Goal: Task Accomplishment & Management: Manage account settings

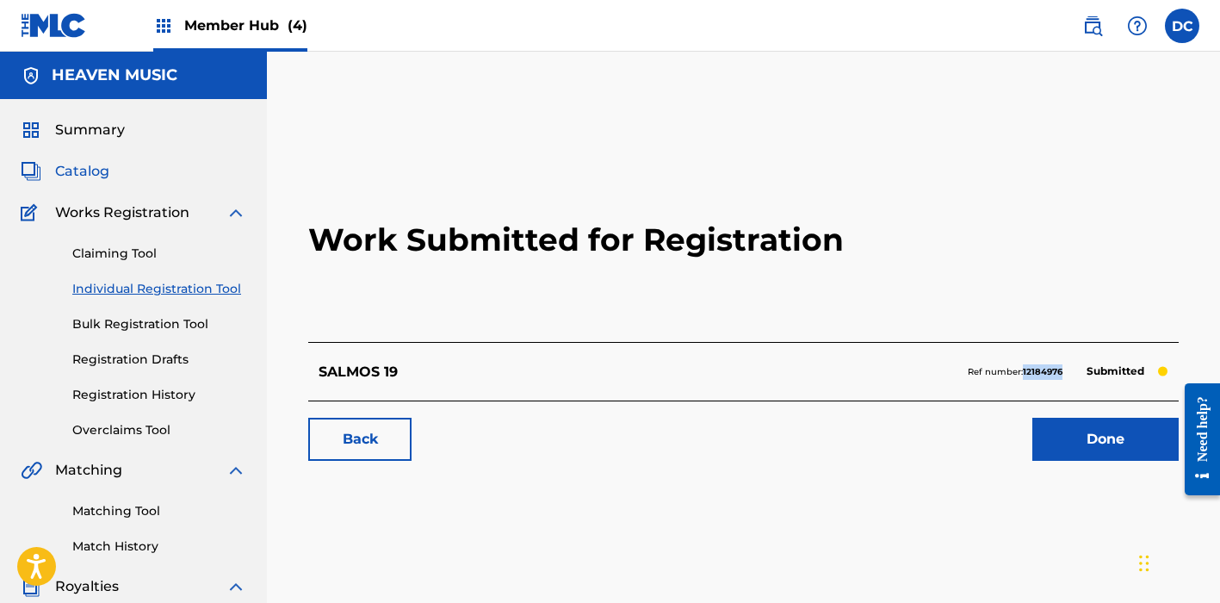
click at [90, 169] on span "Catalog" at bounding box center [82, 171] width 54 height 21
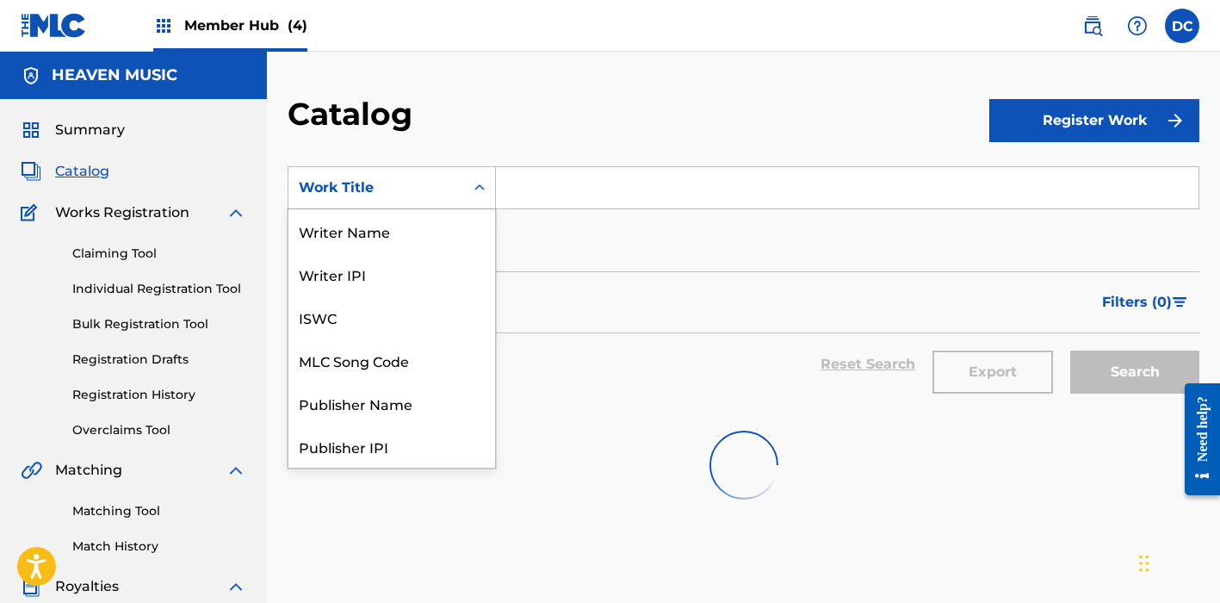
click at [422, 183] on div "Work Title" at bounding box center [376, 187] width 155 height 21
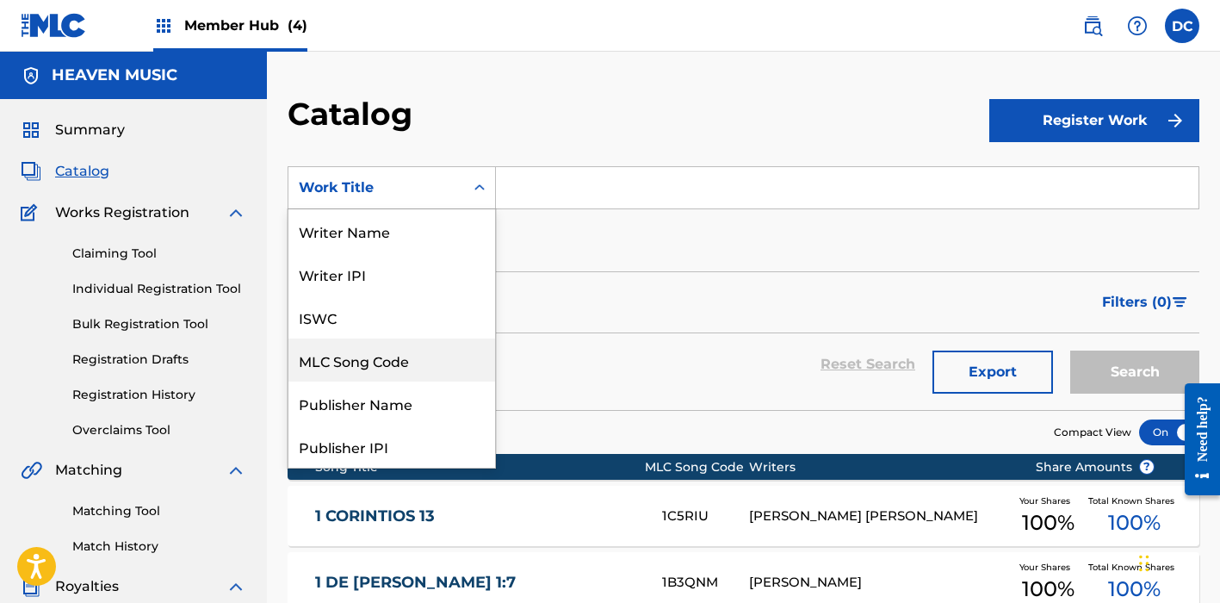
click at [406, 357] on div "MLC Song Code" at bounding box center [391, 359] width 207 height 43
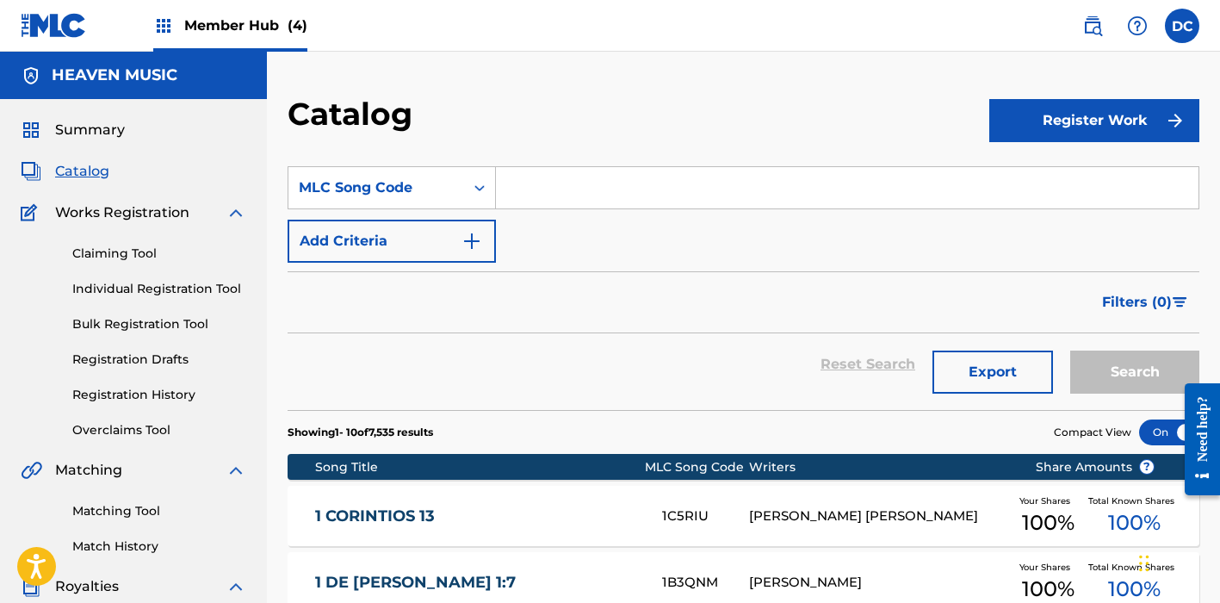
click at [543, 198] on input "Search Form" at bounding box center [847, 187] width 703 height 41
paste input "C5190N"
type input "C5190N"
click at [1135, 372] on button "Search" at bounding box center [1134, 371] width 129 height 43
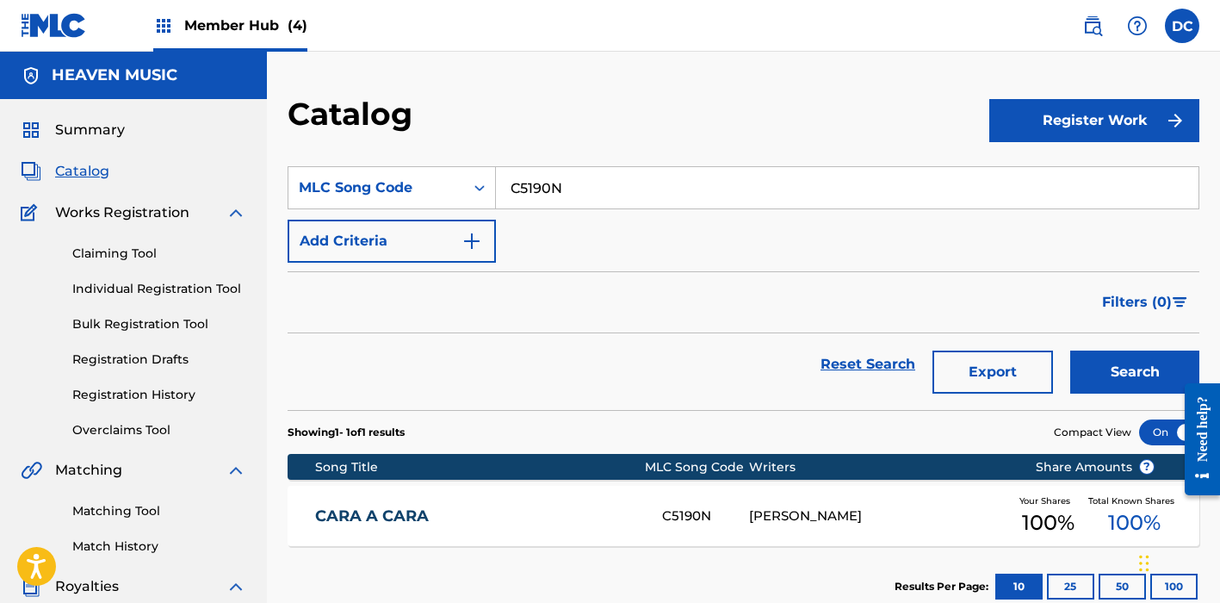
click at [582, 498] on div "CARA A CARA C5190N [PERSON_NAME] Your Shares 100 % Total Known Shares 100 %" at bounding box center [744, 516] width 912 height 60
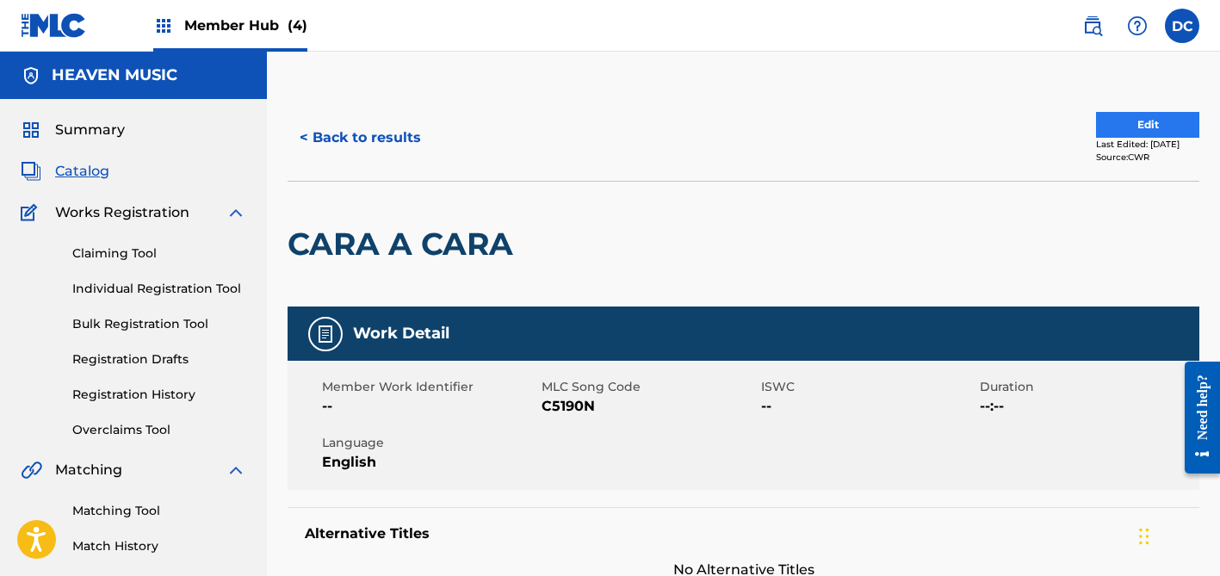
click at [1109, 128] on button "Edit" at bounding box center [1147, 125] width 103 height 26
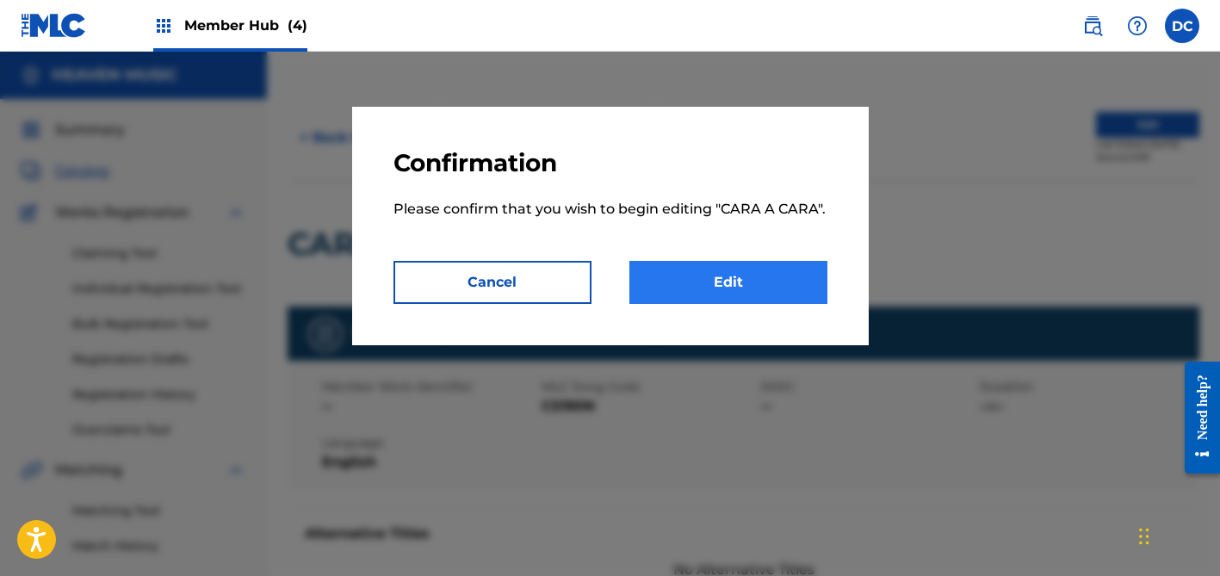
click at [744, 281] on link "Edit" at bounding box center [729, 282] width 198 height 43
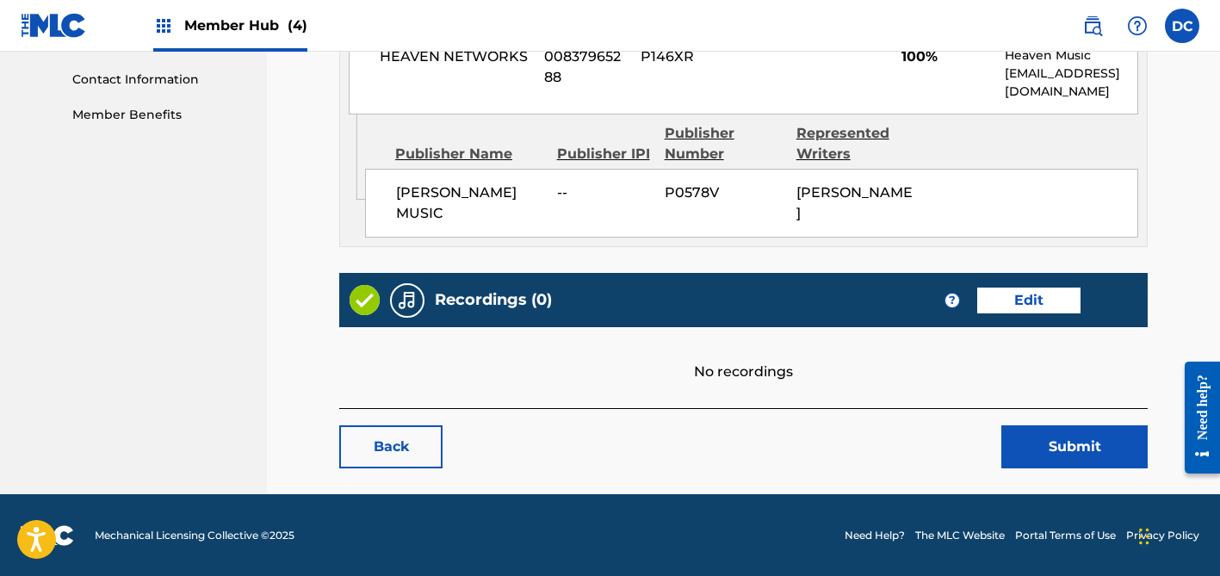
scroll to position [840, 0]
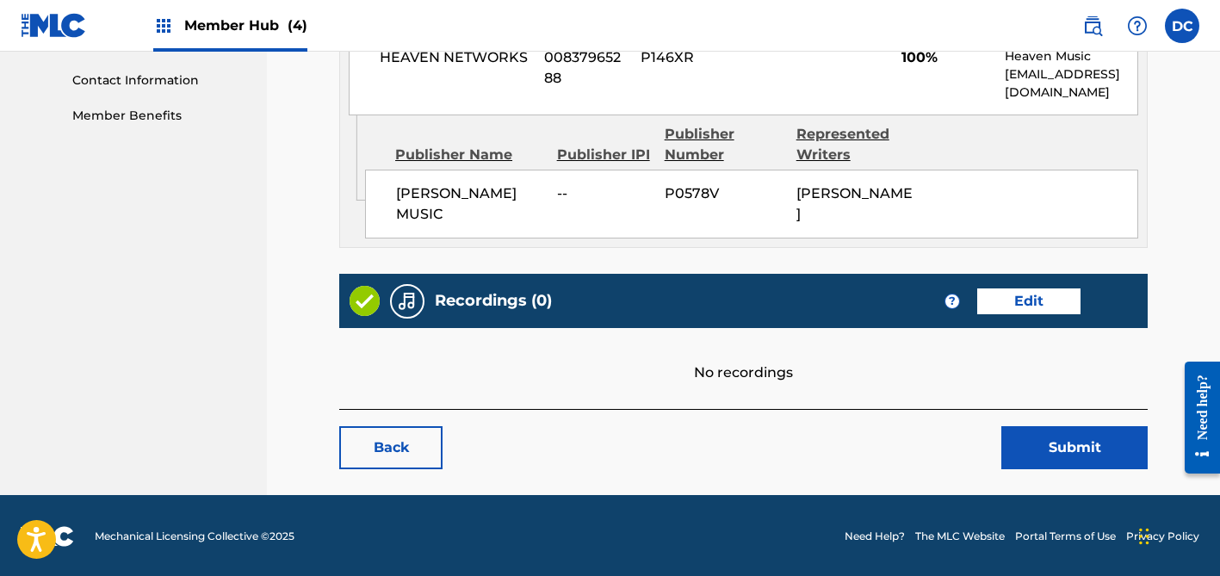
click at [1040, 319] on div "Recordings (0) ? Edit" at bounding box center [743, 301] width 809 height 54
click at [1033, 301] on link "Edit" at bounding box center [1028, 301] width 103 height 26
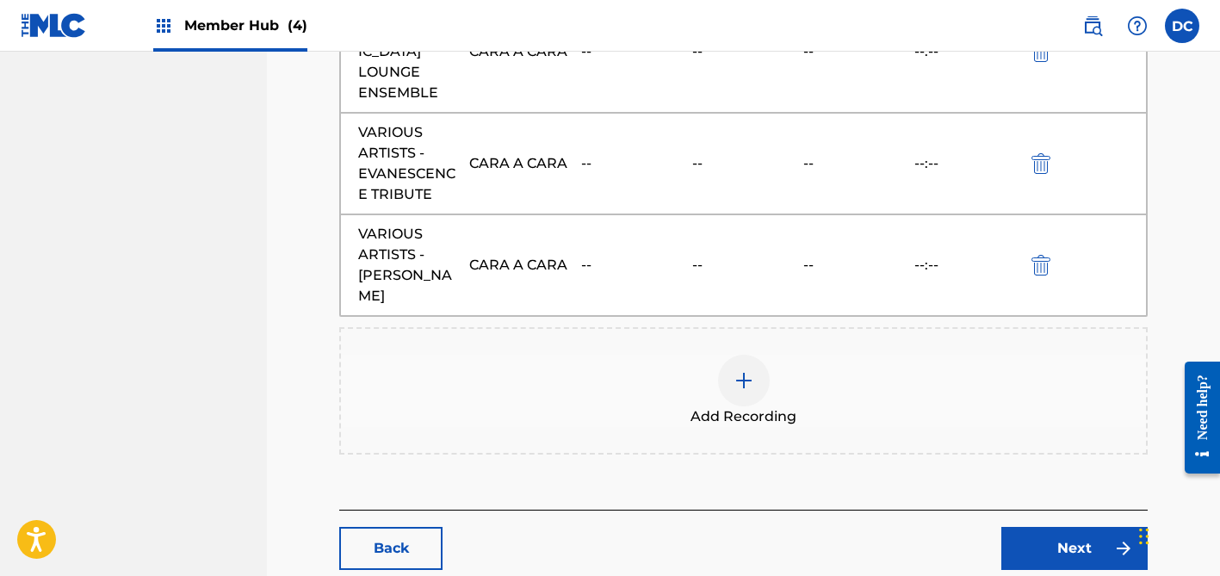
scroll to position [2163, 0]
click at [736, 356] on div at bounding box center [744, 382] width 52 height 52
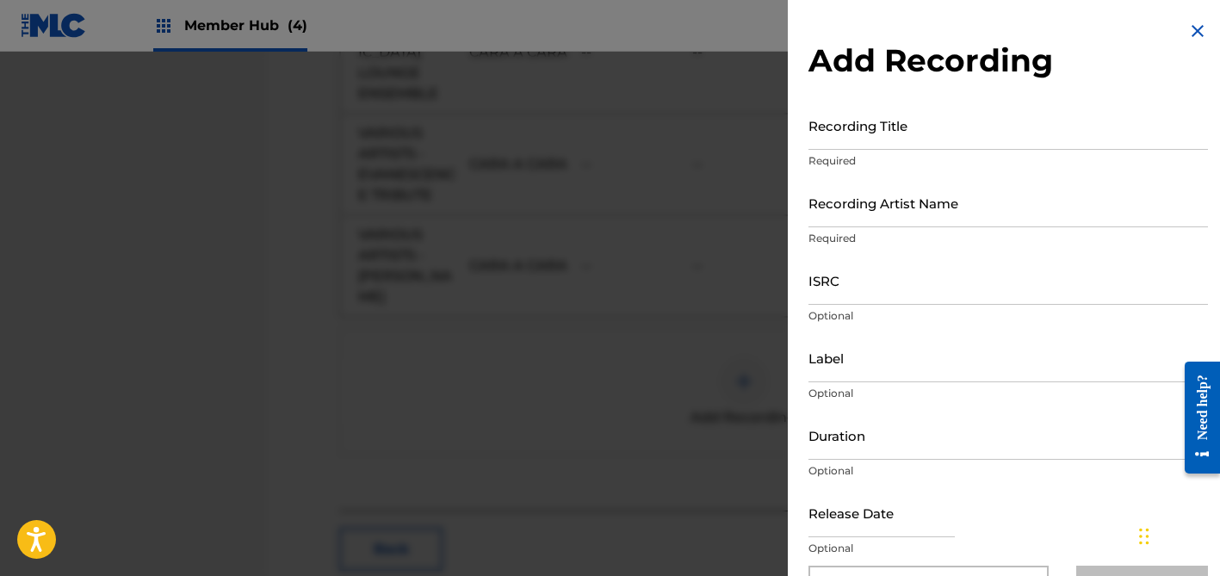
click at [873, 317] on p "Optional" at bounding box center [1009, 316] width 400 height 16
click at [863, 303] on input "ISRC" at bounding box center [1009, 280] width 400 height 49
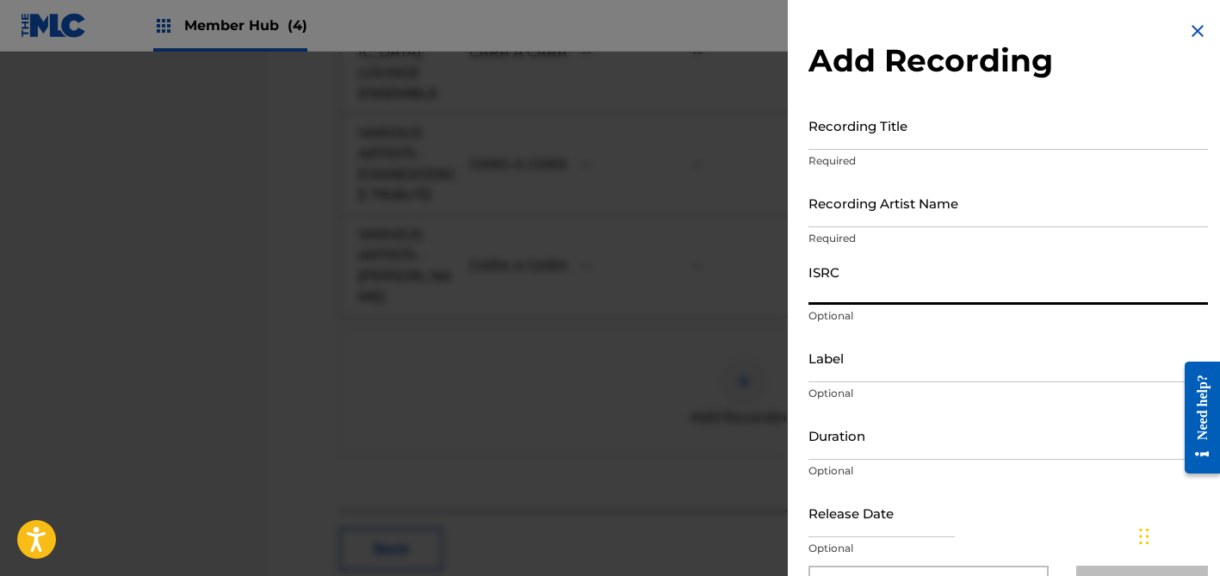
paste input "QZ2J21509059"
type input "QZ2J21509059"
click at [865, 130] on input "Recording Title" at bounding box center [1009, 125] width 400 height 49
paste input "Edificado"
type input "Edificado"
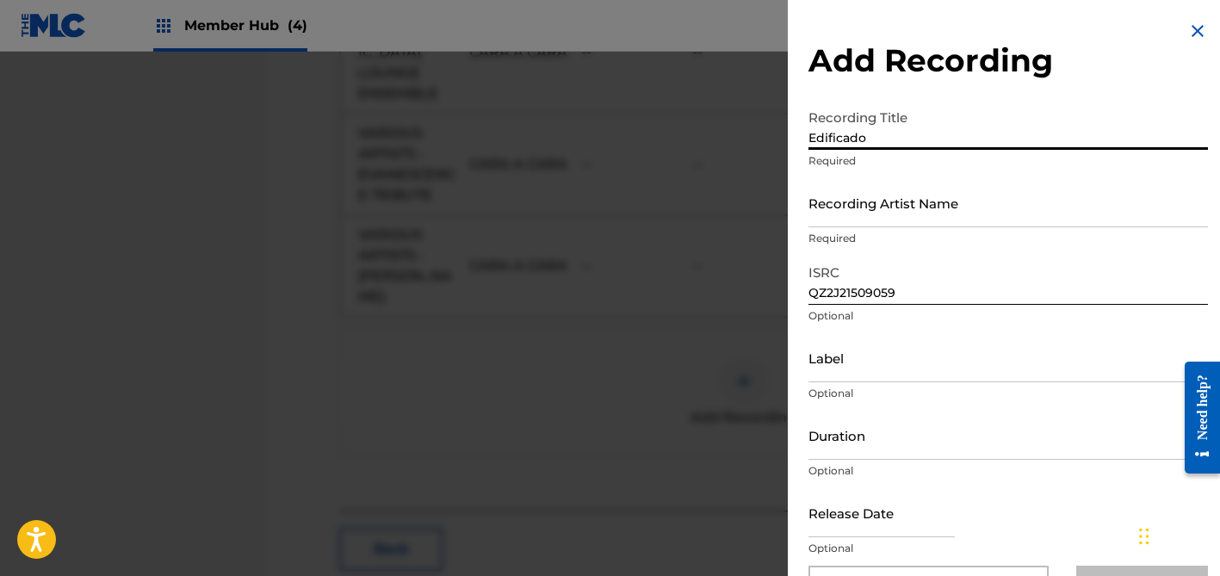
click at [868, 134] on input "Edificado" at bounding box center [1009, 125] width 400 height 49
click at [849, 134] on input "Edificado" at bounding box center [1009, 125] width 400 height 49
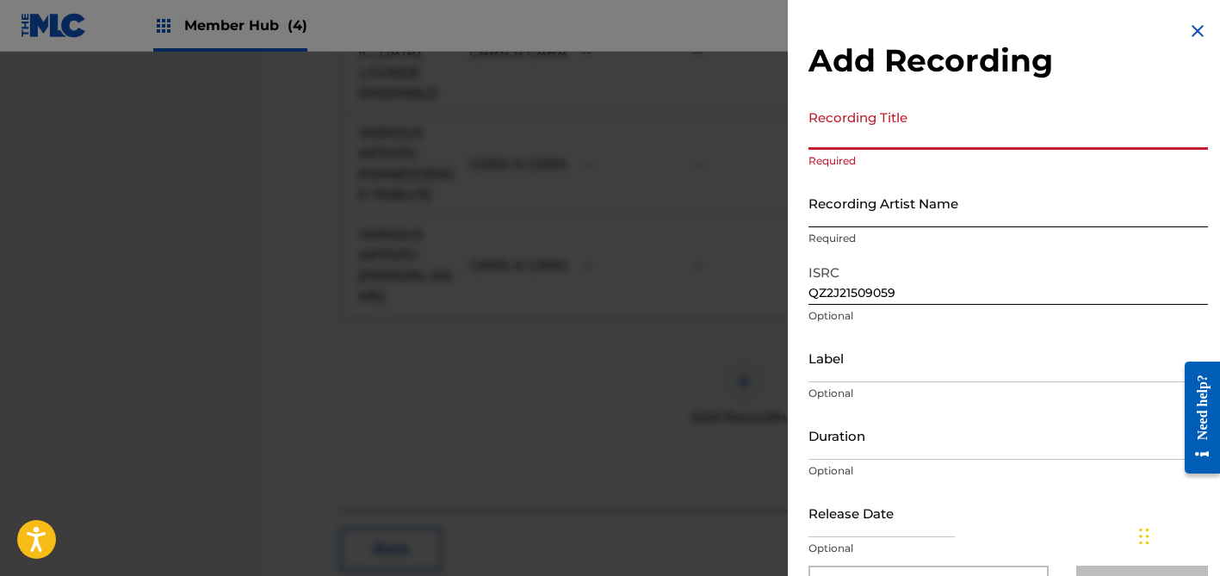
click at [883, 208] on input "Recording Artist Name" at bounding box center [1009, 202] width 400 height 49
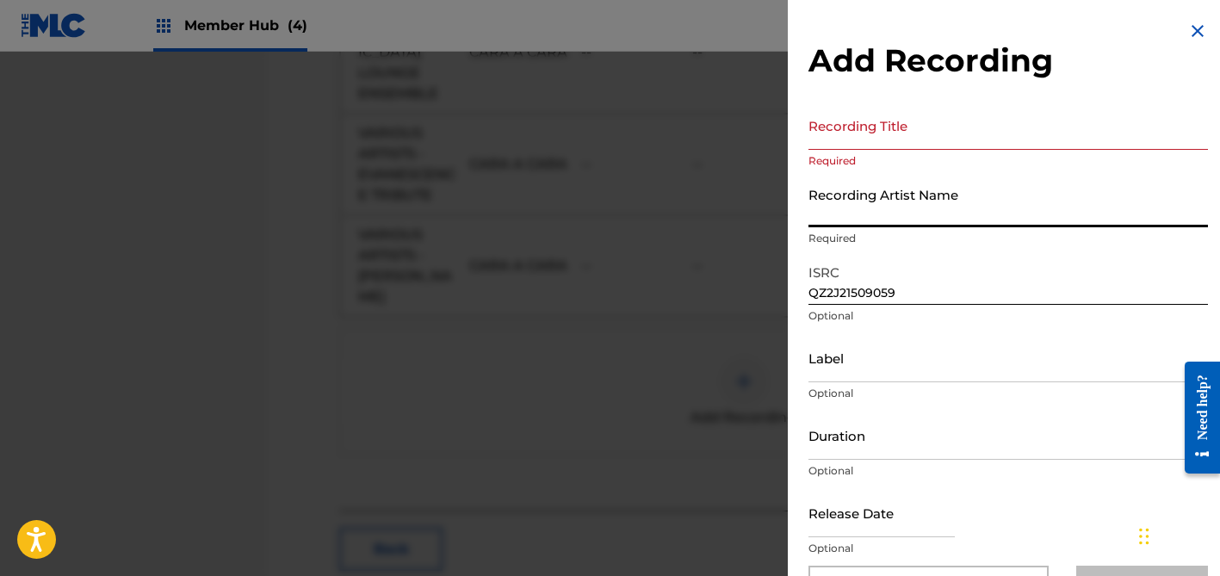
paste input "Edificado"
type input "Edificado"
click at [855, 121] on input "Recording Title" at bounding box center [1009, 125] width 400 height 49
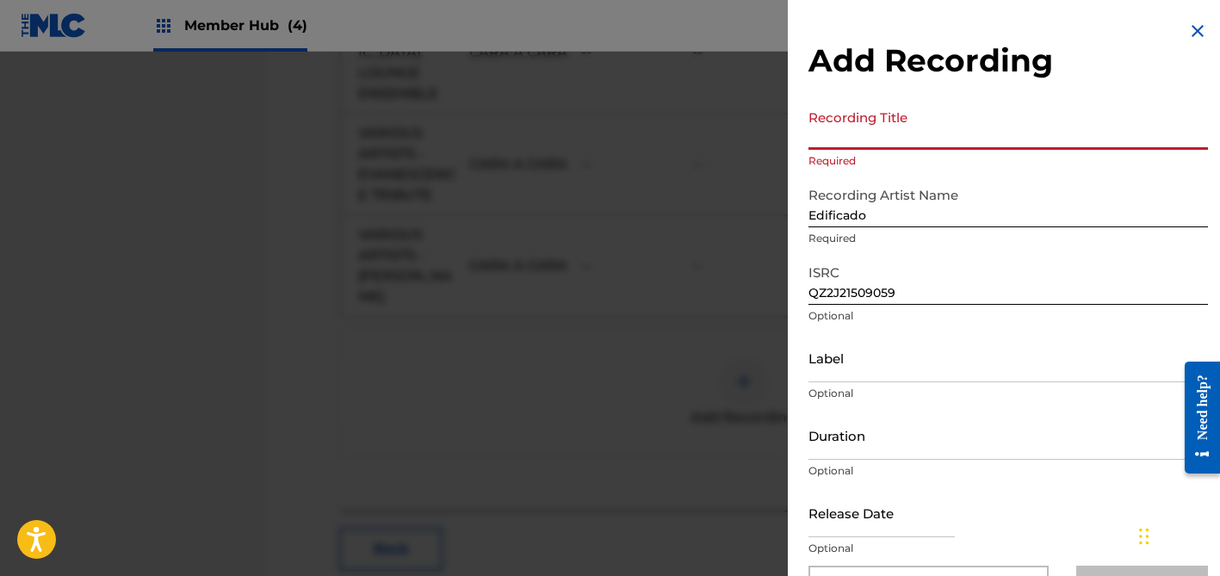
paste input "Cara A Cara"
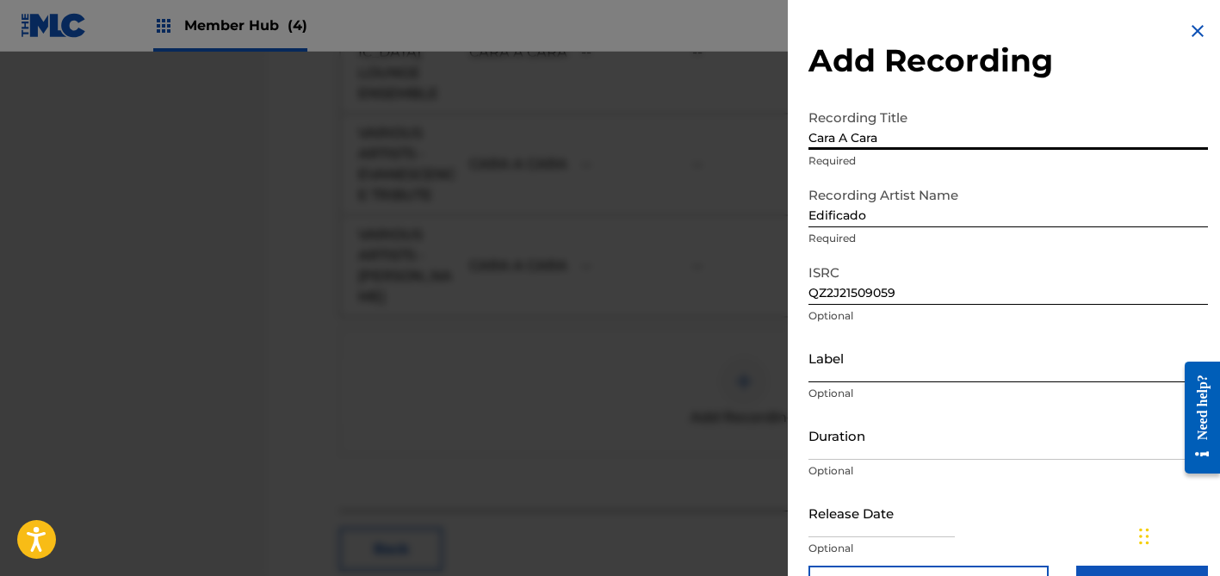
type input "Cara A Cara"
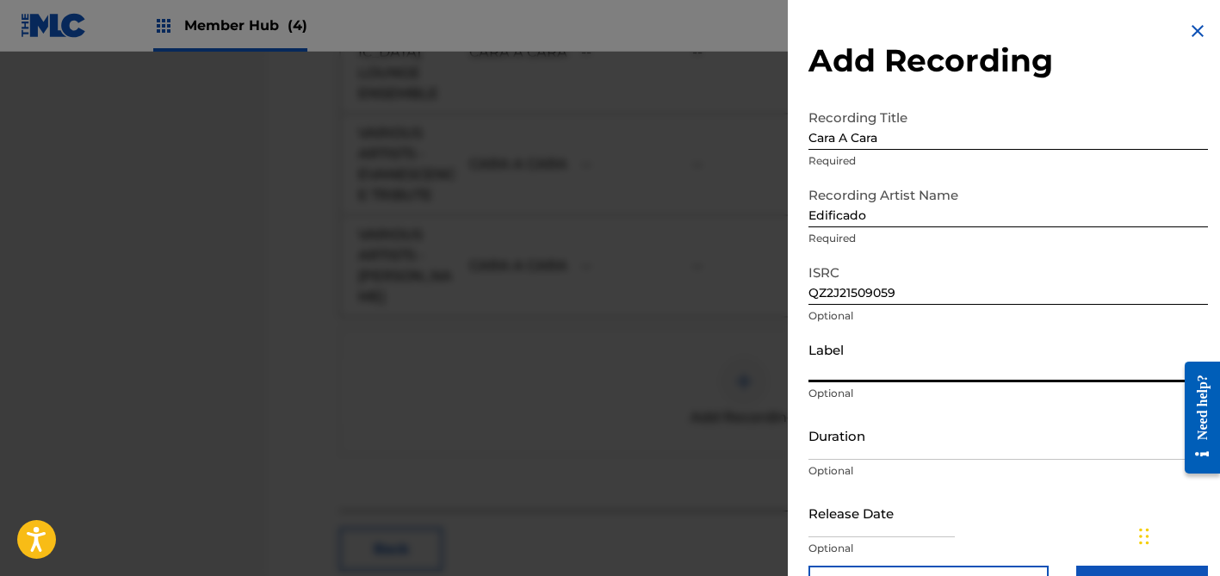
click at [922, 372] on input "Label" at bounding box center [1009, 357] width 400 height 49
paste input "Edificado"
type input "Edificado"
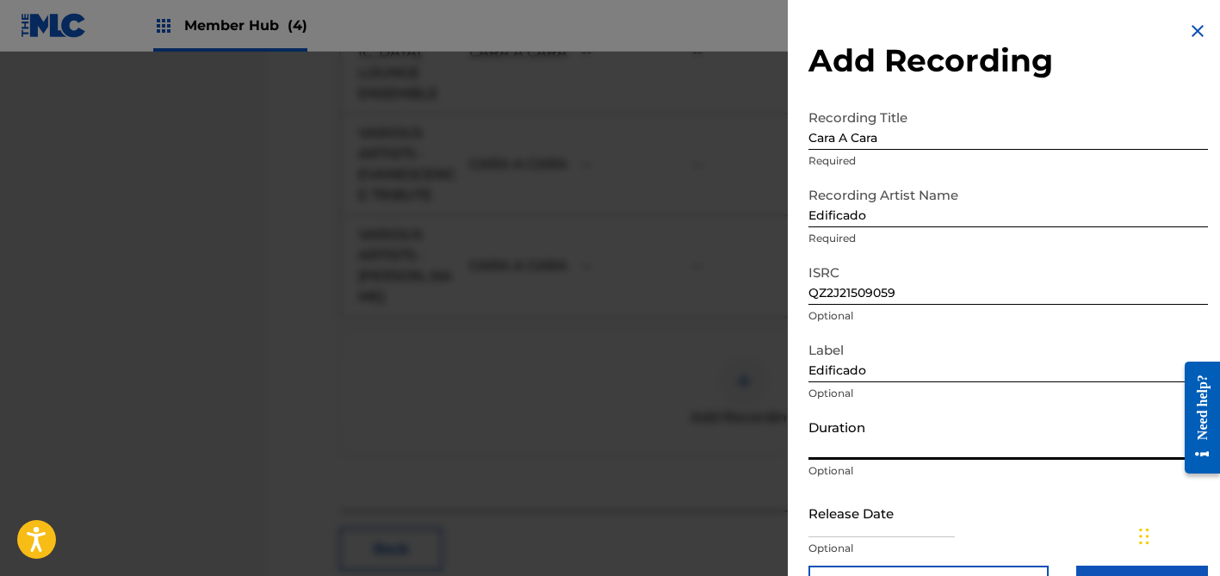
click at [860, 435] on input "Duration" at bounding box center [1009, 435] width 400 height 49
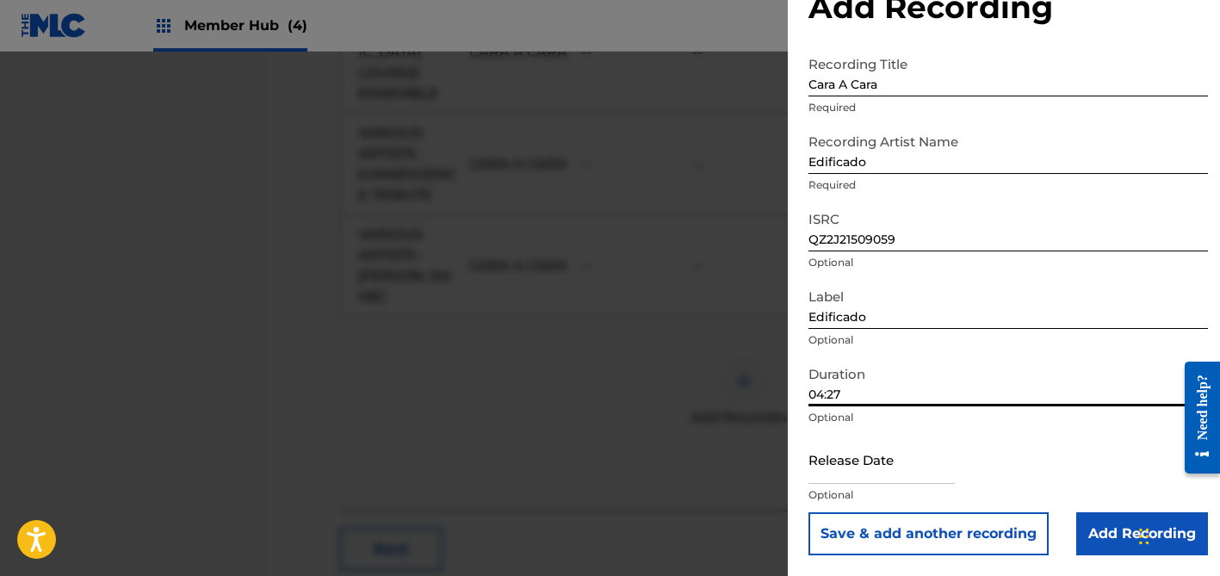
scroll to position [53, 0]
type input "04:27"
click at [888, 455] on input "text" at bounding box center [882, 459] width 146 height 49
select select "8"
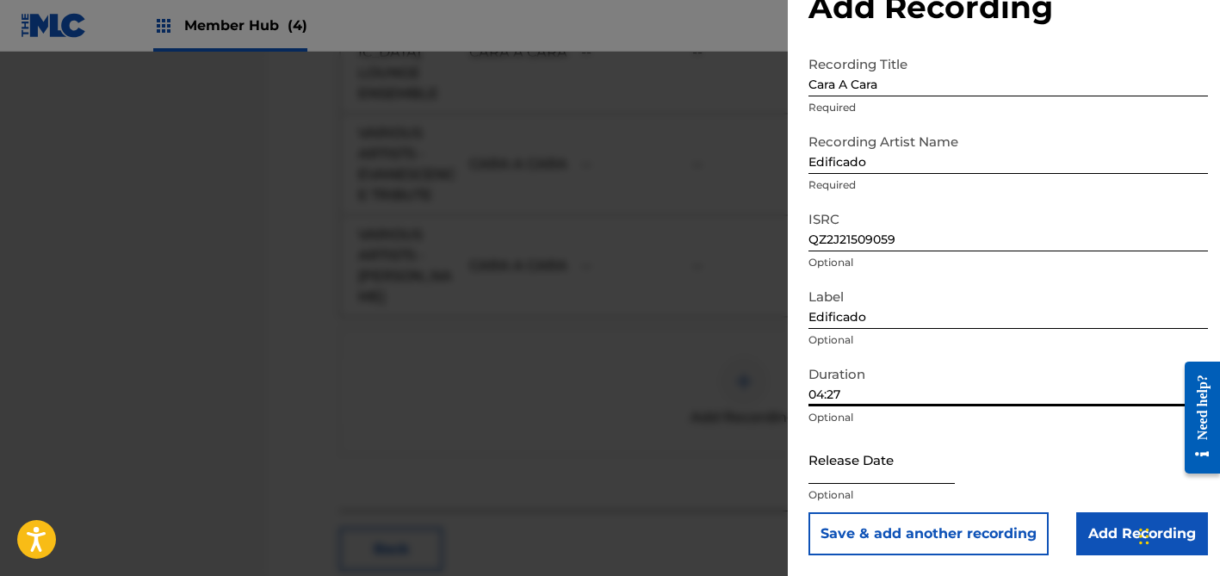
select select "2025"
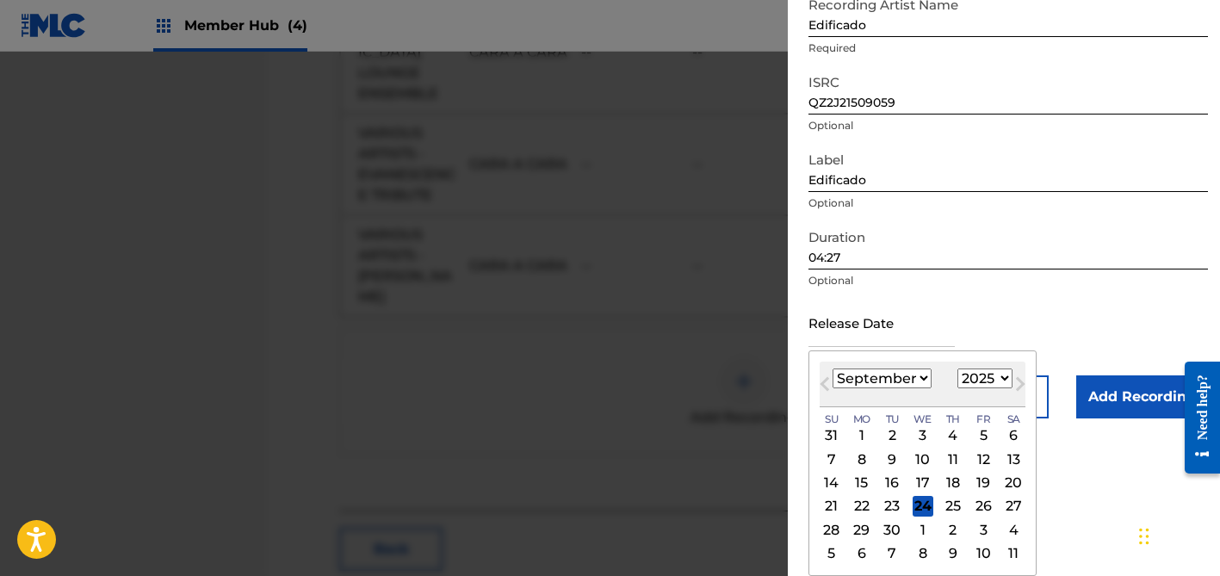
select select "6"
click at [973, 457] on div "11" at bounding box center [983, 459] width 21 height 21
type input "[DATE]"
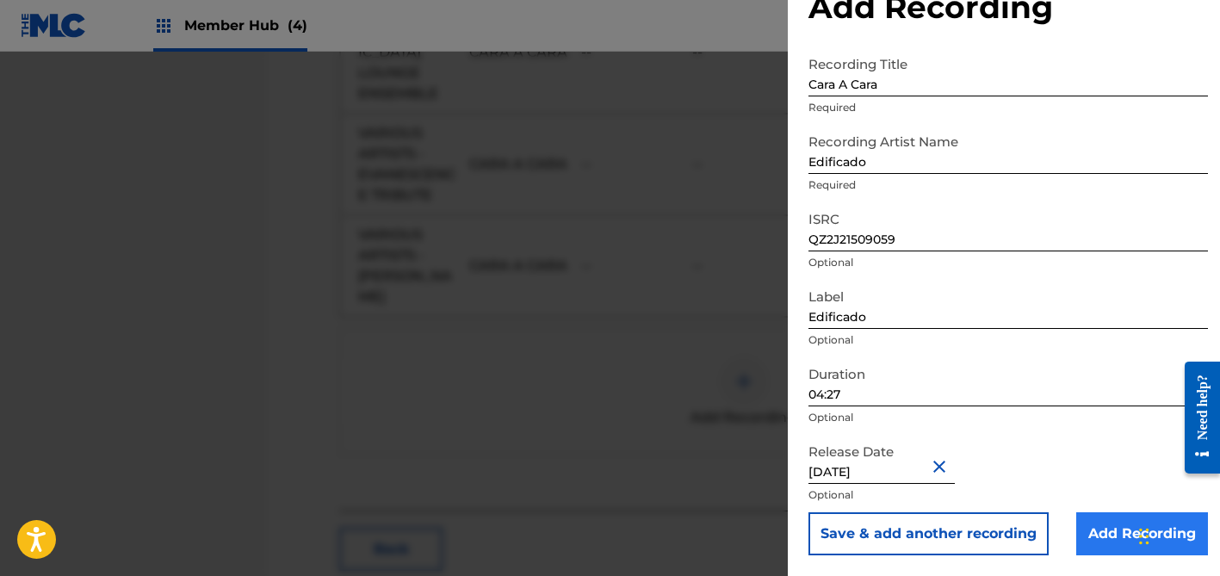
click at [1115, 530] on input "Add Recording" at bounding box center [1142, 533] width 132 height 43
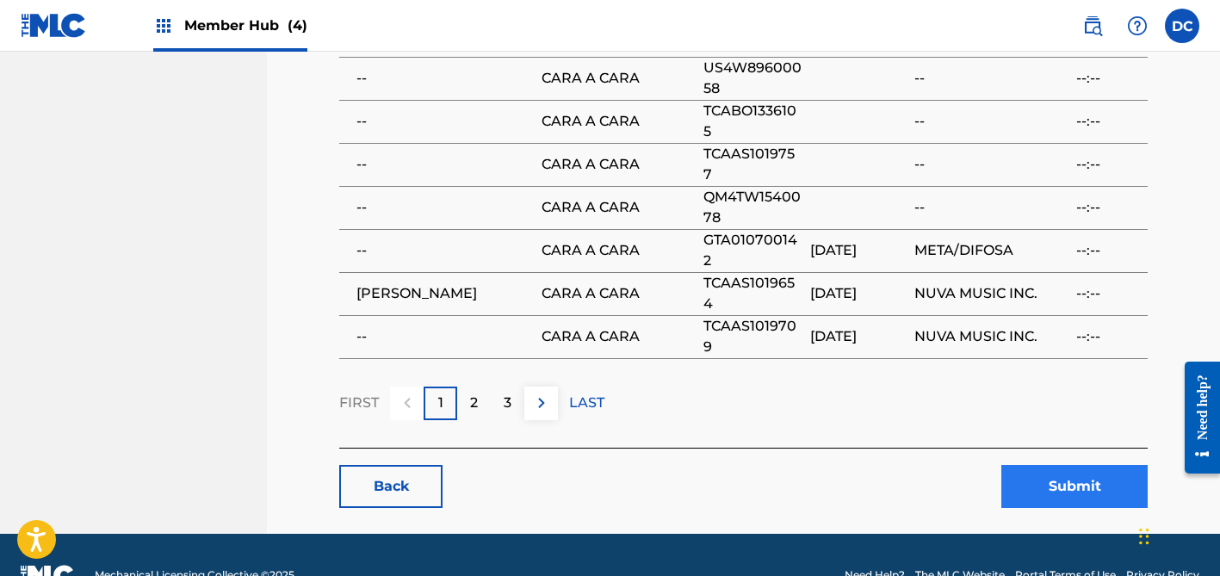
scroll to position [1347, 0]
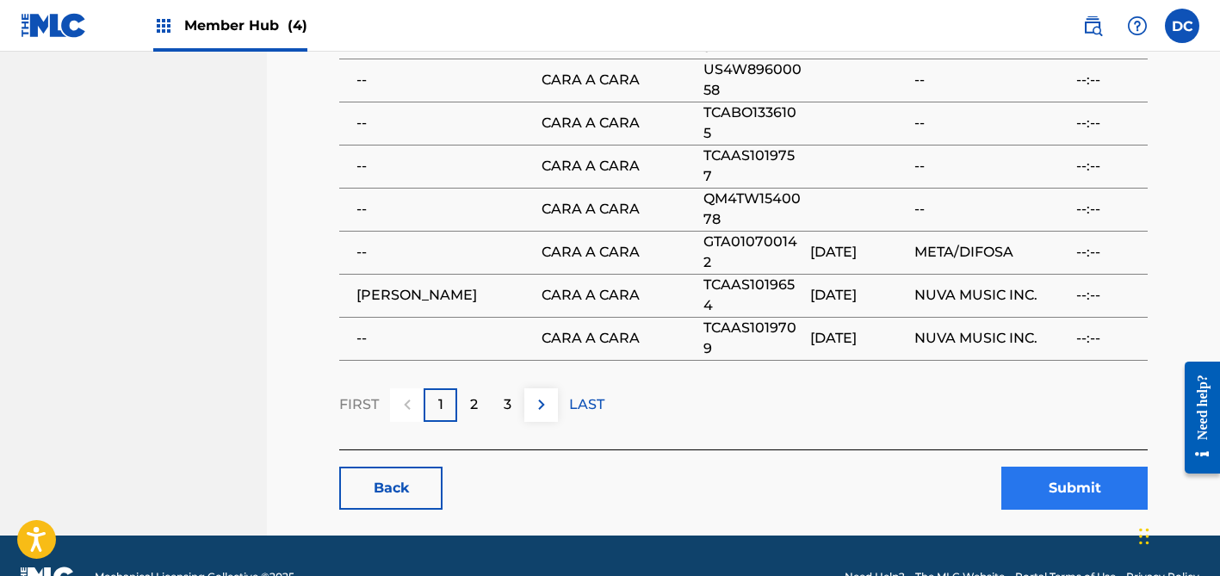
click at [1056, 467] on button "Submit" at bounding box center [1075, 488] width 146 height 43
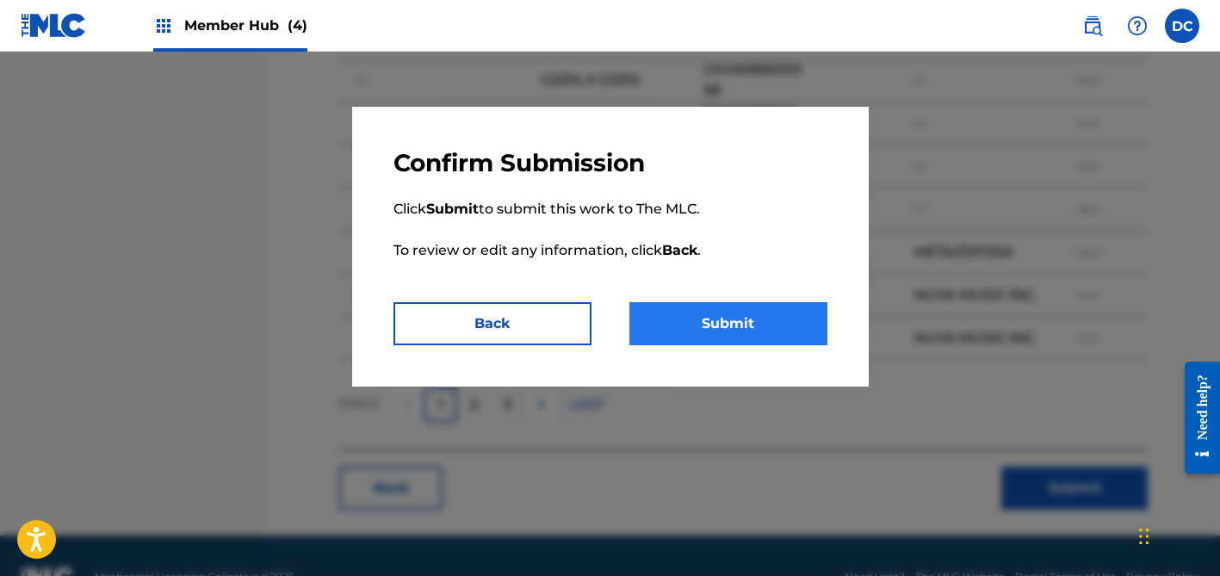
click at [736, 306] on button "Submit" at bounding box center [729, 323] width 198 height 43
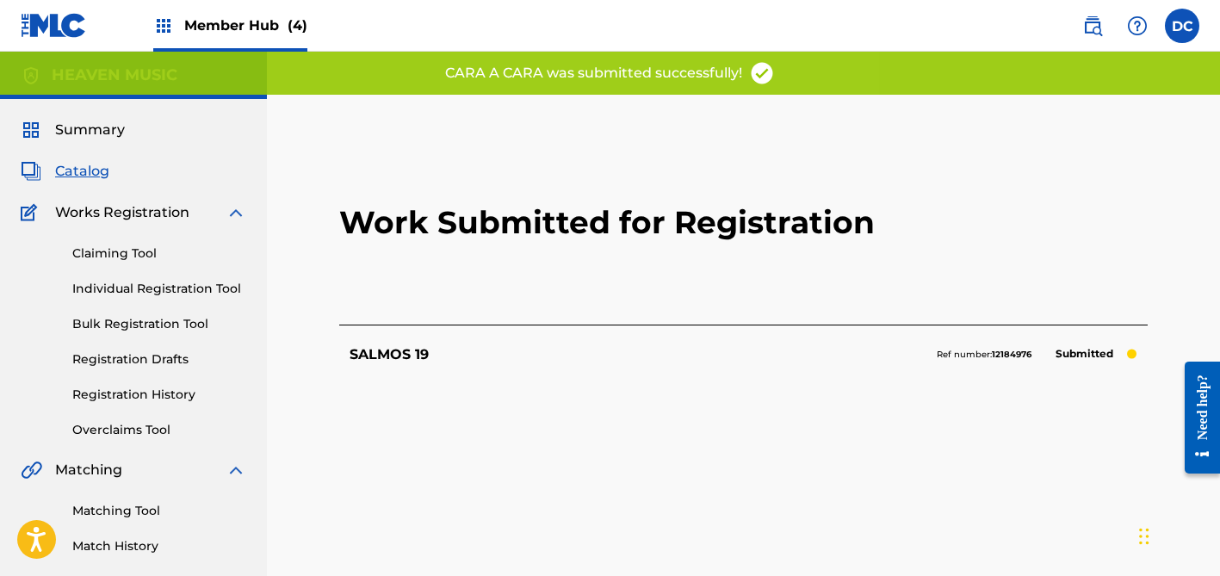
click at [270, 0] on html "Accessibility Screen-Reader Guide, Feedback, and Issue Reporting | New window 0…" at bounding box center [610, 288] width 1220 height 576
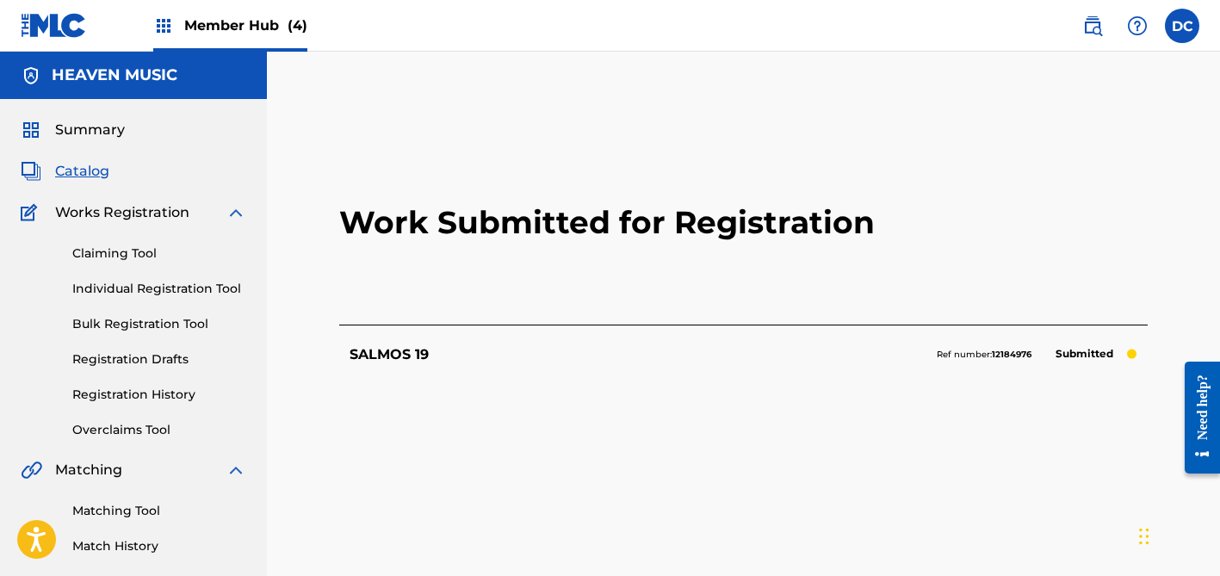
scroll to position [-1, 0]
click at [276, 39] on div "Member Hub (4)" at bounding box center [230, 25] width 154 height 51
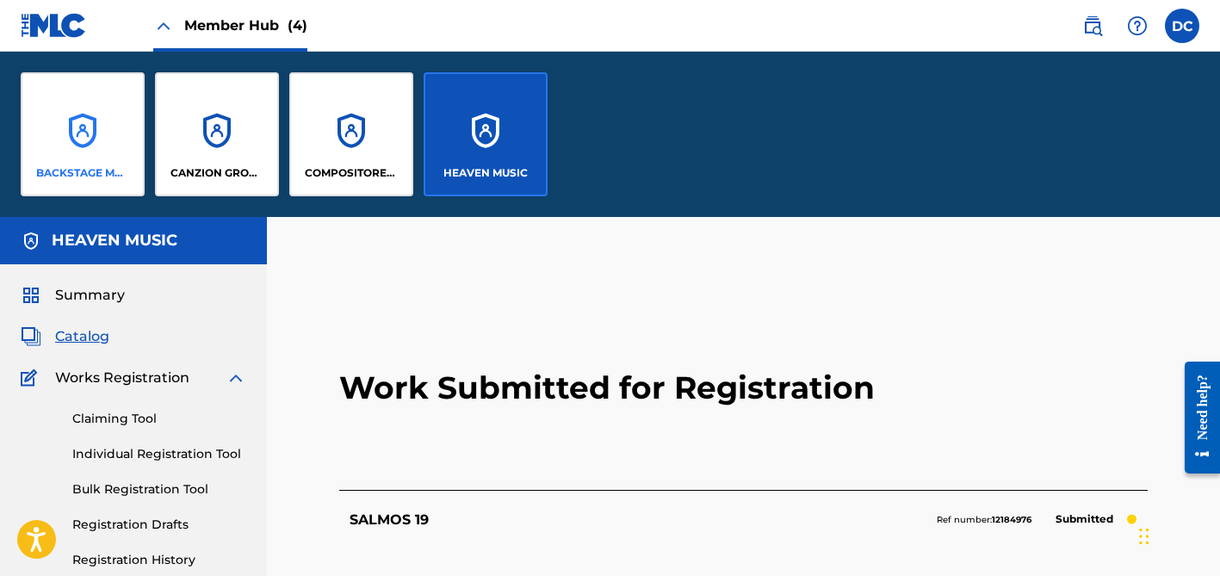
click at [121, 121] on div "BACKSTAGE MUSIC" at bounding box center [83, 134] width 124 height 124
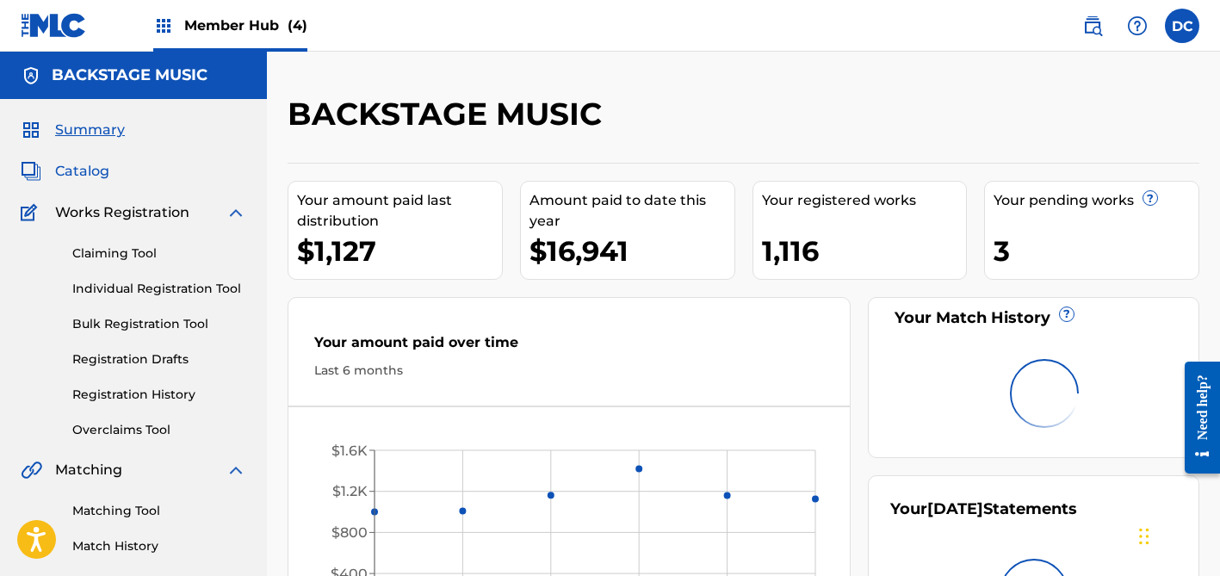
click at [93, 169] on span "Catalog" at bounding box center [82, 171] width 54 height 21
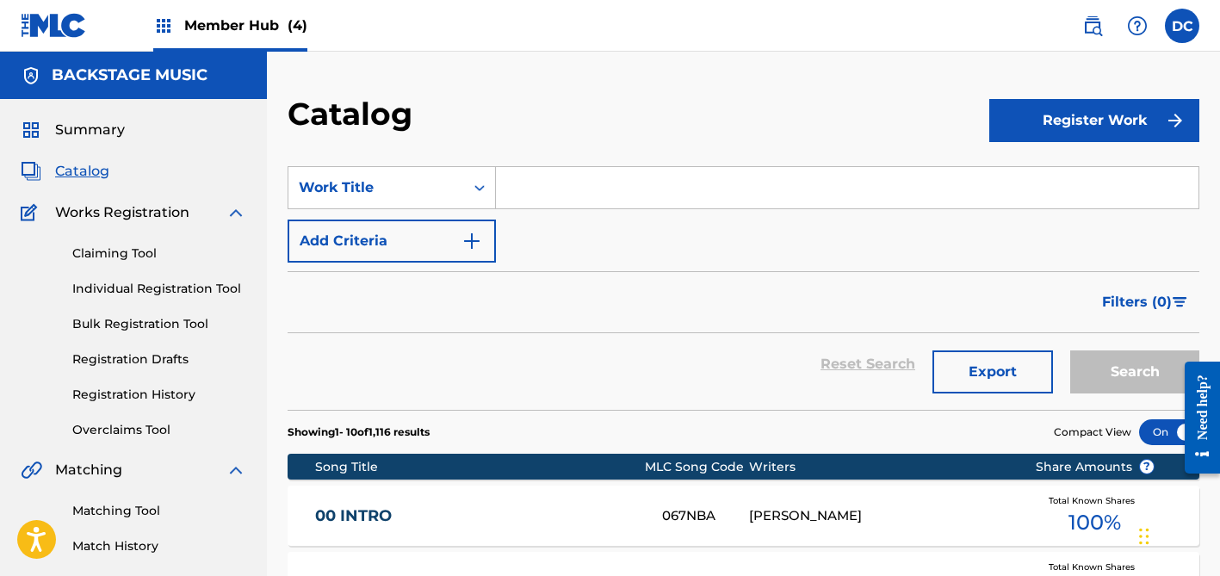
click at [533, 183] on input "Search Form" at bounding box center [847, 187] width 703 height 41
paste input "Hey hacia el Arca"
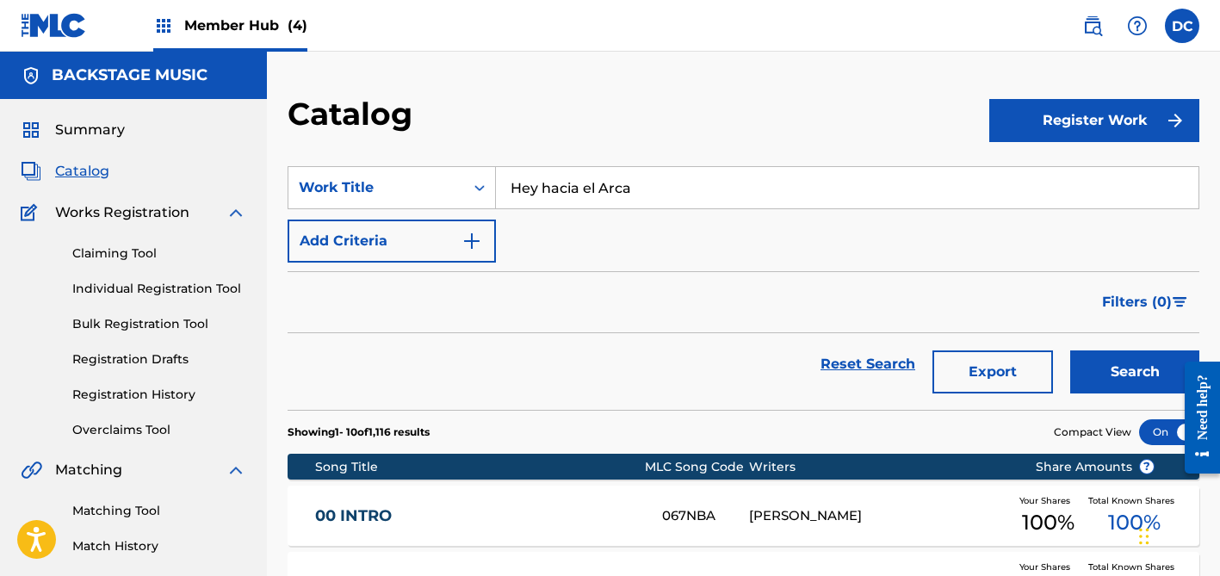
type input "Hey hacia el Arca"
click at [1135, 372] on button "Search" at bounding box center [1134, 371] width 129 height 43
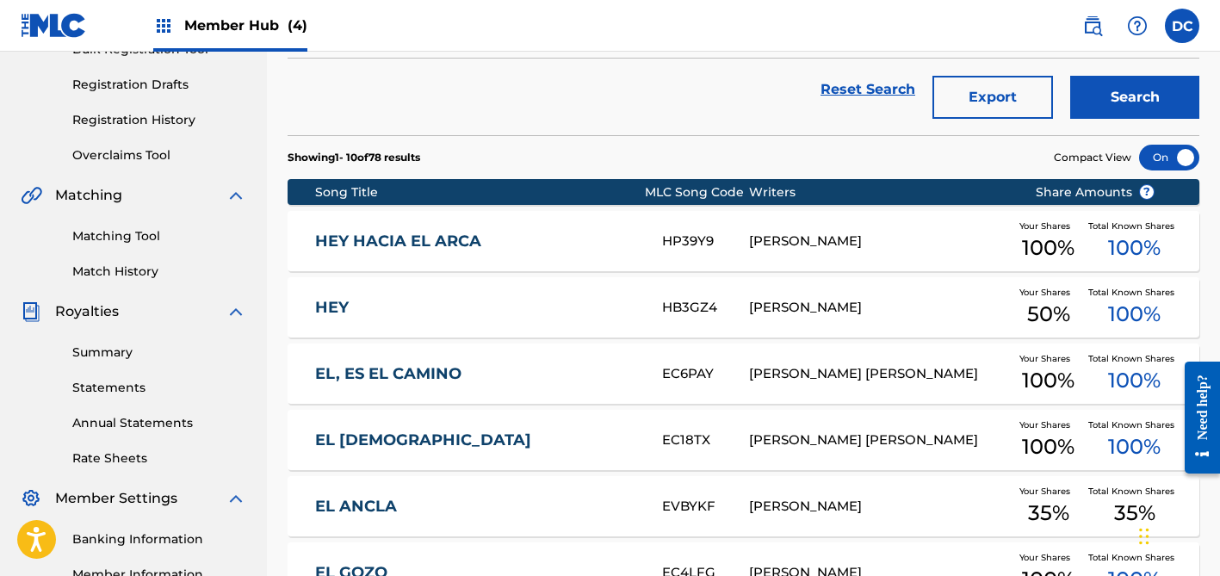
scroll to position [278, 0]
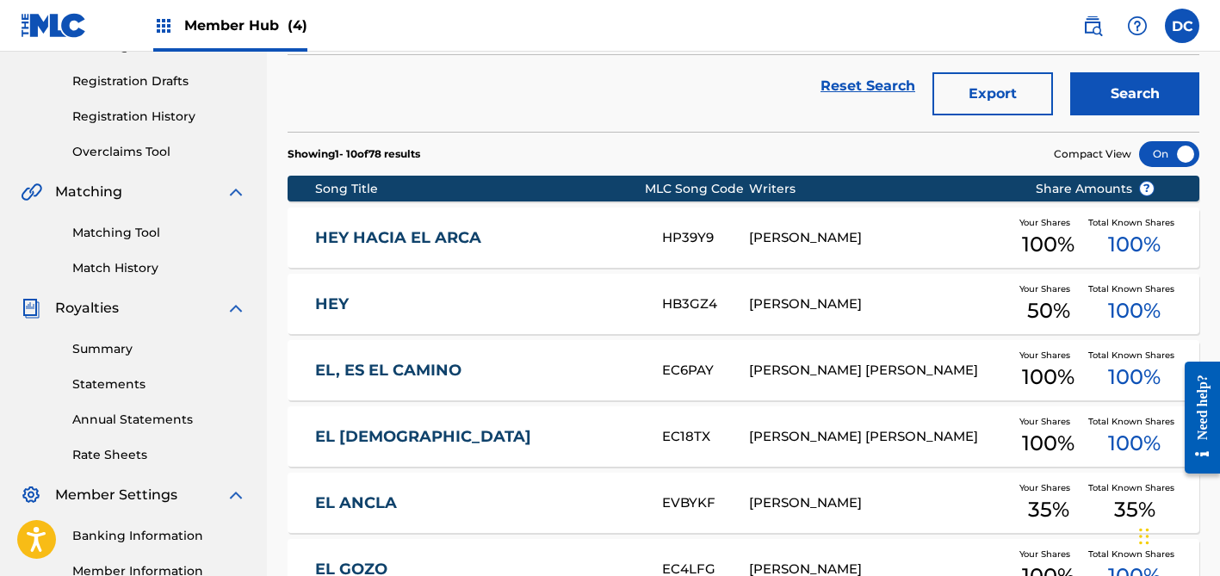
click at [536, 239] on link "HEY HACIA EL ARCA" at bounding box center [477, 238] width 325 height 20
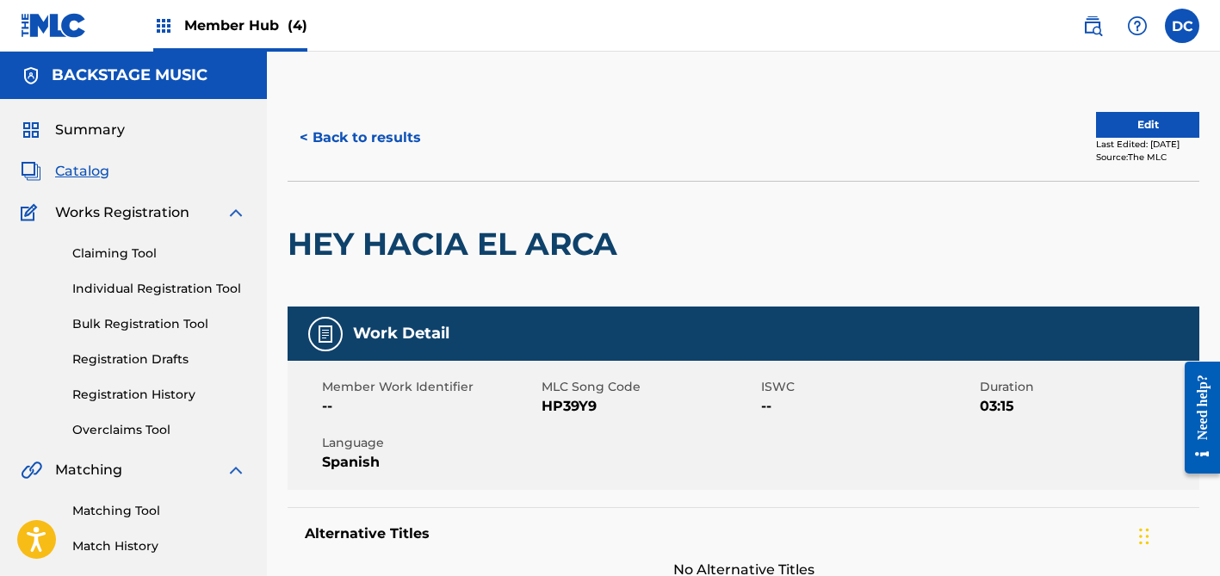
click at [572, 405] on span "HP39Y9" at bounding box center [649, 406] width 215 height 21
copy span "HP39Y9"
click at [390, 132] on button "< Back to results" at bounding box center [361, 137] width 146 height 43
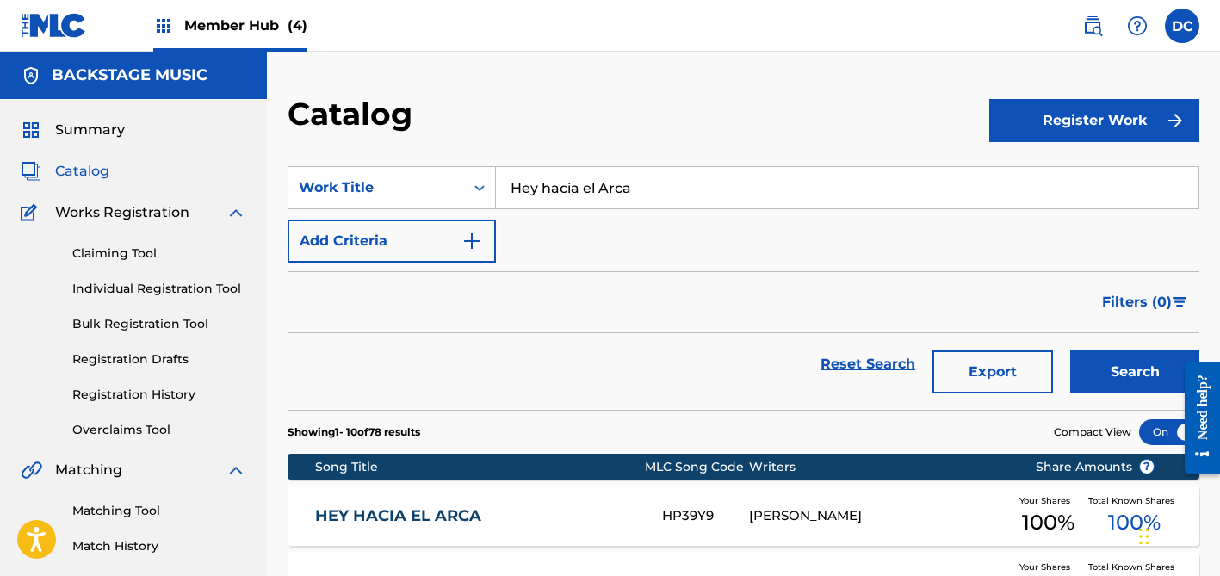
click at [271, 19] on span "Member Hub (4)" at bounding box center [245, 26] width 123 height 20
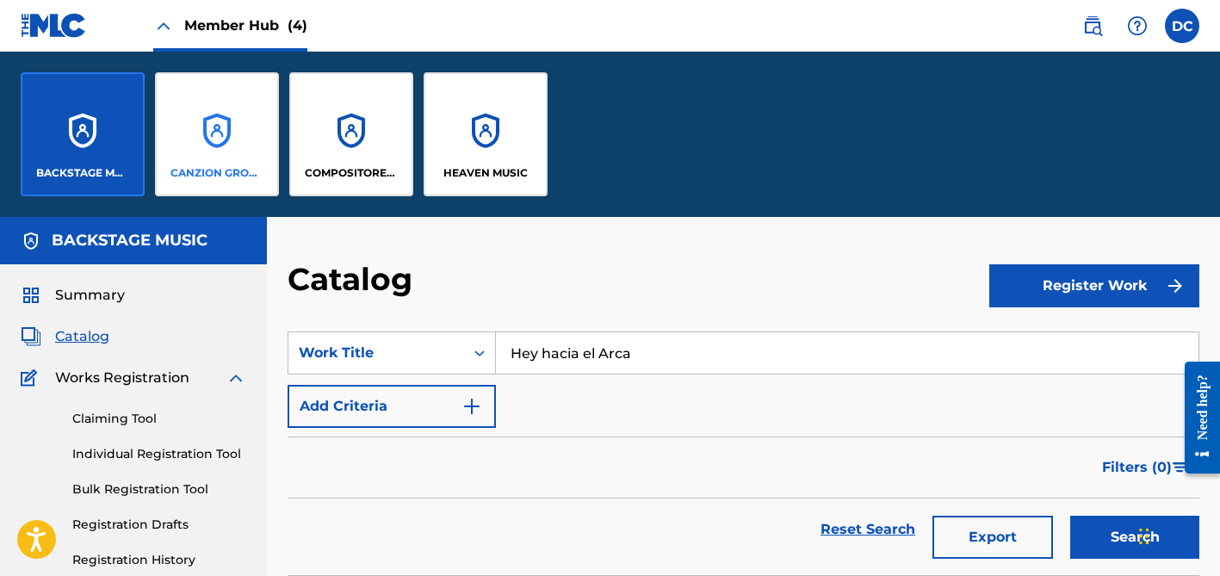
click at [230, 115] on div "CANZION GROUP LP" at bounding box center [217, 134] width 124 height 124
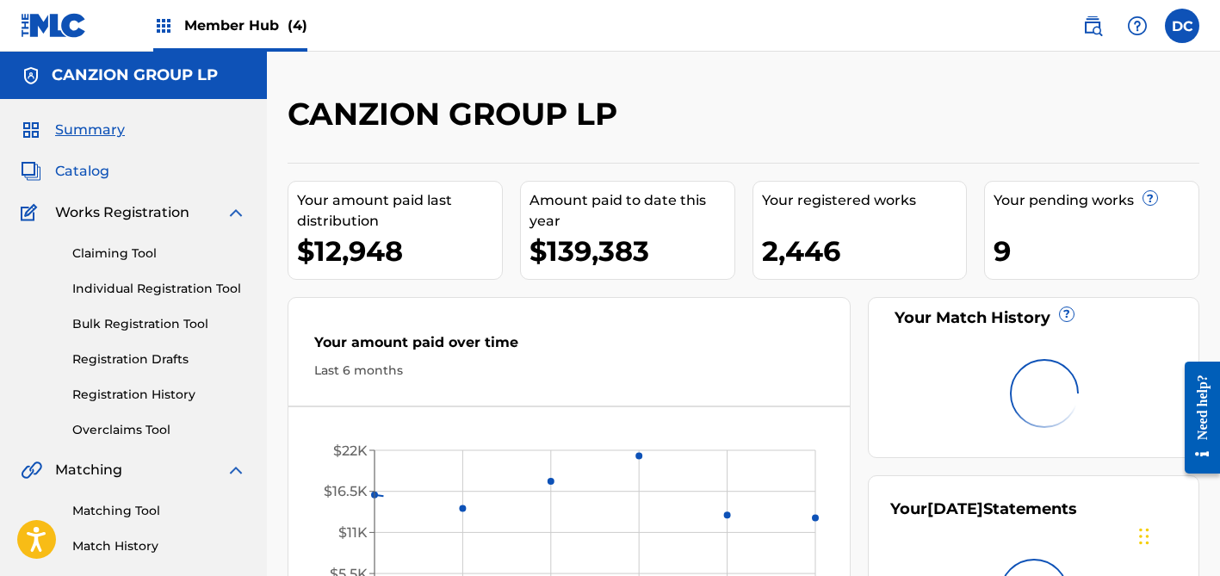
click at [101, 171] on span "Catalog" at bounding box center [82, 171] width 54 height 21
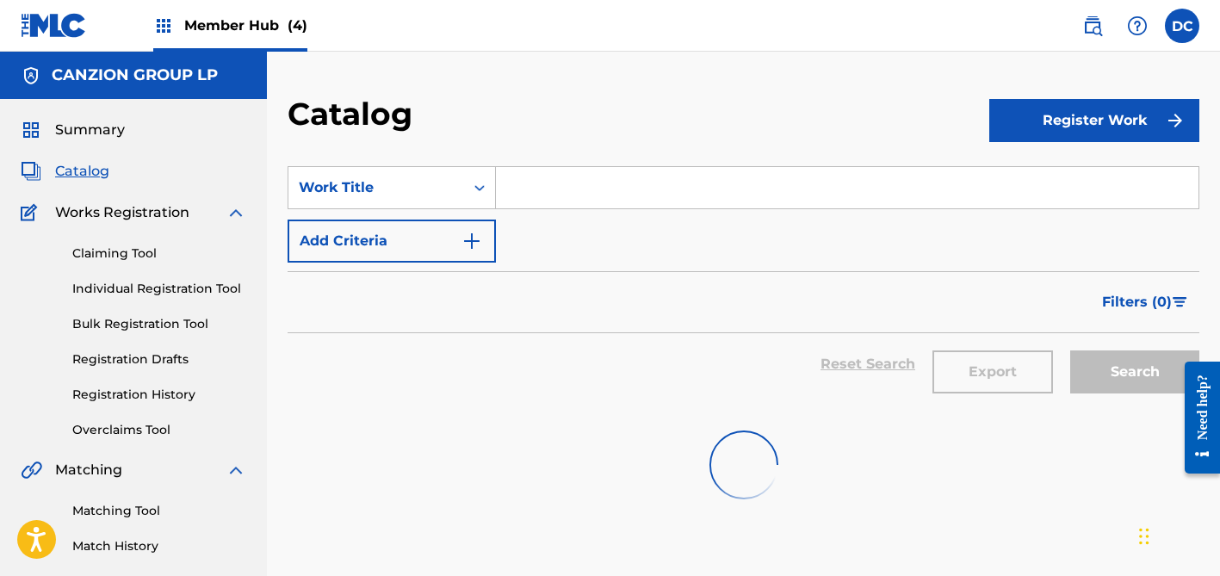
click at [586, 186] on input "Search Form" at bounding box center [847, 187] width 703 height 41
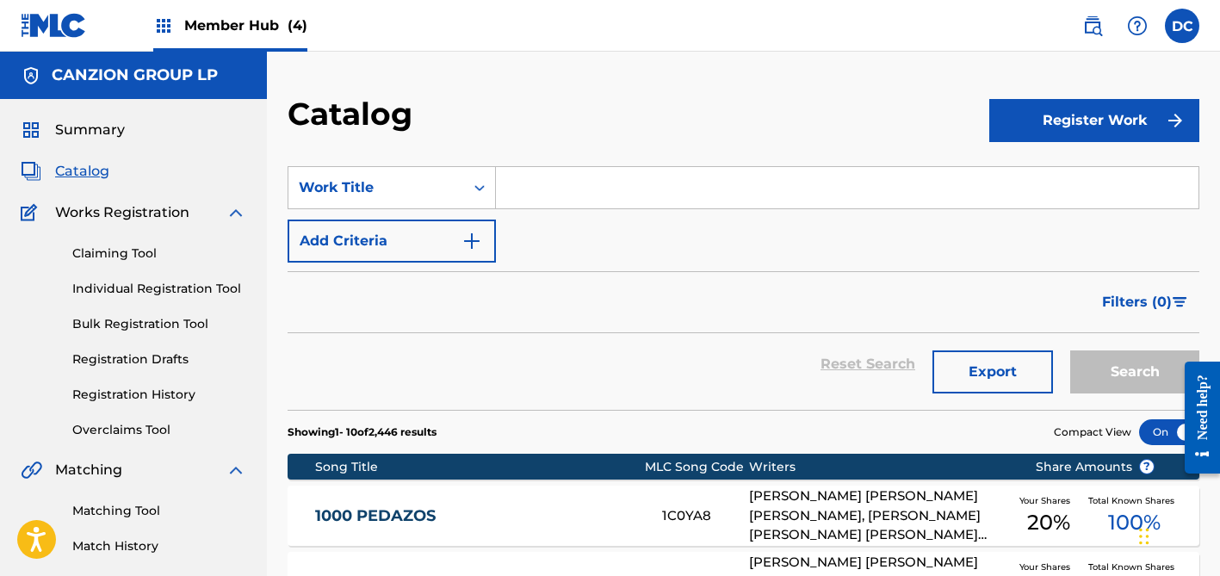
paste input "Avívame"
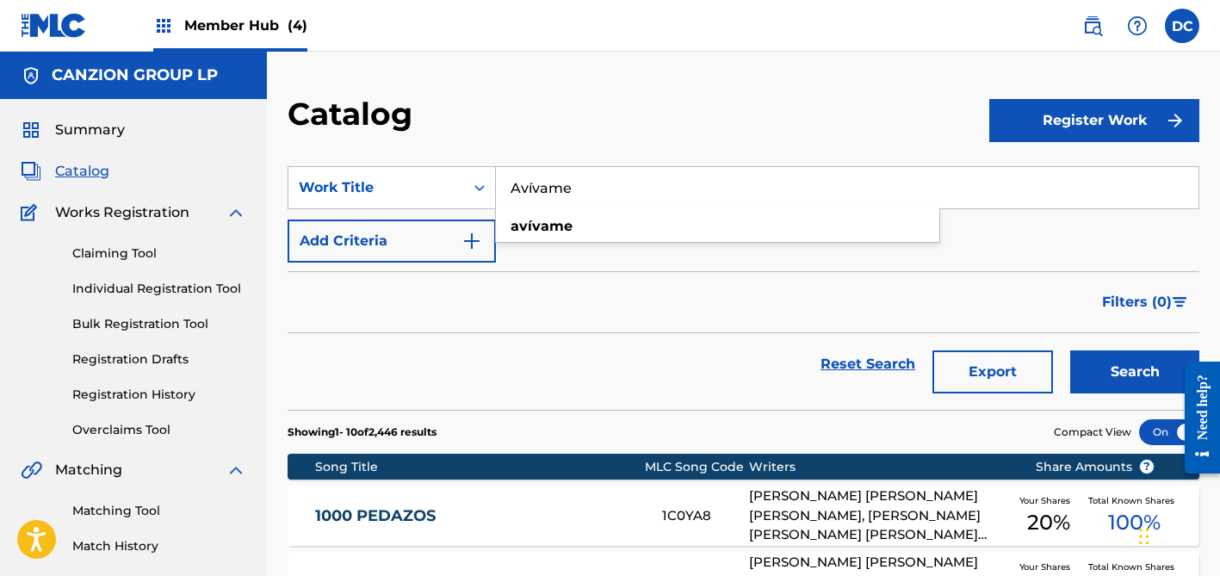
type input "Avívame"
click at [1135, 372] on button "Search" at bounding box center [1134, 371] width 129 height 43
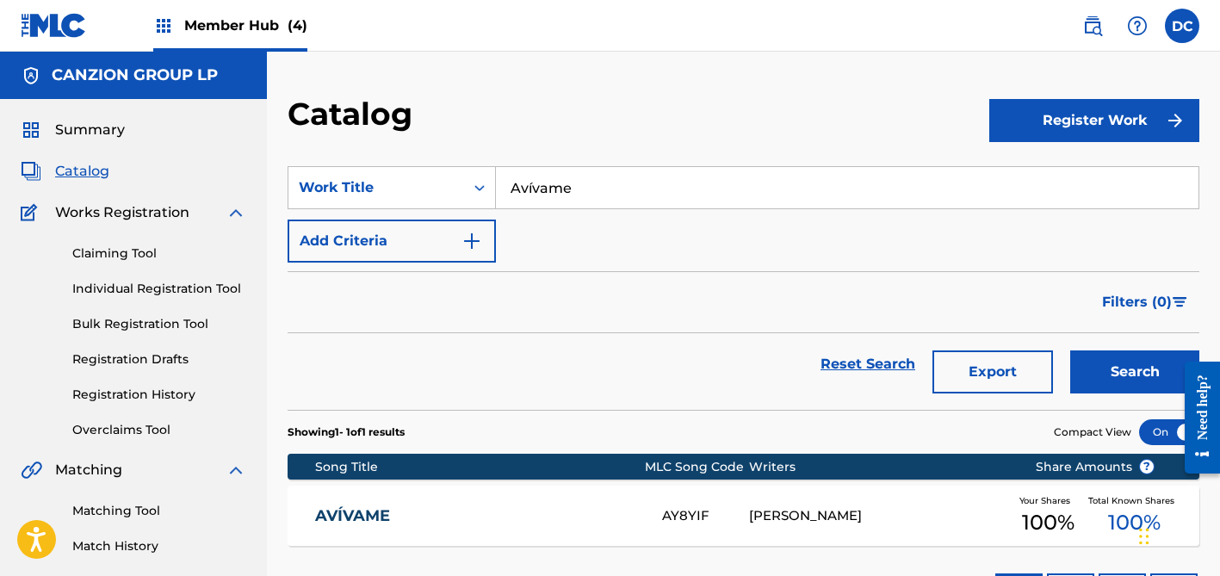
scroll to position [199, 0]
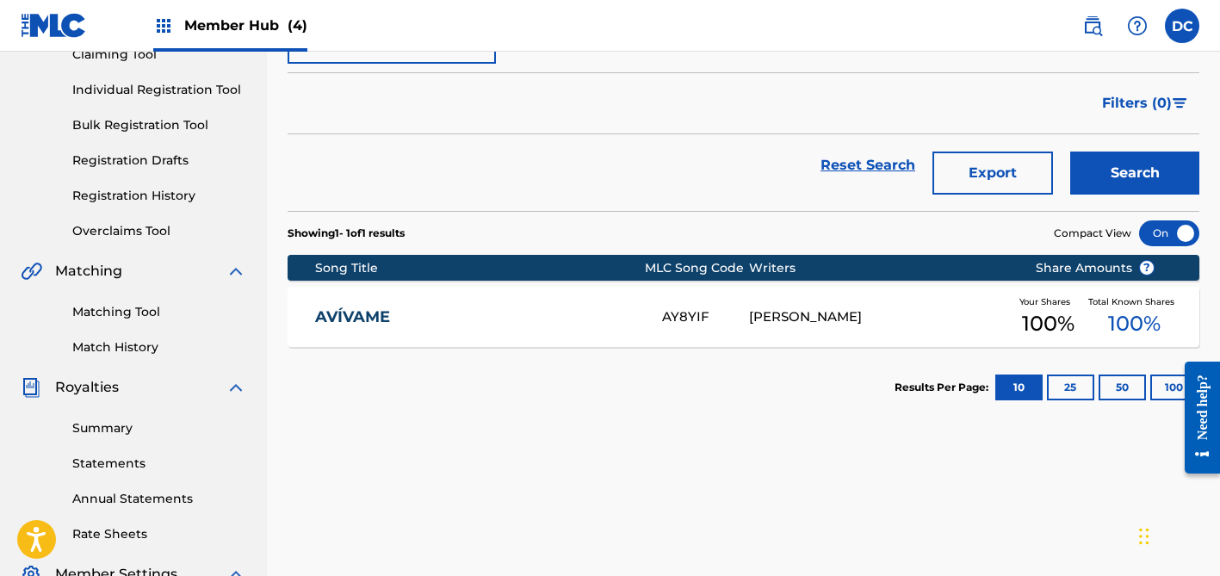
click at [577, 314] on link "AVÍVAME" at bounding box center [477, 317] width 325 height 20
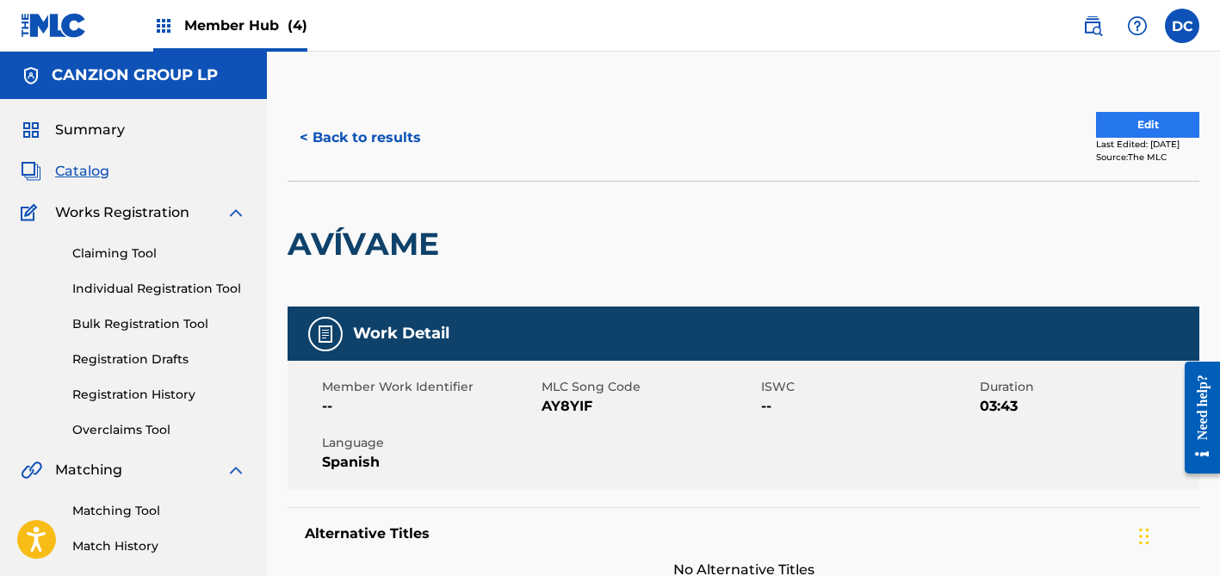
click at [1128, 136] on button "Edit" at bounding box center [1147, 125] width 103 height 26
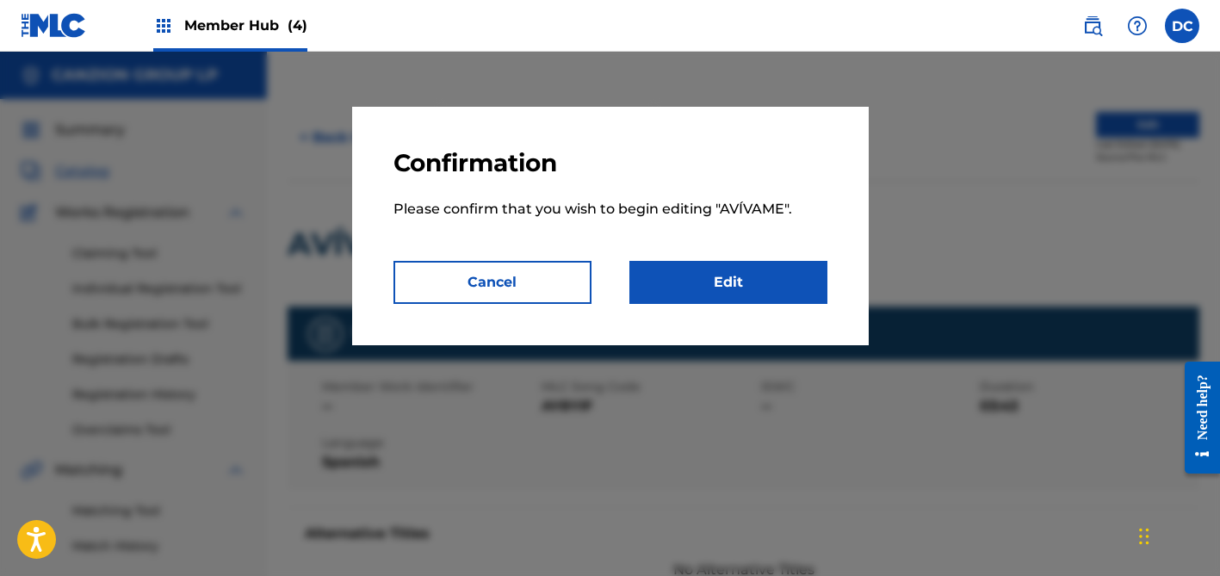
click at [793, 260] on p "Please confirm that you wish to begin editing " AVÍVAME "." at bounding box center [611, 219] width 434 height 83
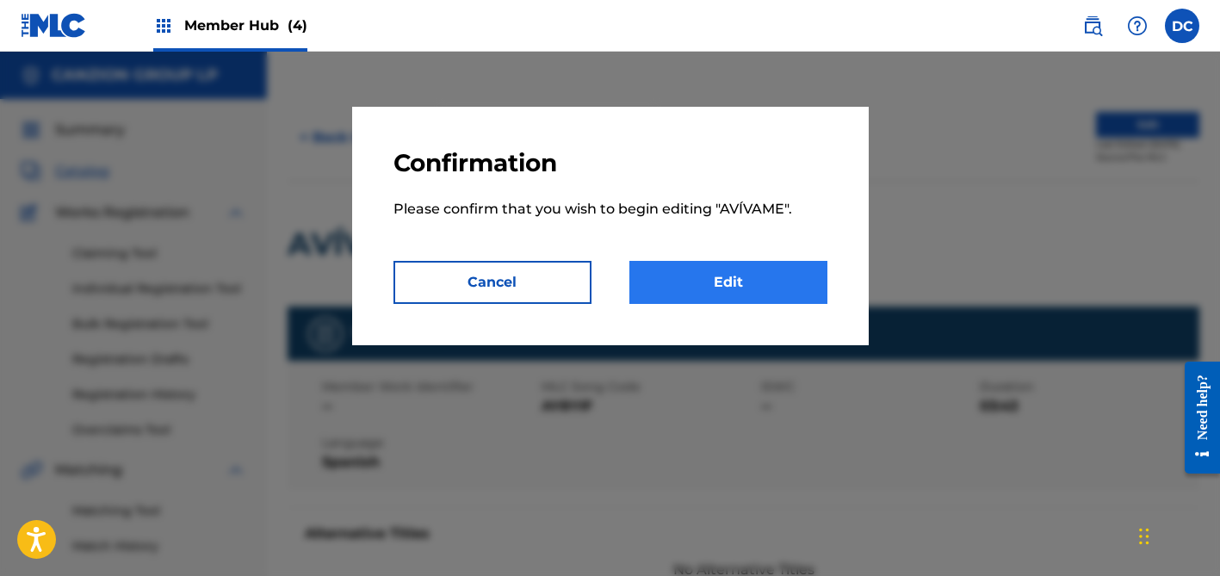
click at [798, 277] on link "Edit" at bounding box center [729, 282] width 198 height 43
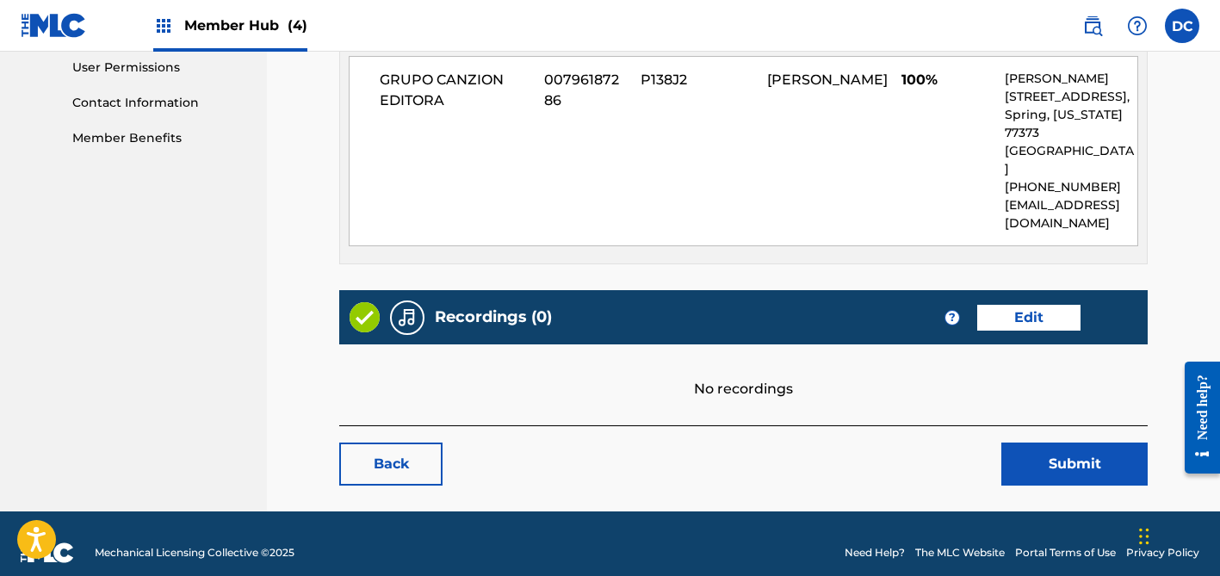
scroll to position [816, 0]
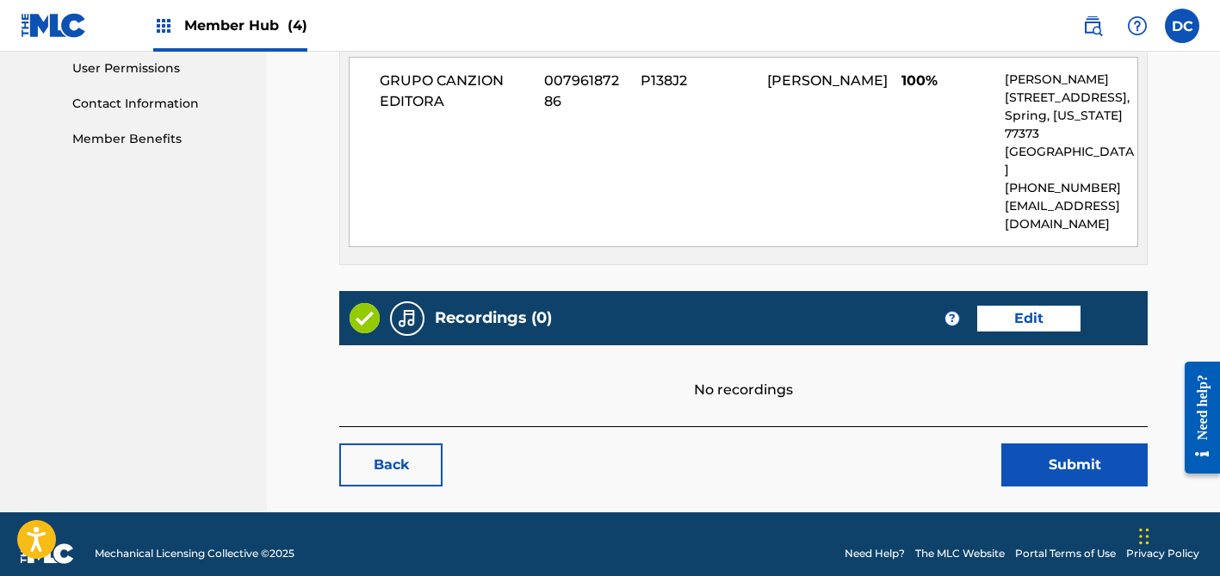
click at [1016, 317] on div "Recordings (0) ? Edit" at bounding box center [743, 318] width 809 height 54
click at [1011, 306] on link "Edit" at bounding box center [1028, 319] width 103 height 26
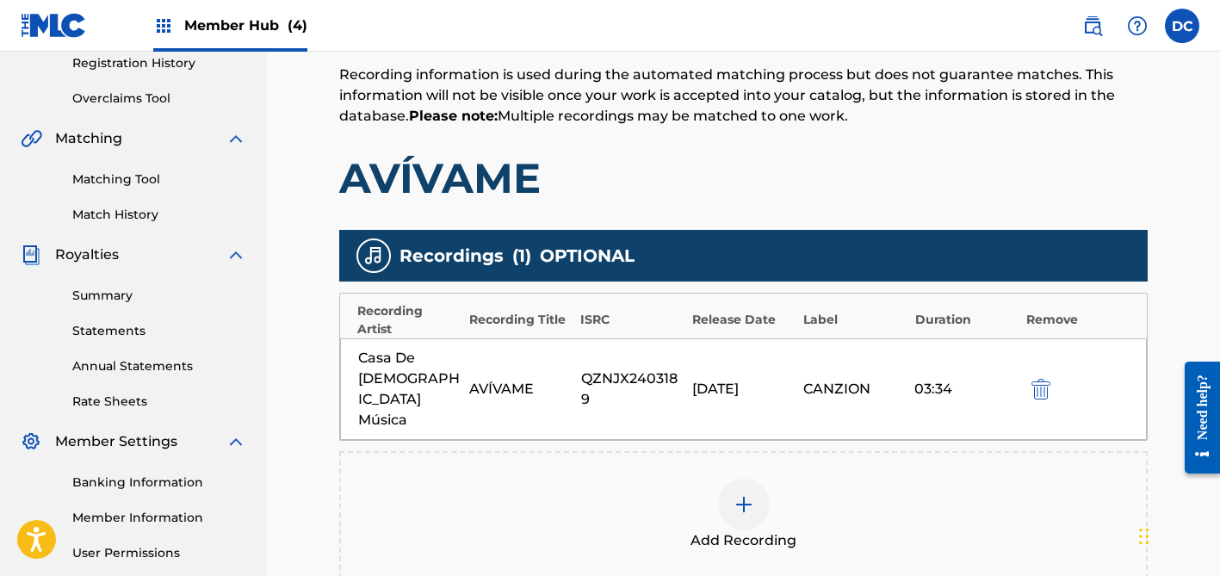
scroll to position [334, 0]
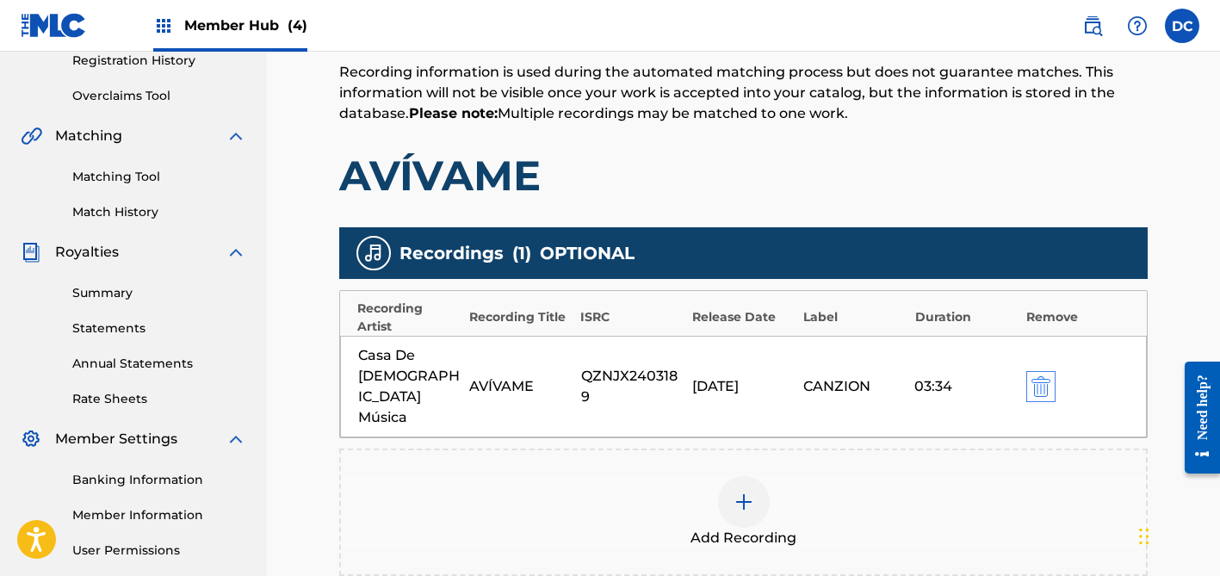
click at [1033, 376] on img "submit" at bounding box center [1041, 386] width 19 height 21
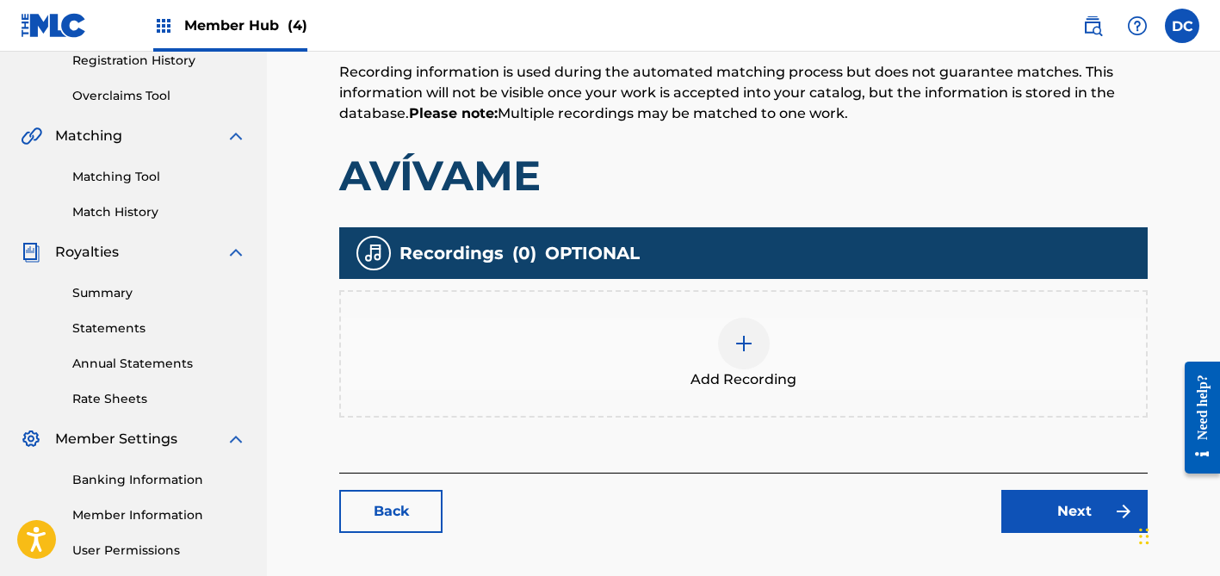
click at [716, 365] on div "Add Recording" at bounding box center [743, 354] width 805 height 72
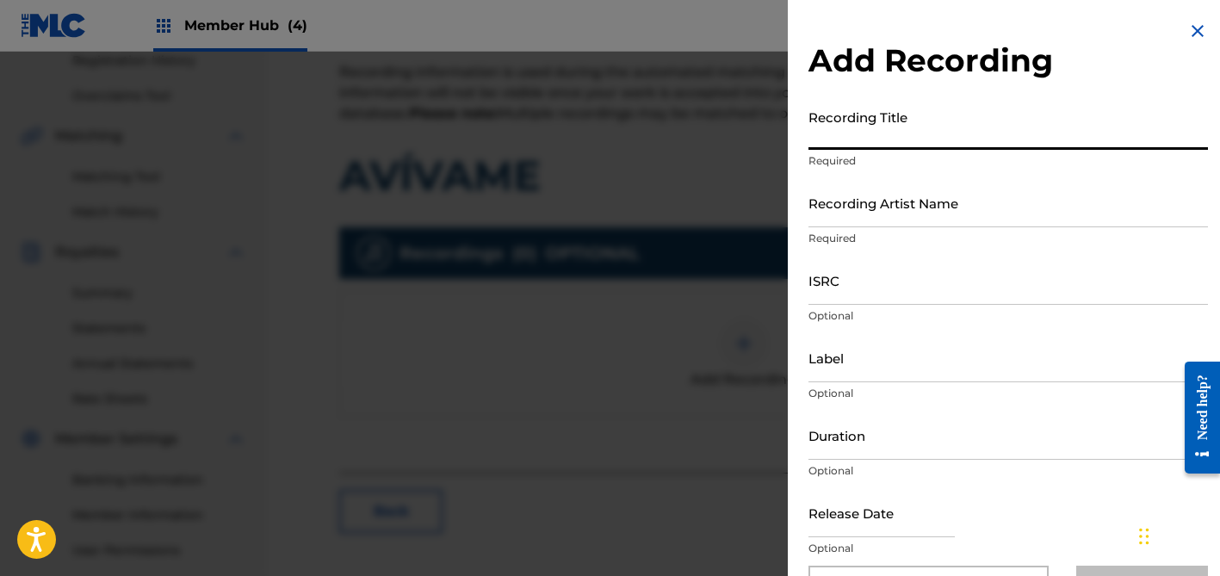
click at [900, 129] on input "Recording Title" at bounding box center [1009, 125] width 400 height 49
paste input "Avívame"
type input "Avívame"
paste input "Casa de [DEMOGRAPHIC_DATA] Música"
click at [856, 206] on input "Casa de [DEMOGRAPHIC_DATA] Música" at bounding box center [1009, 202] width 400 height 49
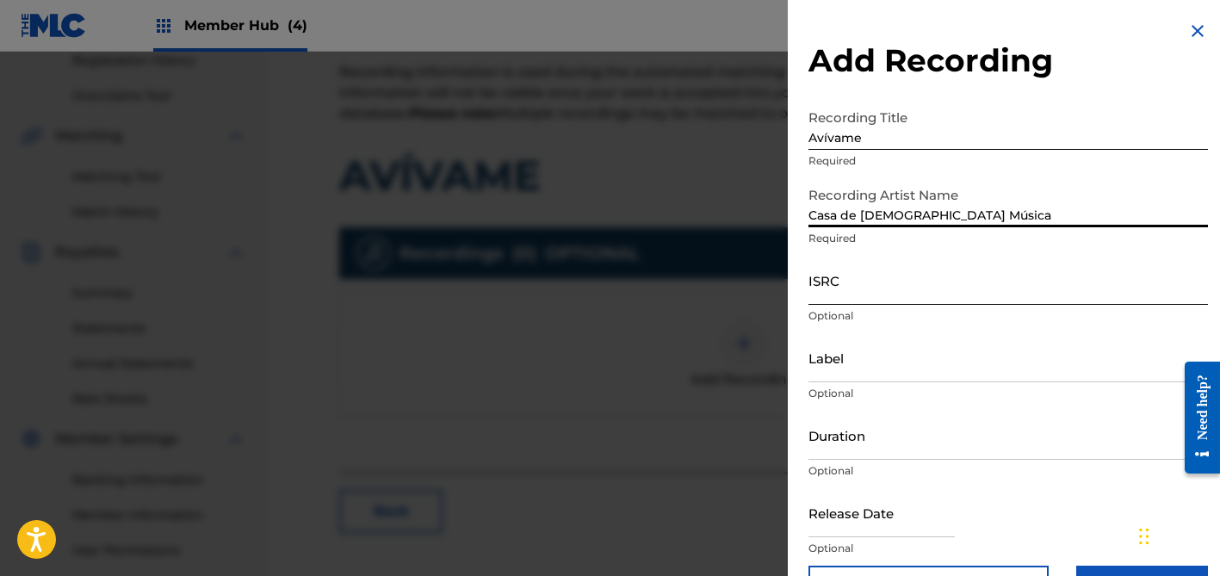
type input "Casa de [DEMOGRAPHIC_DATA] Música"
click at [868, 277] on input "ISRC" at bounding box center [1009, 280] width 400 height 49
paste input "QZNJX2403189"
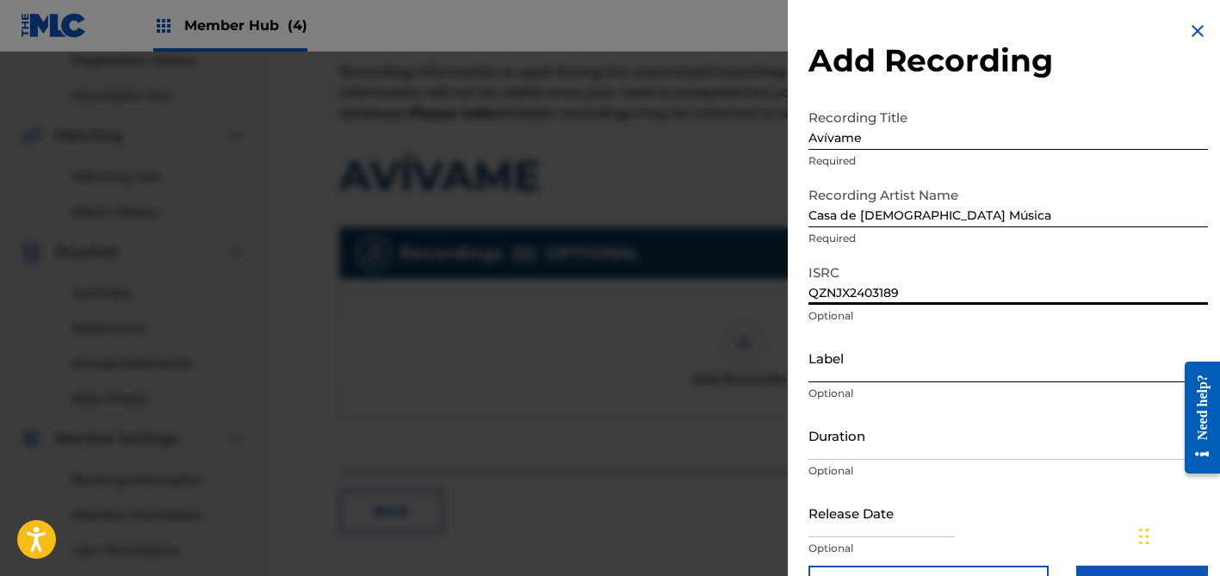
type input "QZNJX2403189"
paste input "CanZion"
click at [865, 364] on input "CanZion" at bounding box center [1009, 357] width 400 height 49
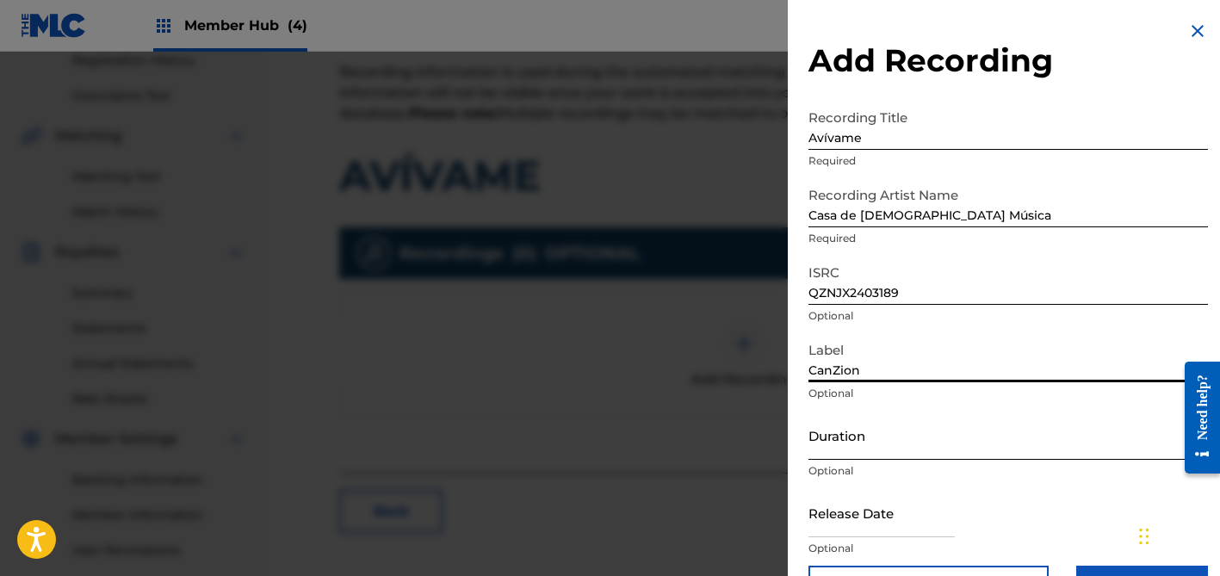
type input "CanZion"
click at [859, 429] on input "Duration" at bounding box center [1009, 435] width 400 height 49
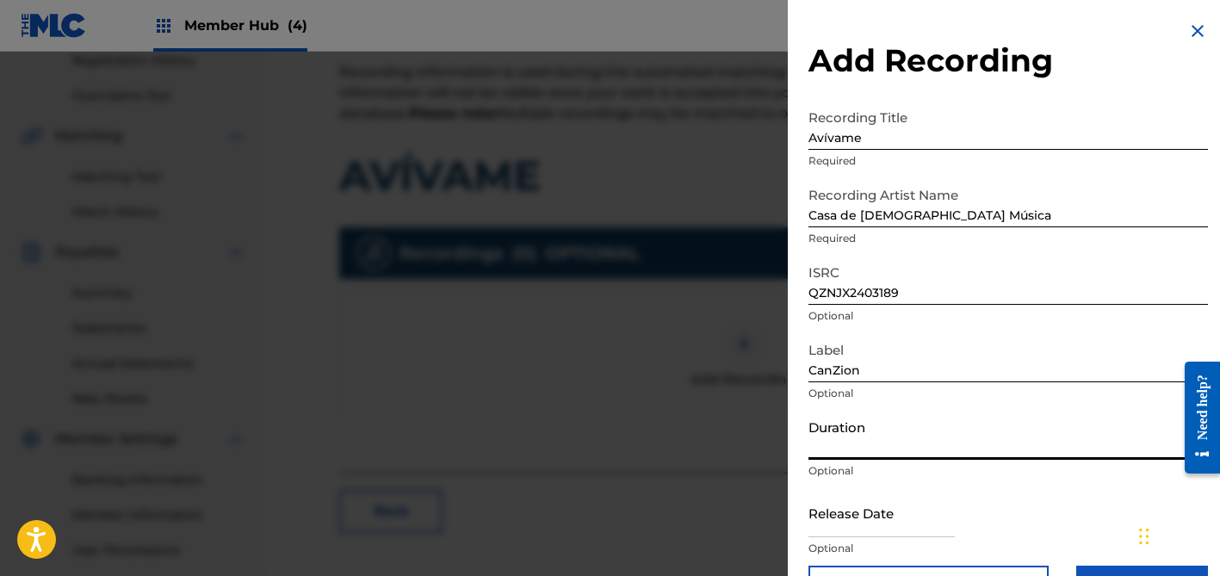
click at [859, 432] on input "Duration" at bounding box center [1009, 435] width 400 height 49
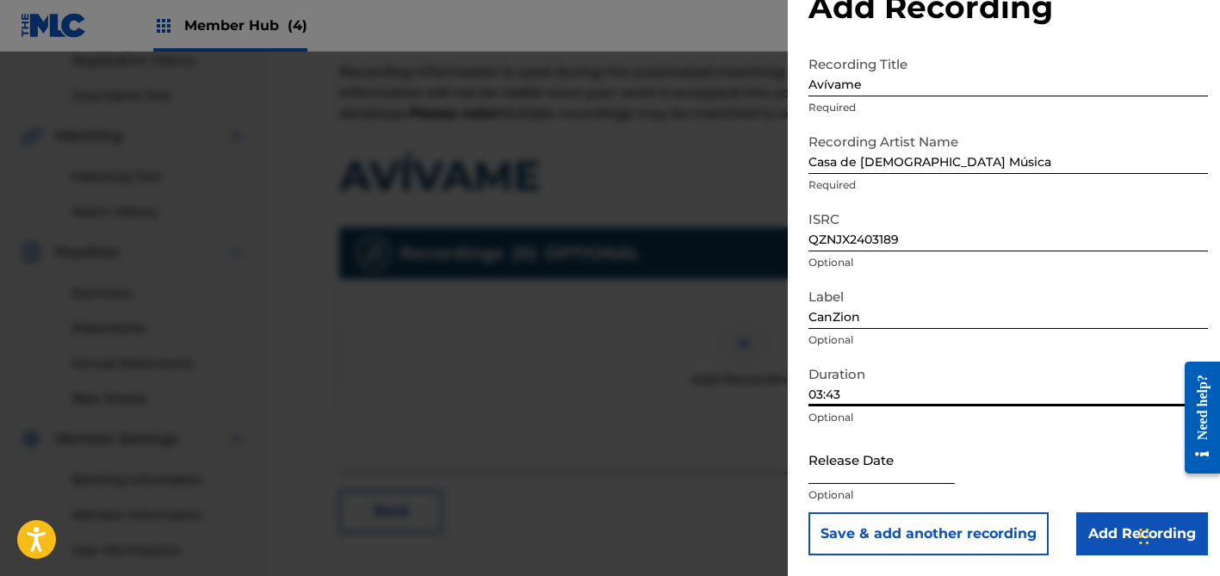
type input "03:43"
click at [881, 460] on input "text" at bounding box center [882, 459] width 146 height 49
select select "8"
select select "2025"
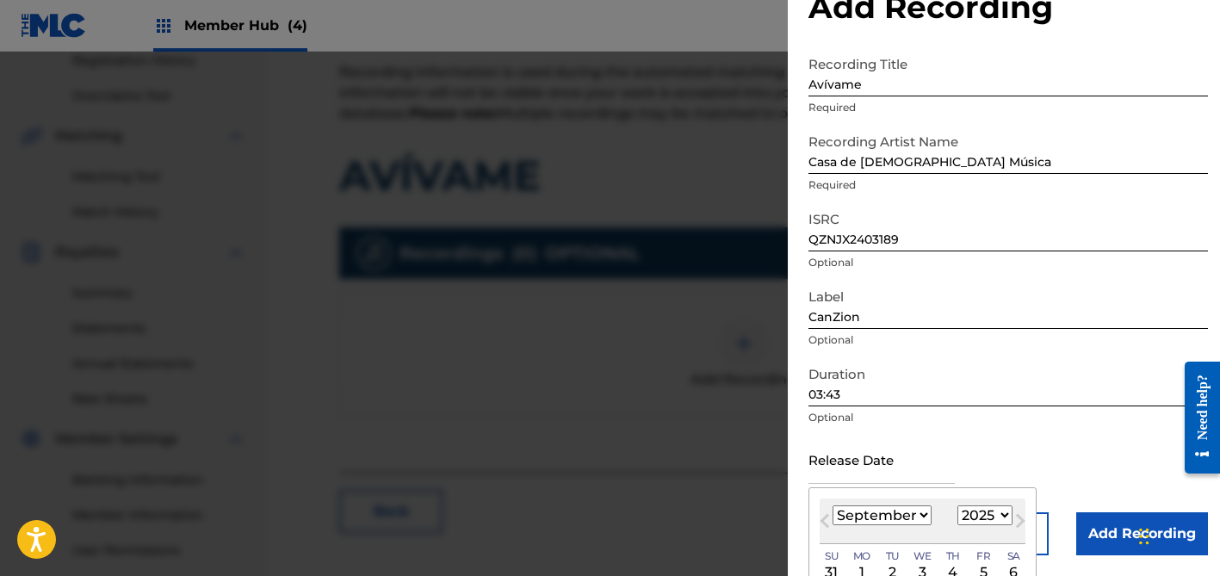
click at [885, 520] on select "January February March April May June July August September October November De…" at bounding box center [882, 515] width 99 height 20
select select "5"
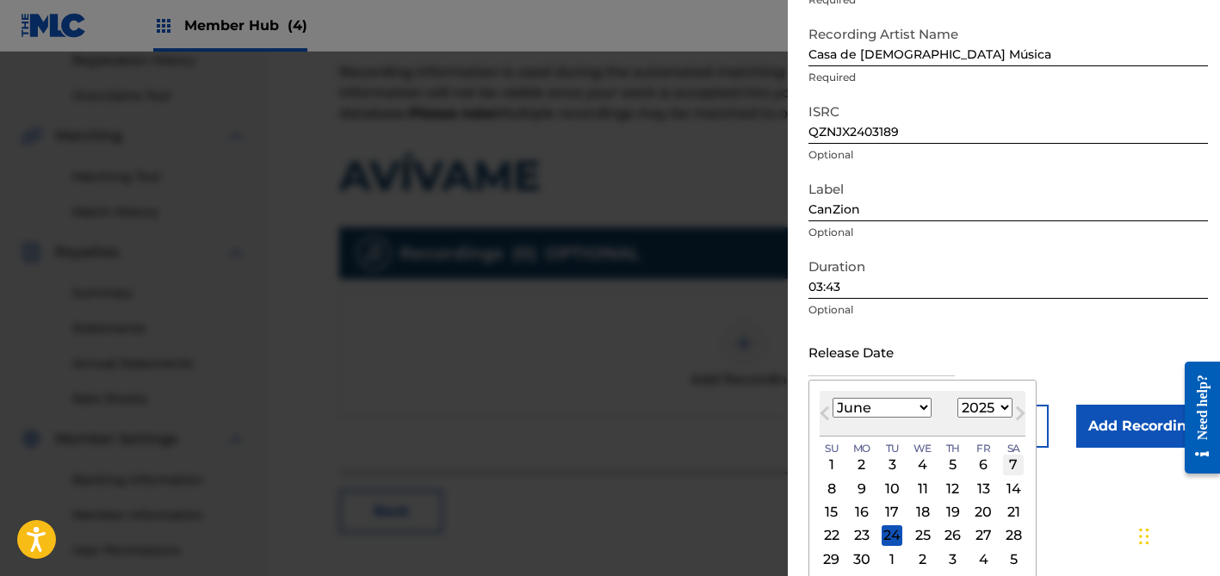
click at [1004, 466] on div "7" at bounding box center [1013, 465] width 21 height 21
type input "[DATE]"
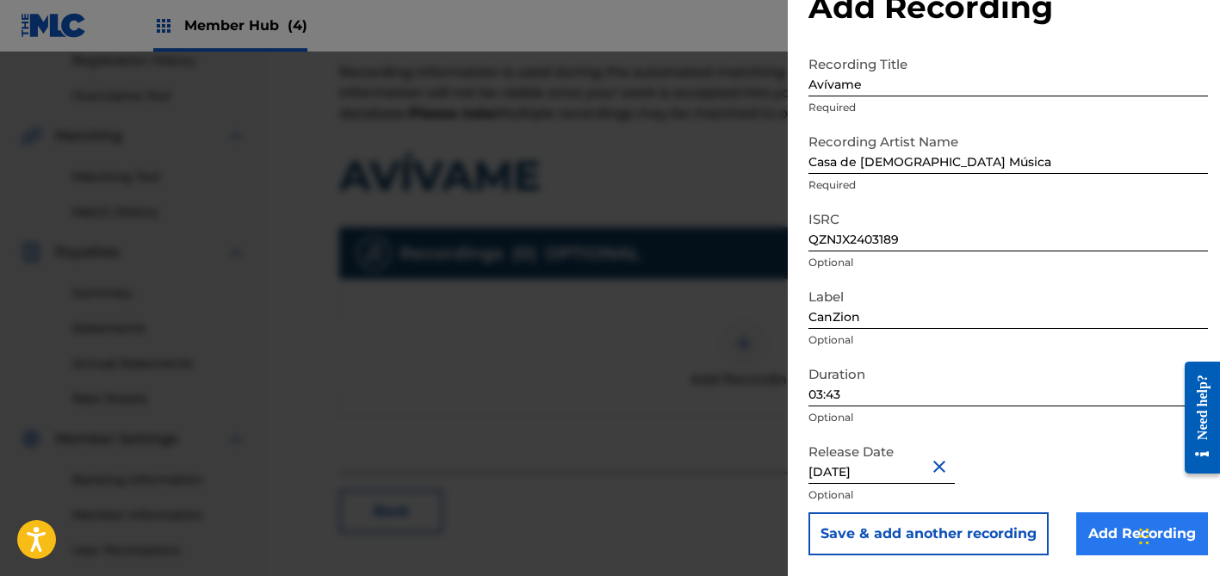
click at [1081, 523] on input "Add Recording" at bounding box center [1142, 533] width 132 height 43
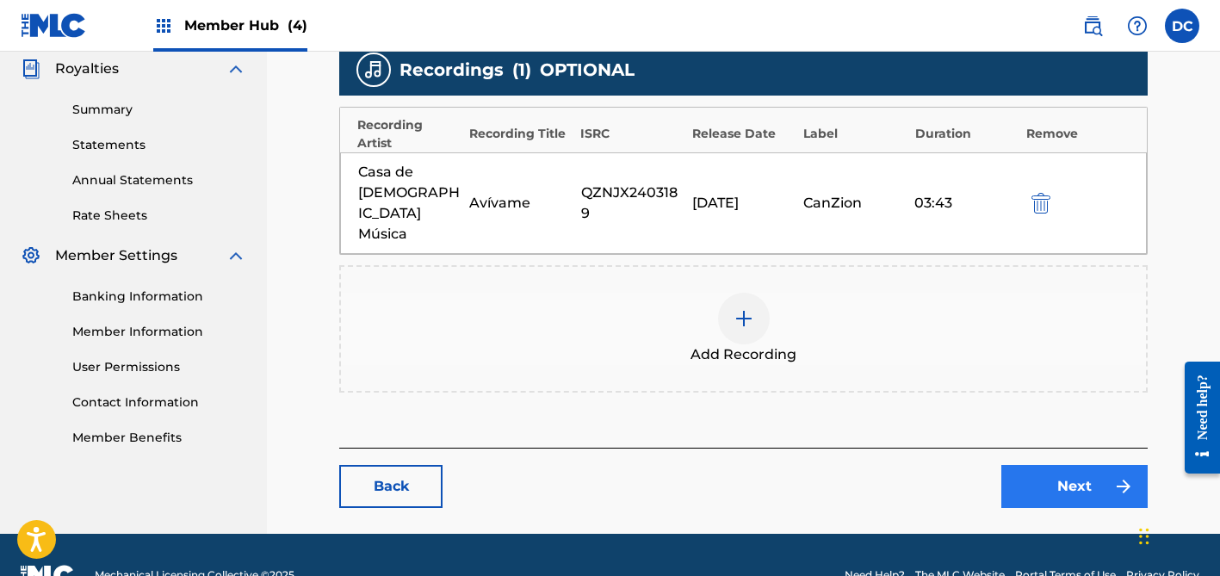
scroll to position [517, 0]
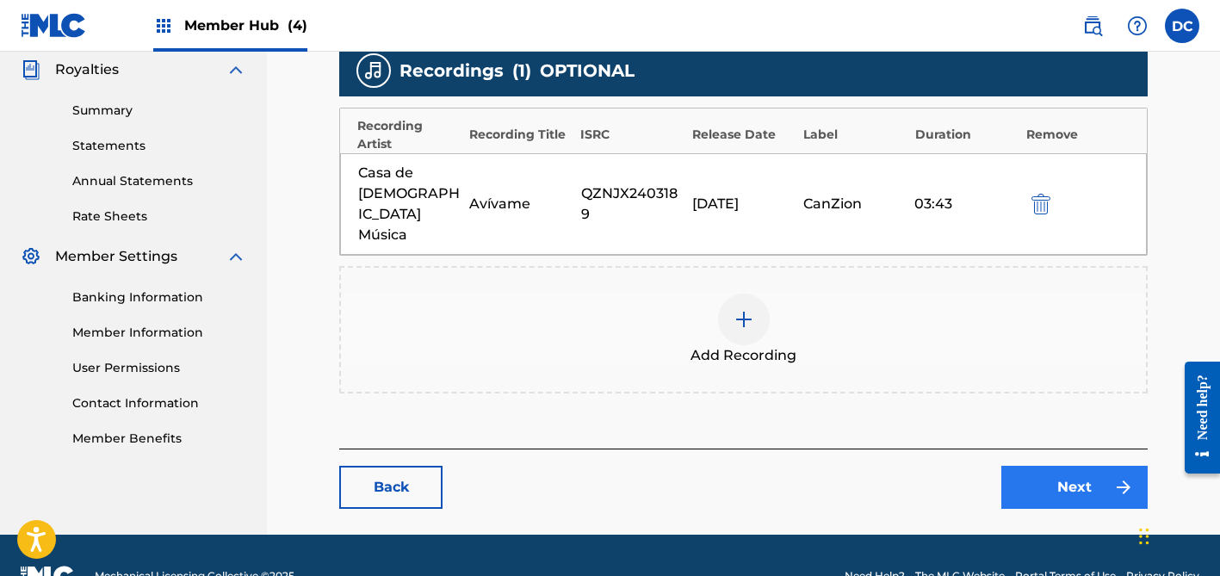
click at [1083, 466] on link "Next" at bounding box center [1075, 487] width 146 height 43
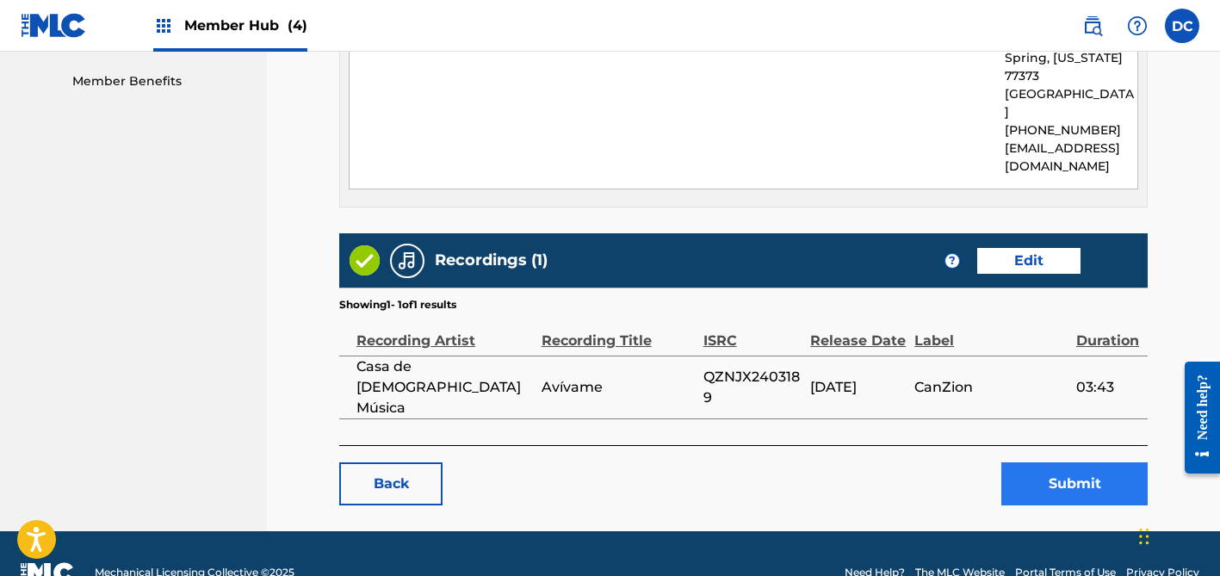
scroll to position [873, 0]
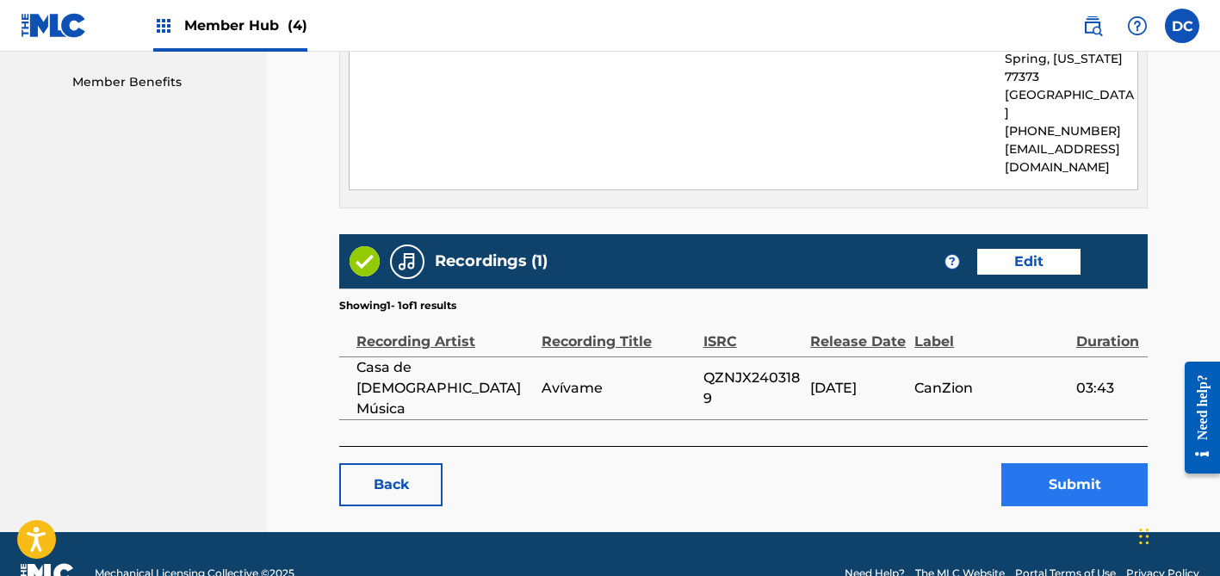
click at [1033, 463] on button "Submit" at bounding box center [1075, 484] width 146 height 43
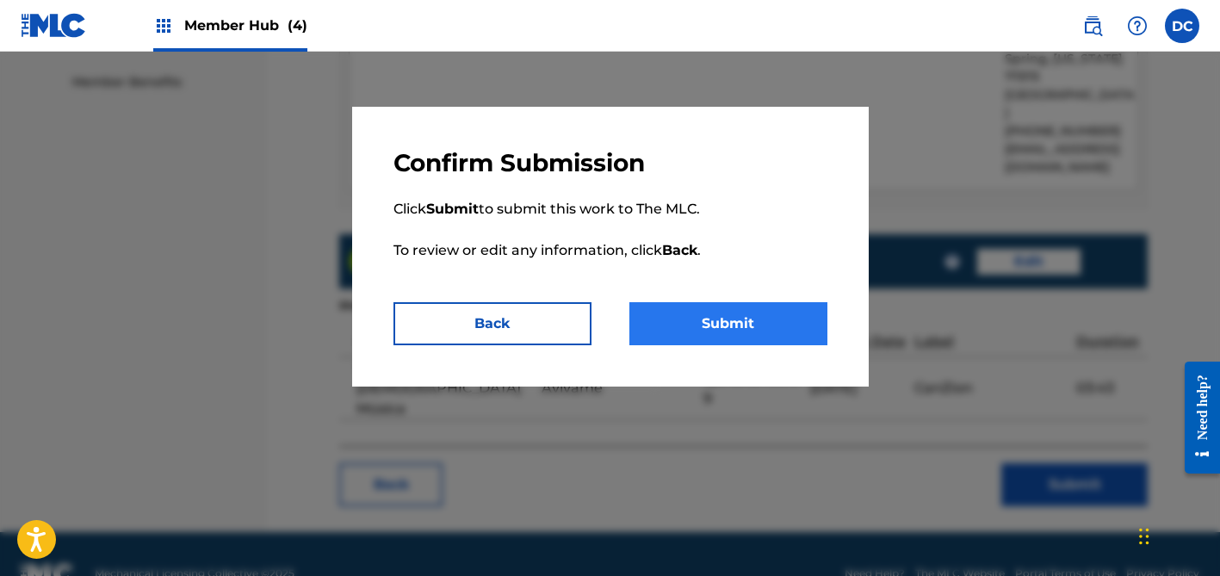
click at [741, 312] on button "Submit" at bounding box center [729, 323] width 198 height 43
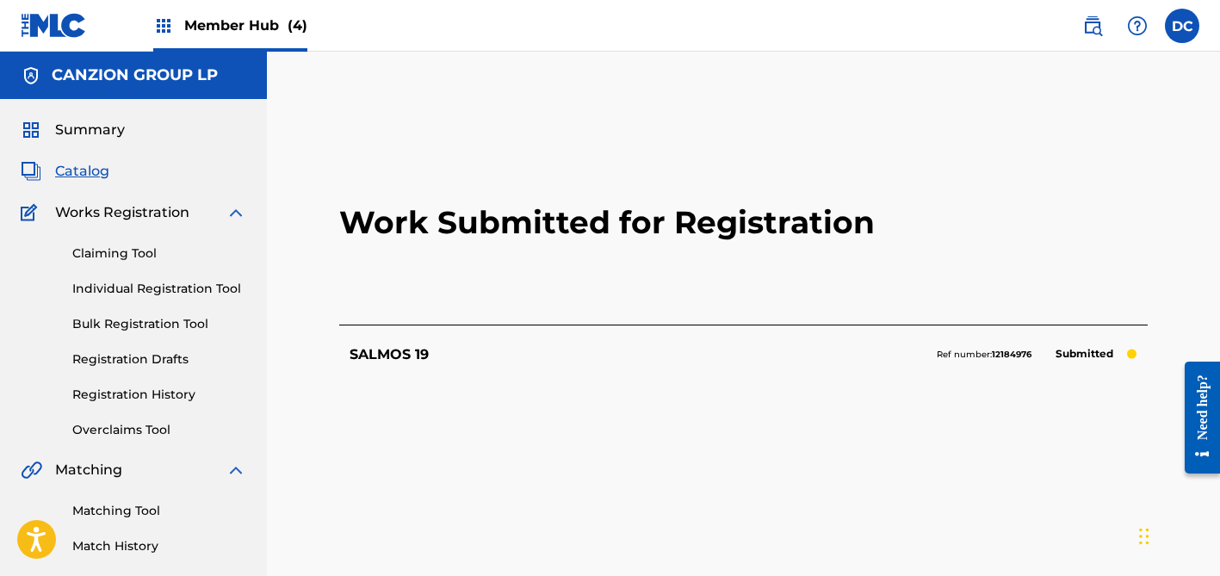
click at [452, 356] on div "SALMOS 19 Ref number: 12184976 Submitted" at bounding box center [743, 354] width 809 height 59
click at [152, 388] on link "Registration History" at bounding box center [159, 395] width 174 height 18
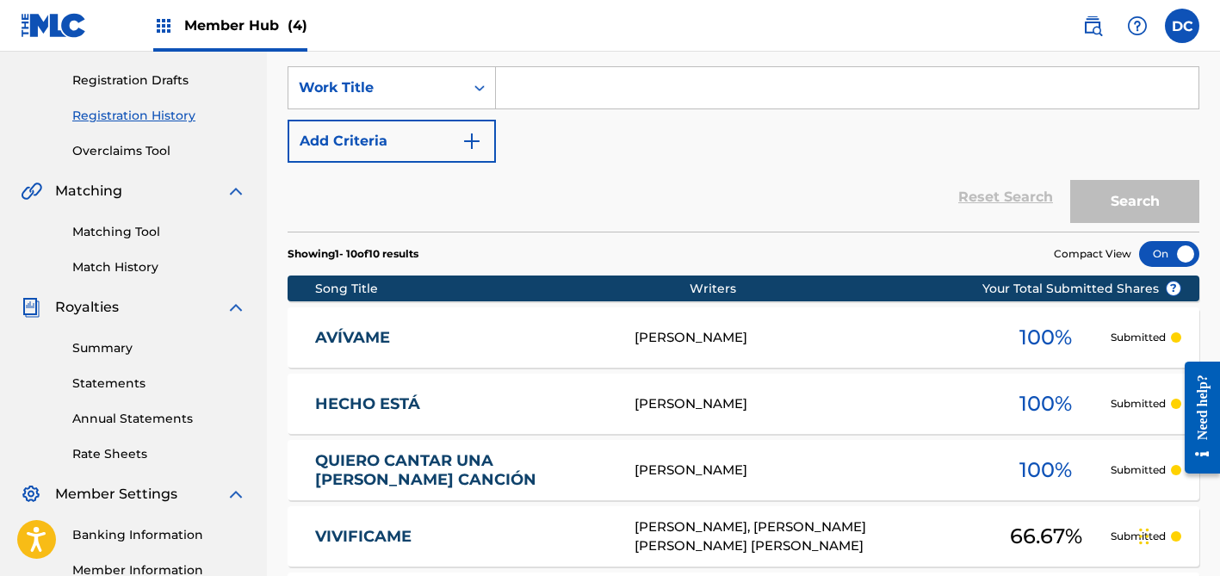
scroll to position [282, 0]
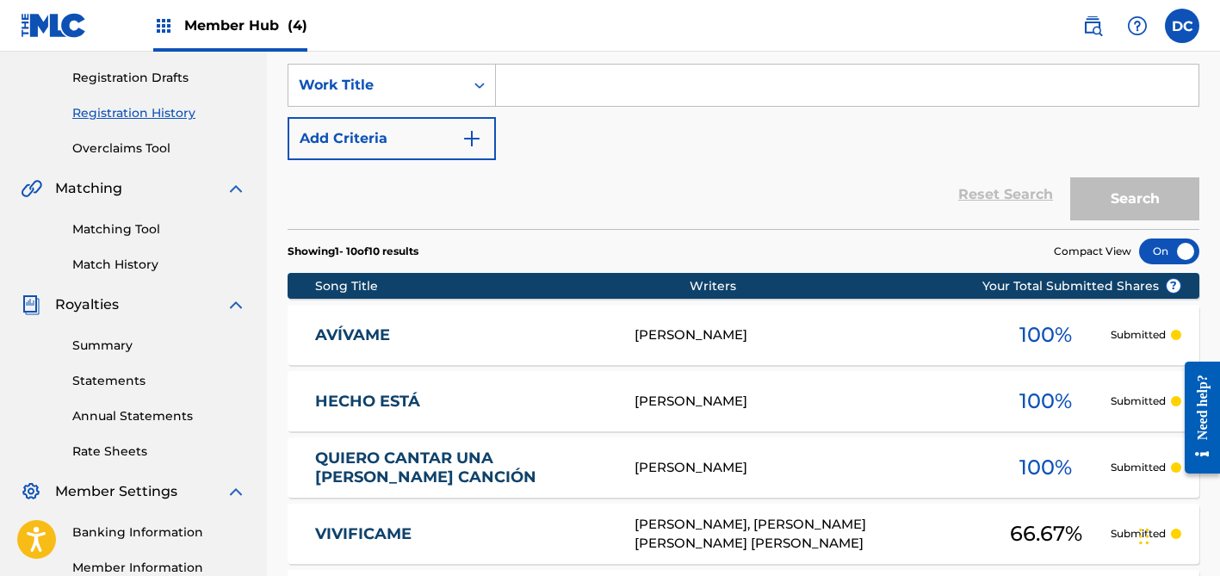
click at [516, 331] on link "AVÍVAME" at bounding box center [463, 336] width 297 height 20
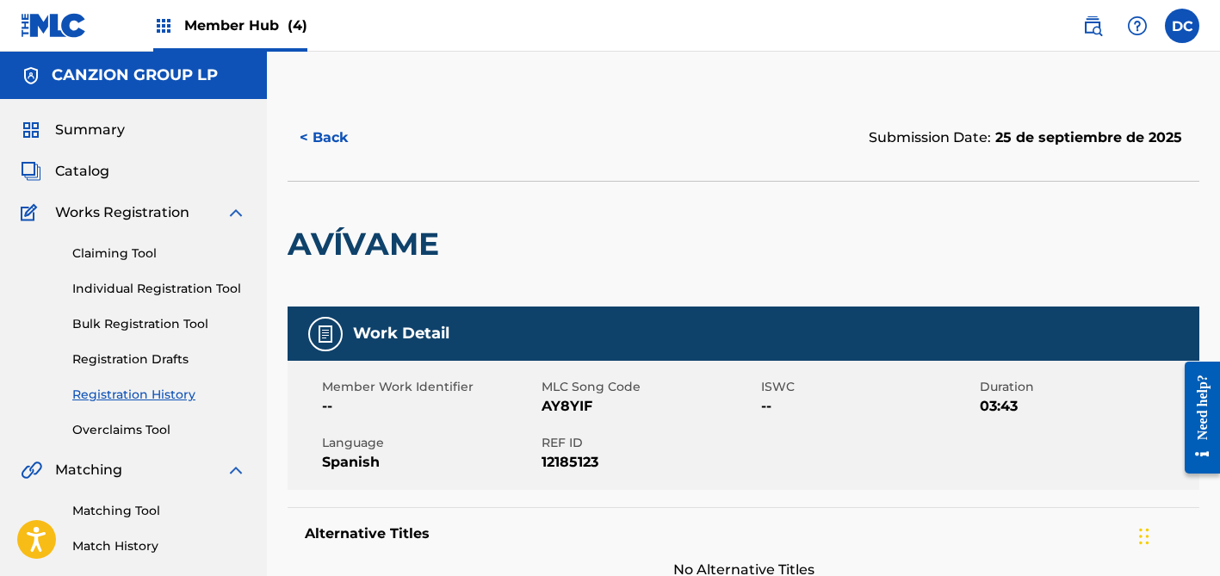
click at [563, 409] on span "AY8YIF" at bounding box center [649, 406] width 215 height 21
copy span "AY8YIF"
click at [95, 171] on span "Catalog" at bounding box center [82, 171] width 54 height 21
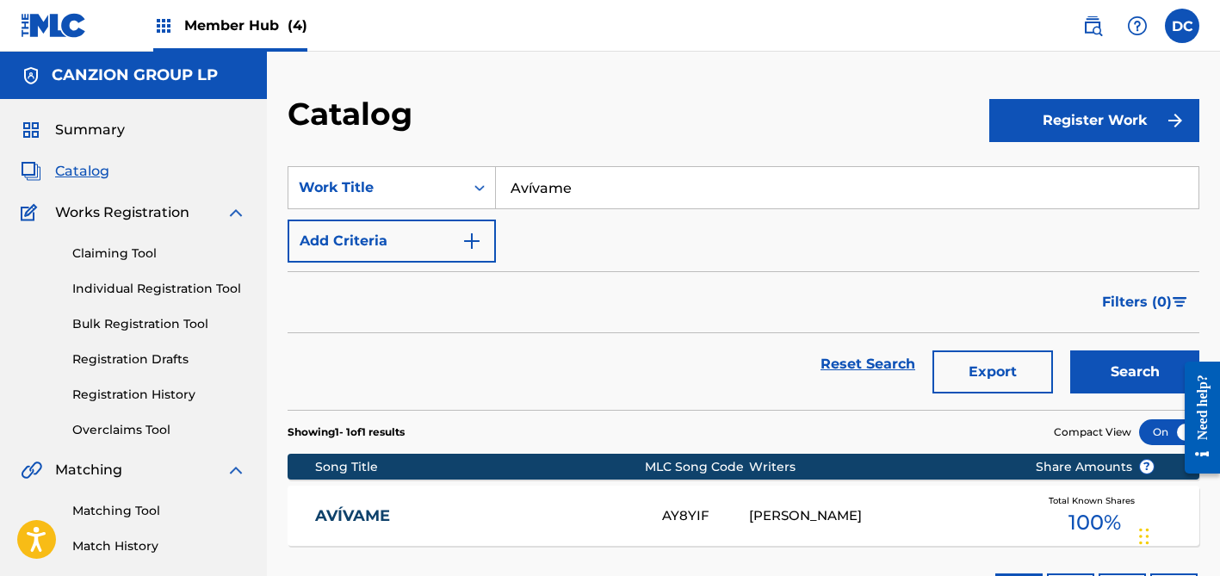
click at [549, 195] on input "Avívame" at bounding box center [847, 187] width 703 height 41
type input "ERES"
click at [1135, 372] on button "Search" at bounding box center [1134, 371] width 129 height 43
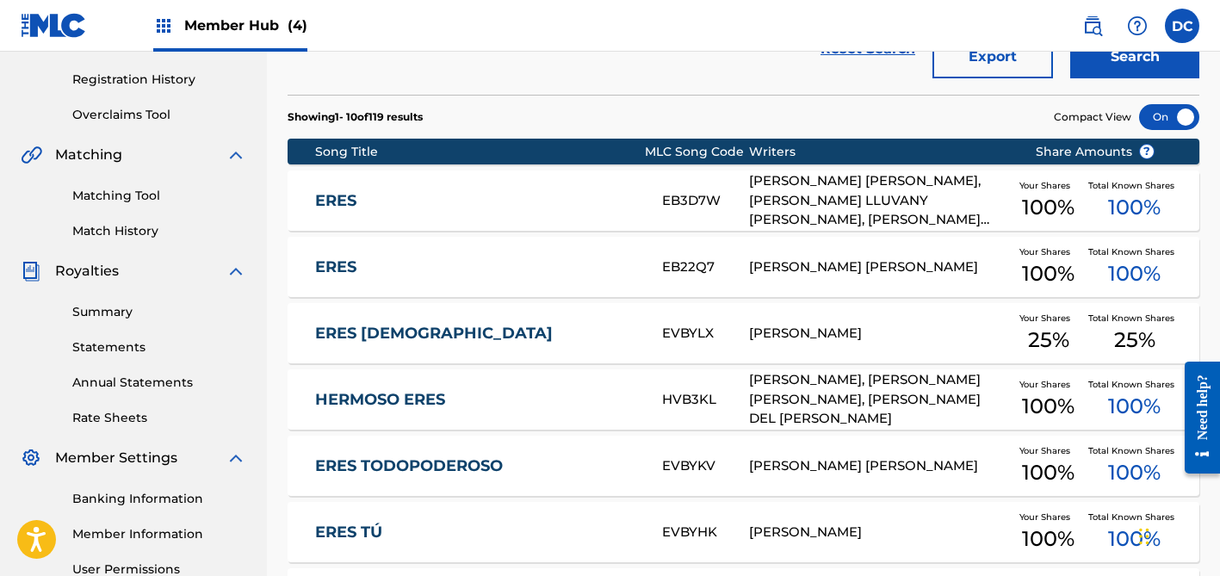
scroll to position [324, 0]
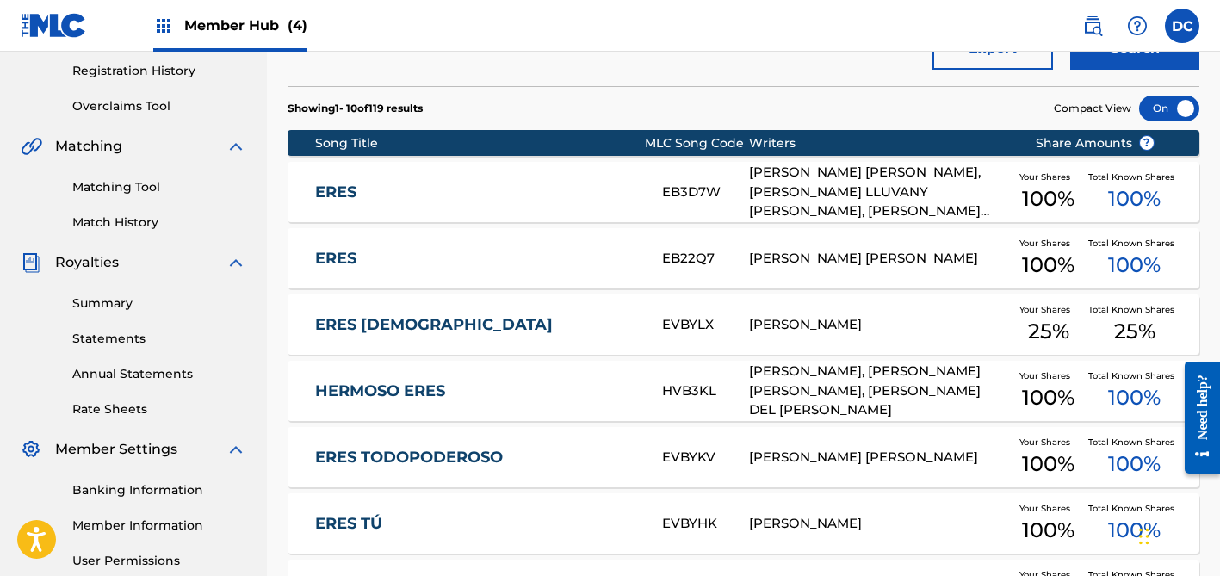
click at [566, 195] on link "ERES" at bounding box center [477, 193] width 325 height 20
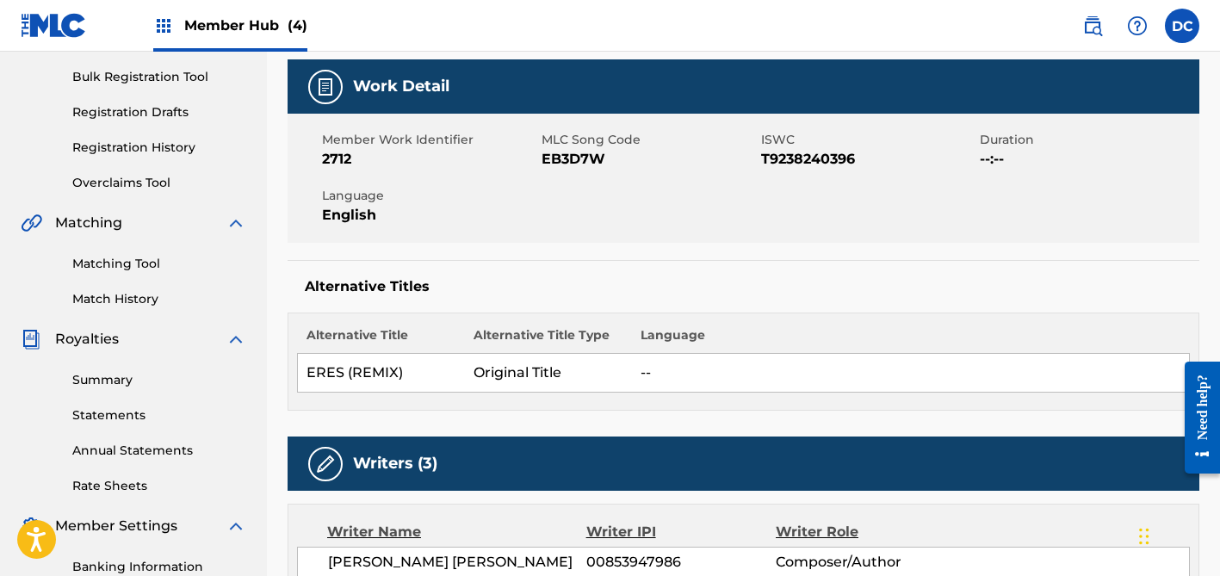
scroll to position [217, 0]
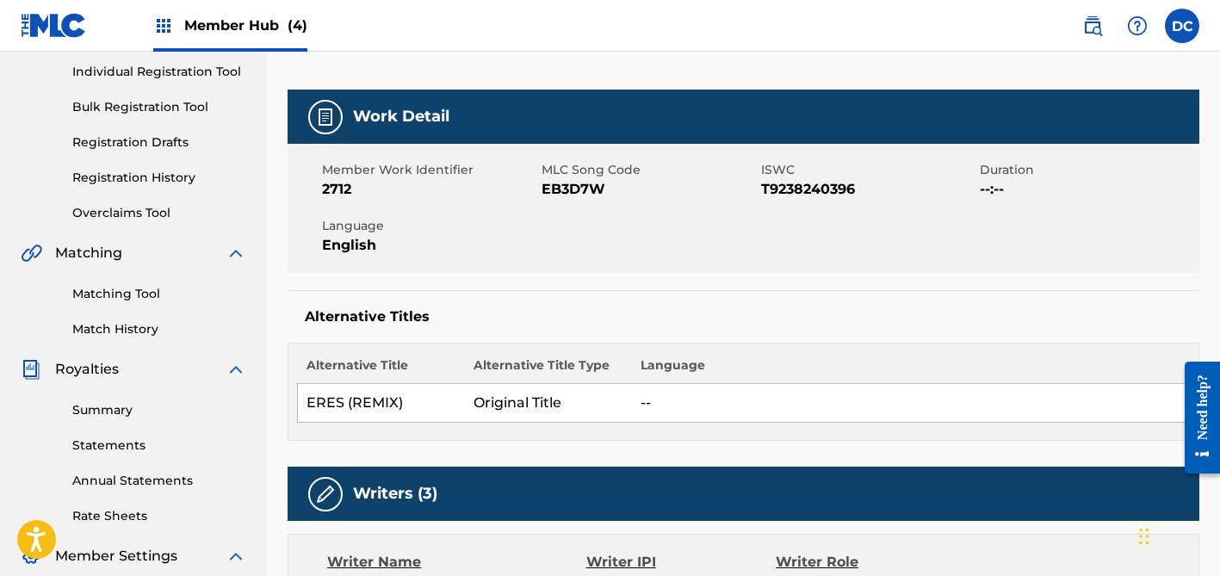
click at [577, 190] on span "EB3D7W" at bounding box center [649, 189] width 215 height 21
copy span "EB3D7W"
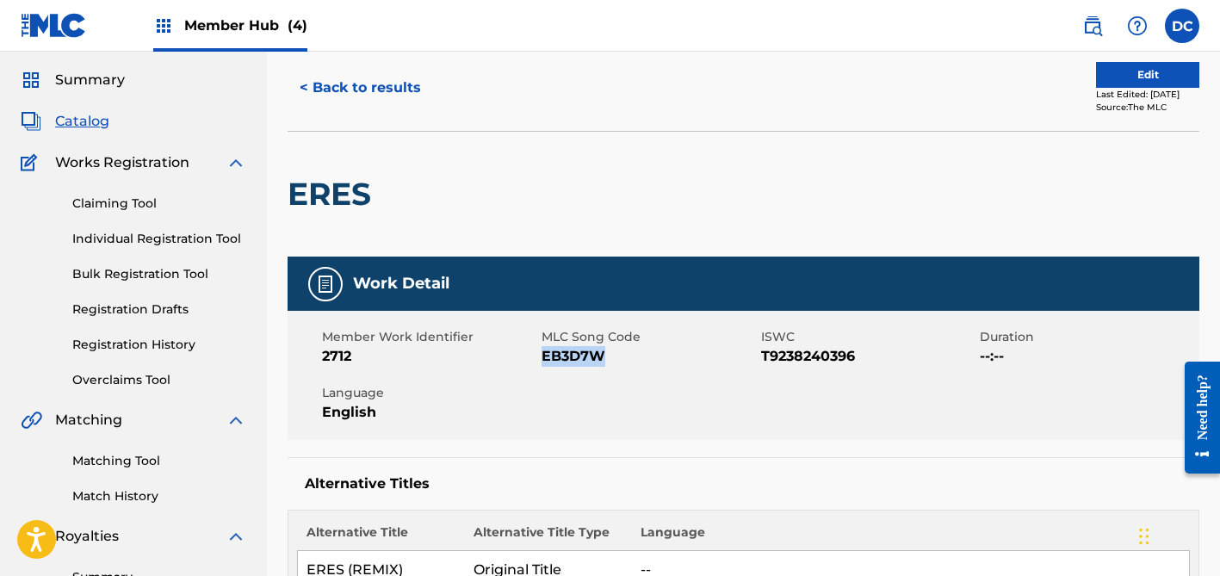
scroll to position [16, 0]
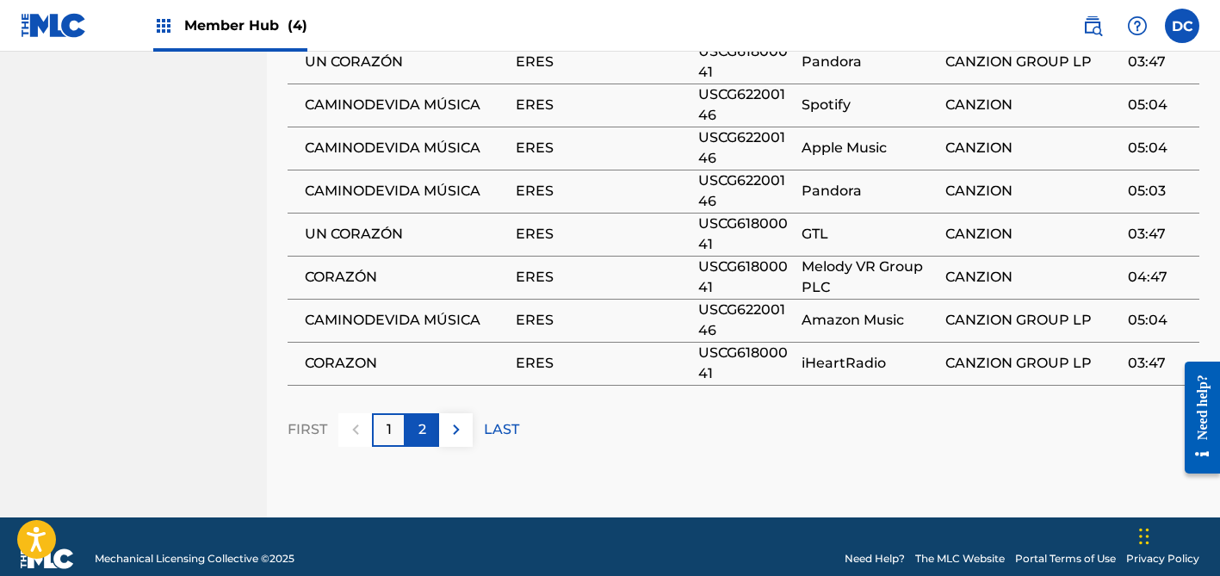
click at [419, 419] on p "2" at bounding box center [423, 429] width 8 height 21
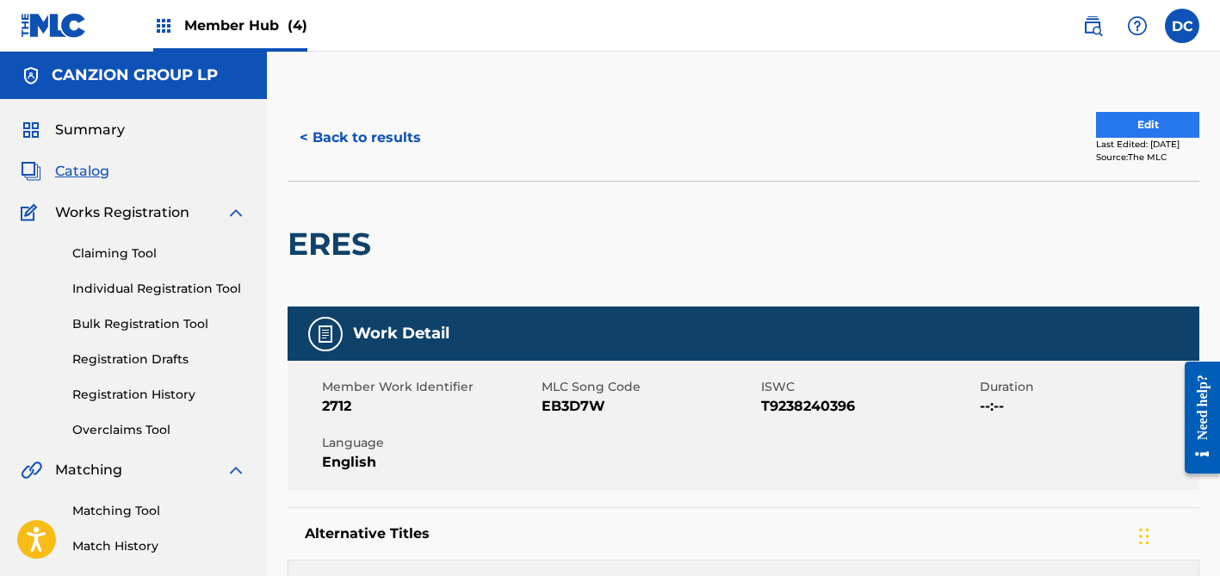
scroll to position [0, 0]
click at [1102, 131] on button "Edit" at bounding box center [1147, 125] width 103 height 26
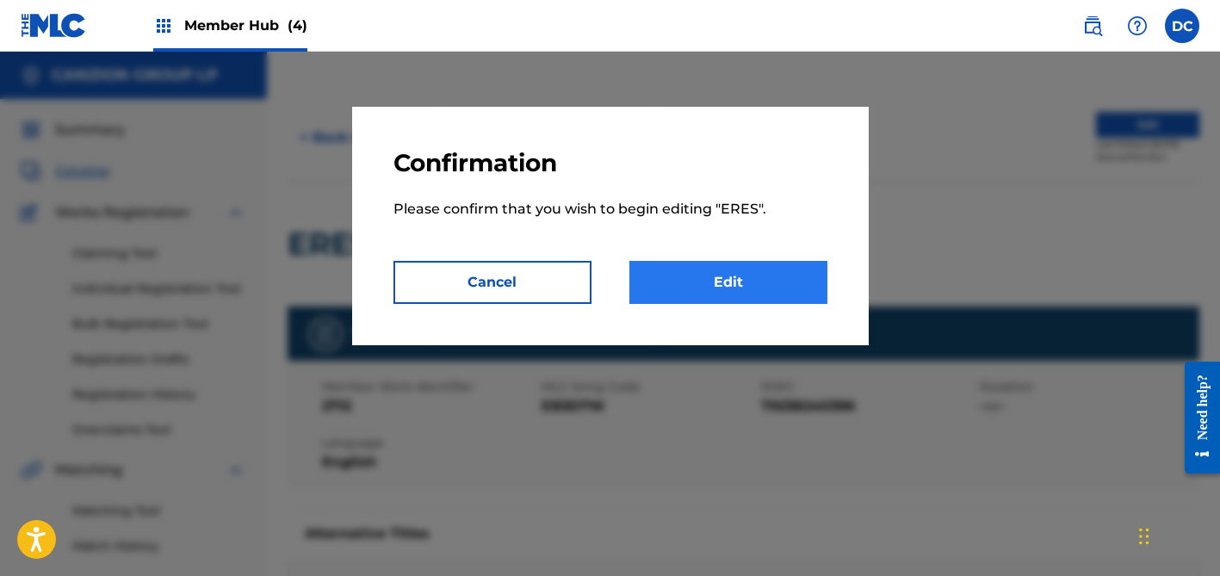
click at [779, 284] on link "Edit" at bounding box center [729, 282] width 198 height 43
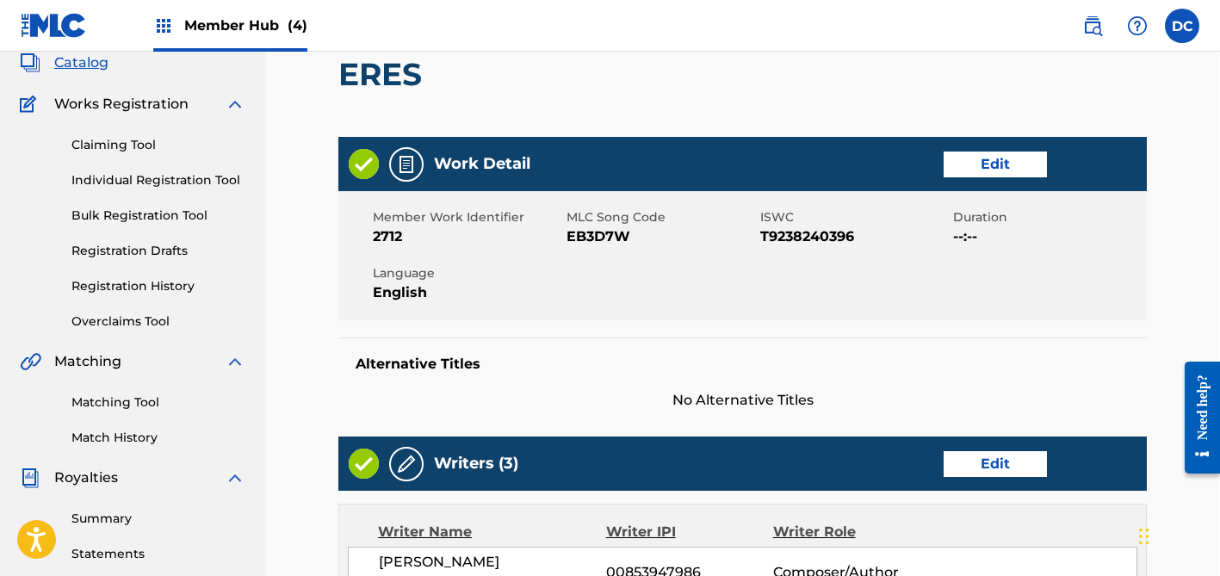
scroll to position [108, 1]
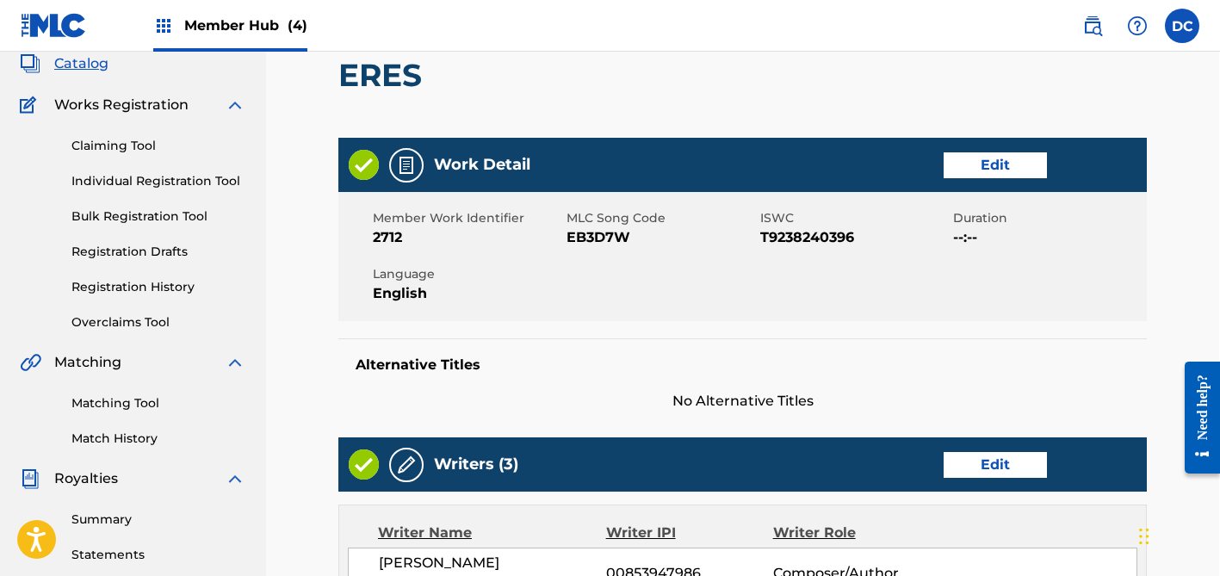
click at [814, 239] on span "T9238240396" at bounding box center [854, 237] width 189 height 21
copy span "T9238240396"
click at [813, 240] on span "T9238240396" at bounding box center [854, 237] width 189 height 21
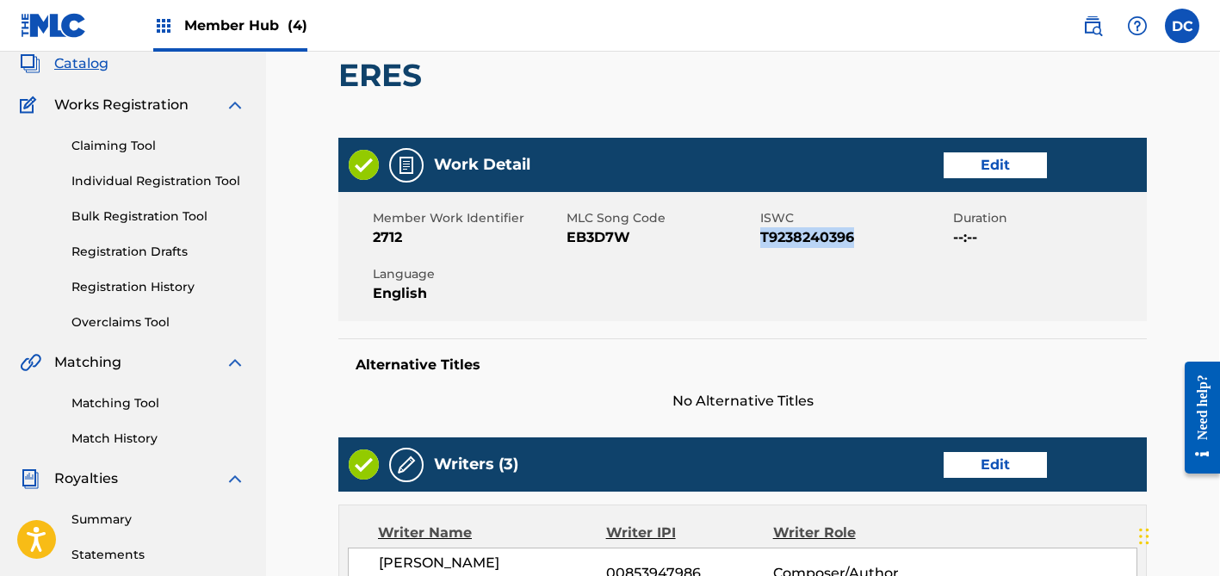
copy span "T9238240396"
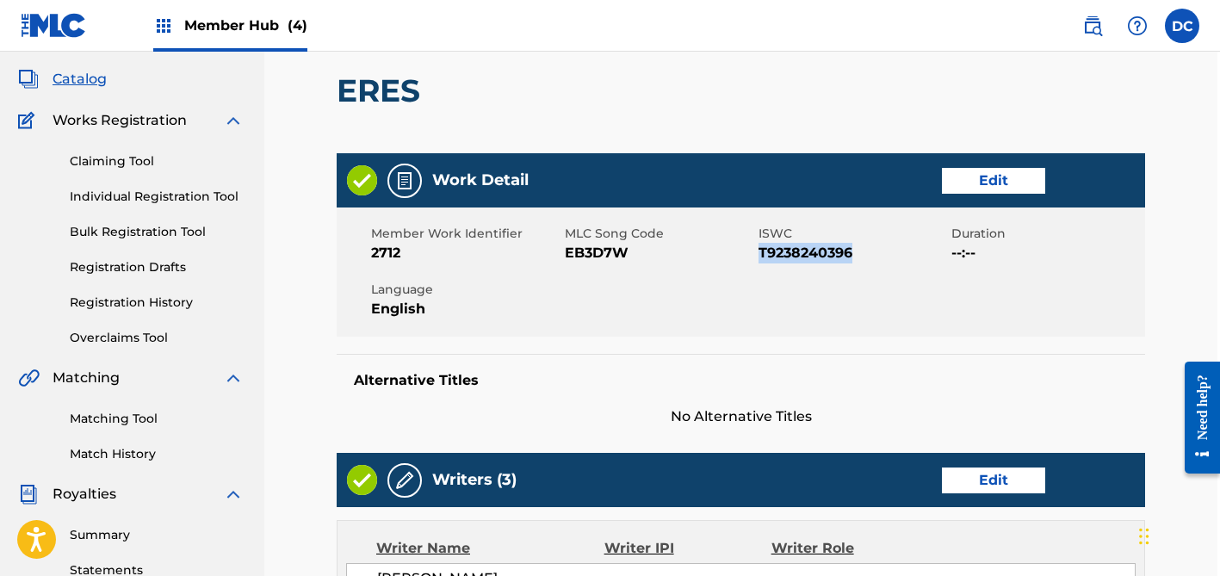
scroll to position [91, 3]
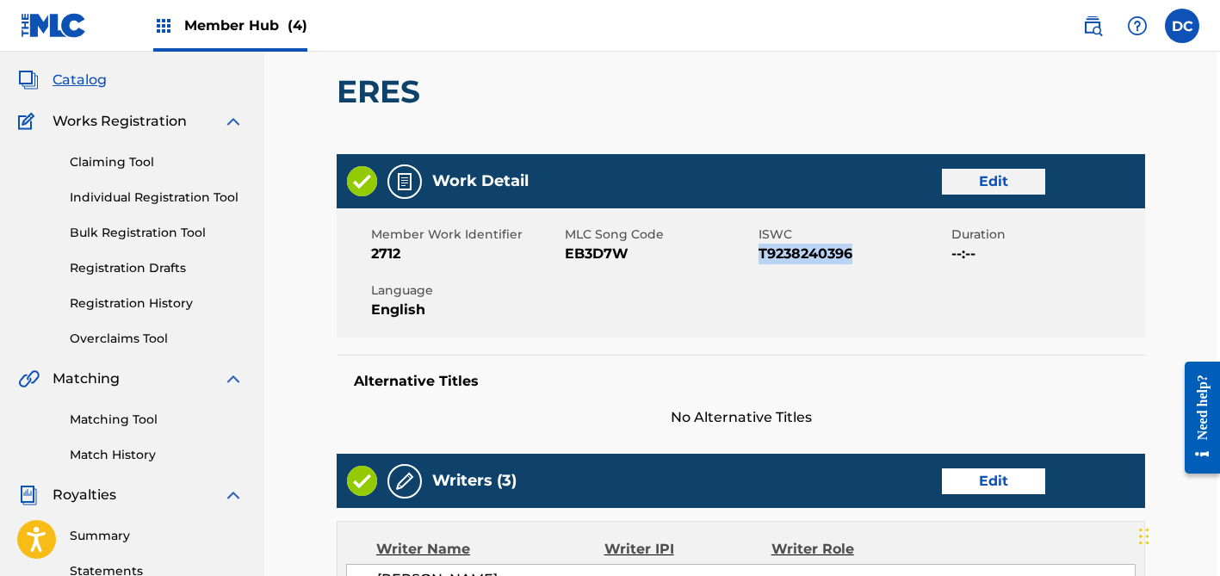
click at [987, 173] on link "Edit" at bounding box center [993, 182] width 103 height 26
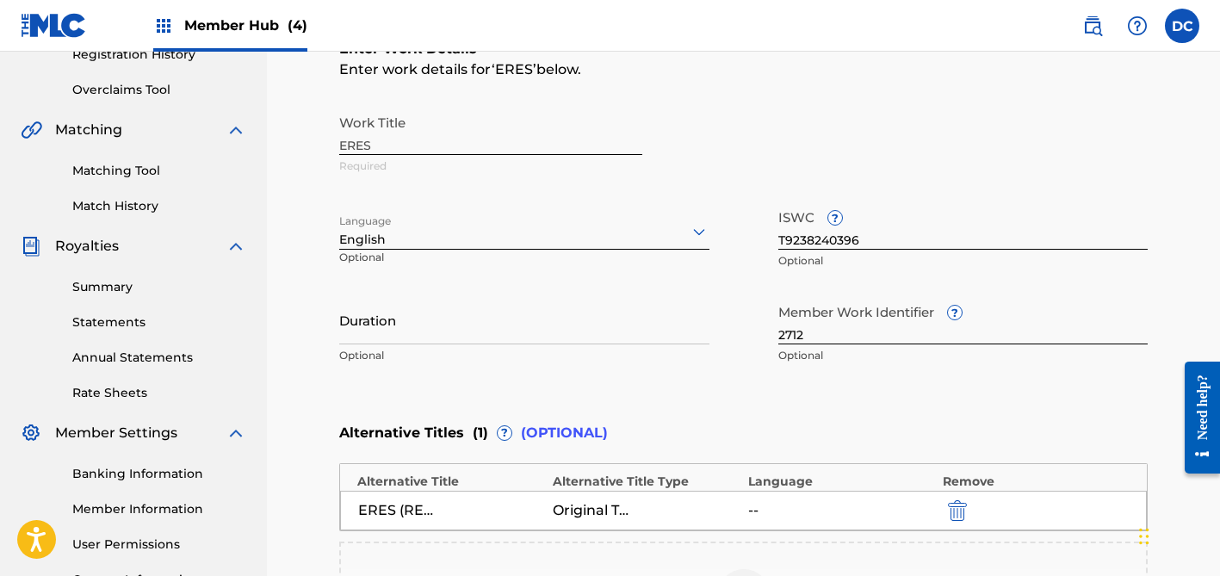
scroll to position [368, 0]
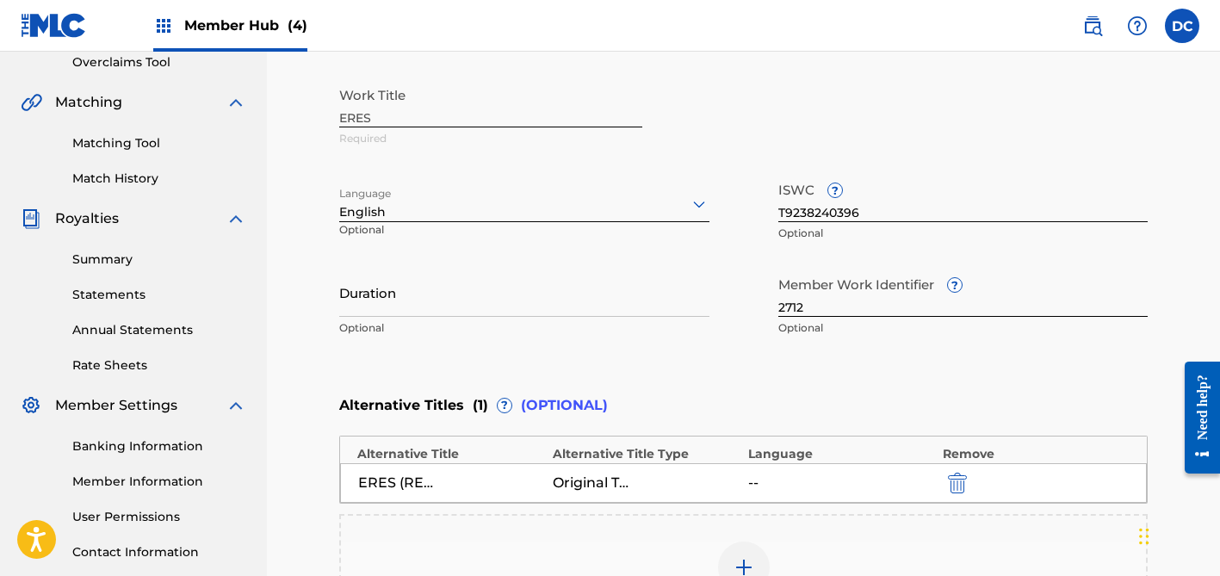
click at [817, 216] on input "T9238240396" at bounding box center [963, 197] width 370 height 49
paste input "T3218627051"
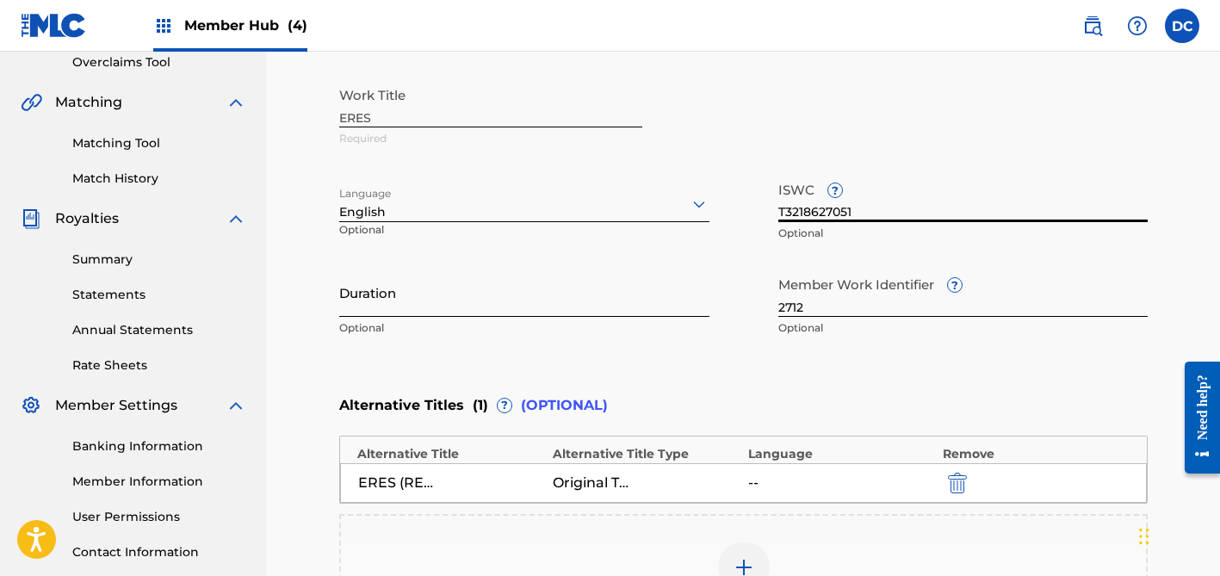
type input "T3218627051"
click at [461, 304] on input "Duration" at bounding box center [524, 292] width 370 height 49
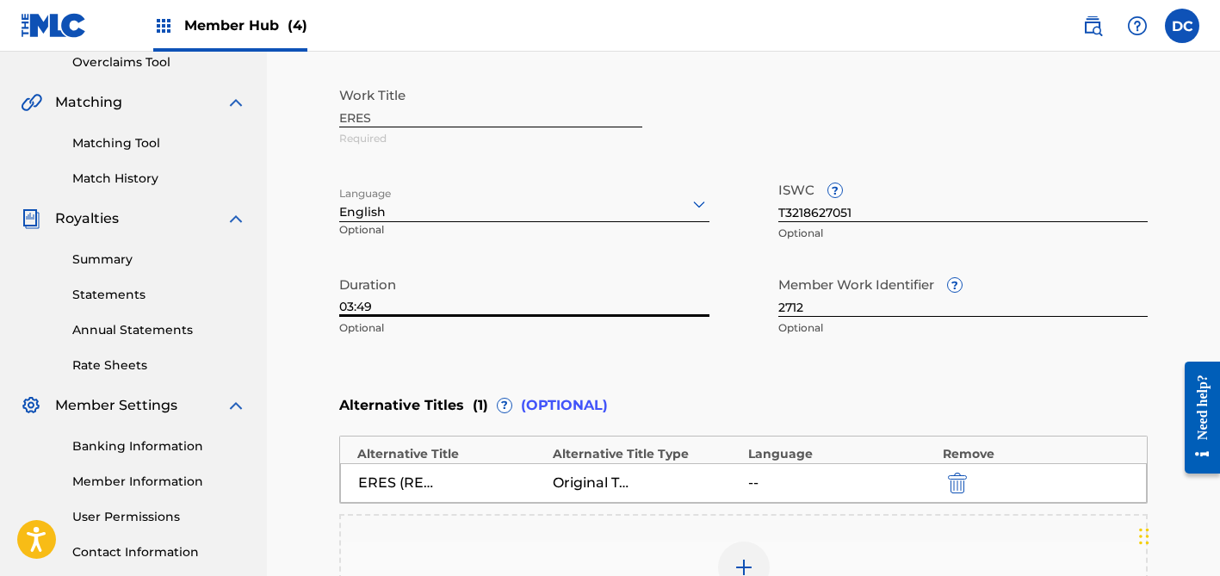
scroll to position [489, 0]
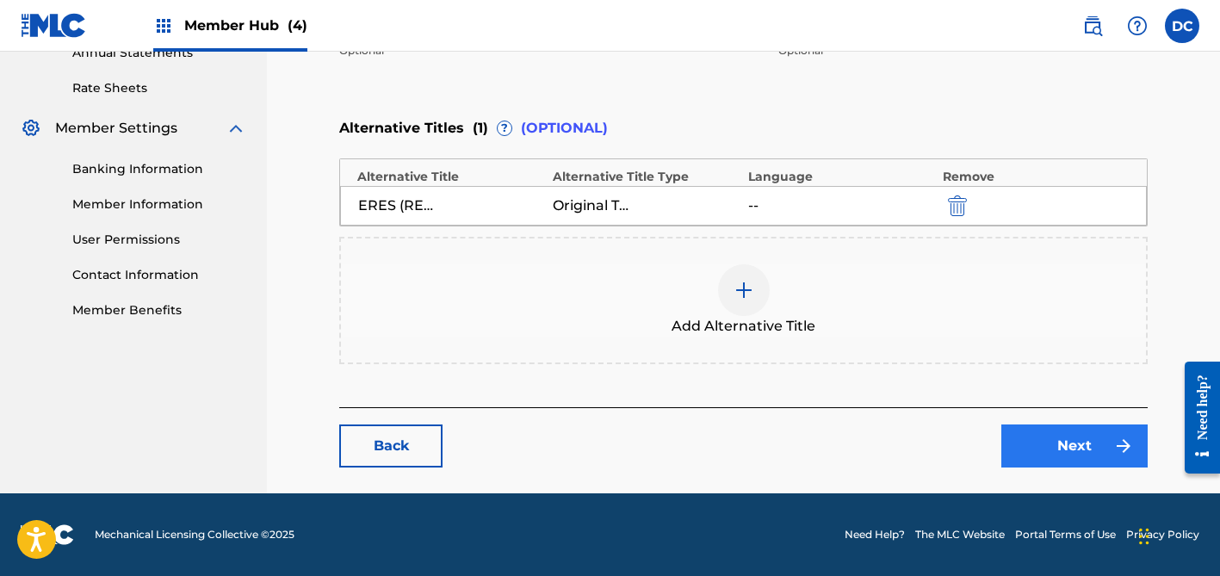
type input "03:49"
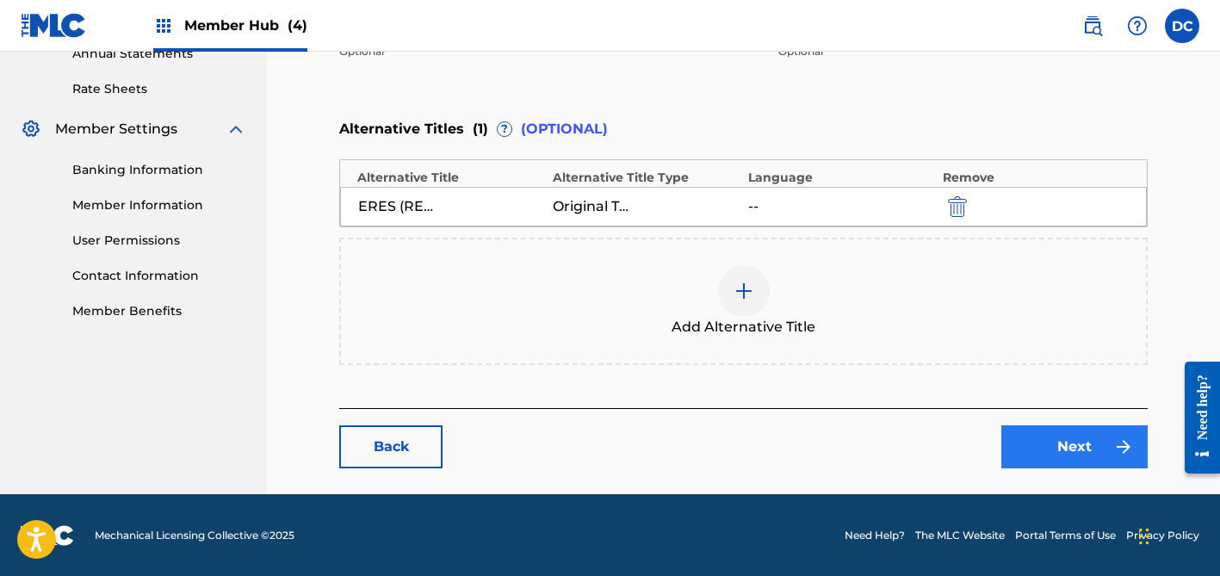
click at [1055, 430] on link "Next" at bounding box center [1075, 446] width 146 height 43
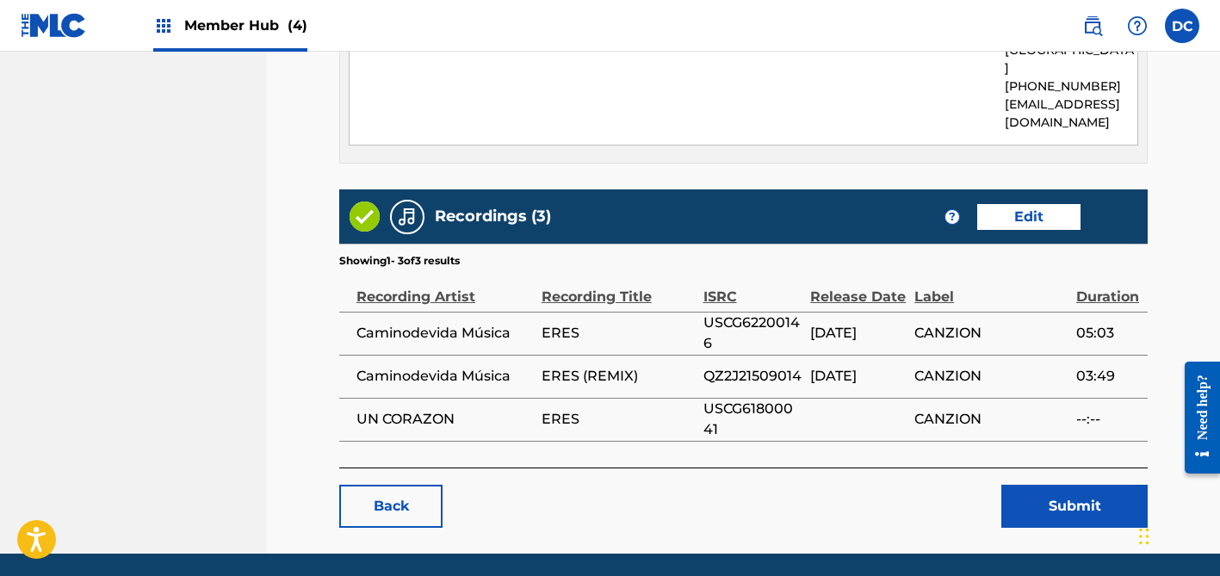
scroll to position [1113, 0]
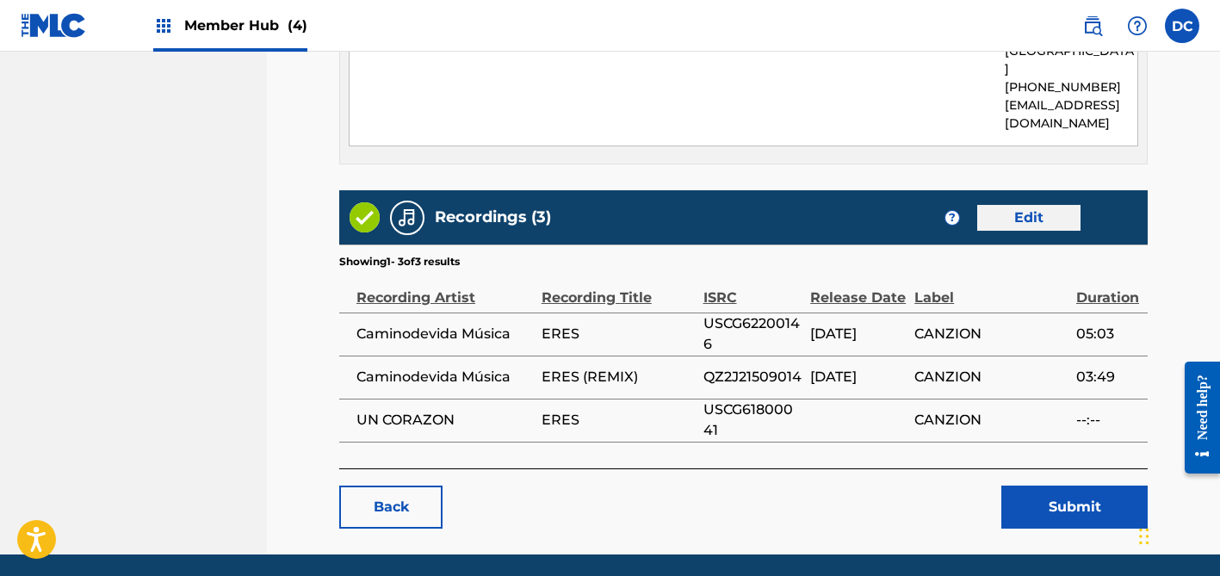
click at [1010, 205] on link "Edit" at bounding box center [1028, 218] width 103 height 26
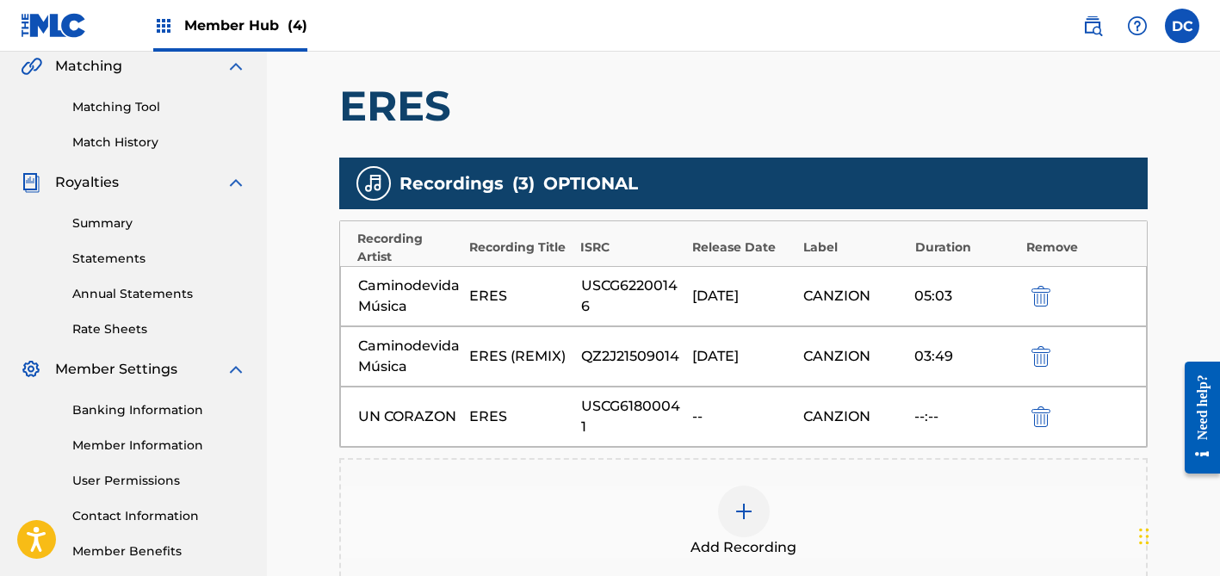
scroll to position [419, 0]
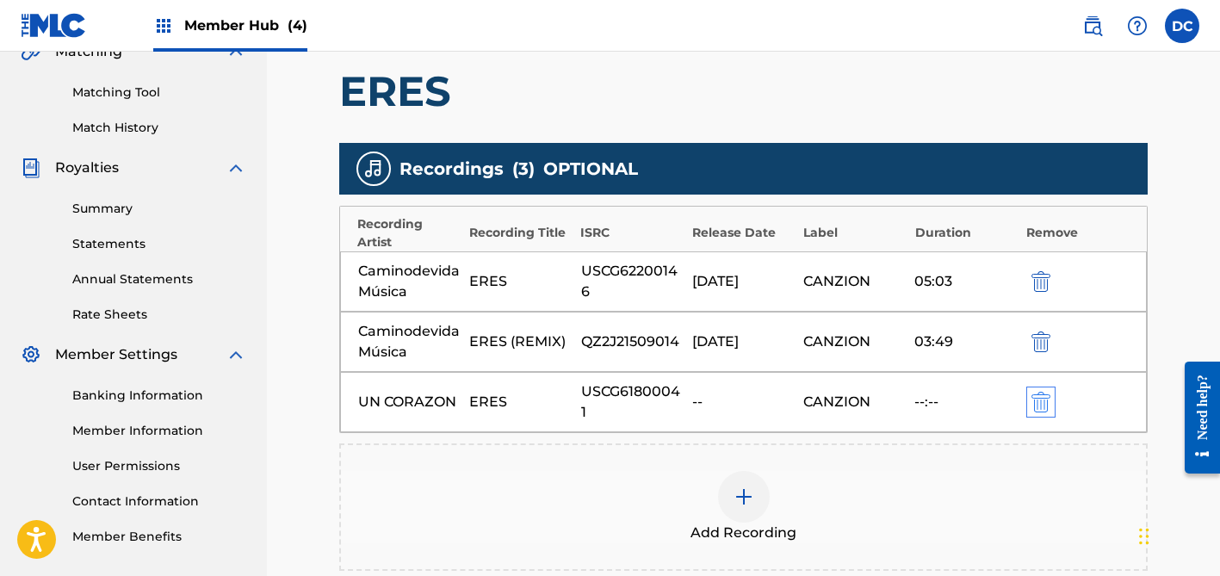
click at [1046, 399] on img "submit" at bounding box center [1041, 402] width 19 height 21
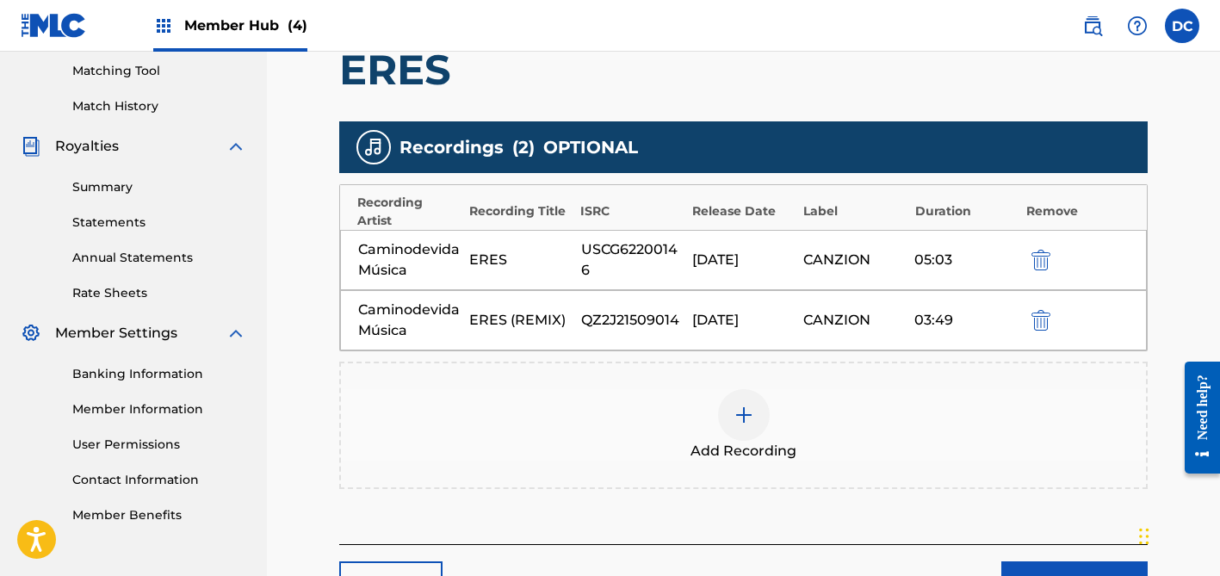
scroll to position [474, 0]
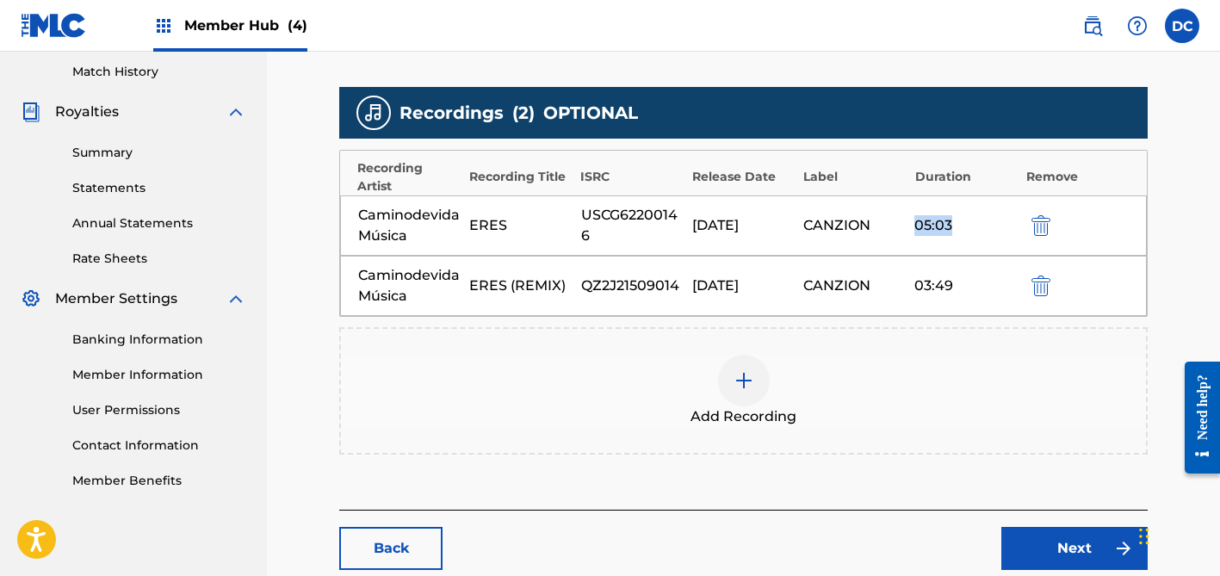
drag, startPoint x: 964, startPoint y: 224, endPoint x: 910, endPoint y: 226, distance: 54.3
click at [910, 226] on div "Caminodevida Música ERES USCG62200146 [DATE] CANZION 05:03" at bounding box center [743, 225] width 807 height 60
copy div "05:03"
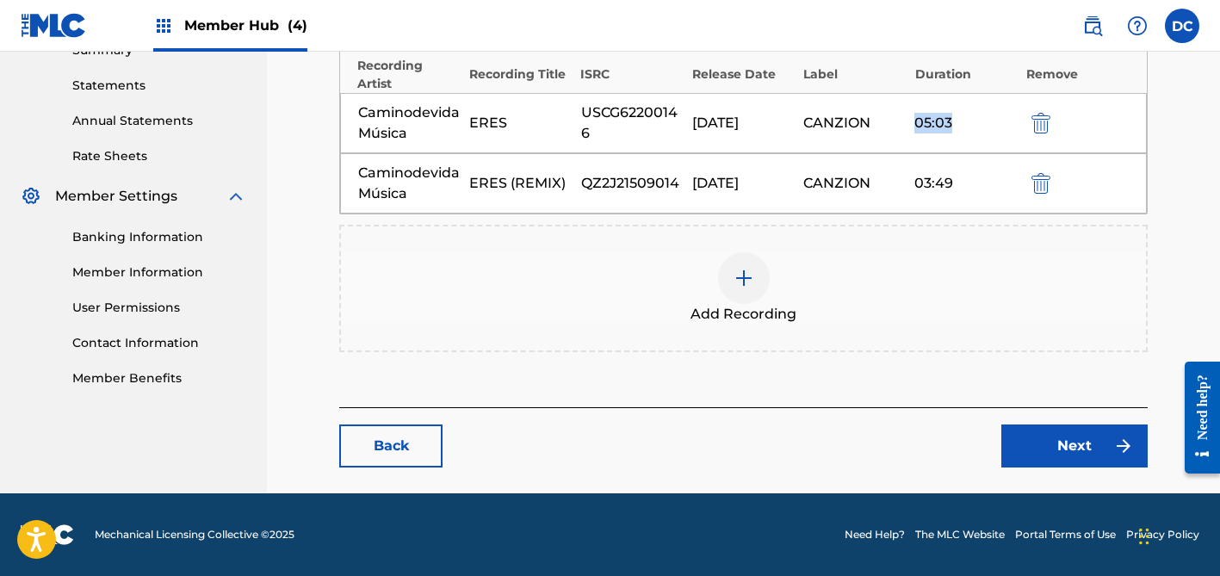
scroll to position [577, 0]
click at [1064, 439] on link "Next" at bounding box center [1075, 446] width 146 height 43
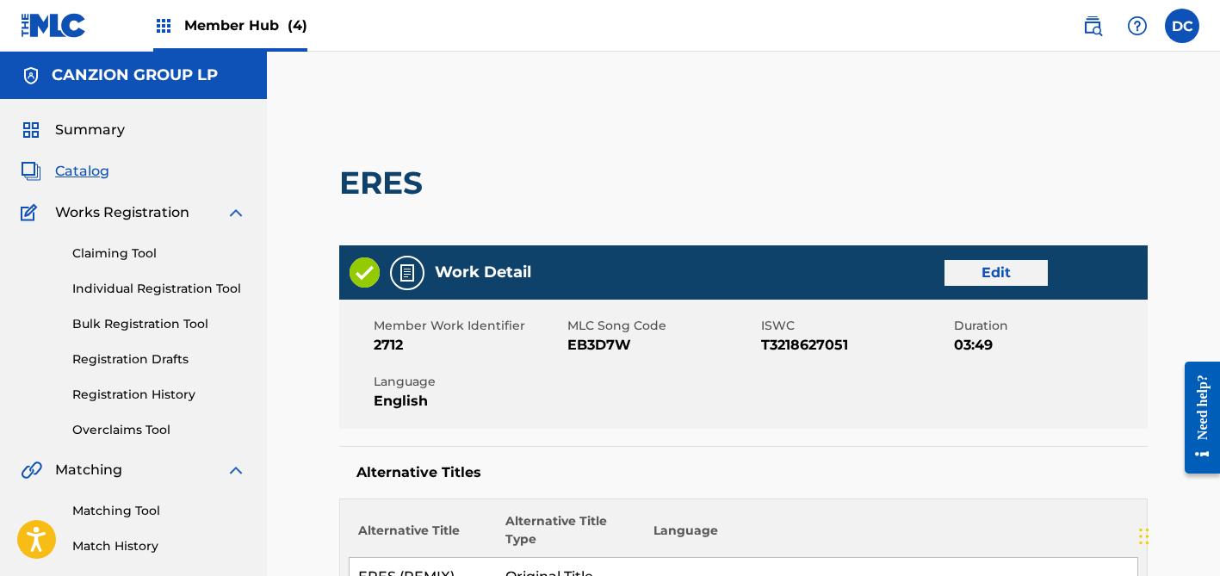
click at [1002, 273] on link "Edit" at bounding box center [996, 273] width 103 height 26
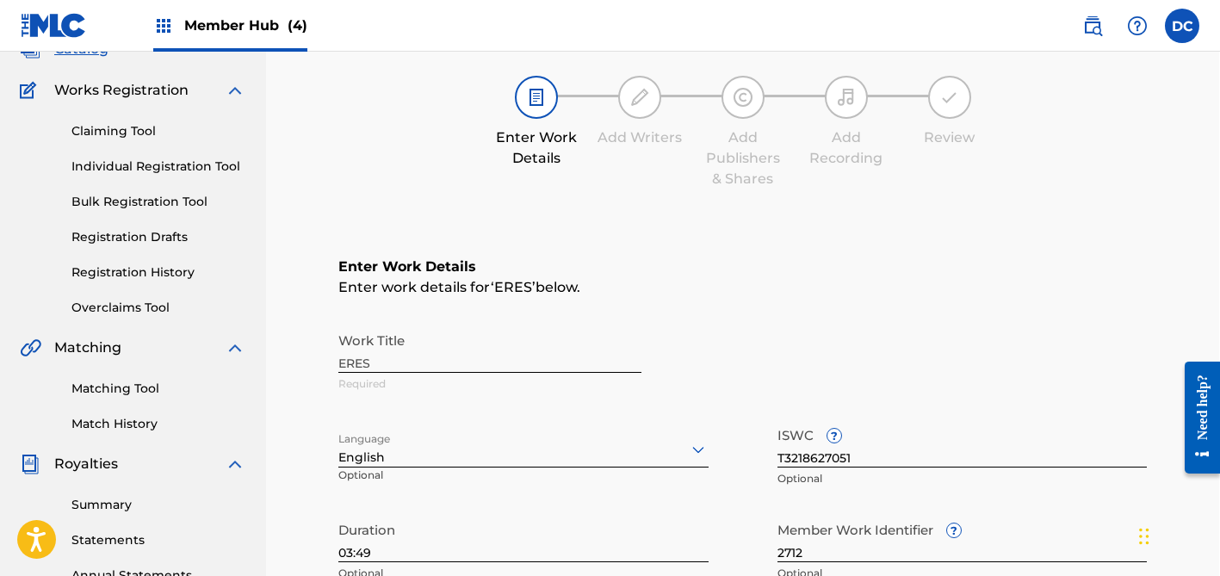
scroll to position [190, 1]
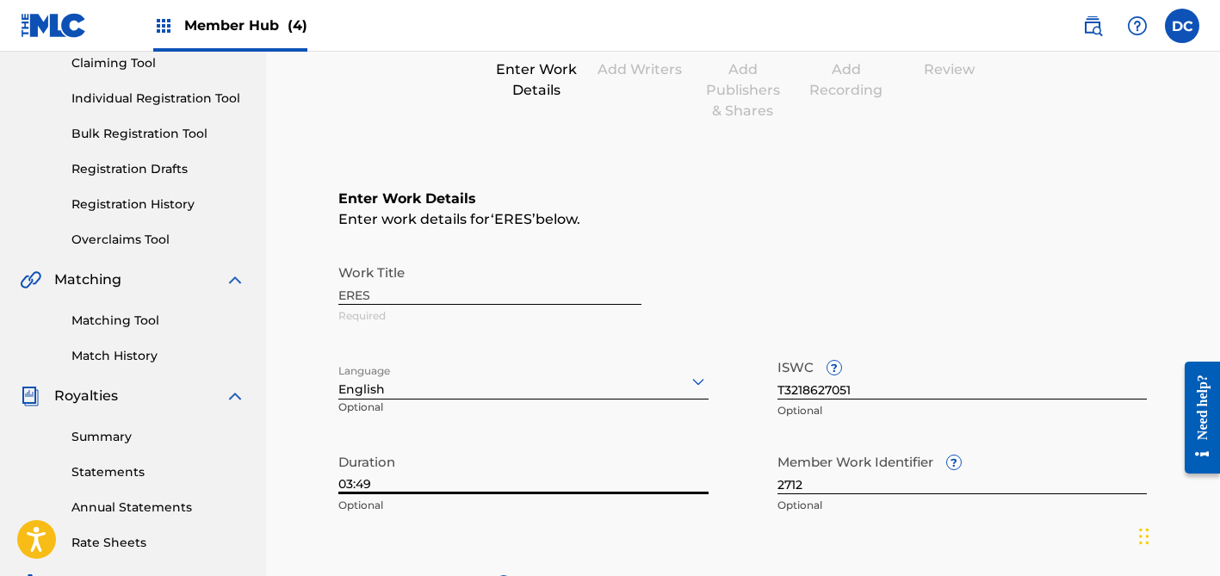
drag, startPoint x: 406, startPoint y: 482, endPoint x: 301, endPoint y: 480, distance: 104.2
click at [301, 480] on main "Catalog Enter Work Details Add Writers Add Publishers & Shares Add Recording Re…" at bounding box center [743, 426] width 912 height 1044
paste input "5:03"
type input "05:03"
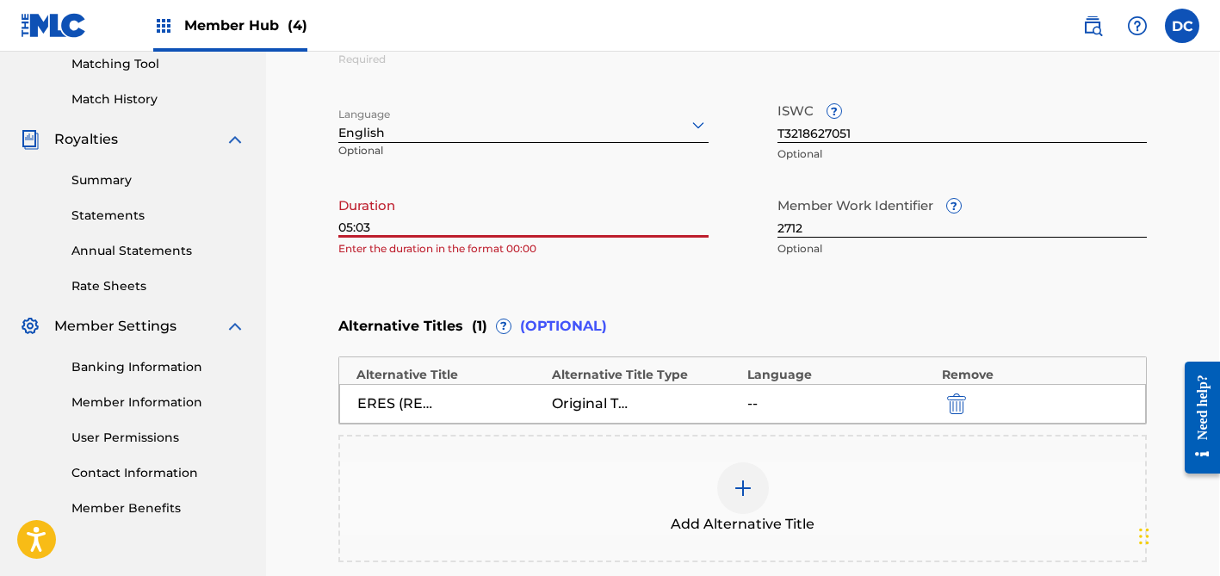
scroll to position [487, 1]
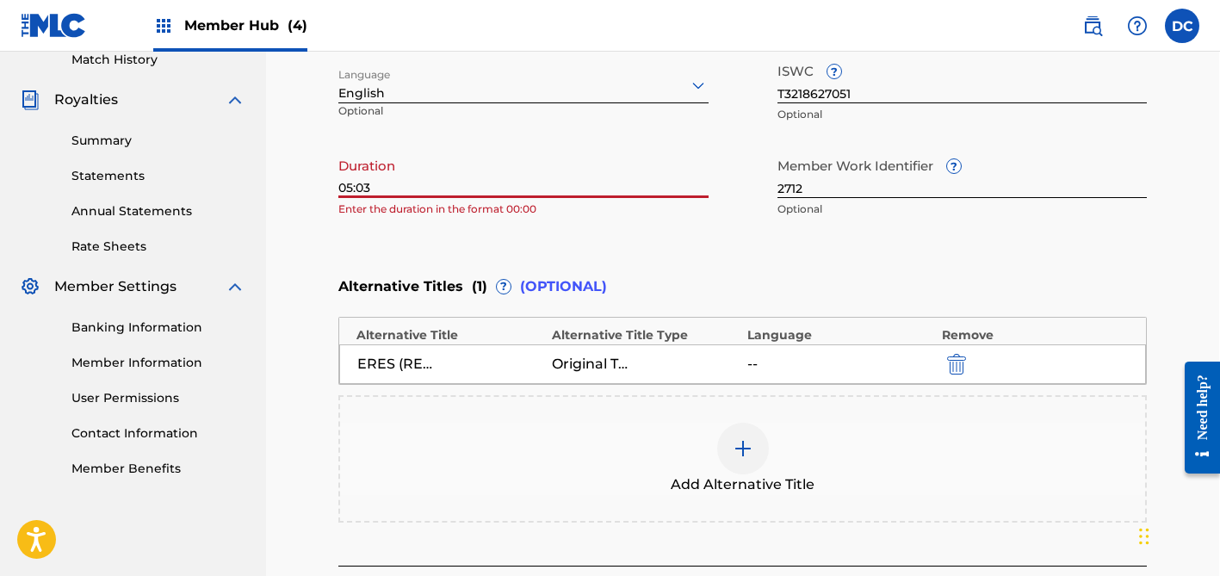
click at [473, 86] on div at bounding box center [523, 85] width 370 height 22
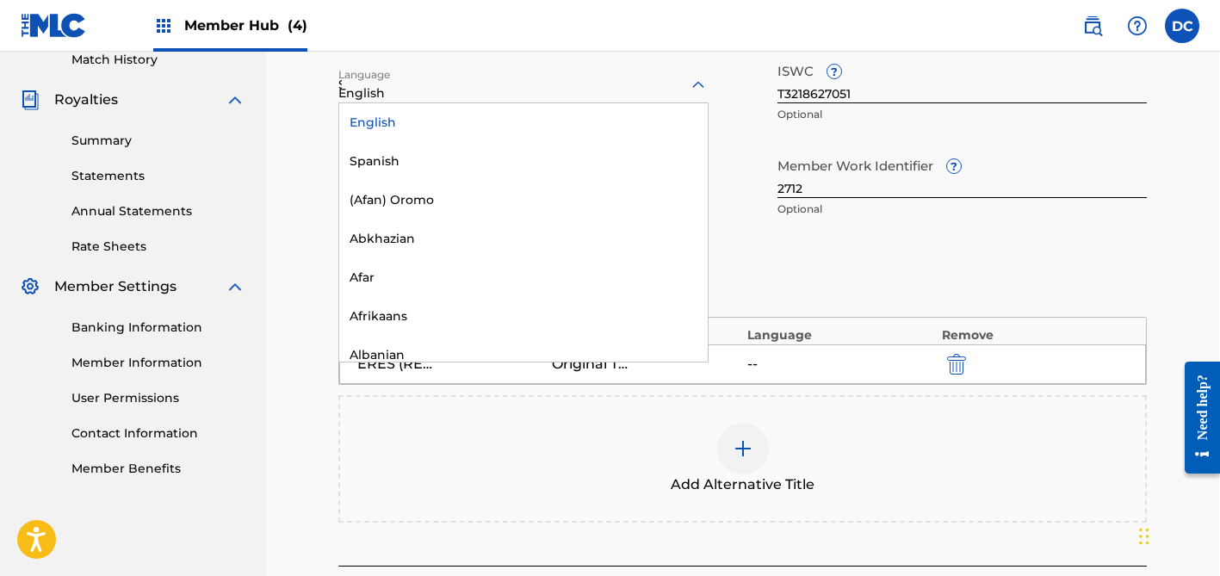
type input "SP"
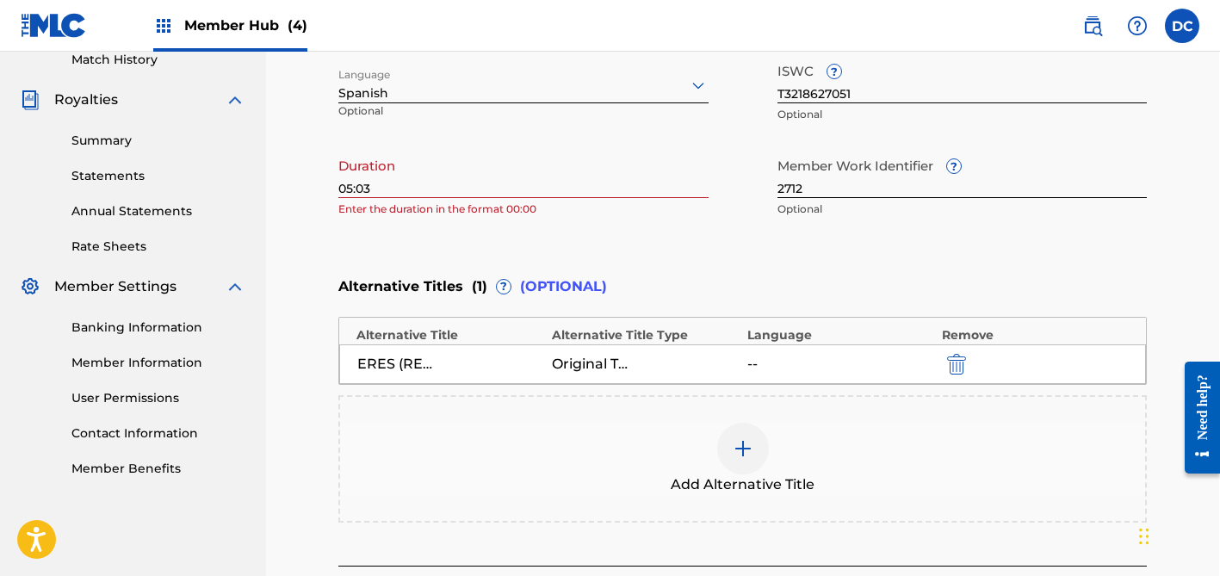
click at [447, 183] on input "05:03" at bounding box center [523, 173] width 370 height 49
click at [485, 228] on div "Enter Work Details Enter work details for ‘ ERES ’ below. Work Title ERES Requi…" at bounding box center [742, 59] width 809 height 417
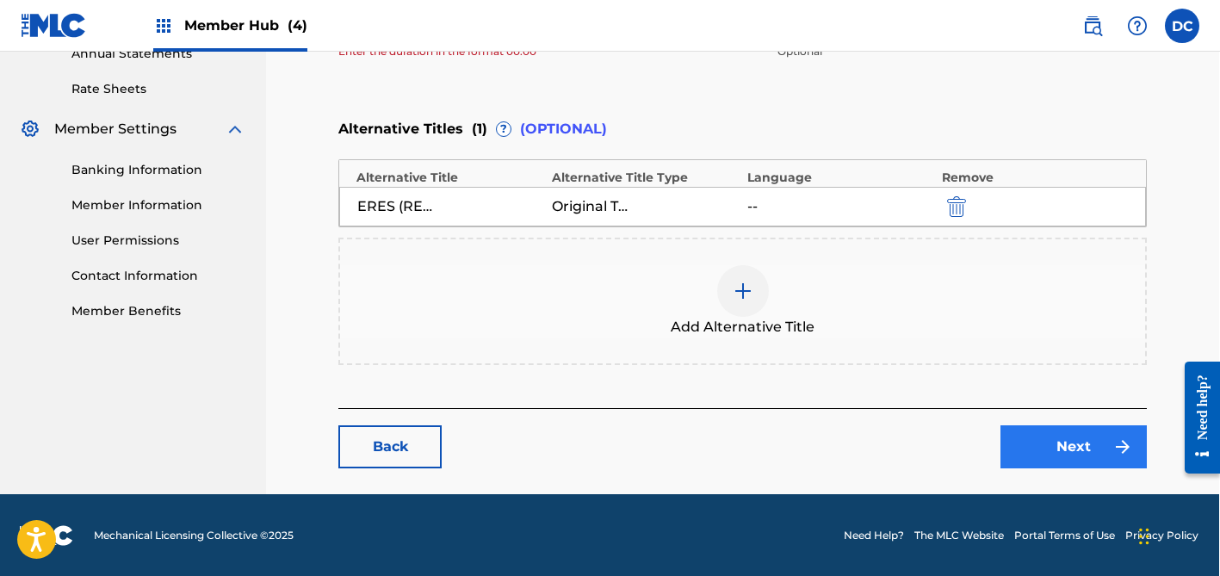
click at [1030, 443] on link "Next" at bounding box center [1074, 446] width 146 height 43
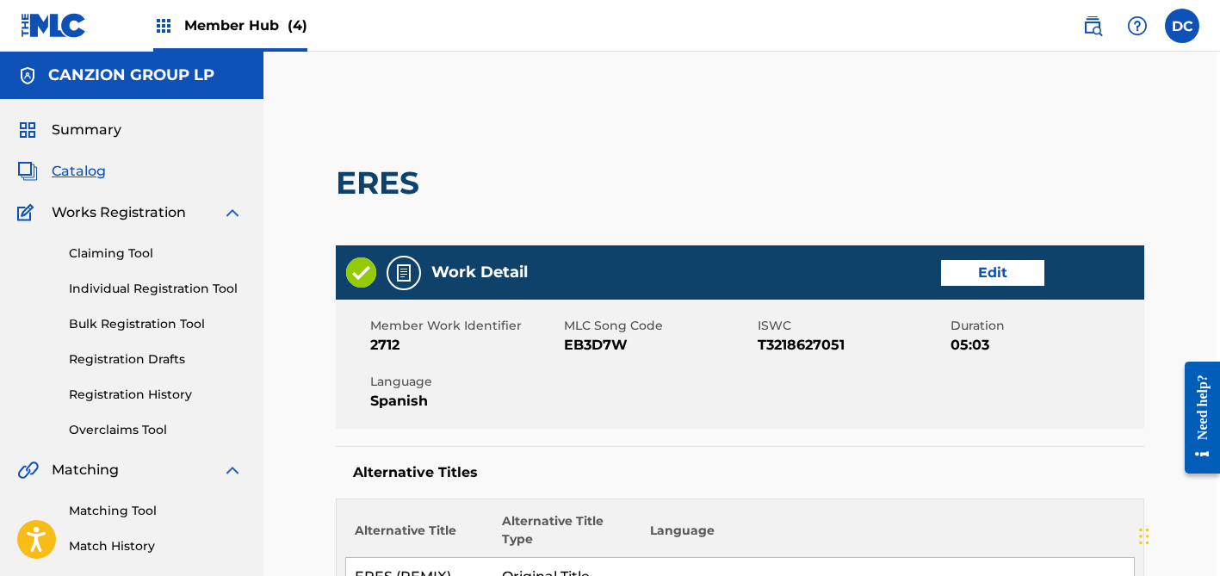
scroll to position [0, 3]
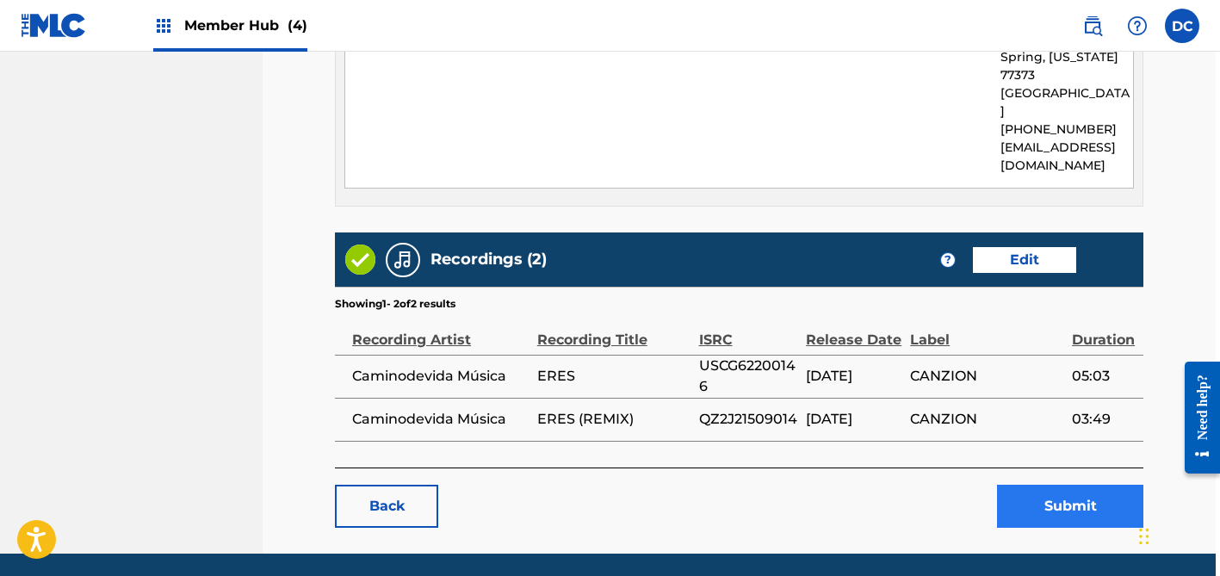
click at [1052, 485] on button "Submit" at bounding box center [1070, 506] width 146 height 43
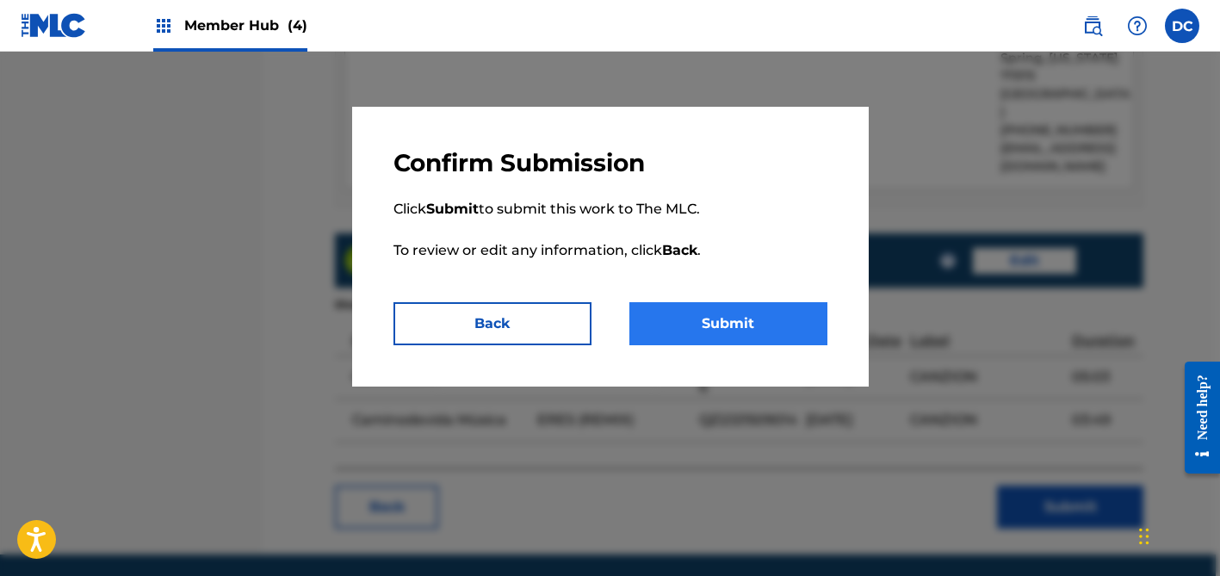
click at [714, 314] on button "Submit" at bounding box center [729, 323] width 198 height 43
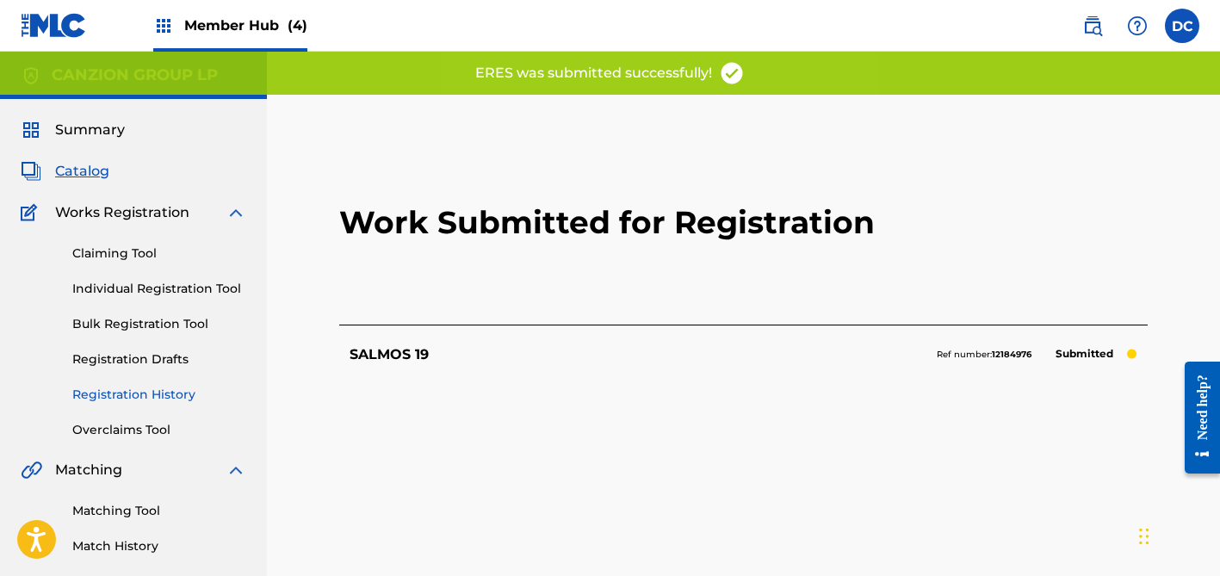
click at [173, 394] on link "Registration History" at bounding box center [159, 395] width 174 height 18
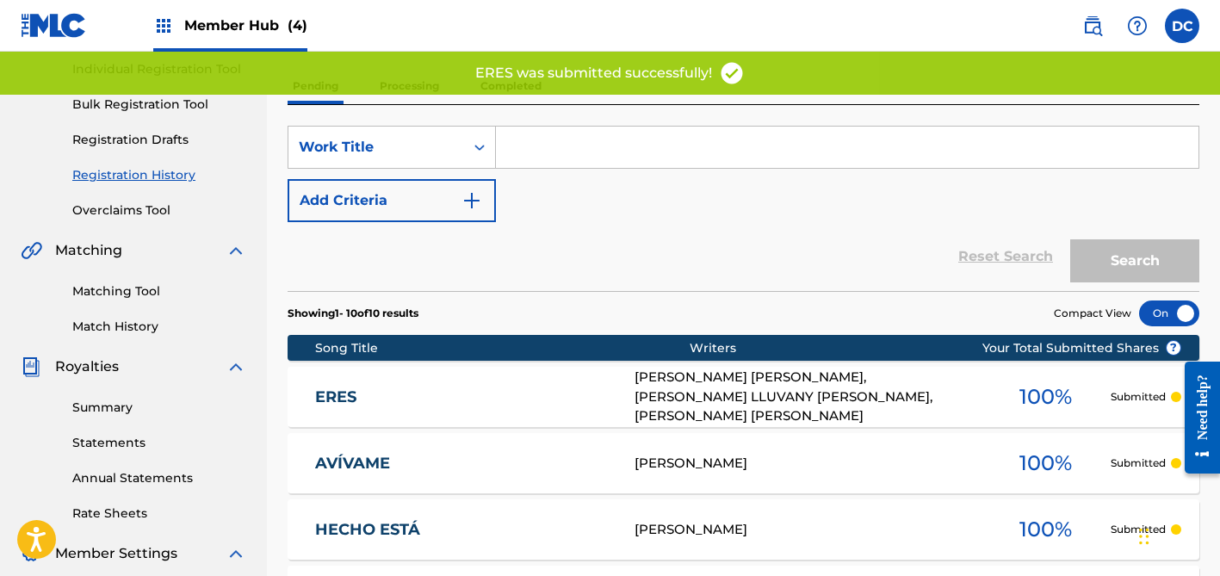
scroll to position [223, 0]
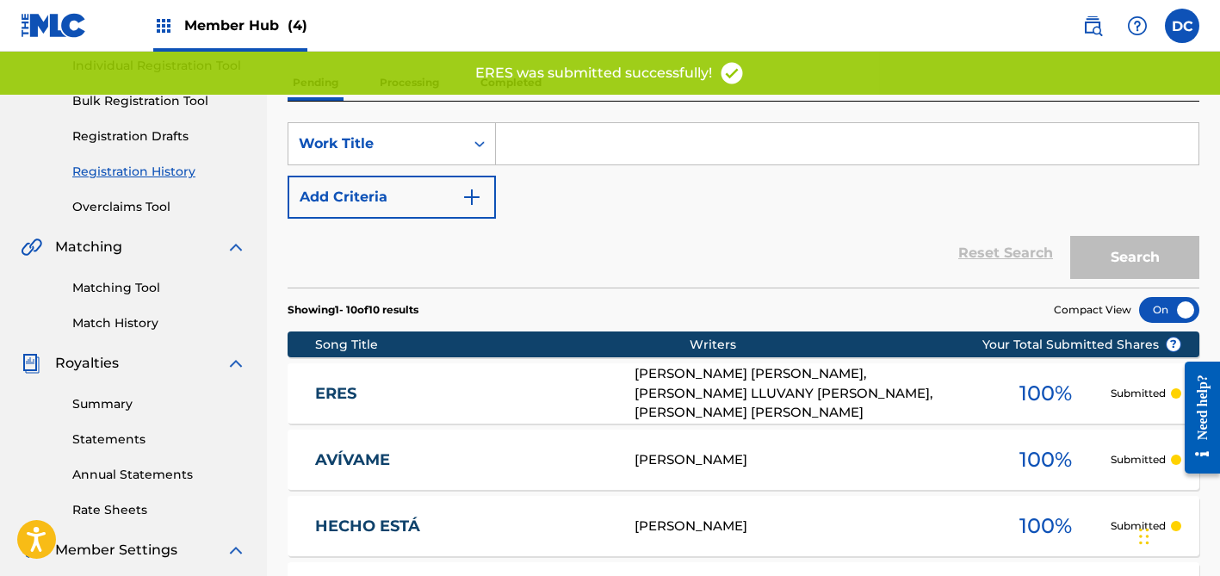
click at [548, 398] on link "ERES" at bounding box center [463, 394] width 297 height 20
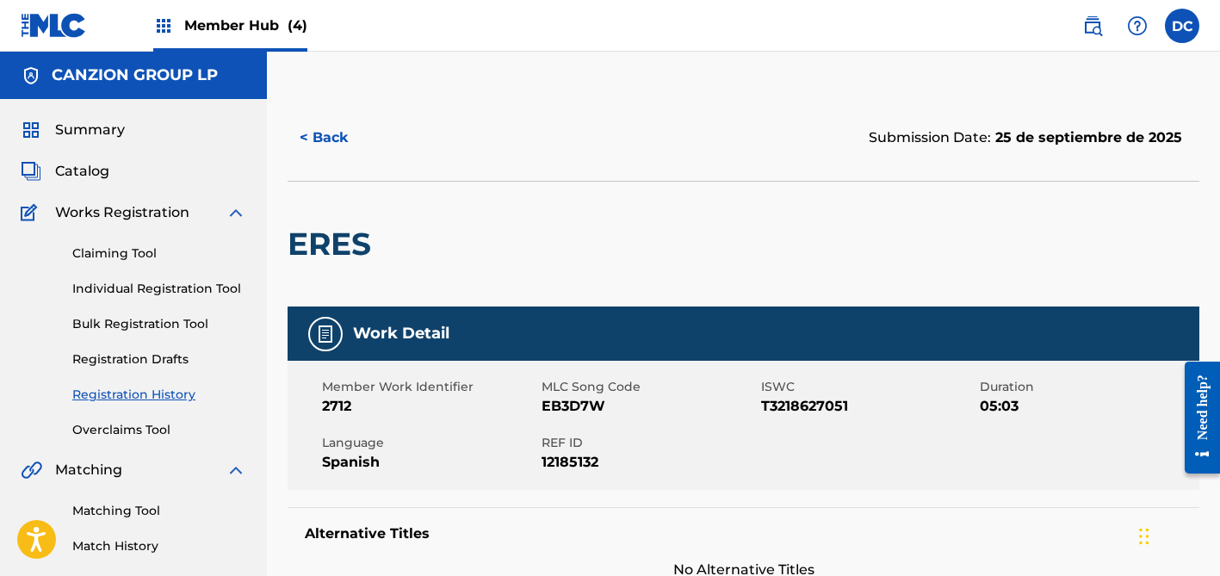
click at [561, 409] on span "EB3D7W" at bounding box center [649, 406] width 215 height 21
copy span "EB3D7W"
click at [71, 171] on span "Catalog" at bounding box center [82, 171] width 54 height 21
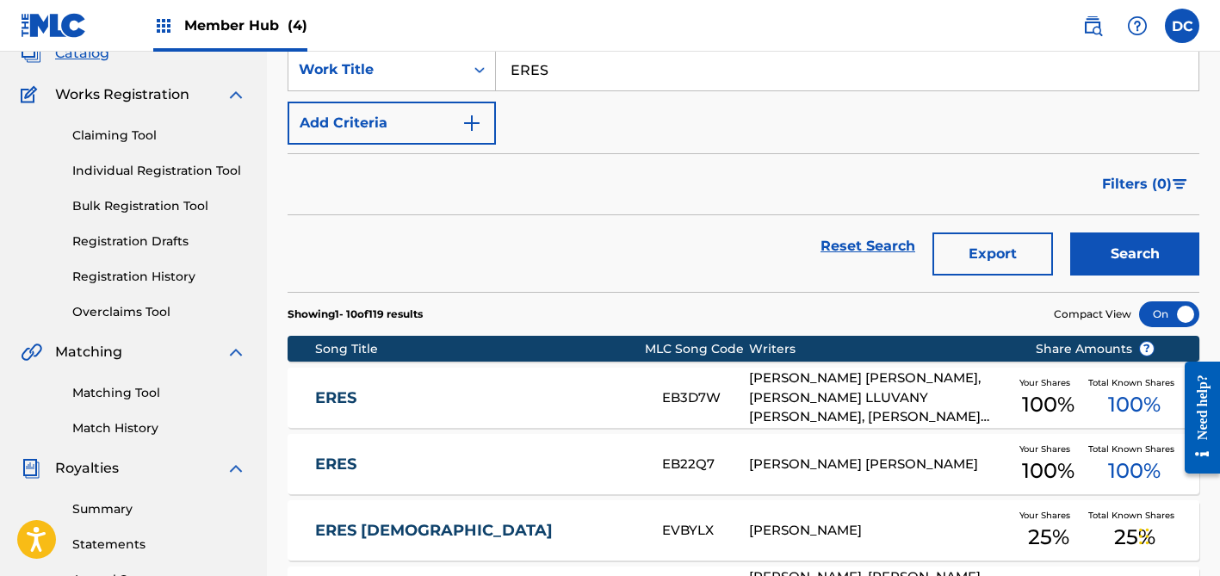
scroll to position [7, 0]
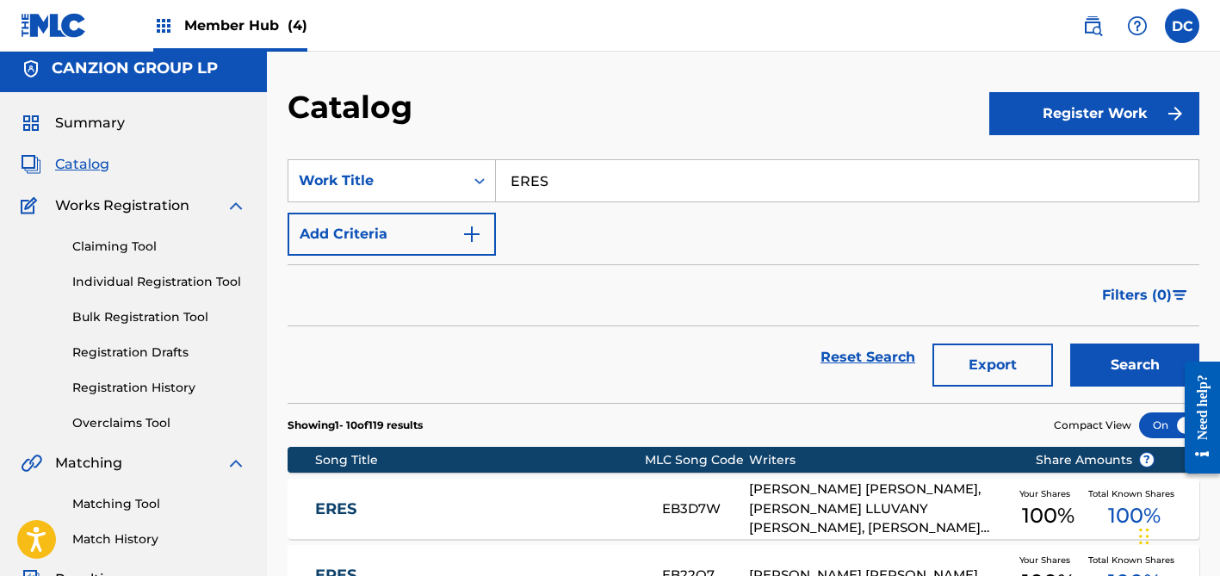
click at [531, 177] on input "ERES" at bounding box center [847, 180] width 703 height 41
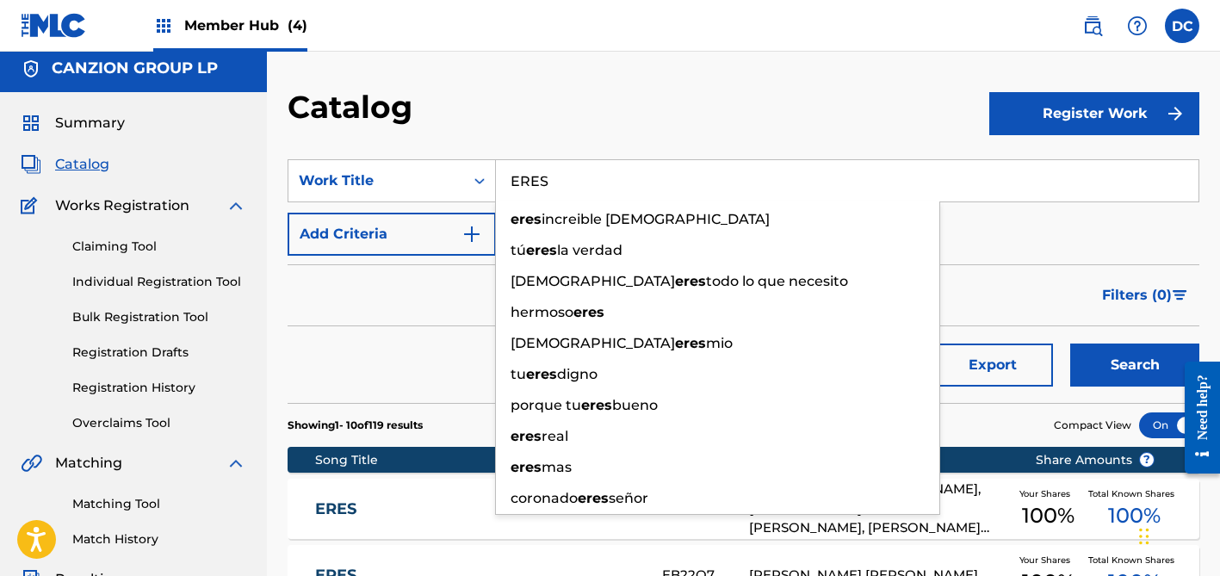
paste input "CA9BAR"
type input "CA9BAR"
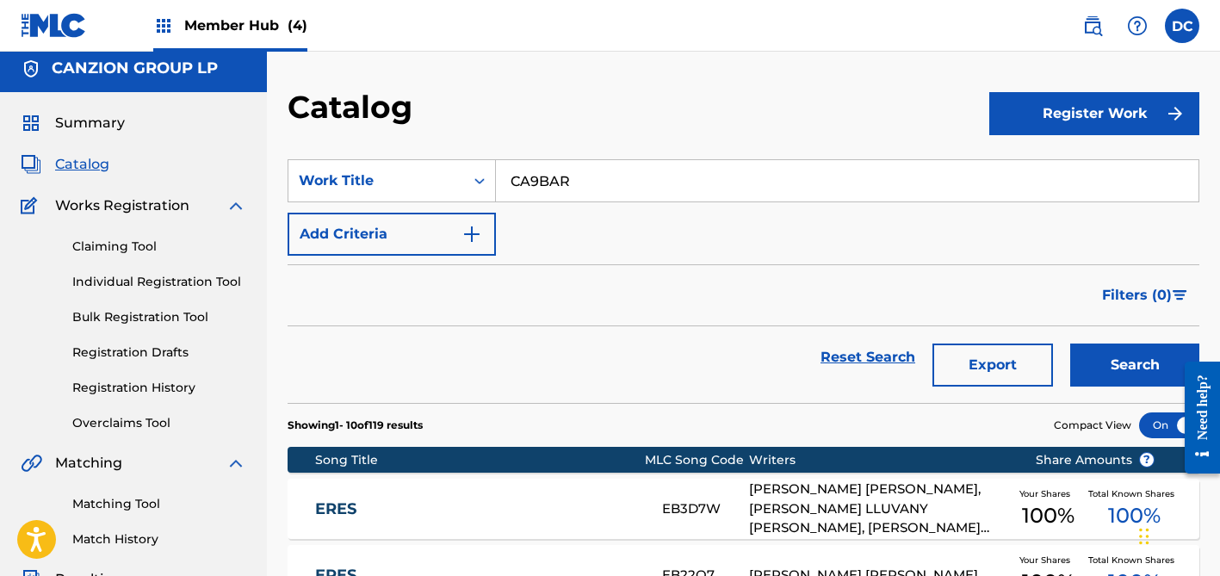
click at [550, 181] on input "CA9BAR" at bounding box center [847, 180] width 703 height 41
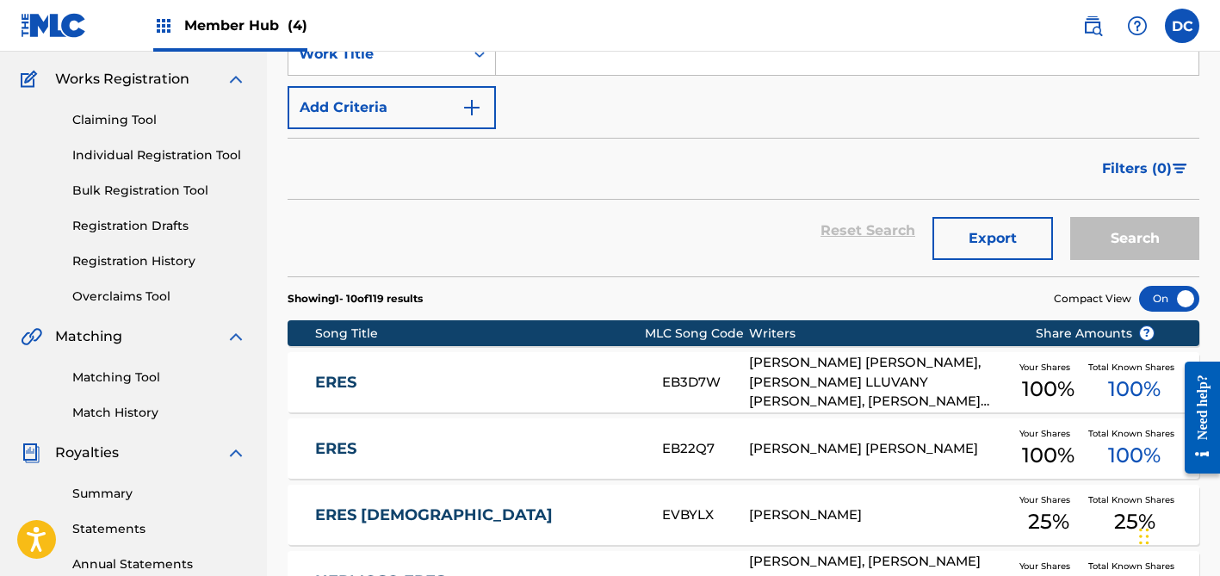
scroll to position [56, 0]
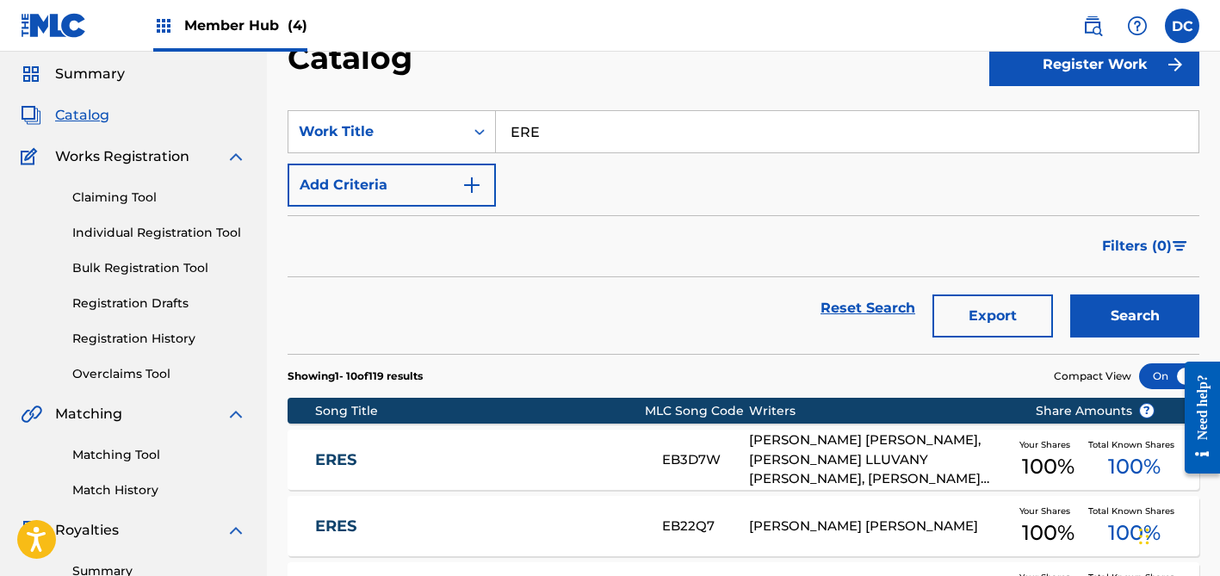
type input "ERES"
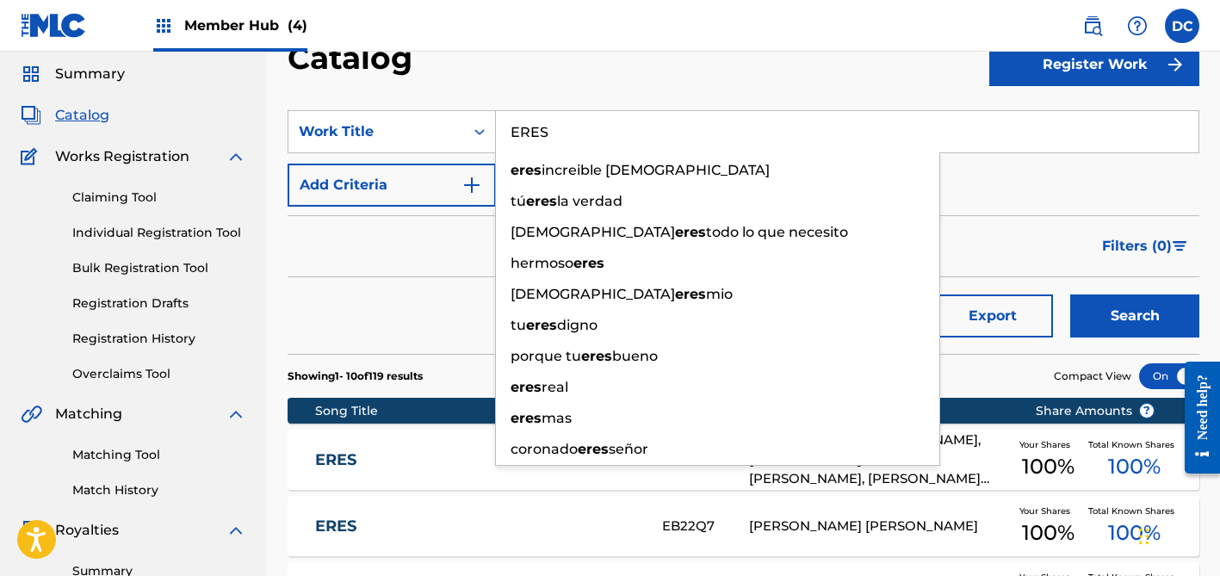
click at [1135, 316] on button "Search" at bounding box center [1134, 316] width 129 height 43
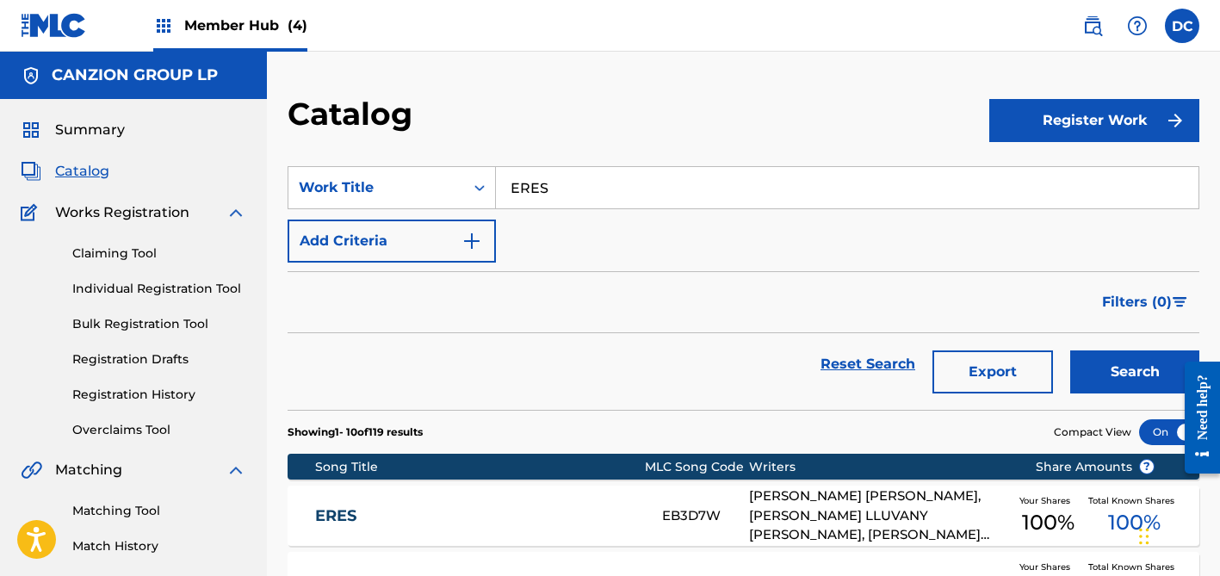
scroll to position [0, 0]
click at [455, 183] on div "Work Title" at bounding box center [376, 187] width 176 height 33
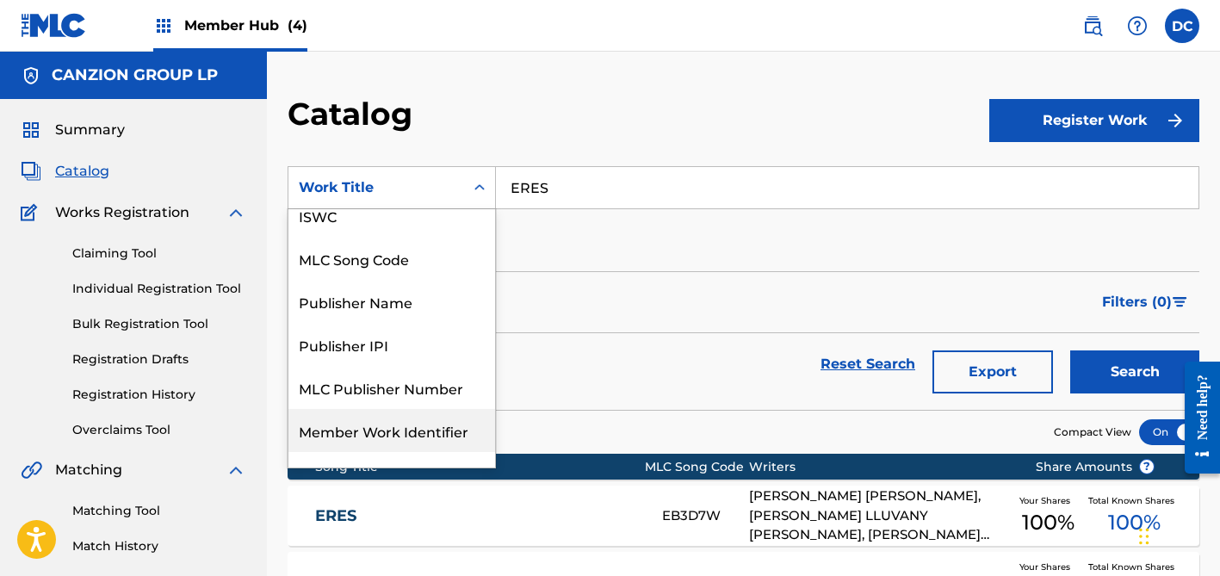
scroll to position [43, 0]
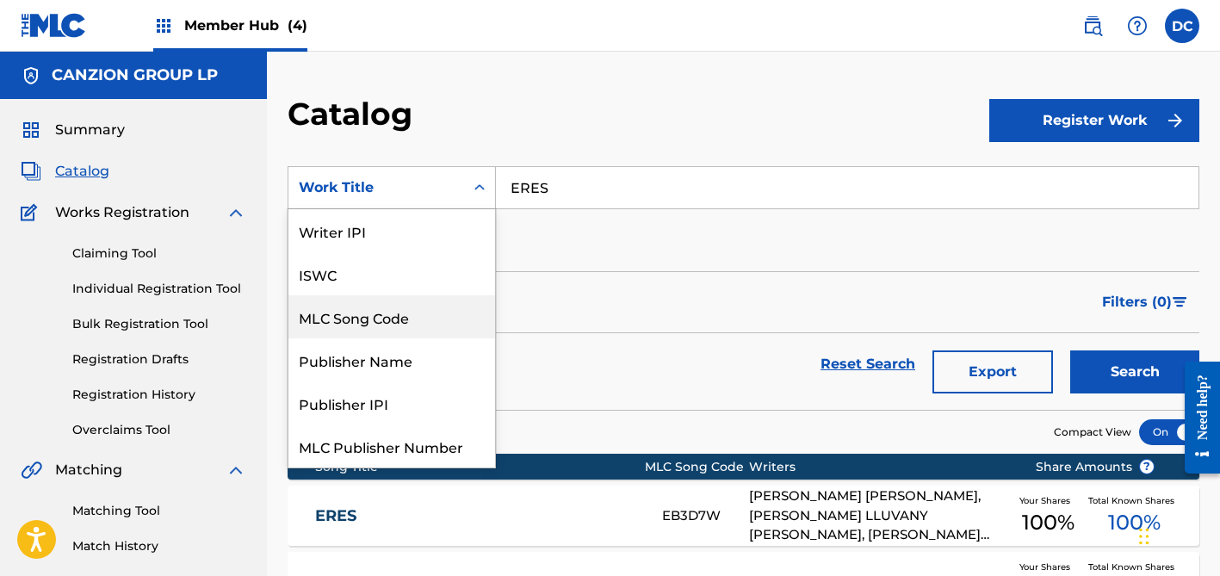
click at [396, 303] on div "MLC Song Code" at bounding box center [391, 316] width 207 height 43
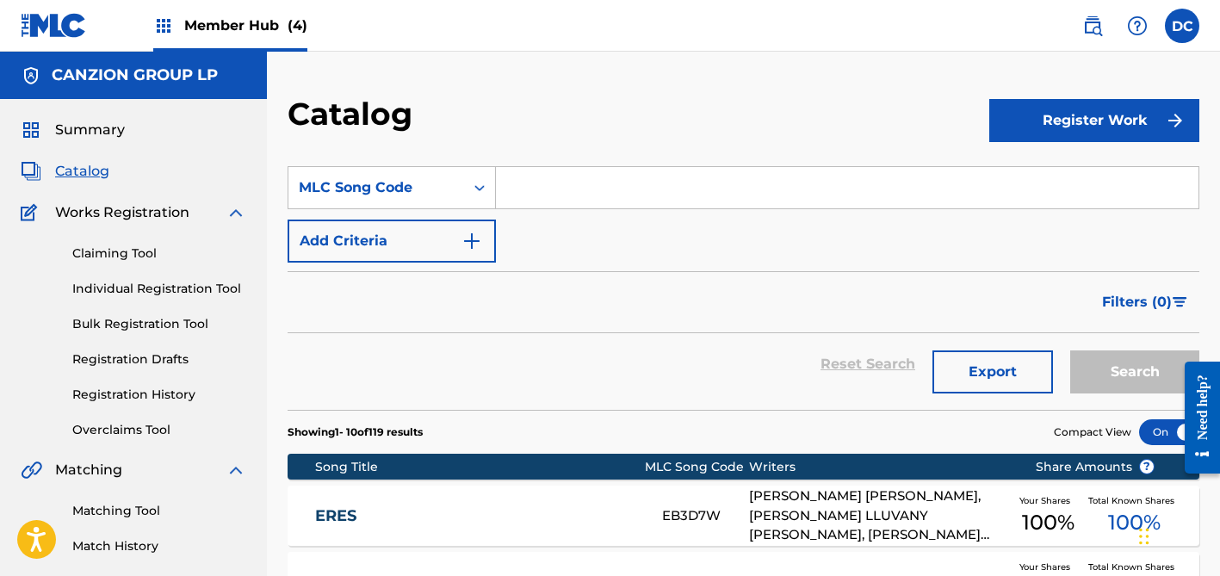
click at [557, 168] on input "Search Form" at bounding box center [847, 187] width 703 height 41
paste input "CA9BAR"
type input "CA9BAR"
click at [1135, 372] on button "Search" at bounding box center [1134, 371] width 129 height 43
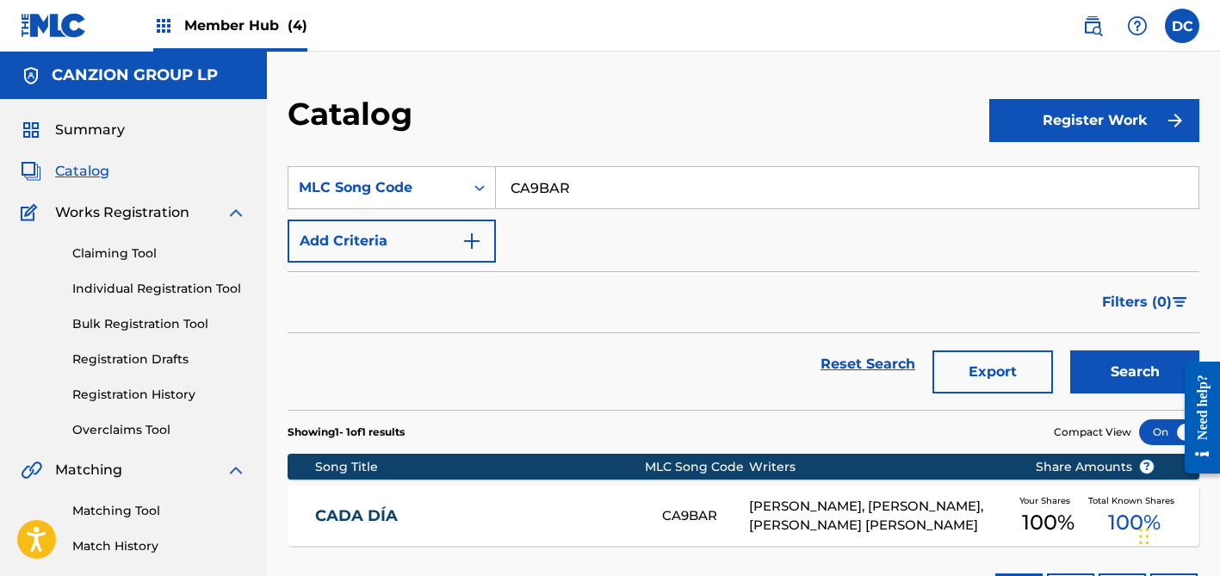
scroll to position [134, 0]
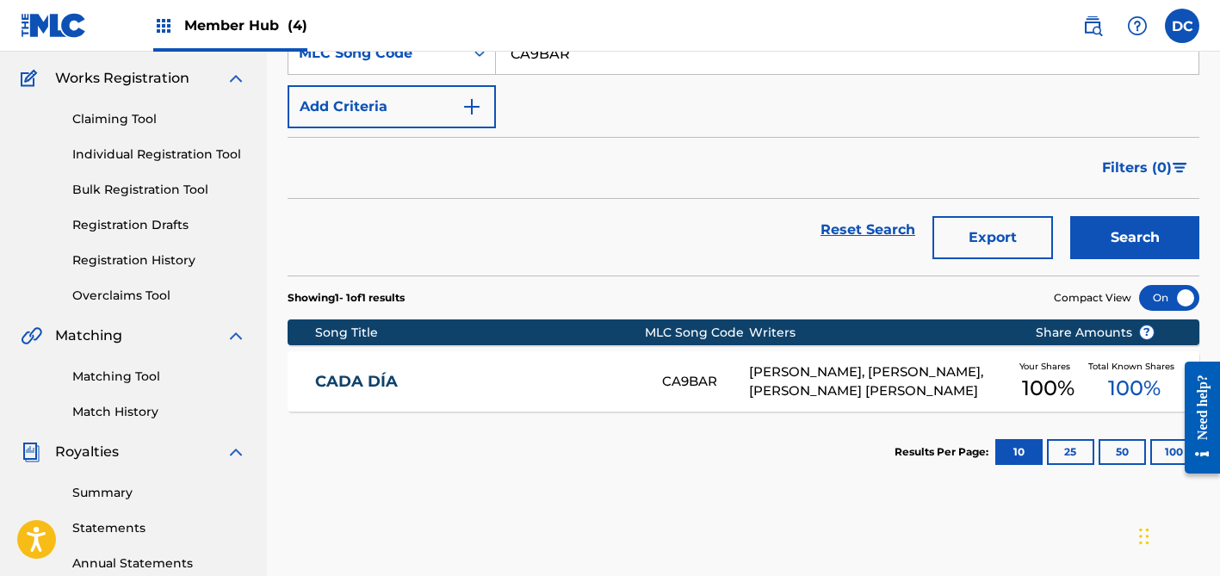
click at [543, 366] on div "CADA DÍA CA9BAR [PERSON_NAME], [PERSON_NAME], [PERSON_NAME] [PERSON_NAME] Your …" at bounding box center [744, 381] width 912 height 60
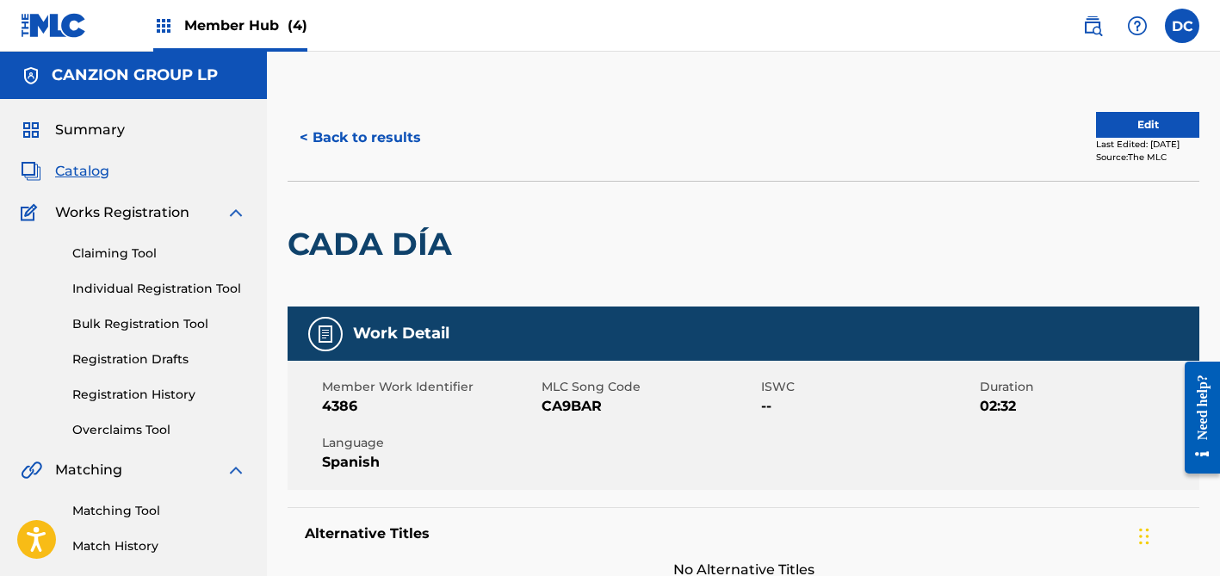
scroll to position [-1, 0]
click at [248, 46] on div "Member Hub (4)" at bounding box center [230, 25] width 154 height 51
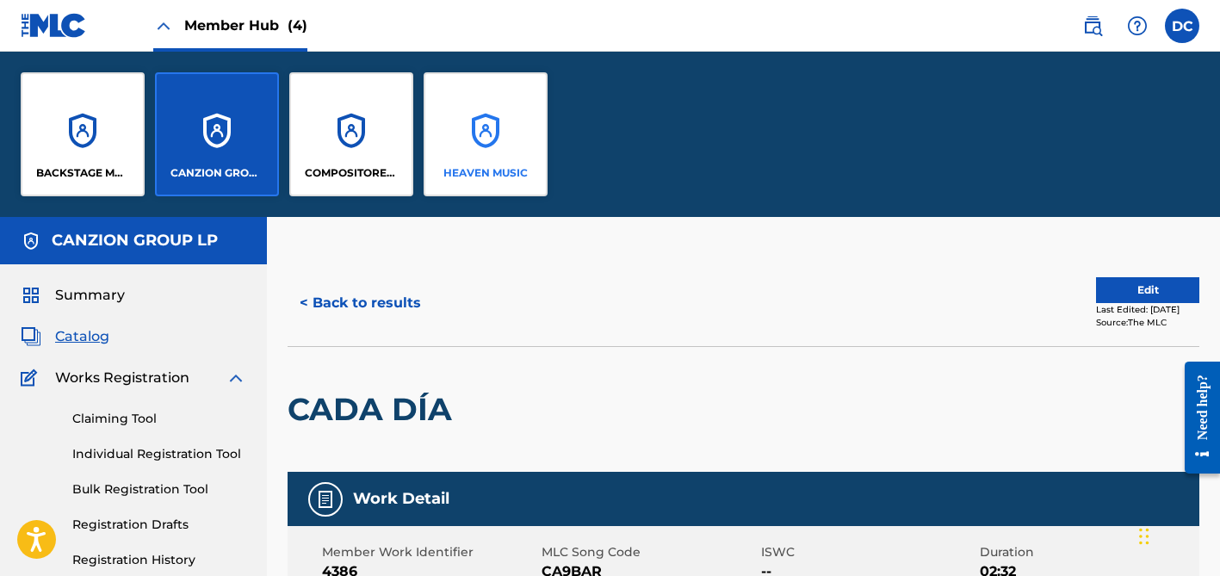
click at [515, 146] on div "HEAVEN MUSIC" at bounding box center [486, 134] width 124 height 124
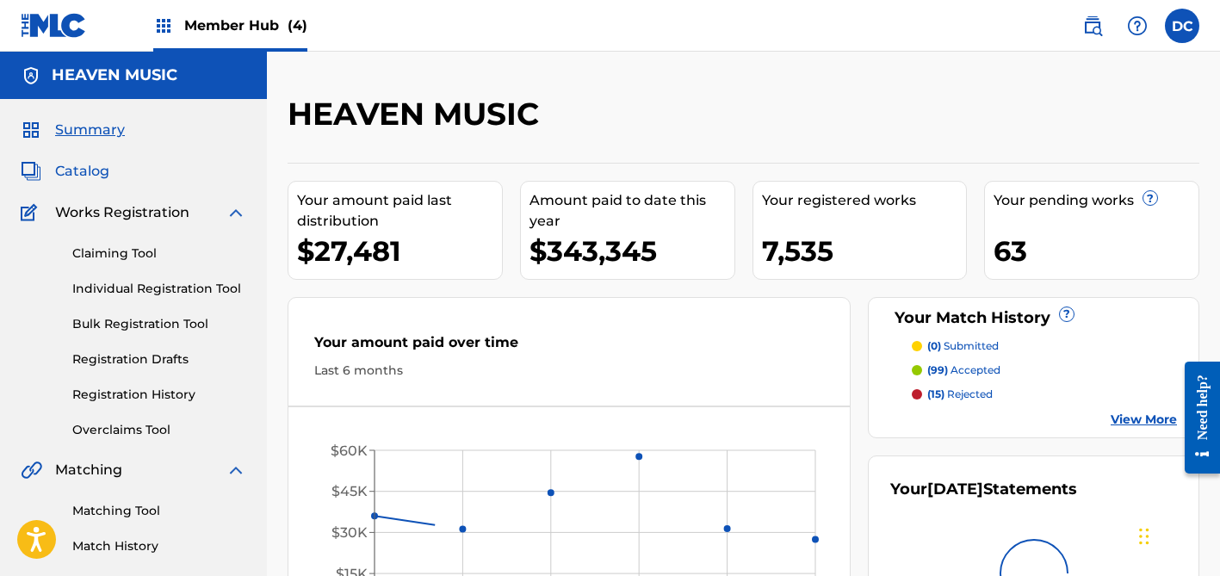
click at [91, 171] on span "Catalog" at bounding box center [82, 171] width 54 height 21
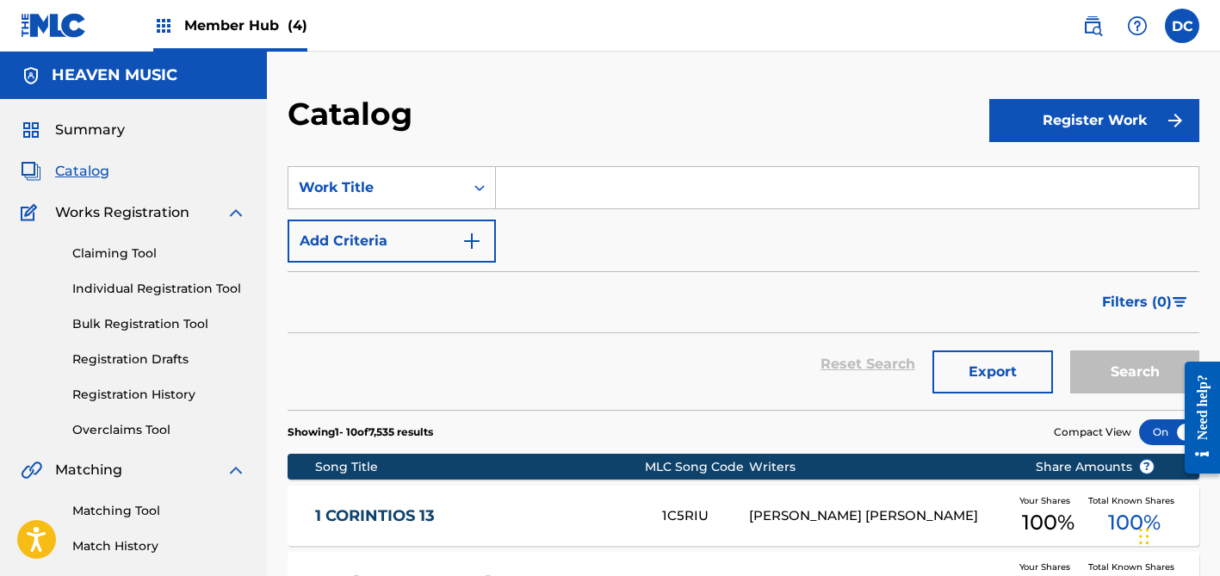
click at [545, 183] on input "Search Form" at bounding box center [847, 187] width 703 height 41
paste input "AV974H"
type input "AV974H"
click at [434, 183] on div "Work Title" at bounding box center [376, 187] width 155 height 21
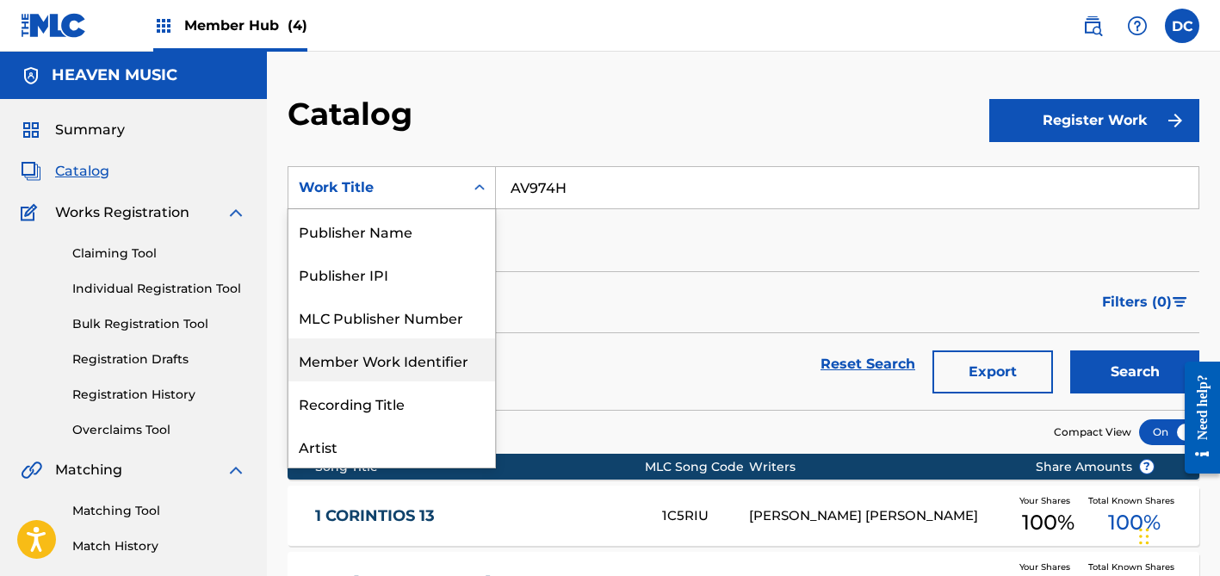
scroll to position [100, 0]
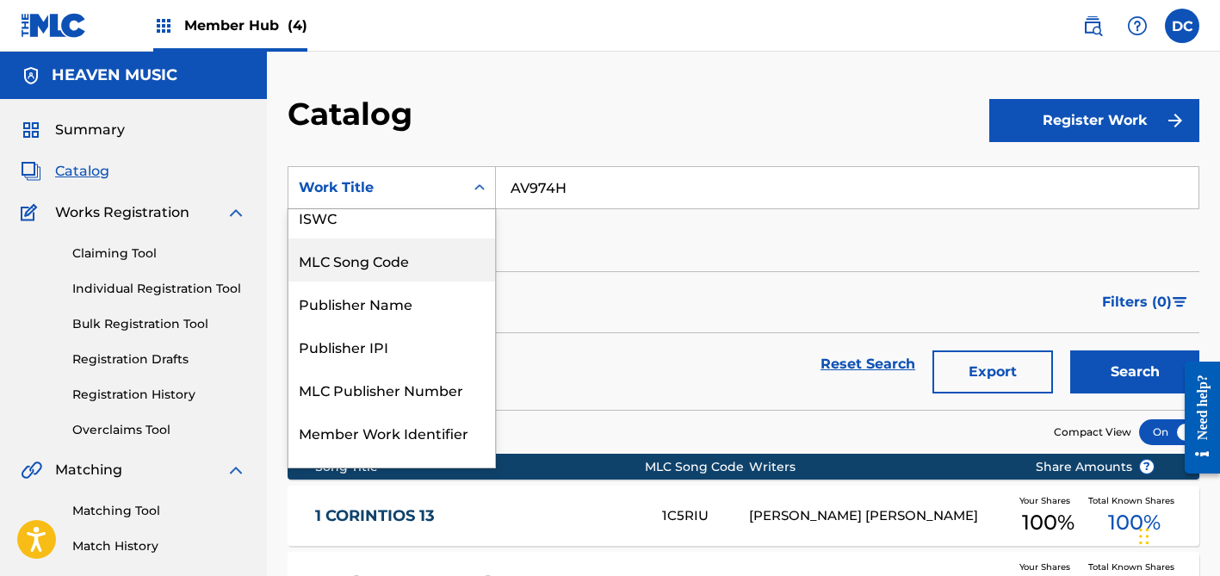
click at [397, 267] on div "MLC Song Code" at bounding box center [391, 260] width 207 height 43
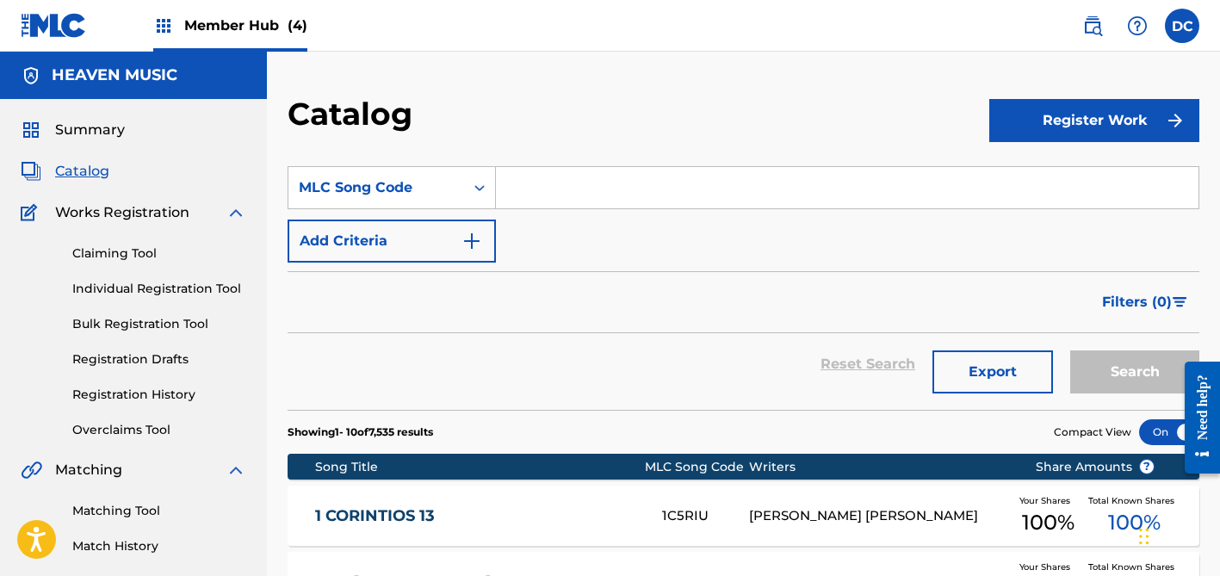
click at [752, 202] on input "Search Form" at bounding box center [847, 187] width 703 height 41
paste input "AV974H"
type input "AV974H"
click at [1135, 372] on button "Search" at bounding box center [1134, 371] width 129 height 43
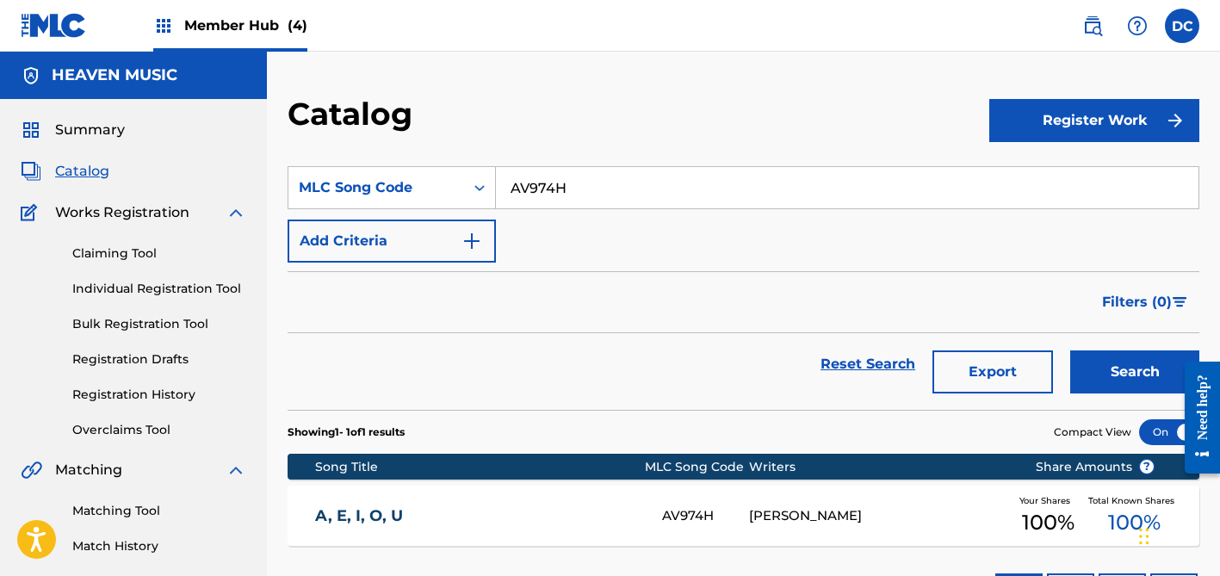
scroll to position [103, 0]
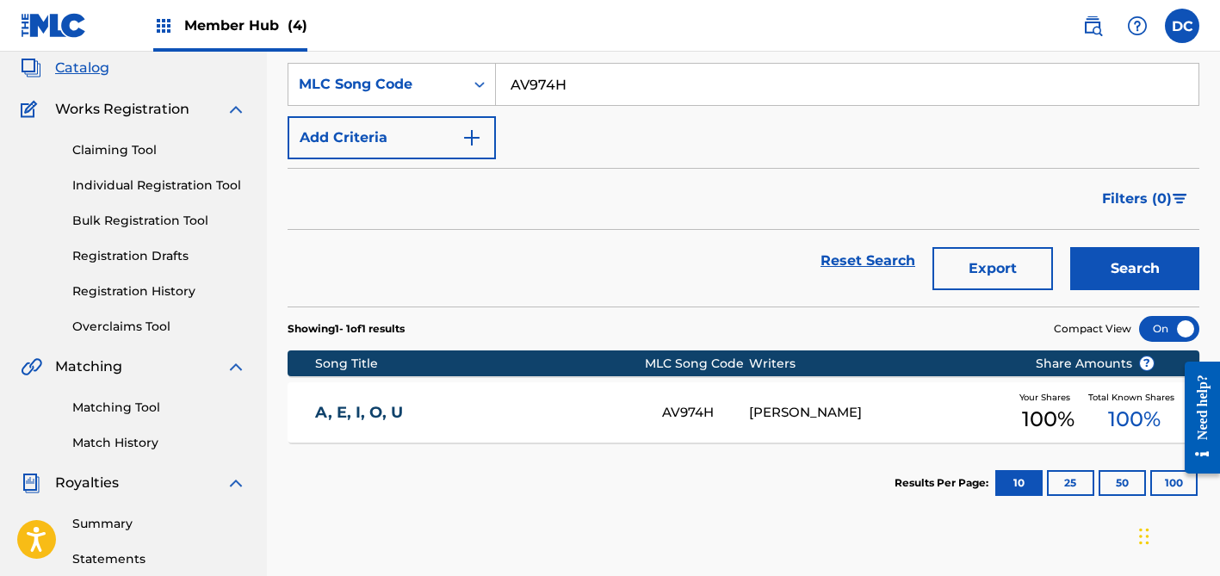
click at [571, 416] on link "A, E, I, O, U" at bounding box center [477, 413] width 325 height 20
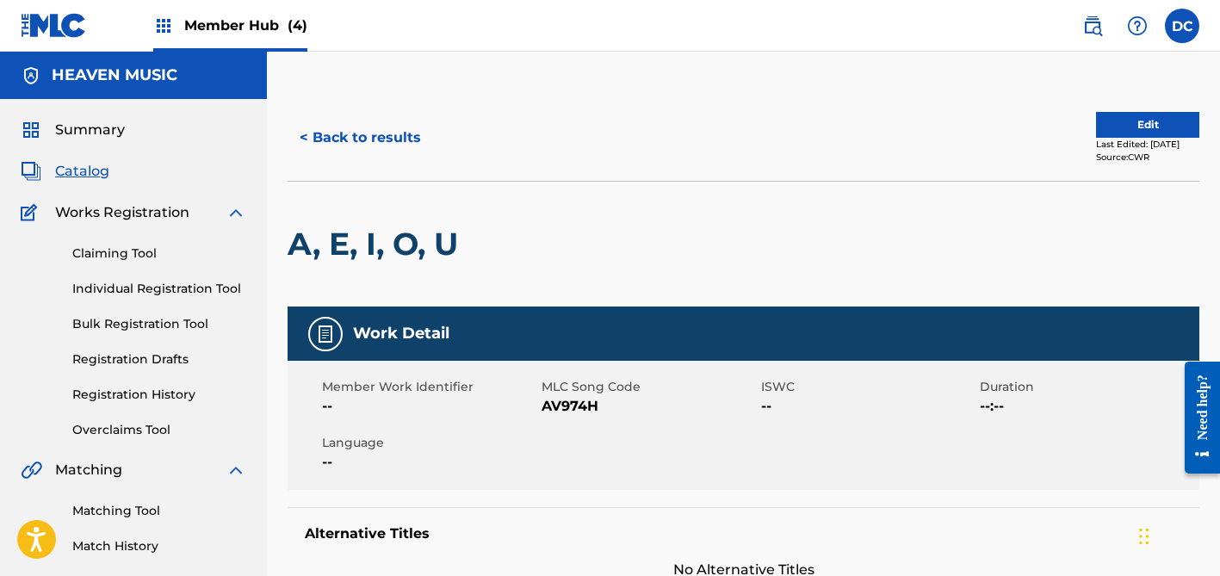
click at [1107, 139] on div "Last Edited: [DATE]" at bounding box center [1147, 144] width 103 height 13
click at [1096, 130] on button "Edit" at bounding box center [1147, 125] width 103 height 26
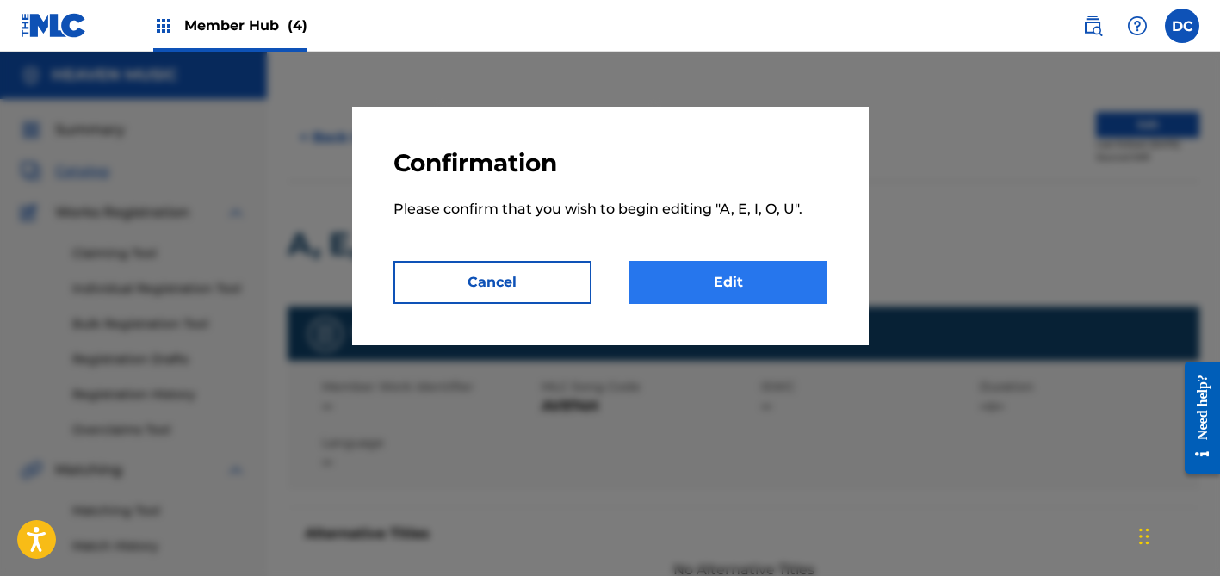
click at [757, 282] on link "Edit" at bounding box center [729, 282] width 198 height 43
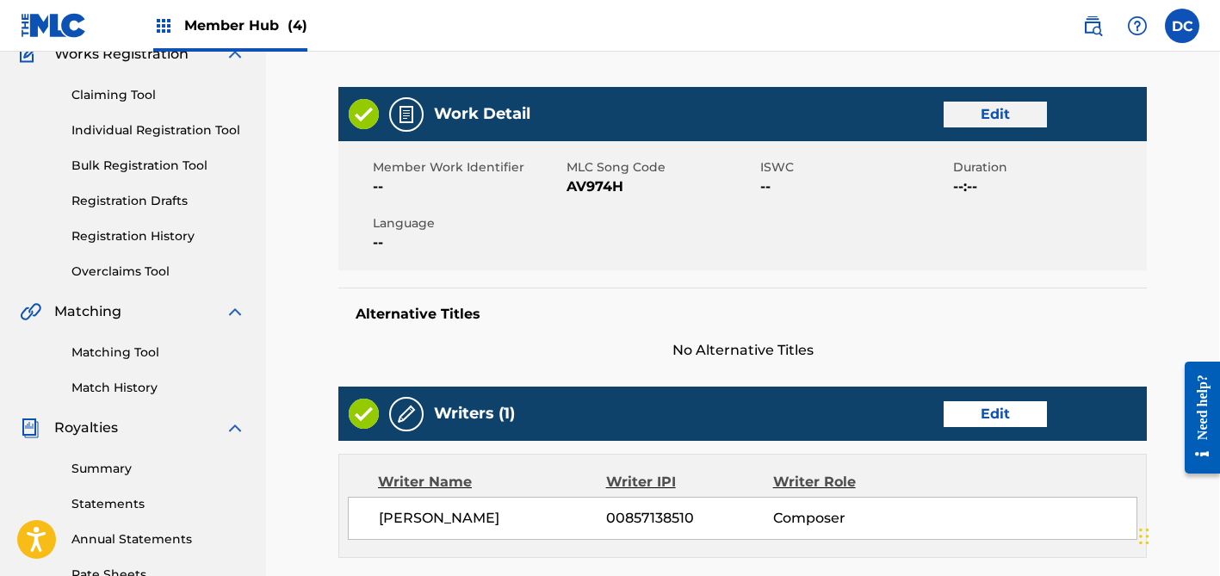
click at [982, 114] on link "Edit" at bounding box center [995, 115] width 103 height 26
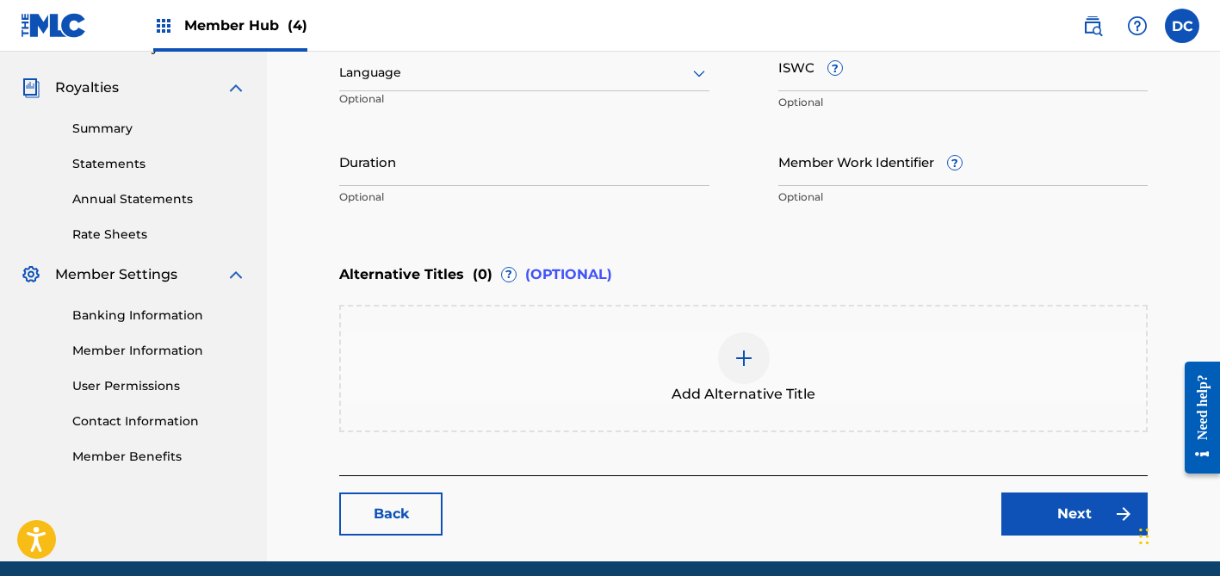
scroll to position [513, 0]
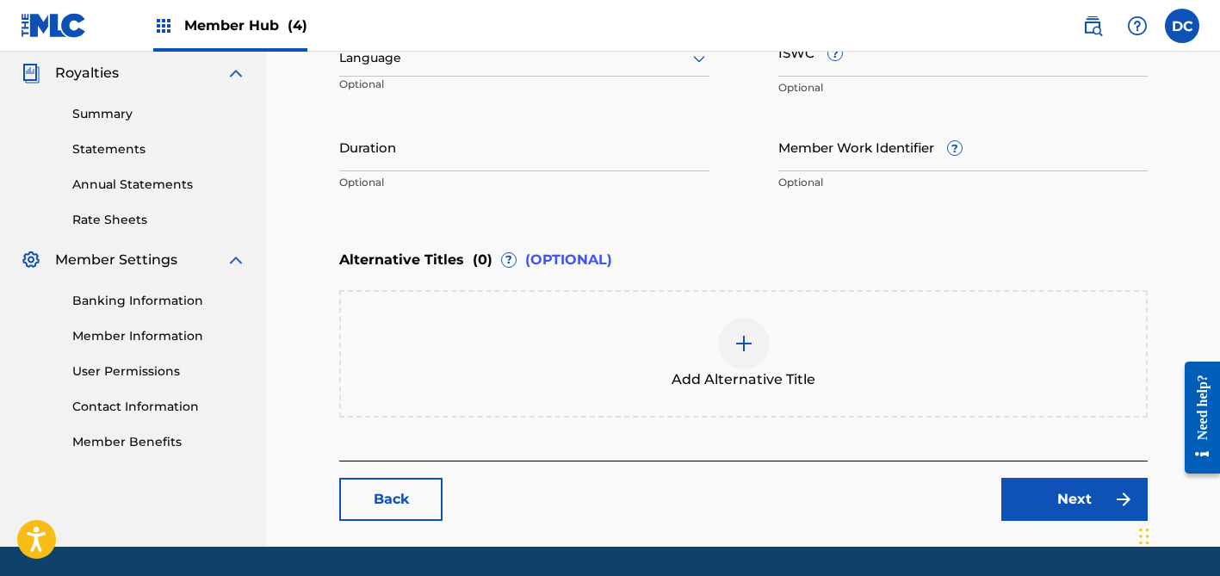
click at [723, 295] on div "Add Alternative Title" at bounding box center [743, 353] width 809 height 127
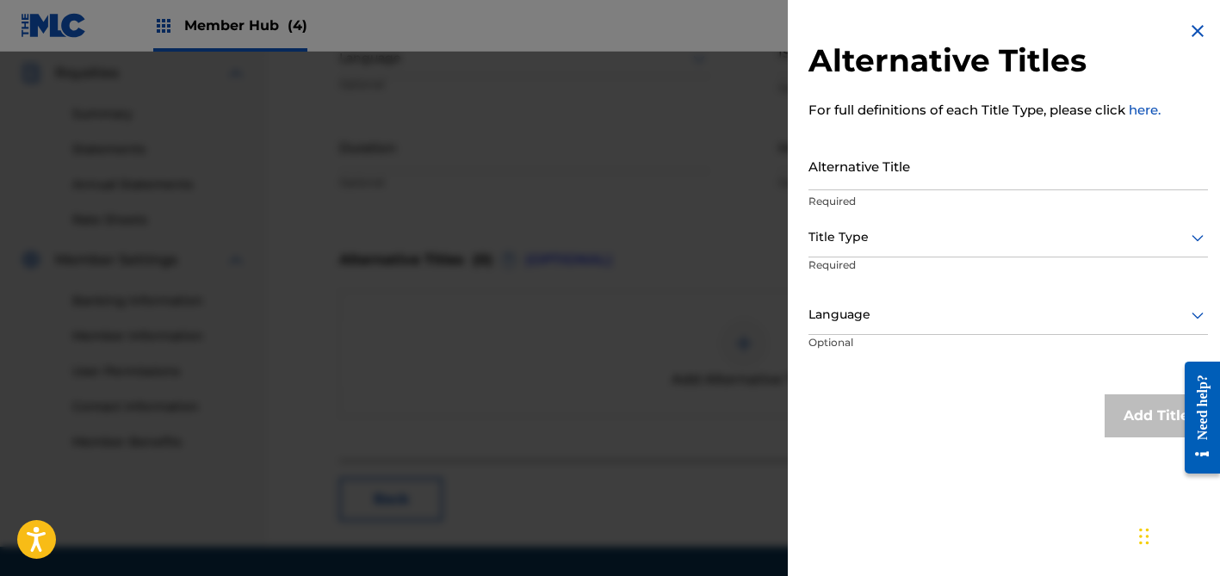
click at [929, 190] on div "Alternative Title Required" at bounding box center [1009, 180] width 400 height 78
click at [902, 169] on input "Alternative Title" at bounding box center [1009, 165] width 400 height 49
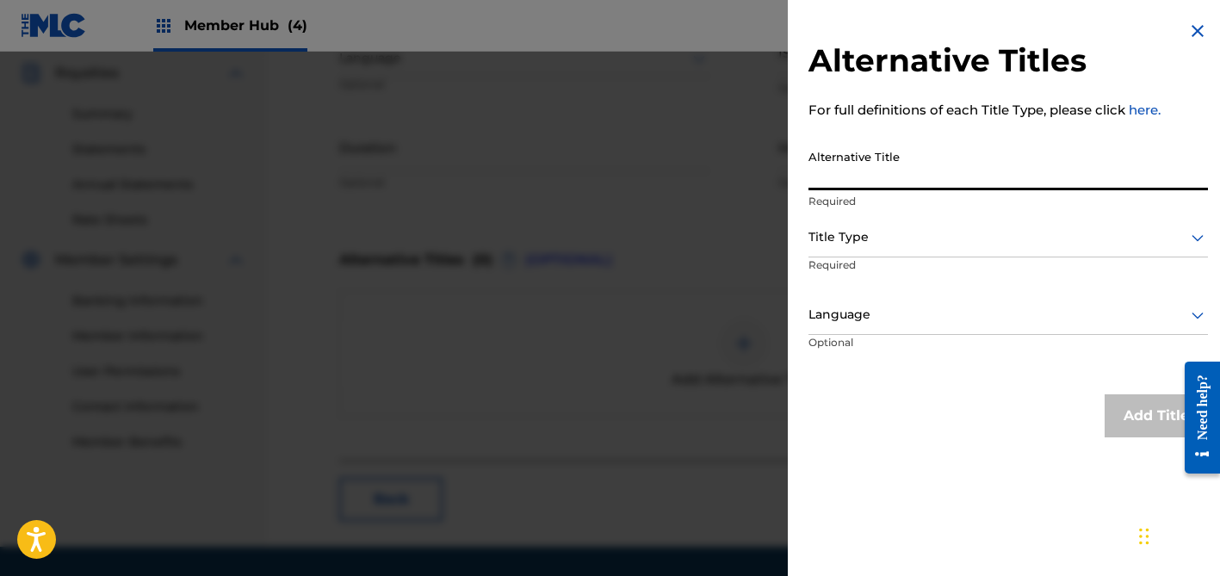
paste input "A, E, I, O, U Es [DEMOGRAPHIC_DATA]"
type input "A, E, I, O, U Es [DEMOGRAPHIC_DATA]"
click at [923, 249] on div "Title Type" at bounding box center [1009, 238] width 400 height 39
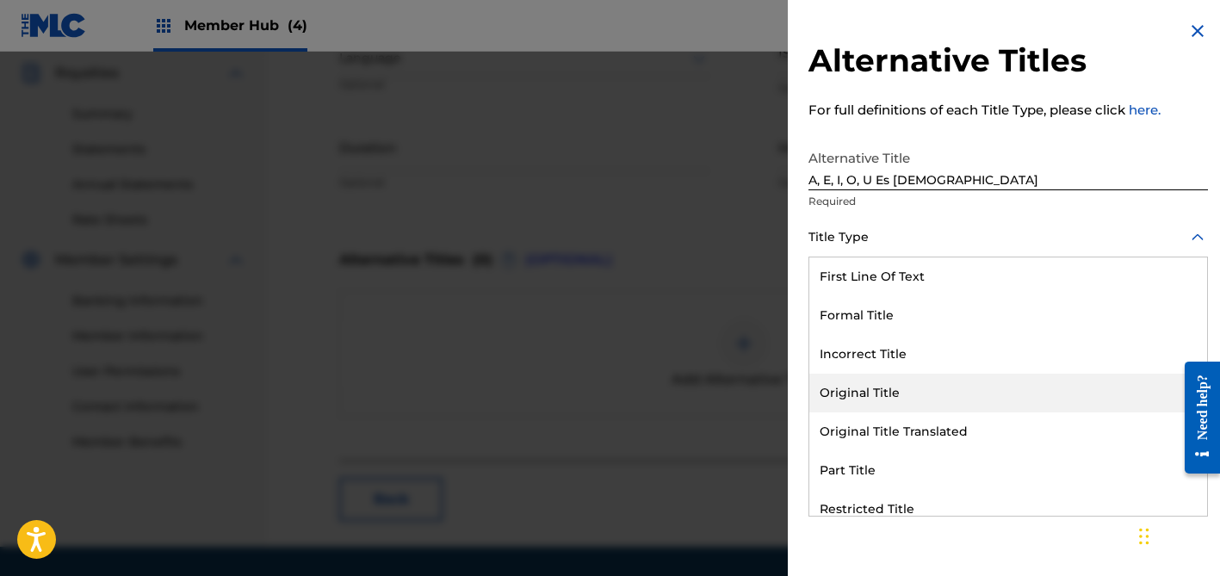
click at [911, 394] on div "Original Title" at bounding box center [1008, 393] width 398 height 39
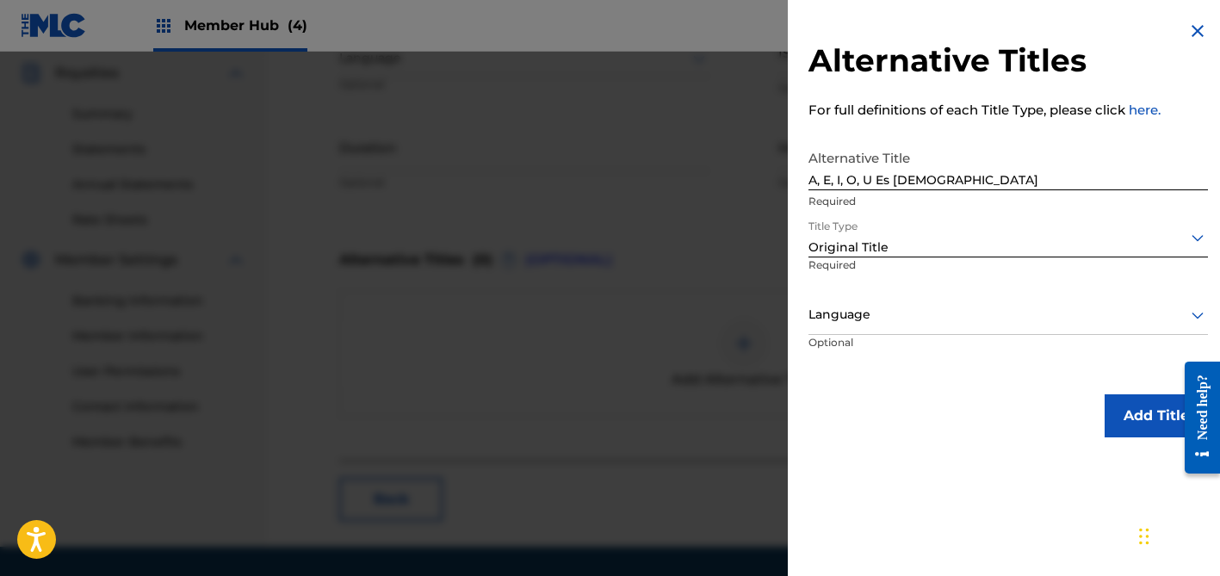
click at [889, 326] on div "Language" at bounding box center [1009, 315] width 400 height 39
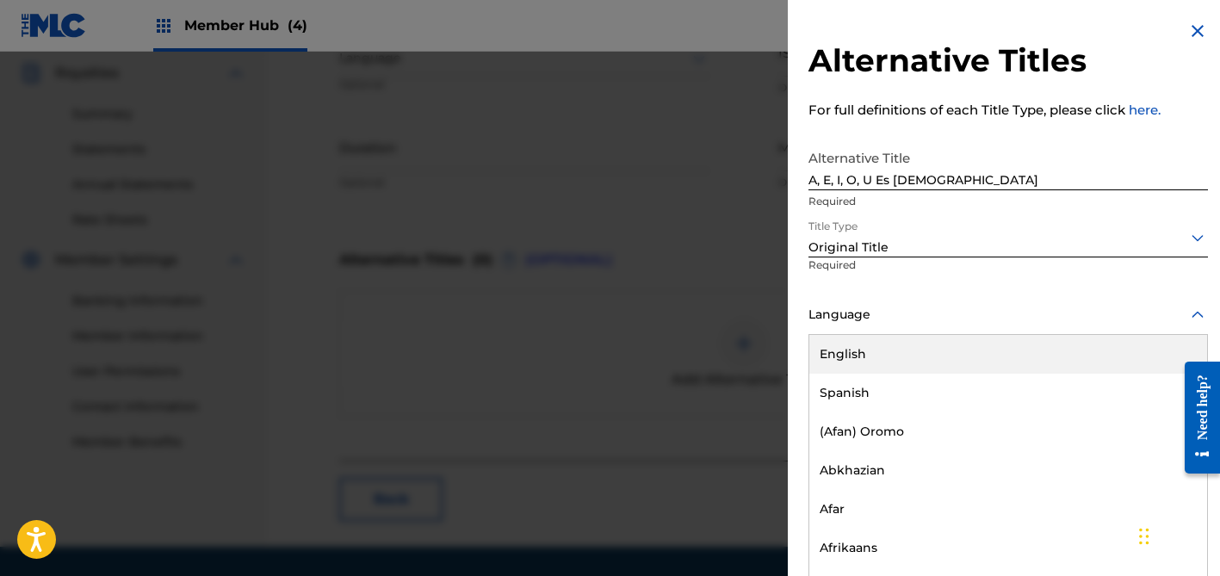
scroll to position [1, 0]
click at [873, 391] on div "Spanish" at bounding box center [1008, 392] width 398 height 39
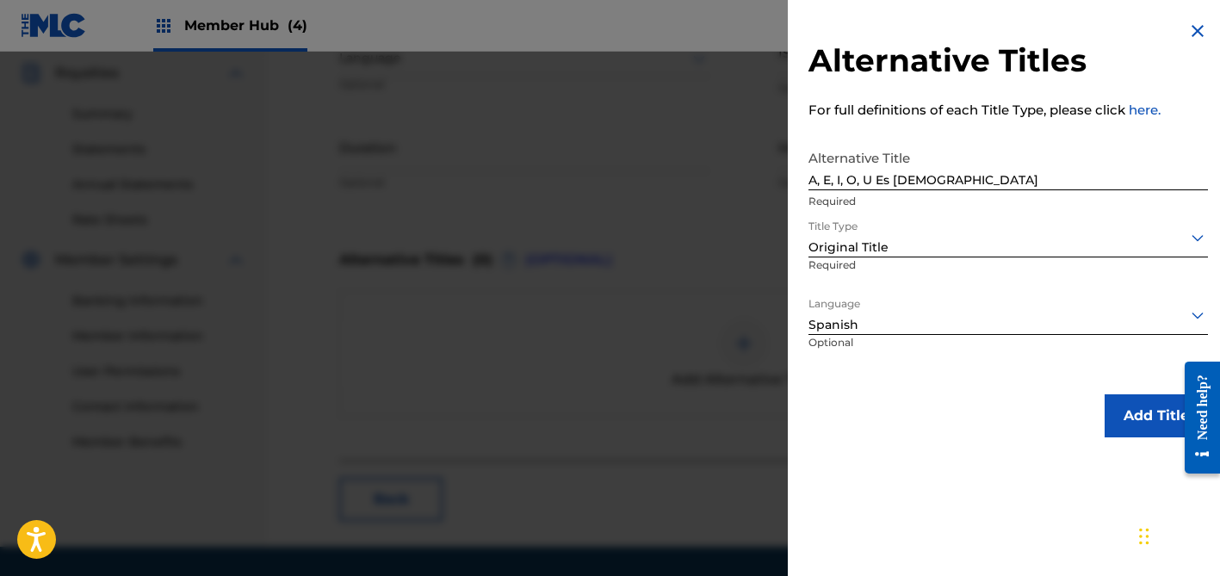
scroll to position [0, 0]
click at [1128, 406] on button "Add Title" at bounding box center [1156, 415] width 103 height 43
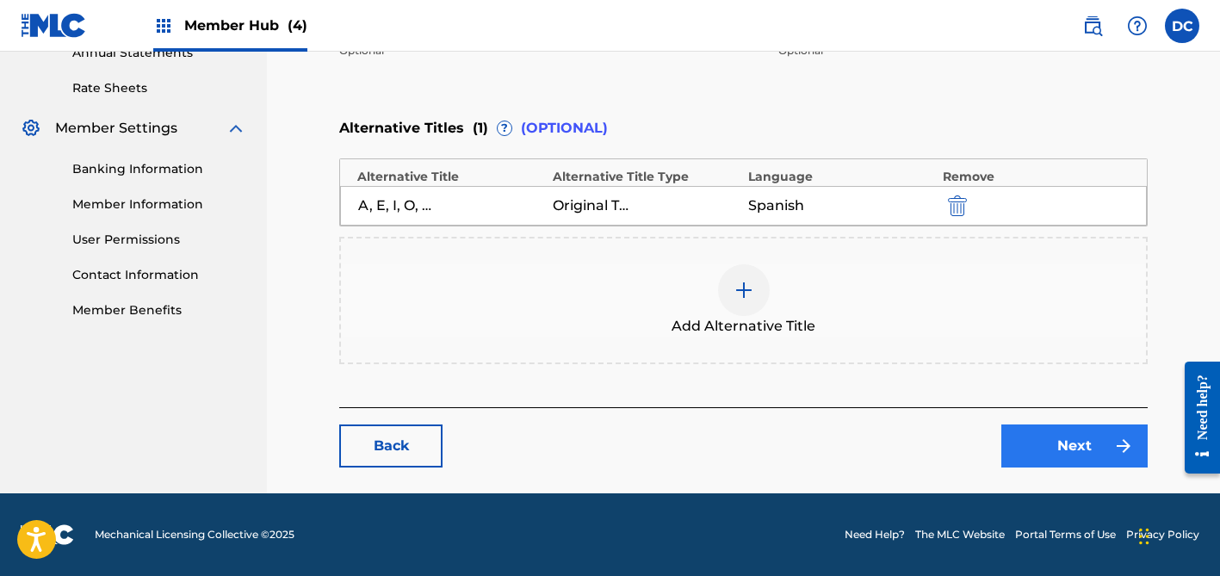
scroll to position [644, 0]
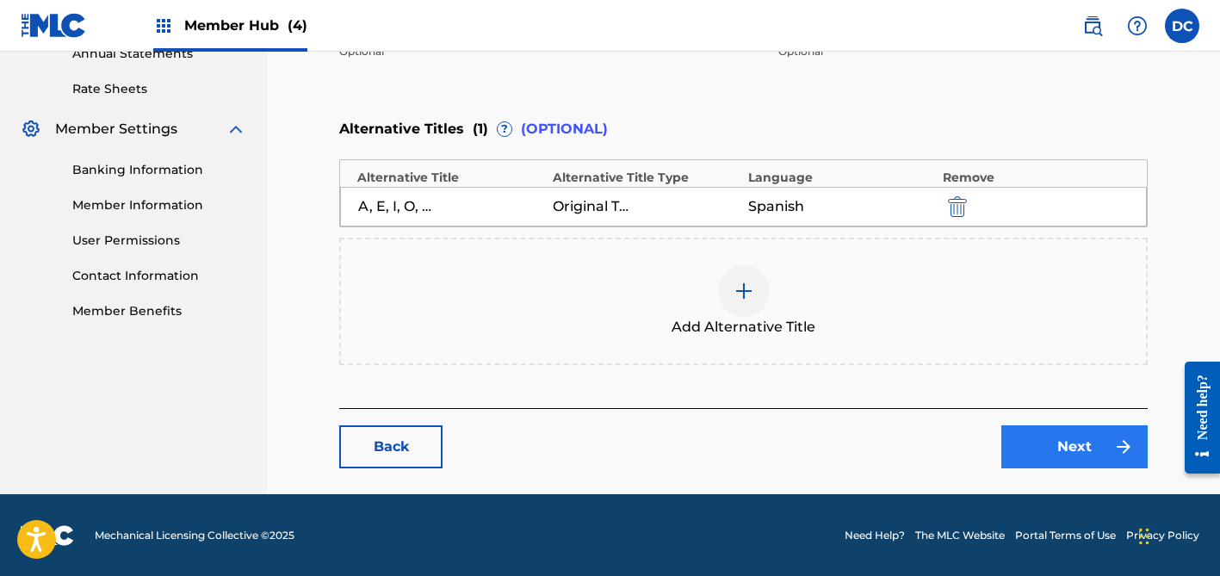
click at [1084, 443] on link "Next" at bounding box center [1075, 446] width 146 height 43
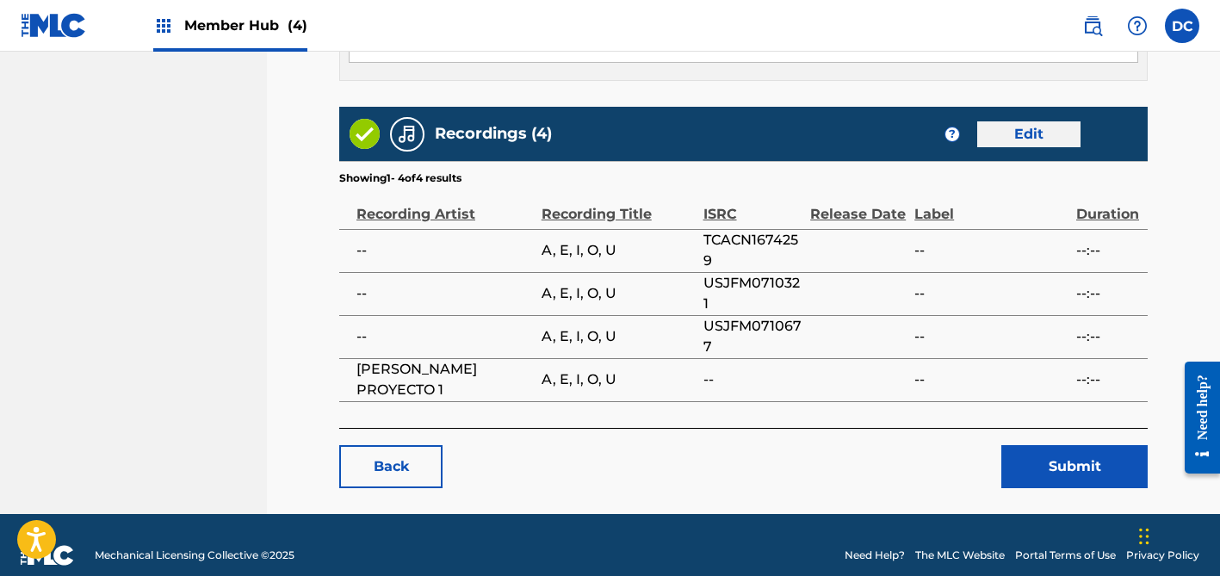
scroll to position [1008, 0]
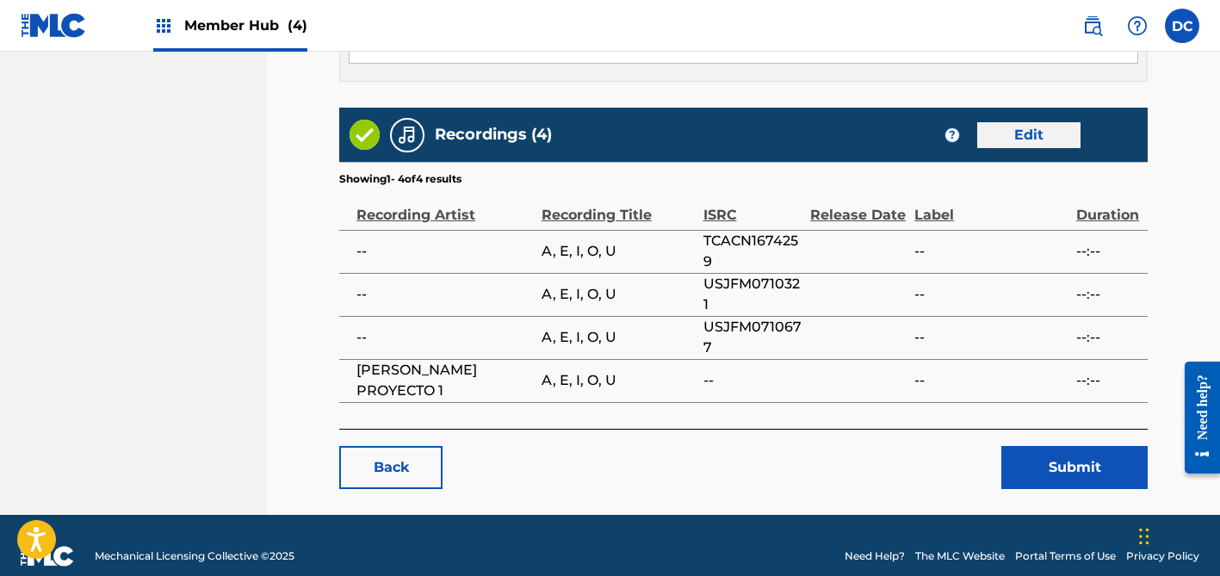
click at [1034, 122] on link "Edit" at bounding box center [1028, 135] width 103 height 26
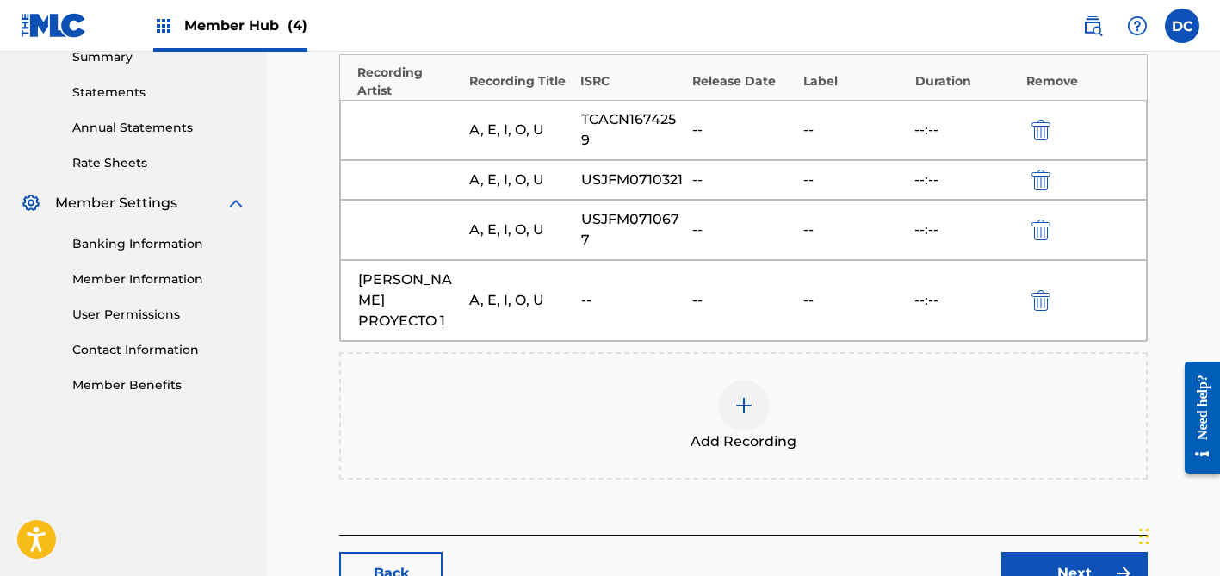
scroll to position [597, 0]
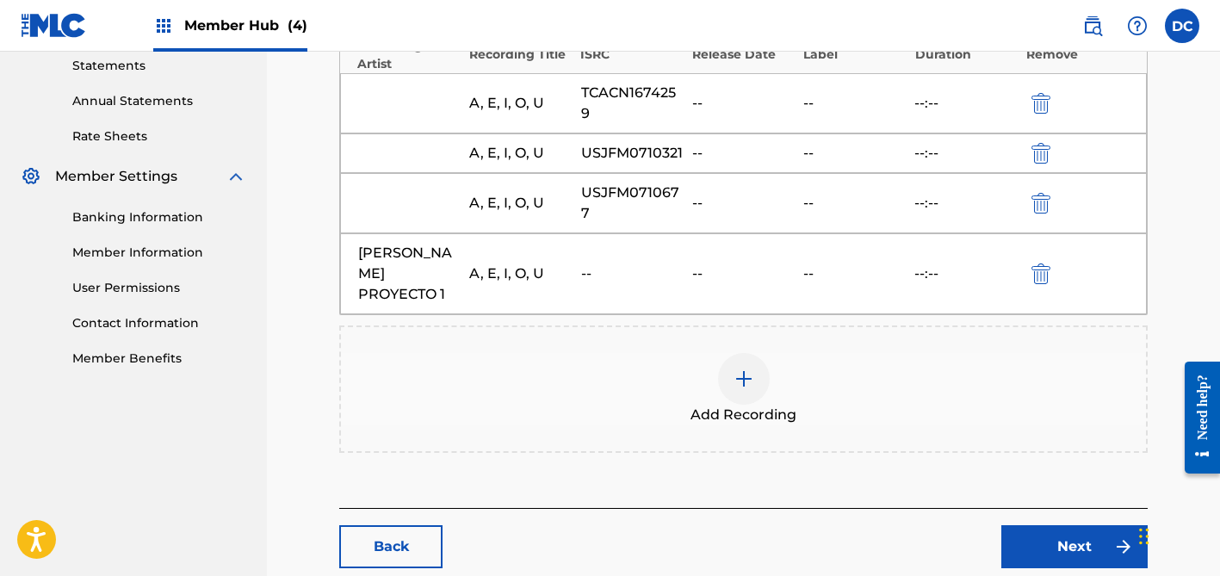
click at [735, 381] on img at bounding box center [744, 379] width 21 height 21
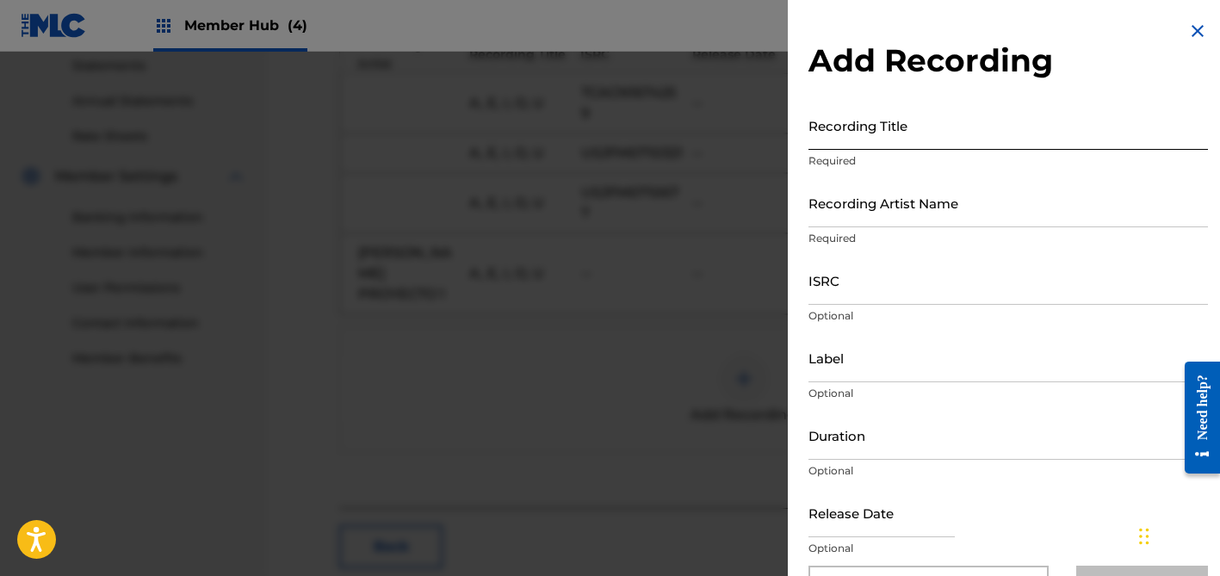
click at [872, 132] on input "Recording Title" at bounding box center [1009, 125] width 400 height 49
paste input "A, E, I, O, U Es [DEMOGRAPHIC_DATA]"
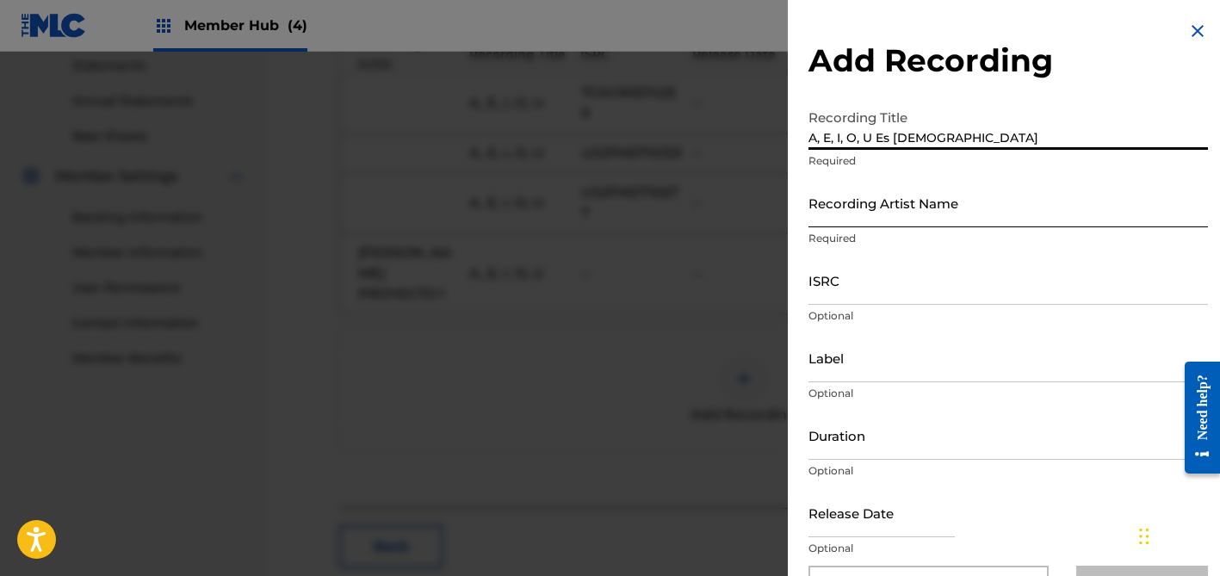
type input "A, E, I, O, U Es [DEMOGRAPHIC_DATA]"
click at [903, 202] on input "Recording Artist Name" at bounding box center [1009, 202] width 400 height 49
paste input "[PERSON_NAME]"
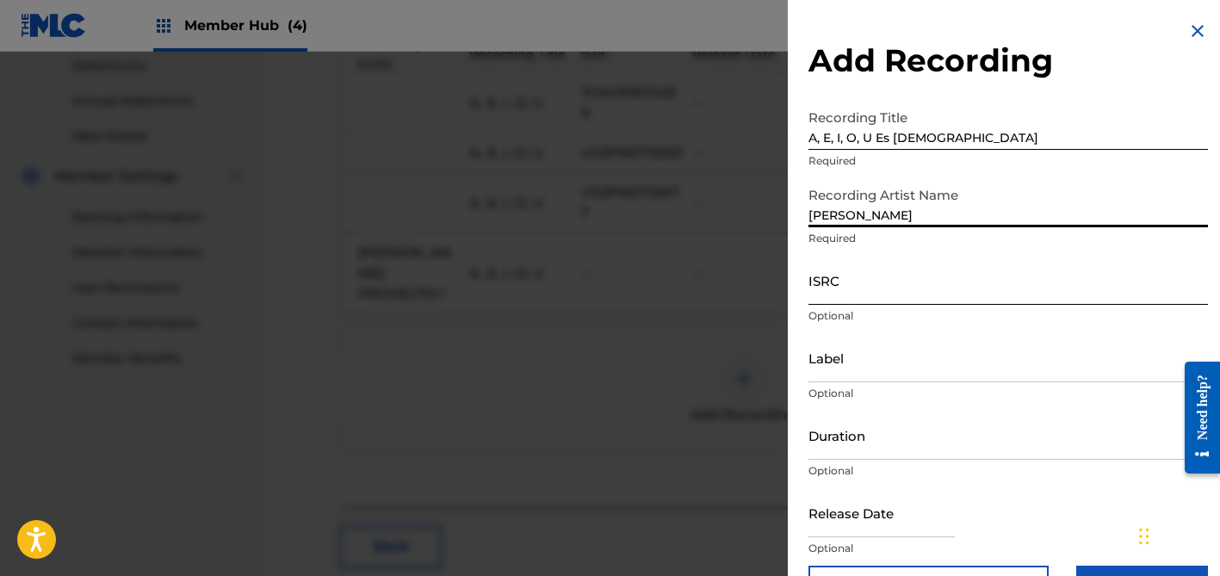
type input "[PERSON_NAME]"
drag, startPoint x: 845, startPoint y: 295, endPoint x: 796, endPoint y: 271, distance: 54.3
click at [845, 295] on input "ISRC" at bounding box center [1009, 280] width 400 height 49
paste input "QZ2J21509035"
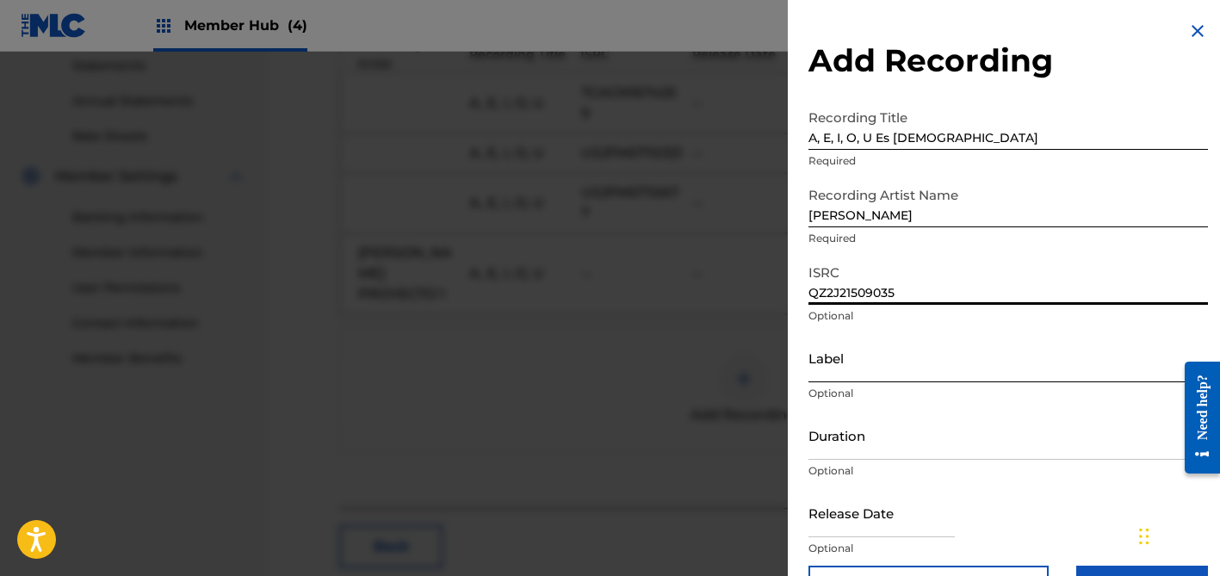
type input "QZ2J21509035"
click at [896, 351] on input "Label" at bounding box center [1009, 357] width 400 height 49
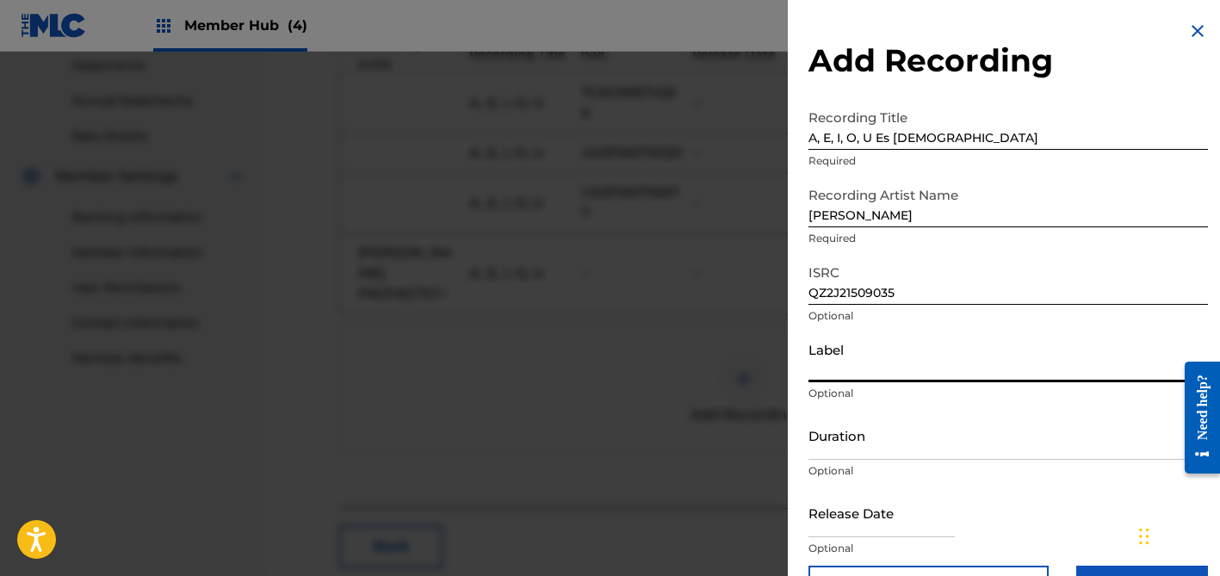
paste input "[PERSON_NAME]"
type input "[PERSON_NAME]"
click at [856, 431] on input "Duration" at bounding box center [1009, 435] width 400 height 49
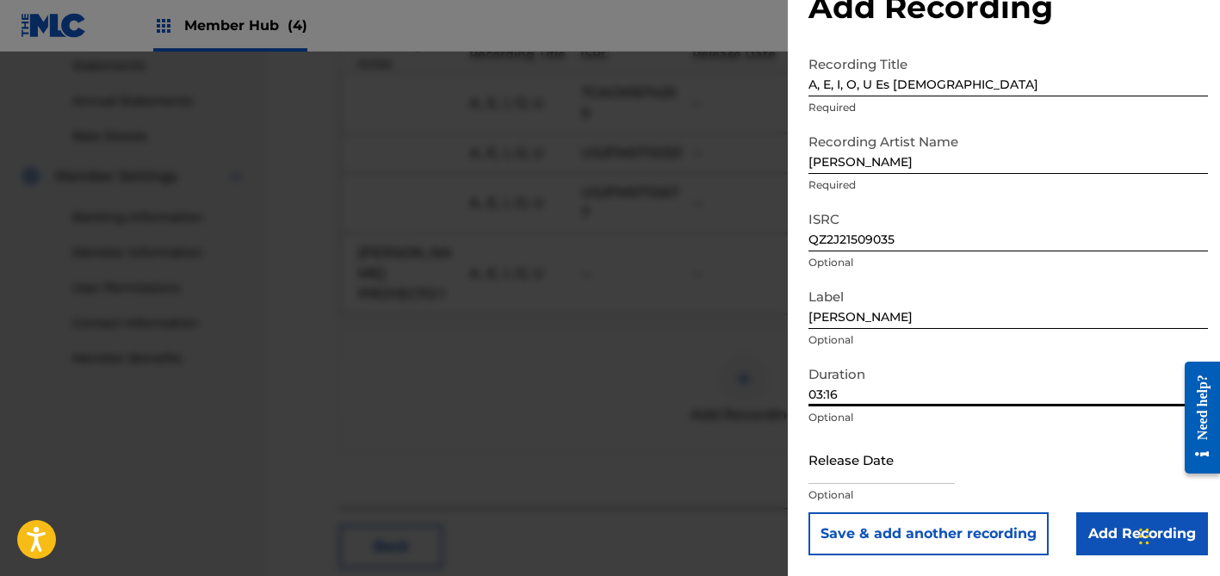
scroll to position [698, 0]
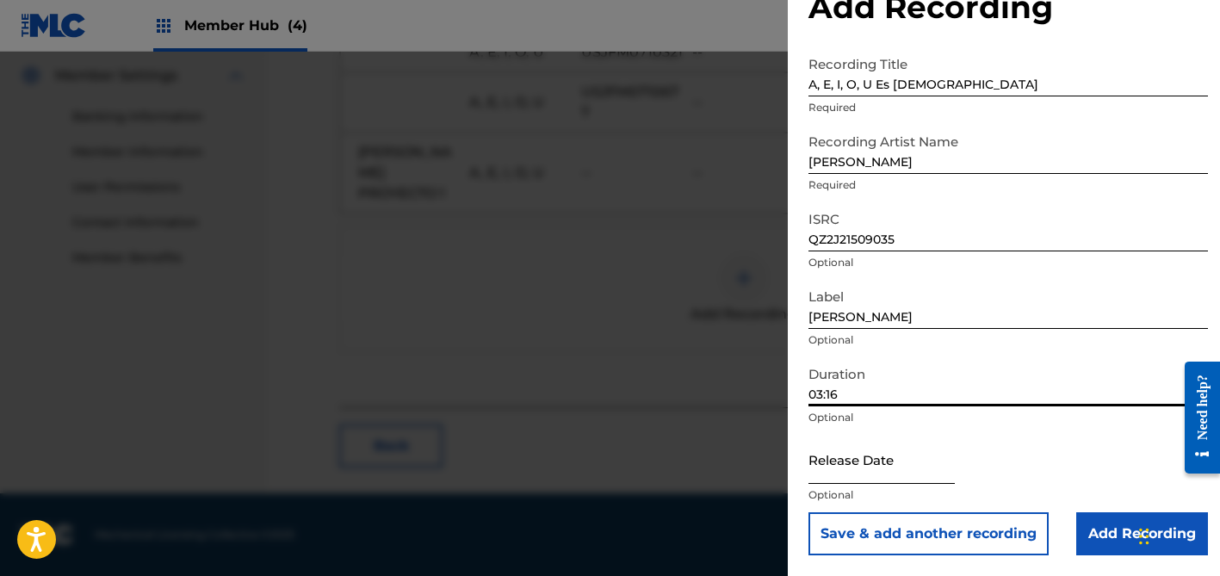
type input "03:16"
click at [901, 462] on input "text" at bounding box center [882, 459] width 146 height 49
select select "8"
select select "2025"
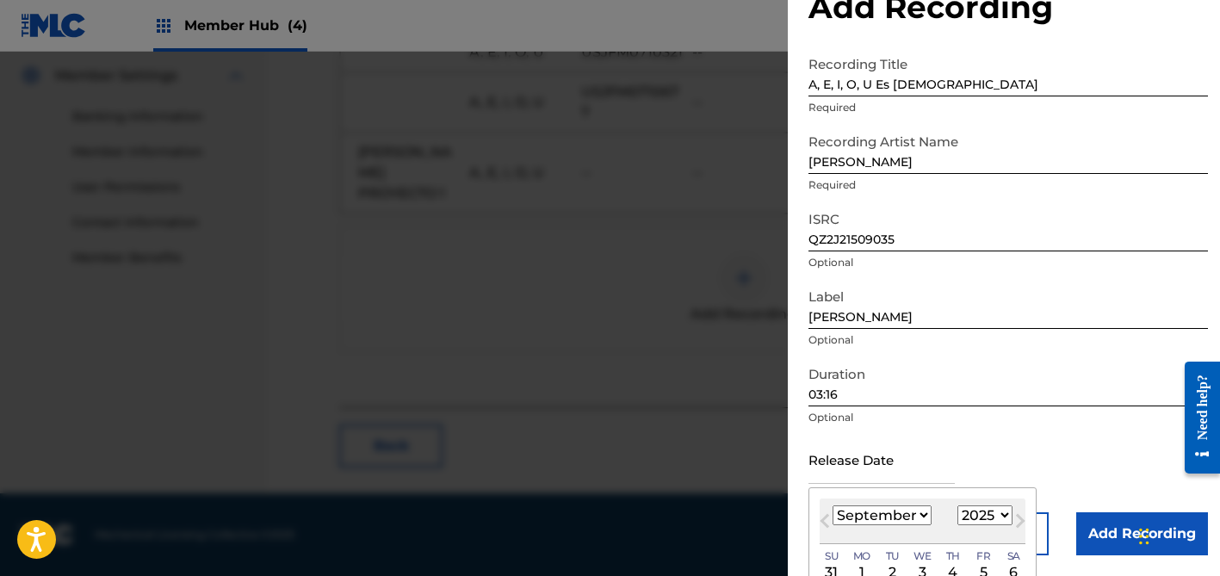
select select "5"
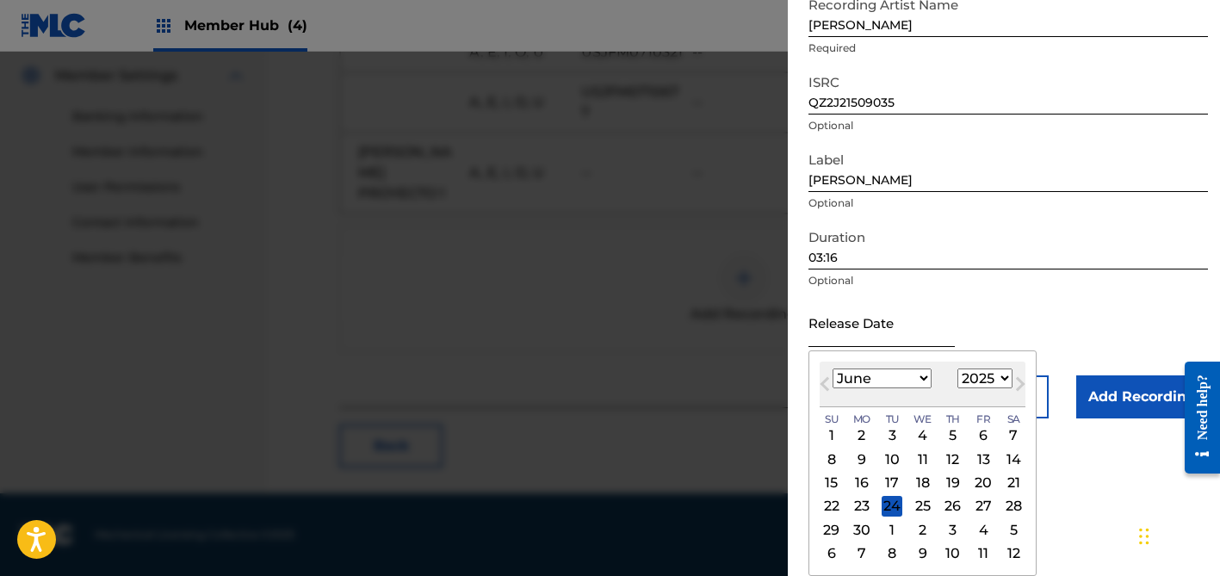
scroll to position [190, 0]
click at [973, 505] on div "27" at bounding box center [983, 506] width 21 height 21
type input "[DATE]"
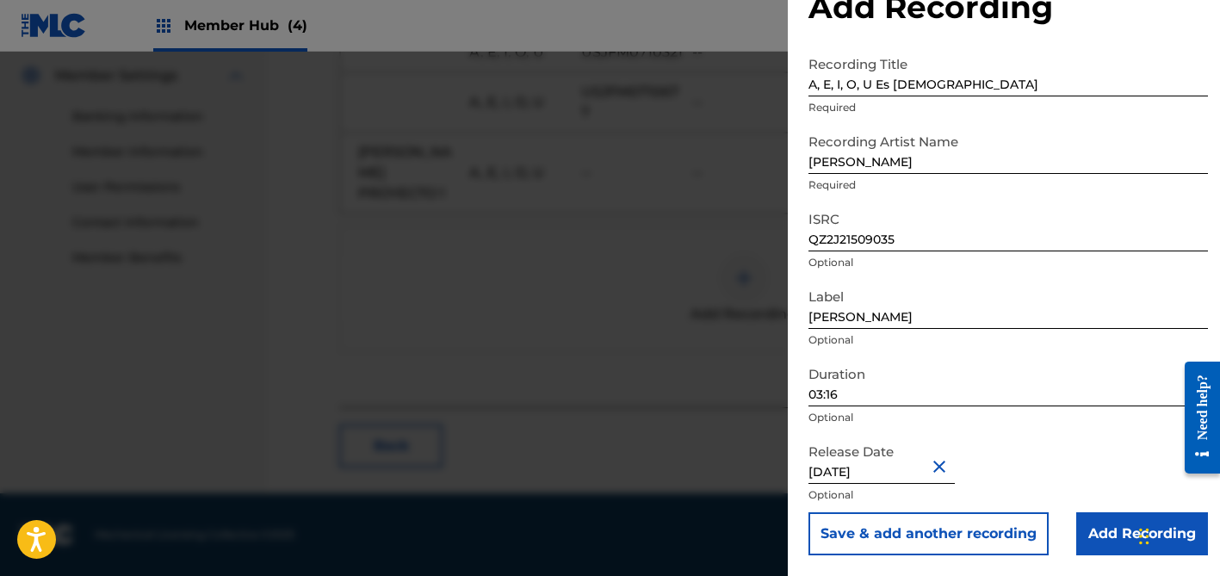
scroll to position [53, 0]
click at [1110, 535] on input "Add Recording" at bounding box center [1142, 533] width 132 height 43
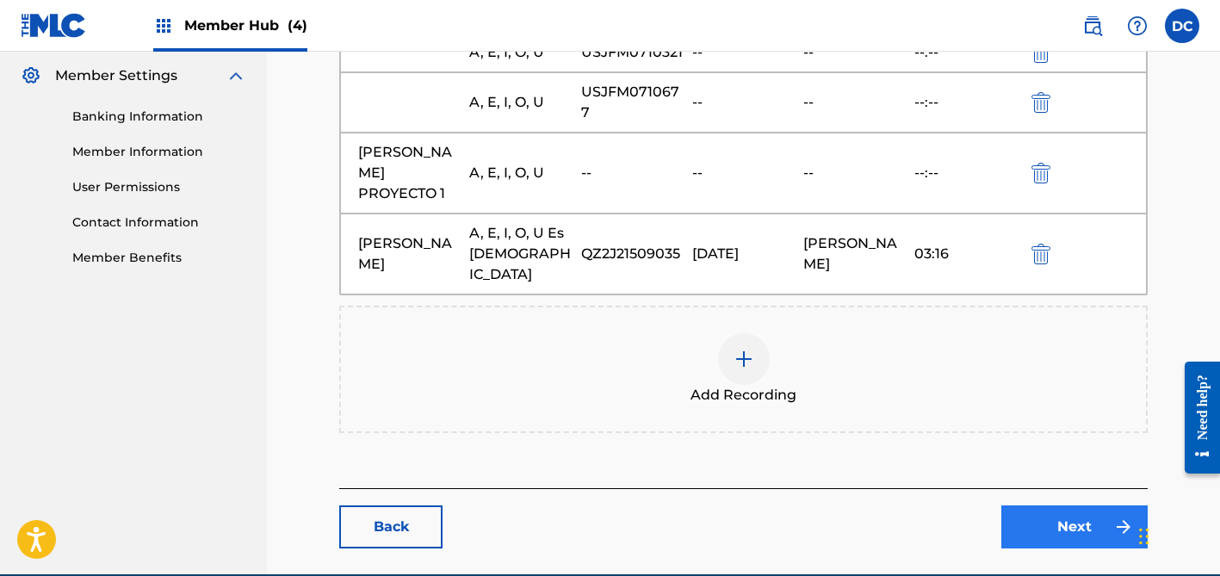
click at [1101, 507] on link "Next" at bounding box center [1075, 526] width 146 height 43
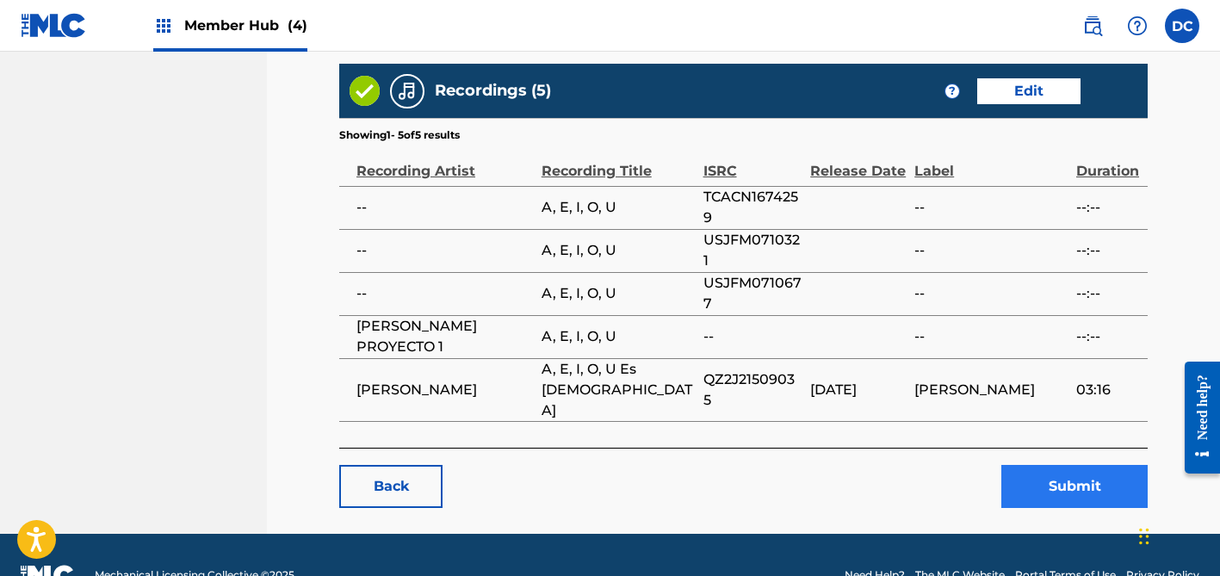
scroll to position [1051, 0]
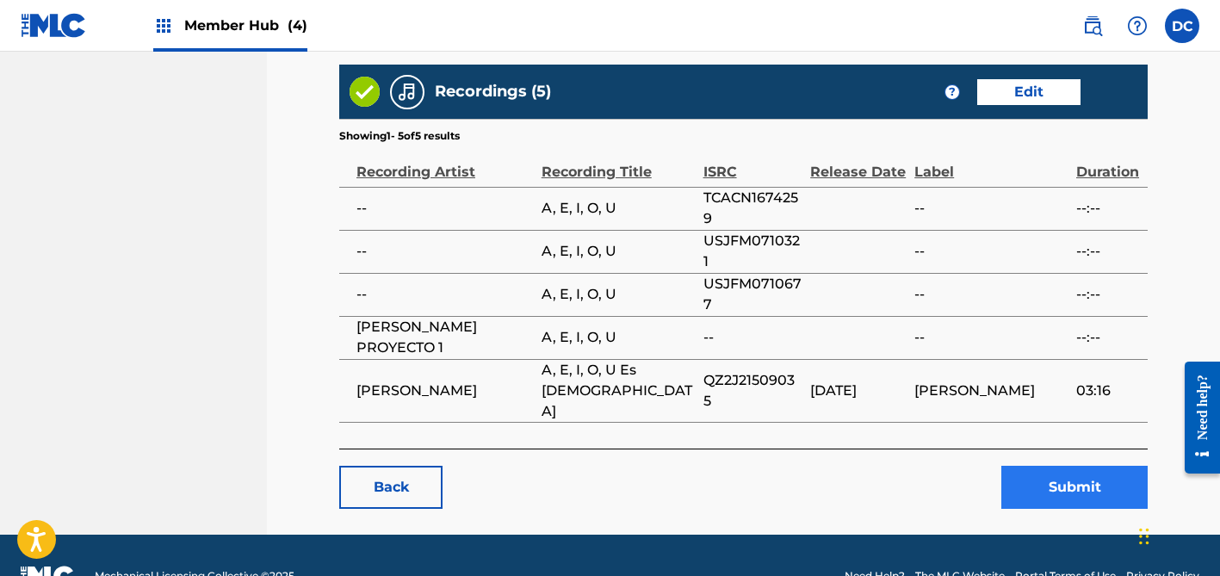
click at [1070, 466] on button "Submit" at bounding box center [1075, 487] width 146 height 43
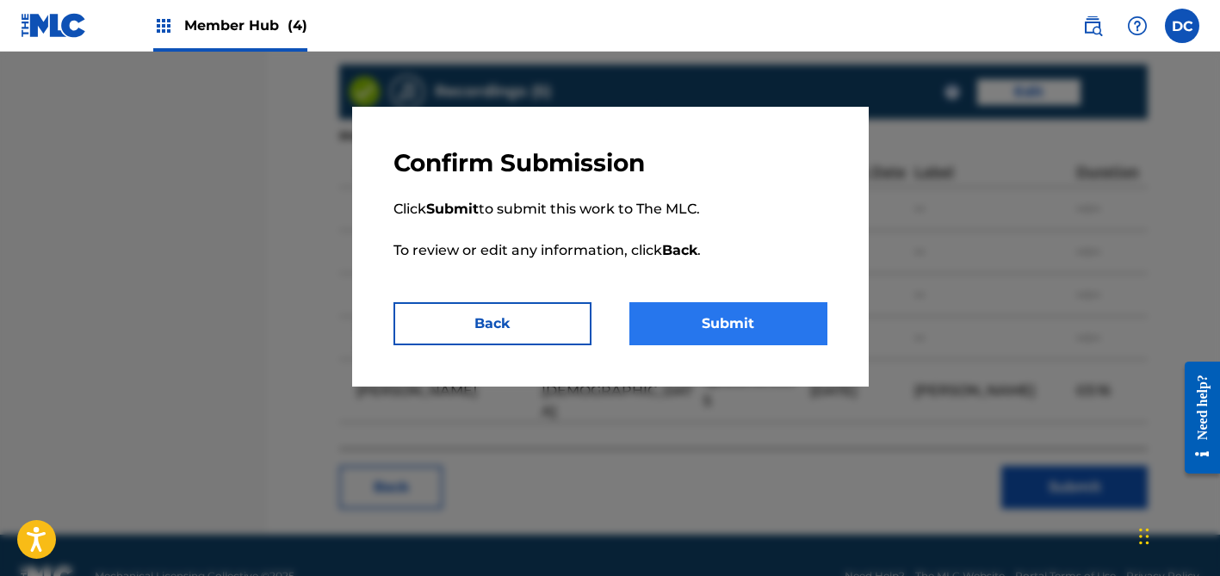
click at [757, 310] on button "Submit" at bounding box center [729, 323] width 198 height 43
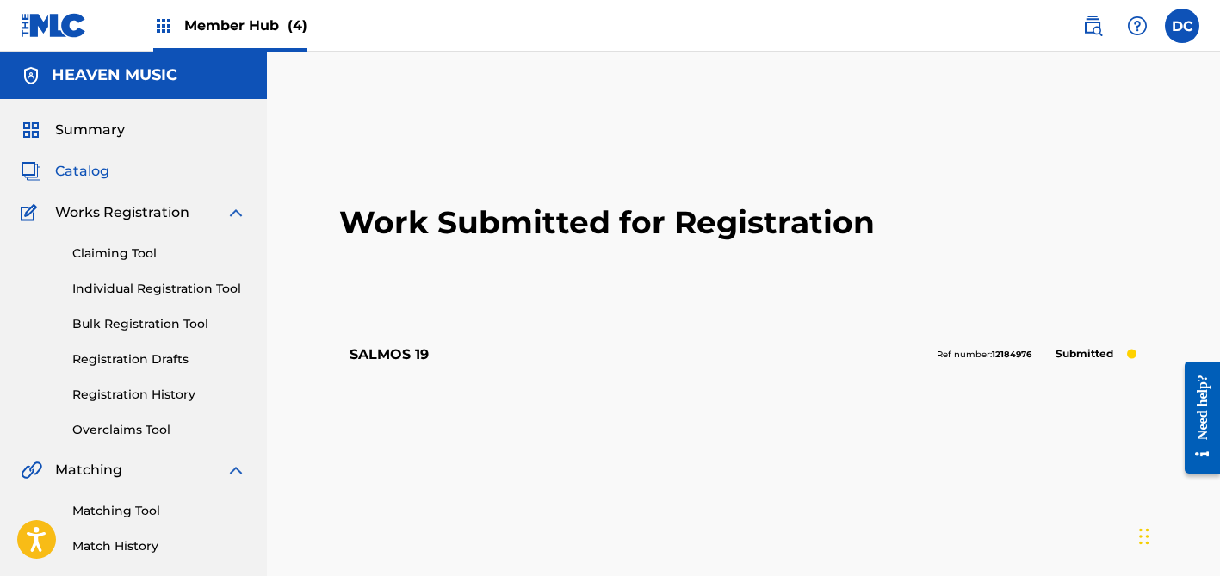
click at [99, 169] on span "Catalog" at bounding box center [82, 171] width 54 height 21
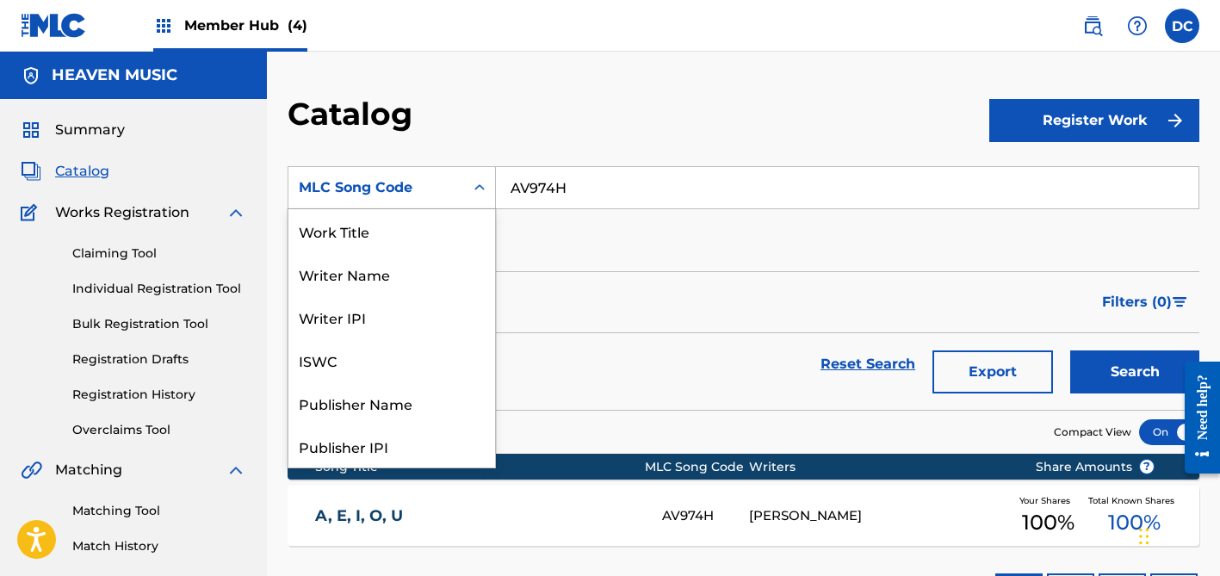
click at [438, 182] on div "MLC Song Code" at bounding box center [376, 187] width 155 height 21
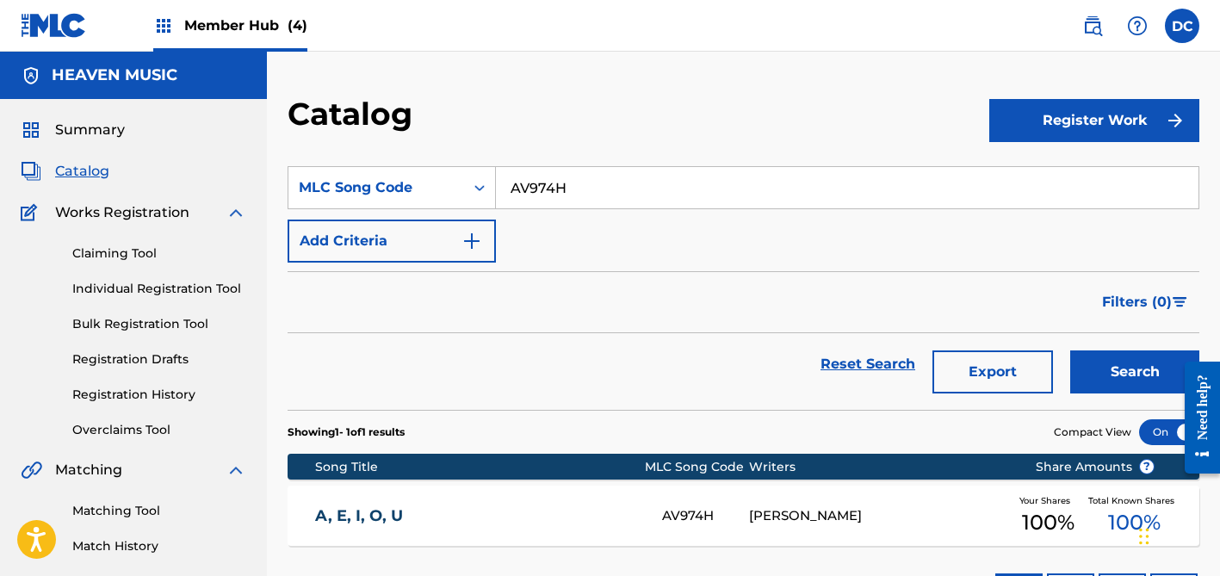
click at [523, 192] on input "AV974H" at bounding box center [847, 187] width 703 height 41
paste input "CB7V5O"
type input "CB7V5O"
click at [1135, 372] on button "Search" at bounding box center [1134, 371] width 129 height 43
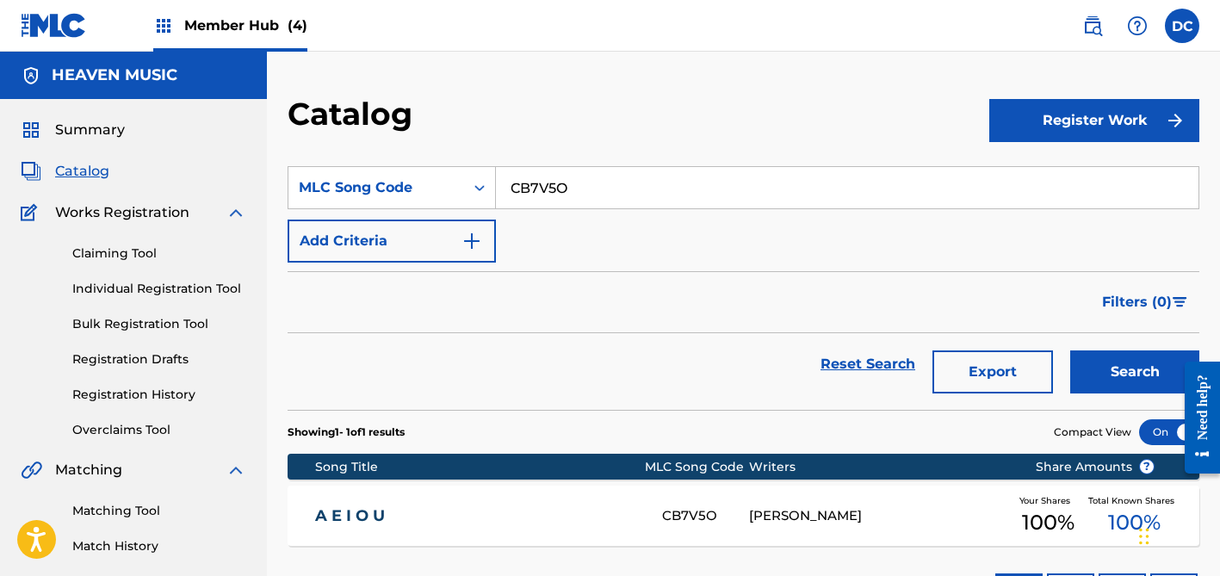
scroll to position [145, 0]
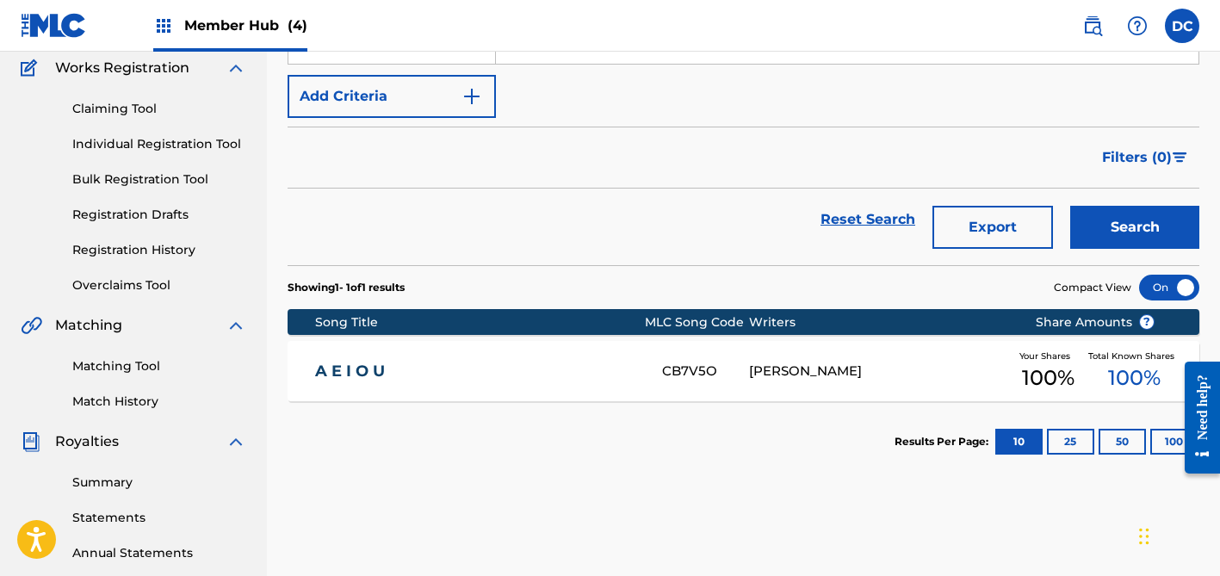
click at [629, 362] on link "A E I O U" at bounding box center [477, 372] width 325 height 20
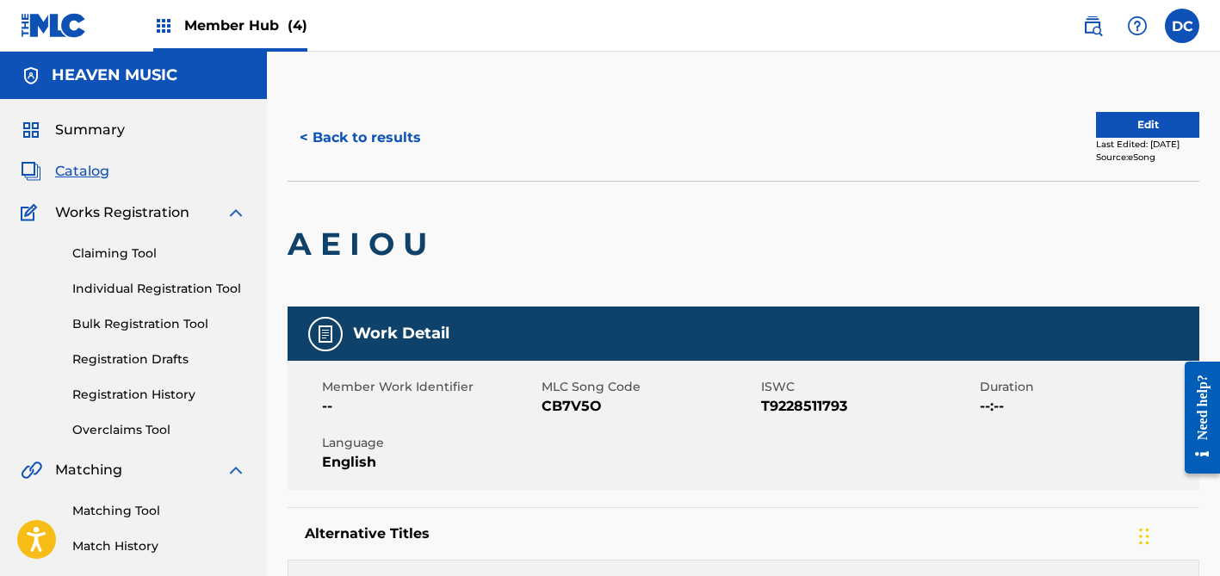
click at [67, 167] on span "Catalog" at bounding box center [82, 171] width 54 height 21
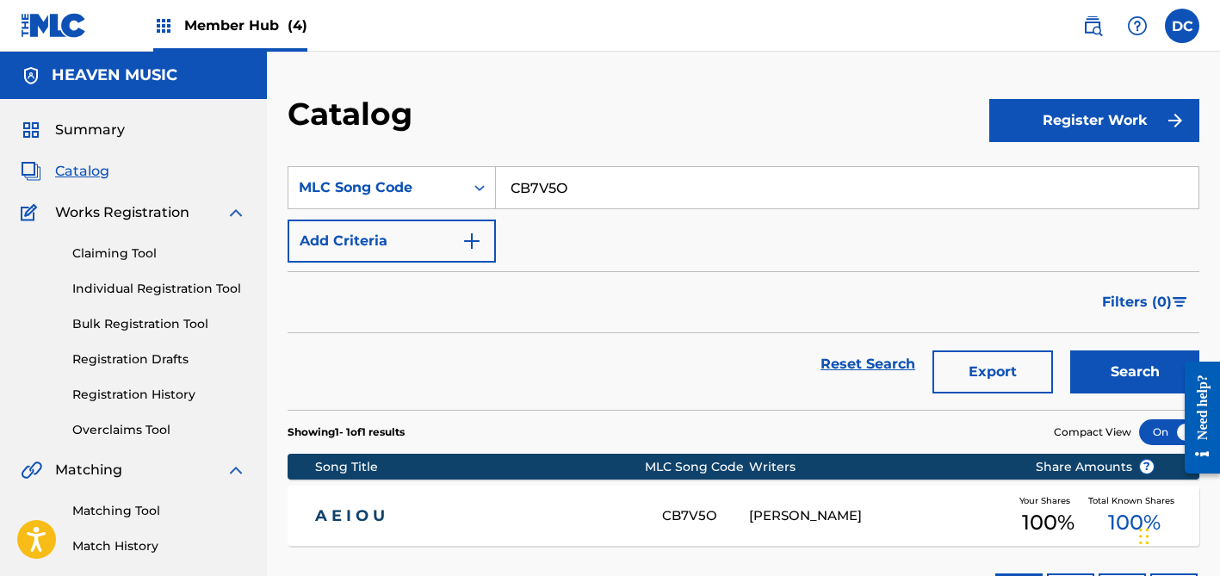
click at [547, 194] on input "CB7V5O" at bounding box center [847, 187] width 703 height 41
paste input "MV949F"
type input "MV949F"
click at [1135, 372] on button "Search" at bounding box center [1134, 371] width 129 height 43
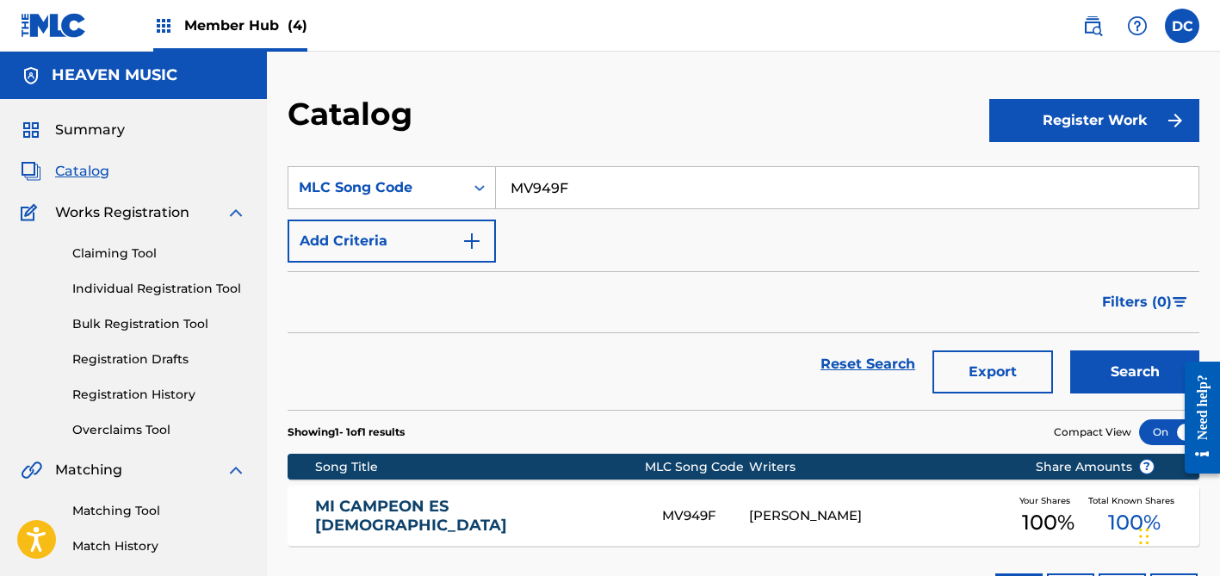
scroll to position [188, 0]
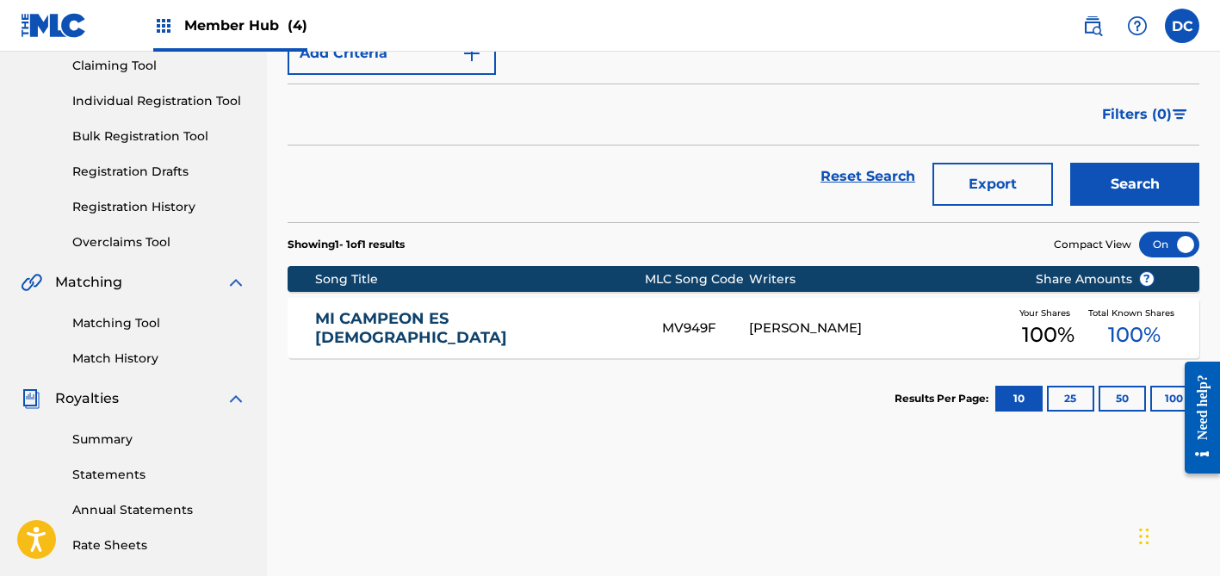
click at [599, 344] on div "MI CAMPEON ES [PERSON_NAME] MV949F [PERSON_NAME] Your Shares 100 % Total Known …" at bounding box center [744, 328] width 912 height 60
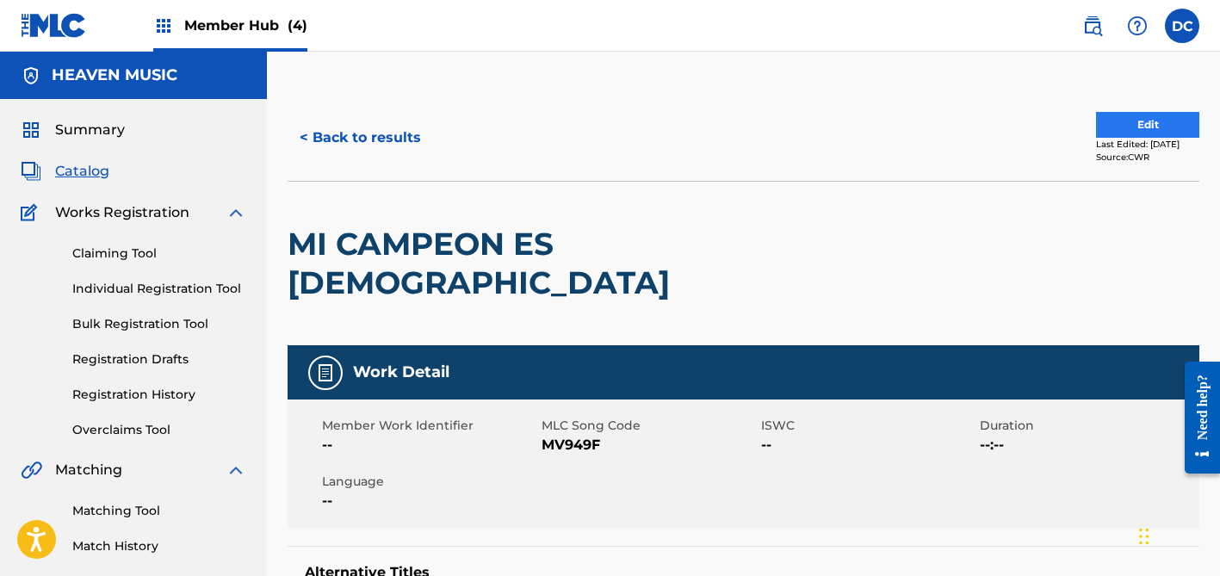
click at [1122, 119] on button "Edit" at bounding box center [1147, 125] width 103 height 26
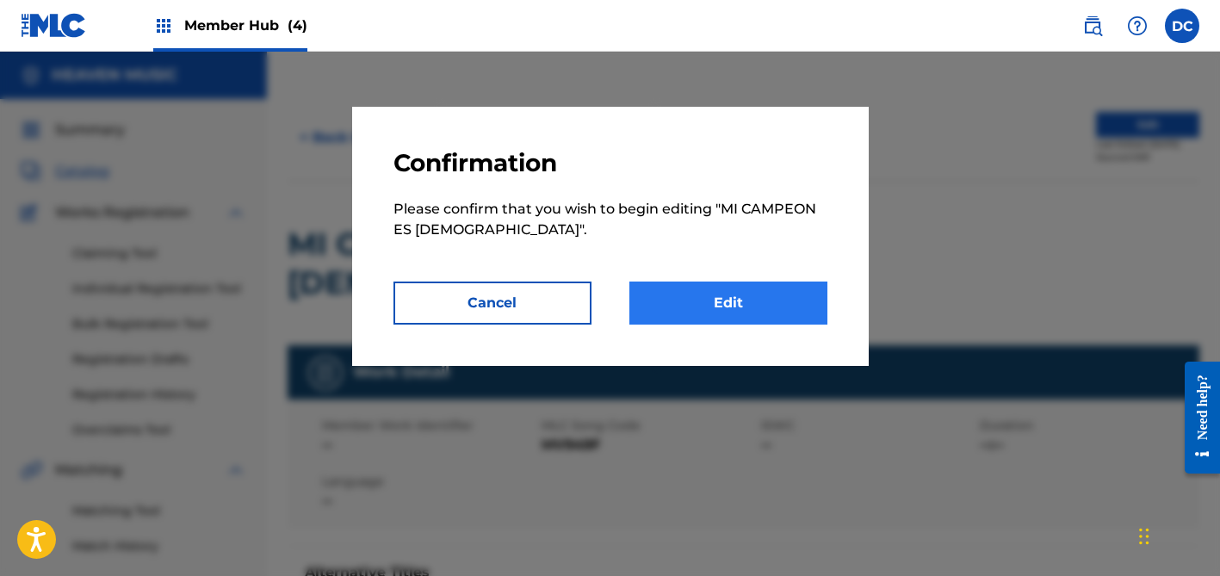
click at [786, 305] on link "Edit" at bounding box center [729, 303] width 198 height 43
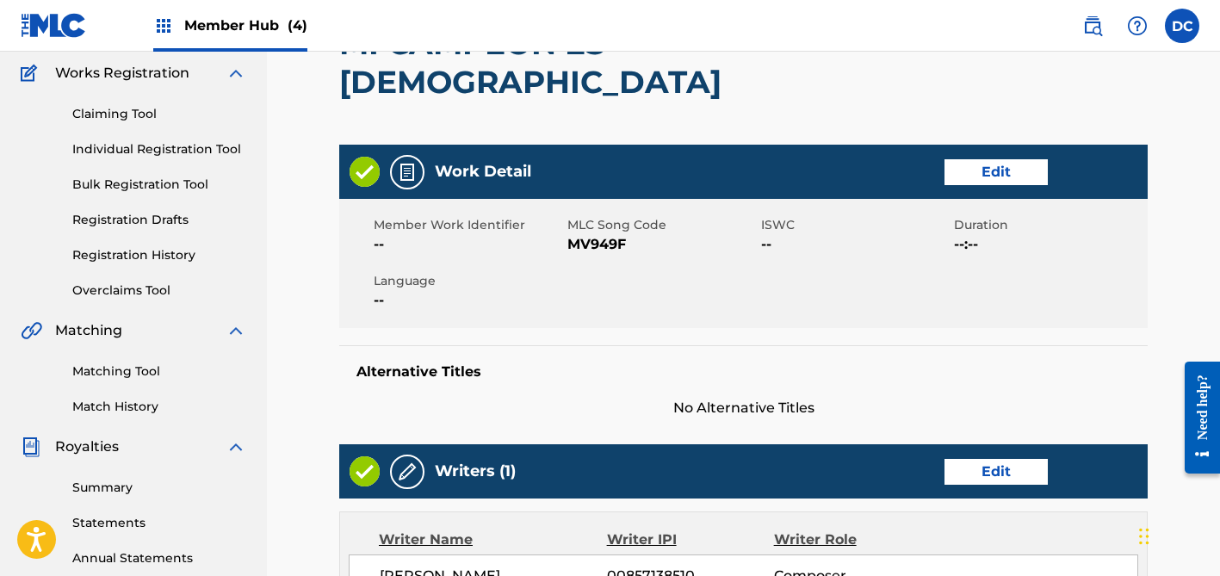
scroll to position [216, 0]
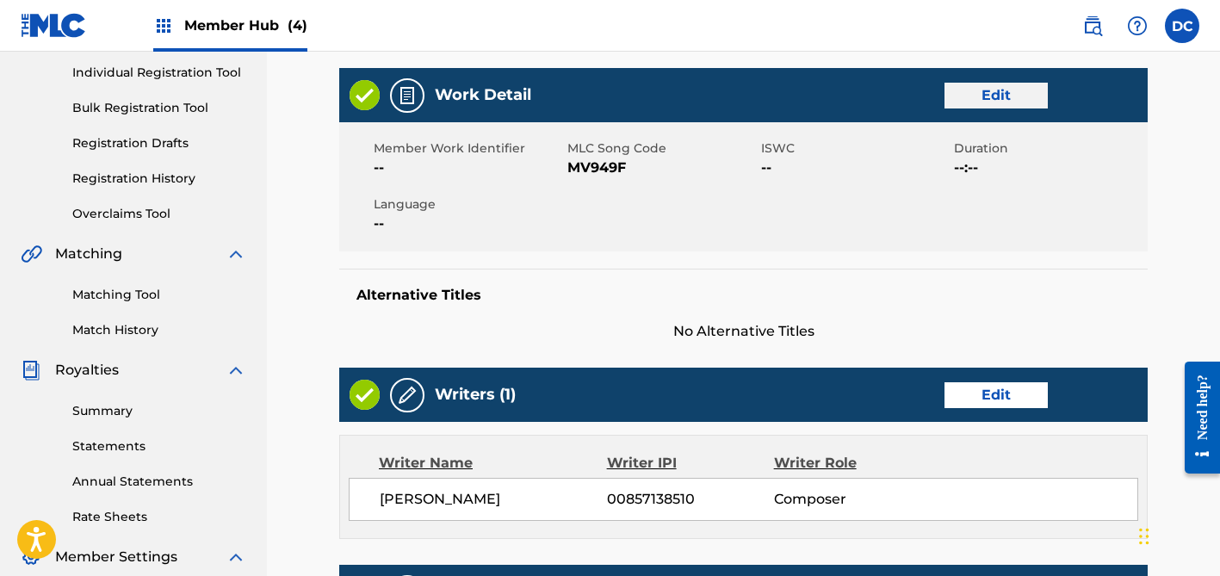
click at [1026, 83] on link "Edit" at bounding box center [996, 96] width 103 height 26
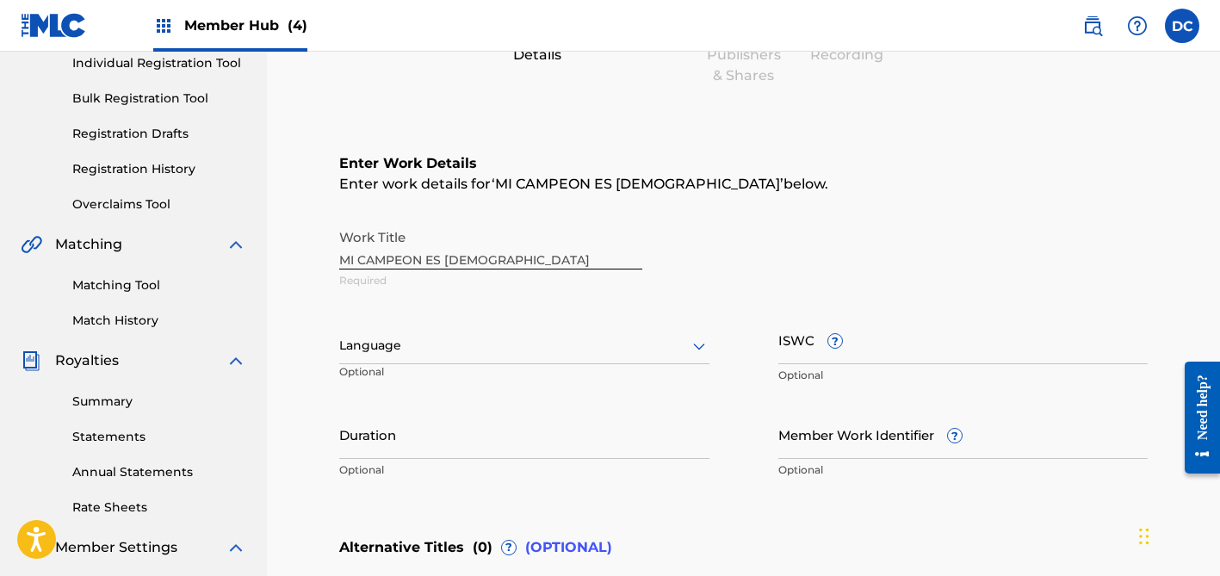
scroll to position [300, 0]
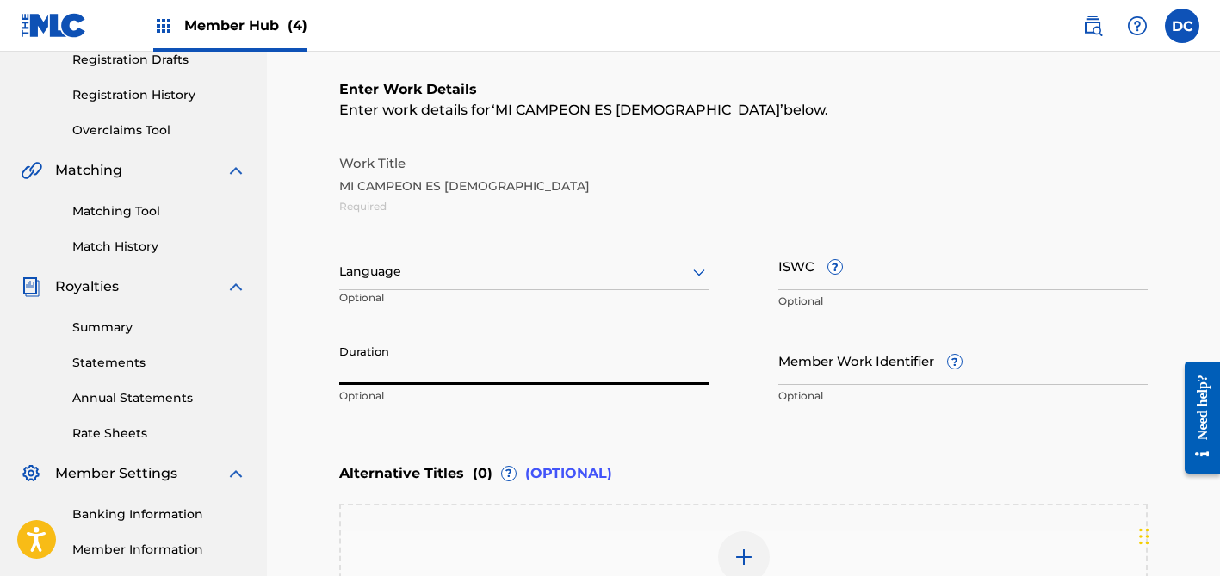
click at [505, 352] on input "Duration" at bounding box center [524, 360] width 370 height 49
click at [469, 299] on div "Language Optional" at bounding box center [524, 280] width 370 height 78
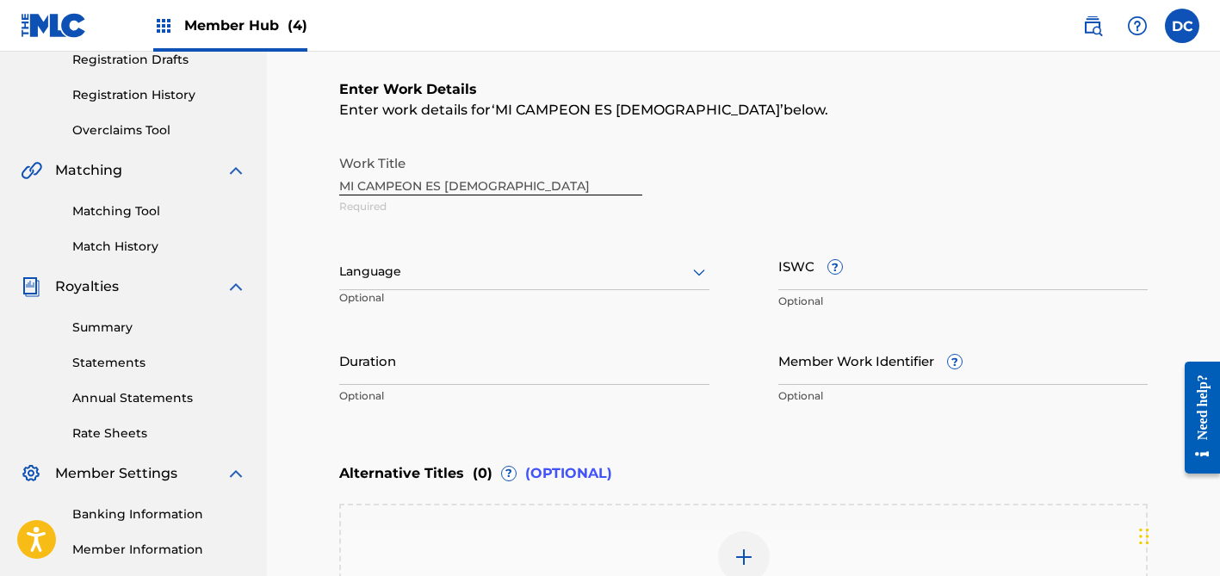
click at [451, 272] on div at bounding box center [524, 272] width 370 height 22
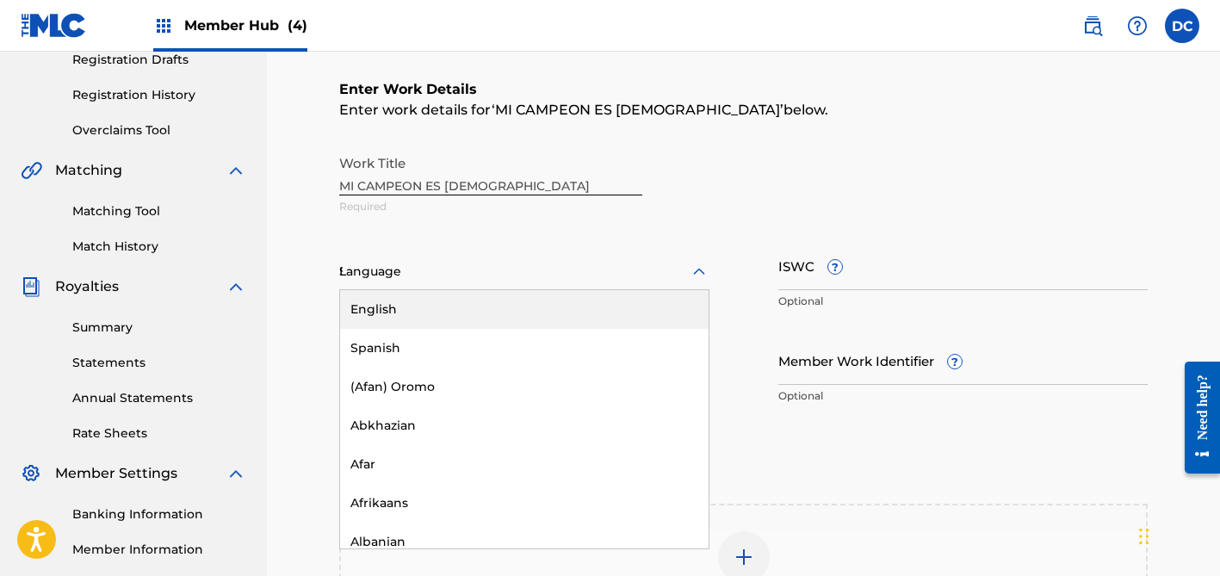
type input "SP"
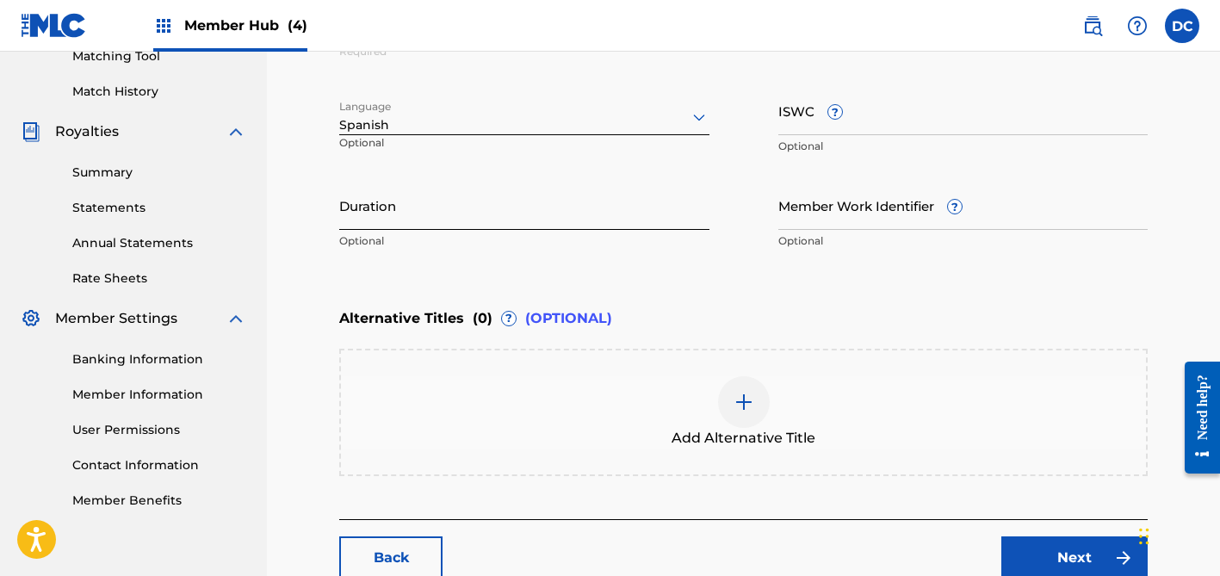
scroll to position [458, 0]
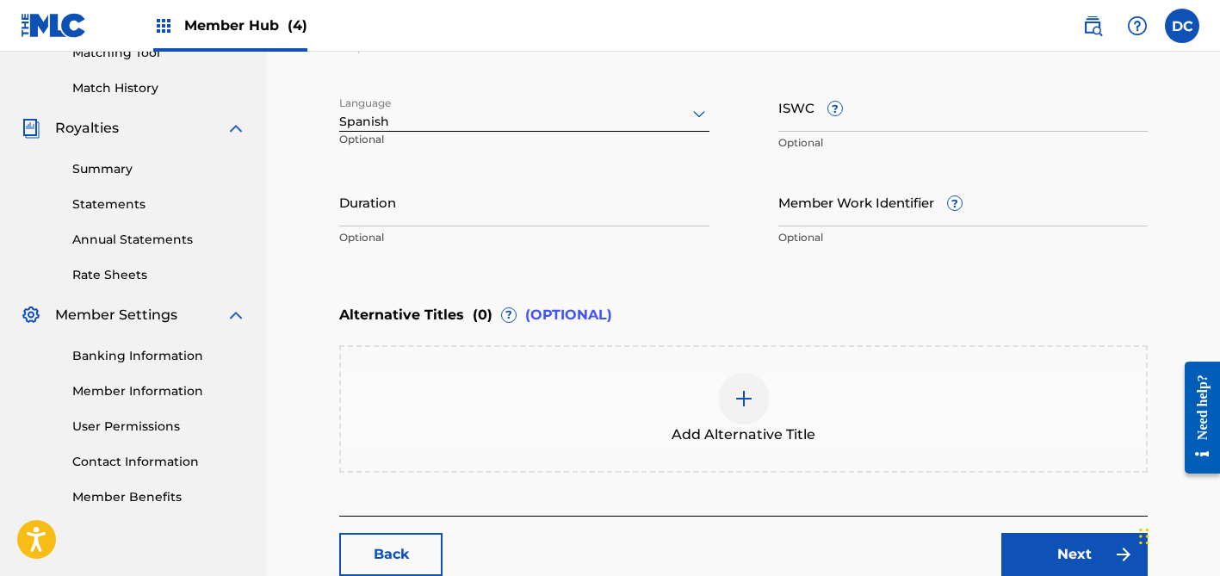
click at [722, 412] on div at bounding box center [744, 399] width 52 height 52
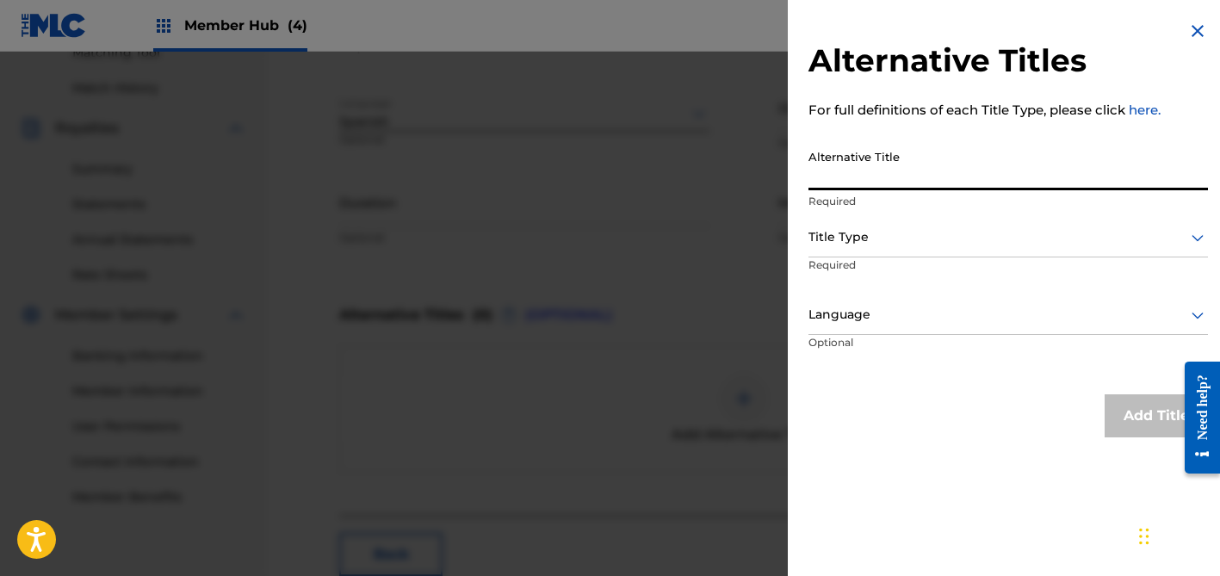
click at [928, 172] on input "Alternative Title" at bounding box center [1009, 165] width 400 height 49
drag, startPoint x: 842, startPoint y: 172, endPoint x: 890, endPoint y: 222, distance: 69.4
click at [842, 172] on input "Alternative Title" at bounding box center [1009, 165] width 400 height 49
paste input "Mi Campeón Es [DEMOGRAPHIC_DATA]"
type input "Mi Campeón Es [DEMOGRAPHIC_DATA]"
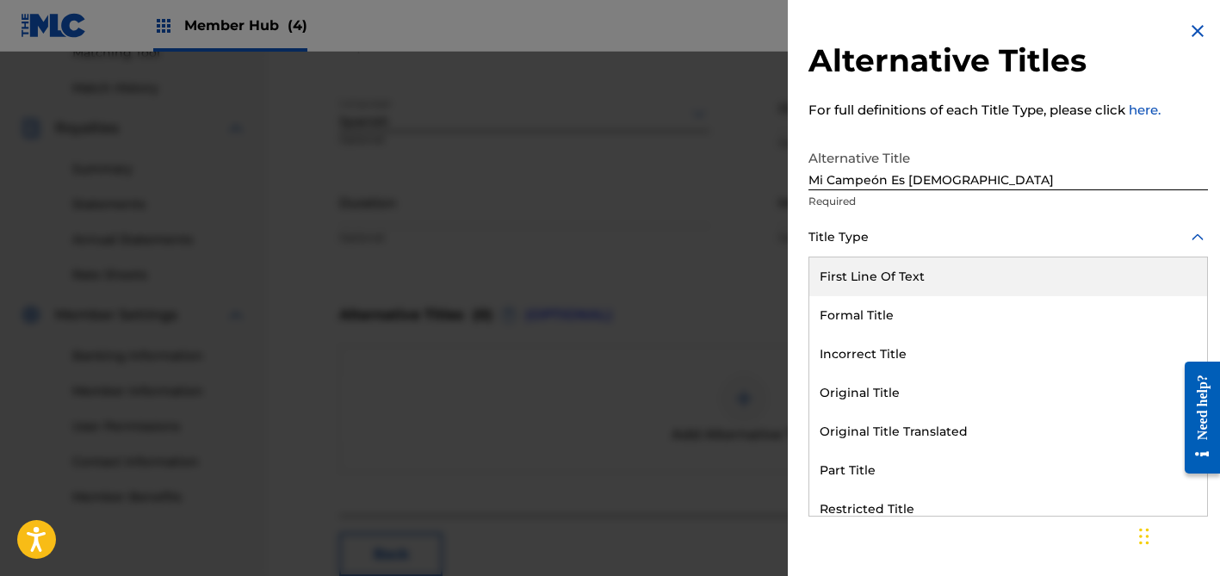
click at [896, 235] on div at bounding box center [1009, 237] width 400 height 22
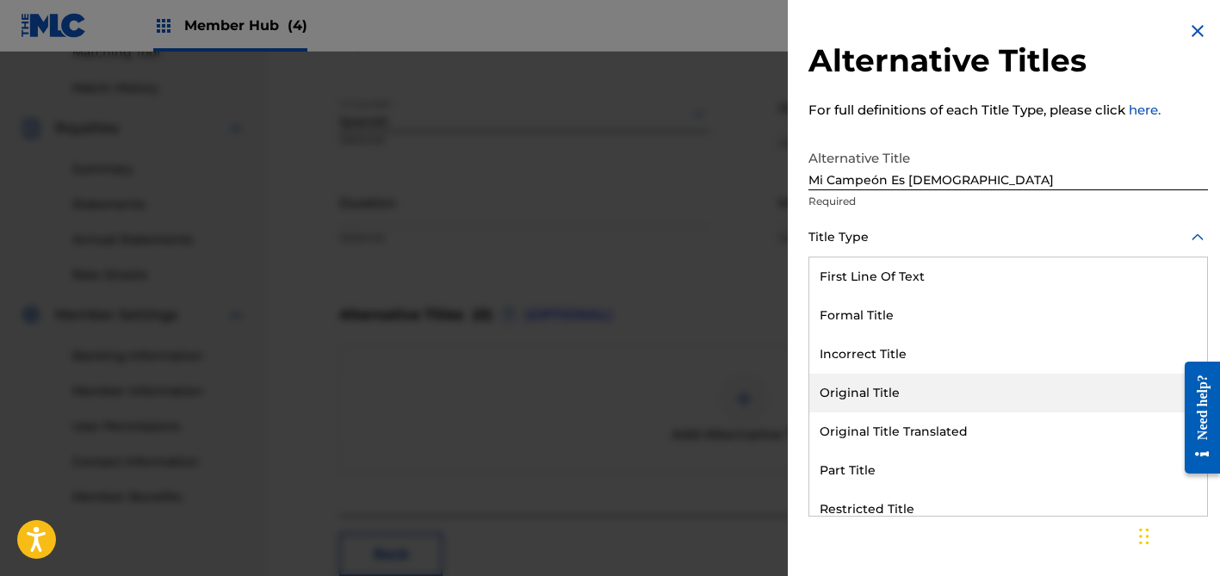
click at [914, 396] on div "Original Title" at bounding box center [1008, 393] width 398 height 39
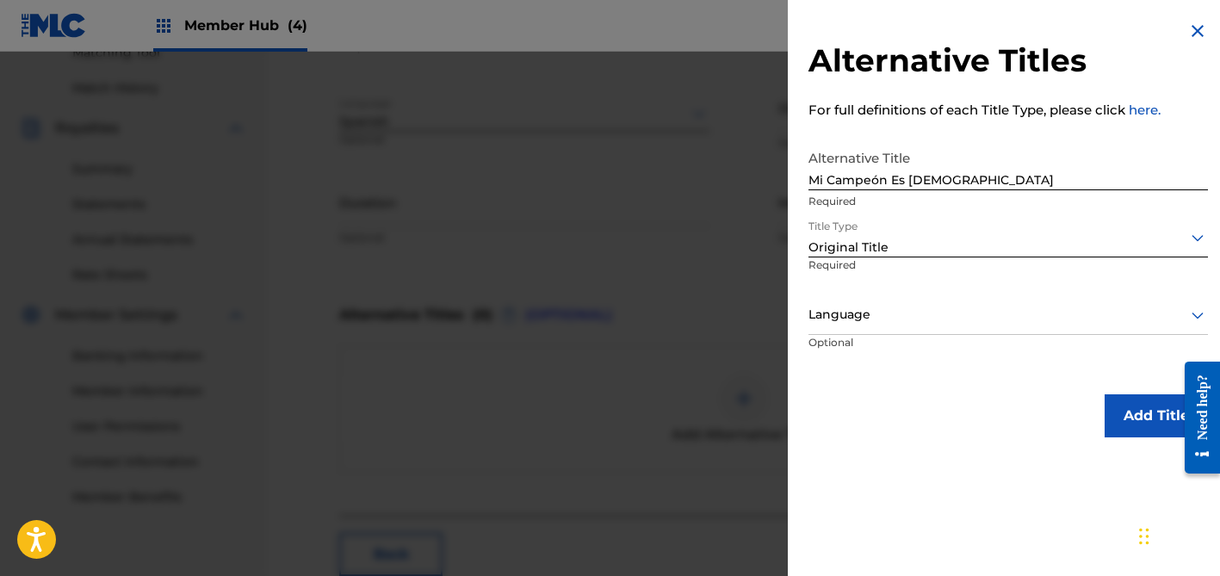
click at [893, 306] on div at bounding box center [1009, 315] width 400 height 22
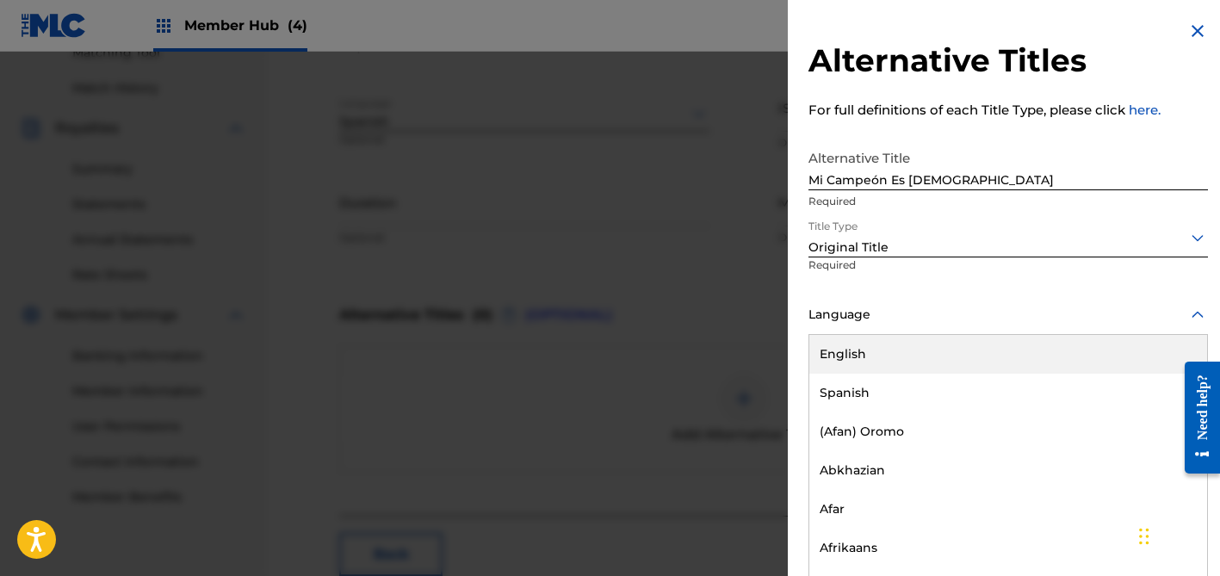
scroll to position [1, 0]
click at [895, 329] on div "Language" at bounding box center [1009, 314] width 400 height 39
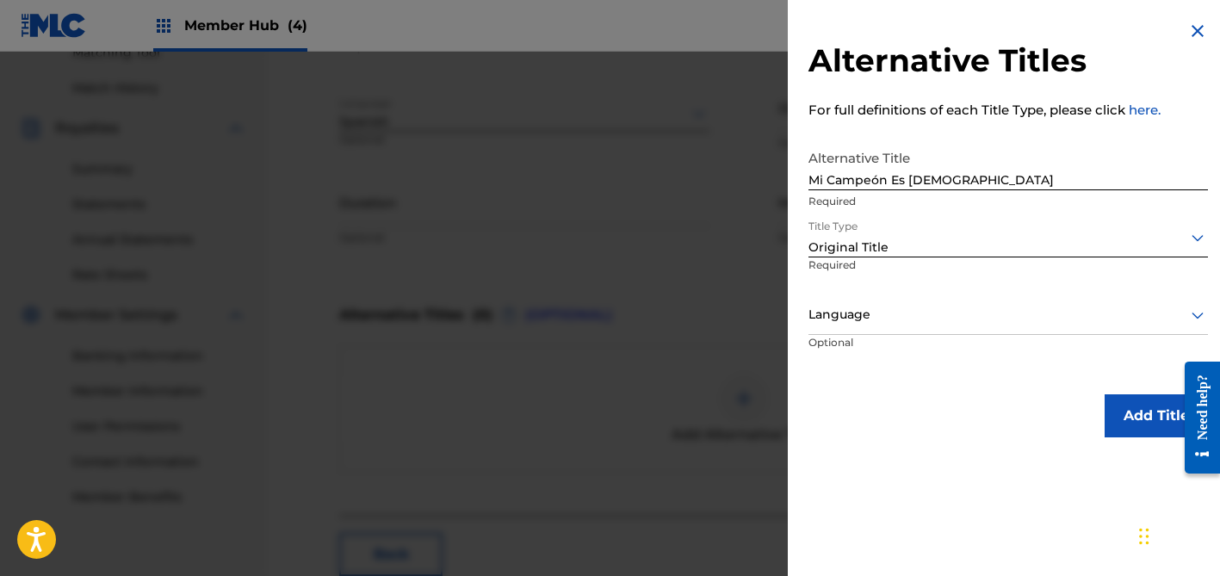
click at [895, 329] on div "Language" at bounding box center [1009, 315] width 400 height 39
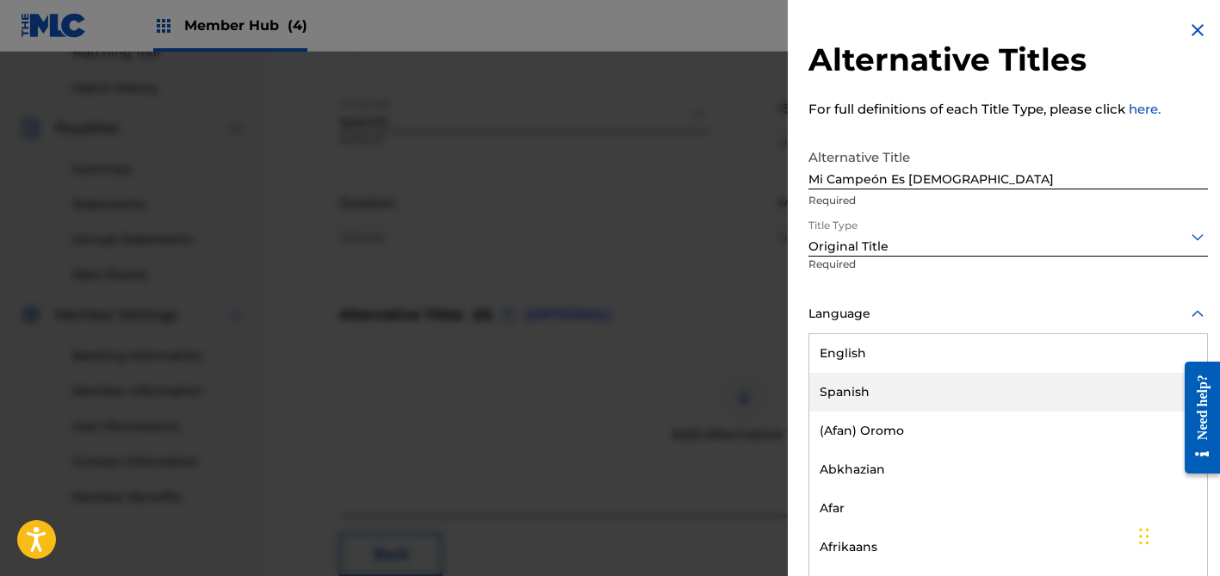
click at [902, 389] on div "Spanish" at bounding box center [1008, 392] width 398 height 39
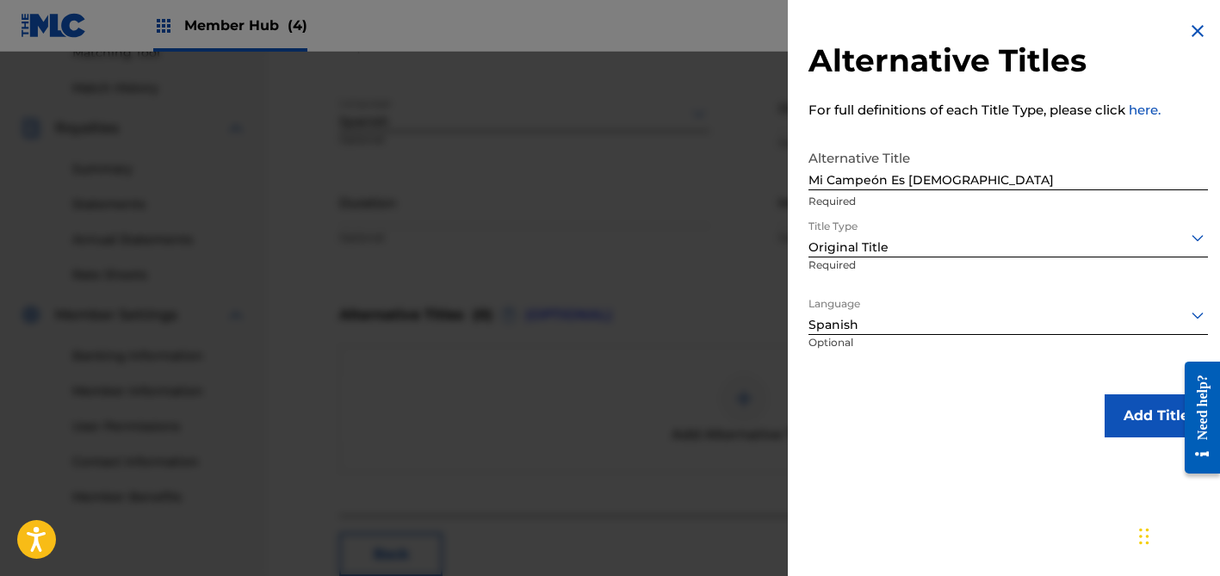
scroll to position [0, 0]
click at [1128, 409] on button "Add Title" at bounding box center [1156, 415] width 103 height 43
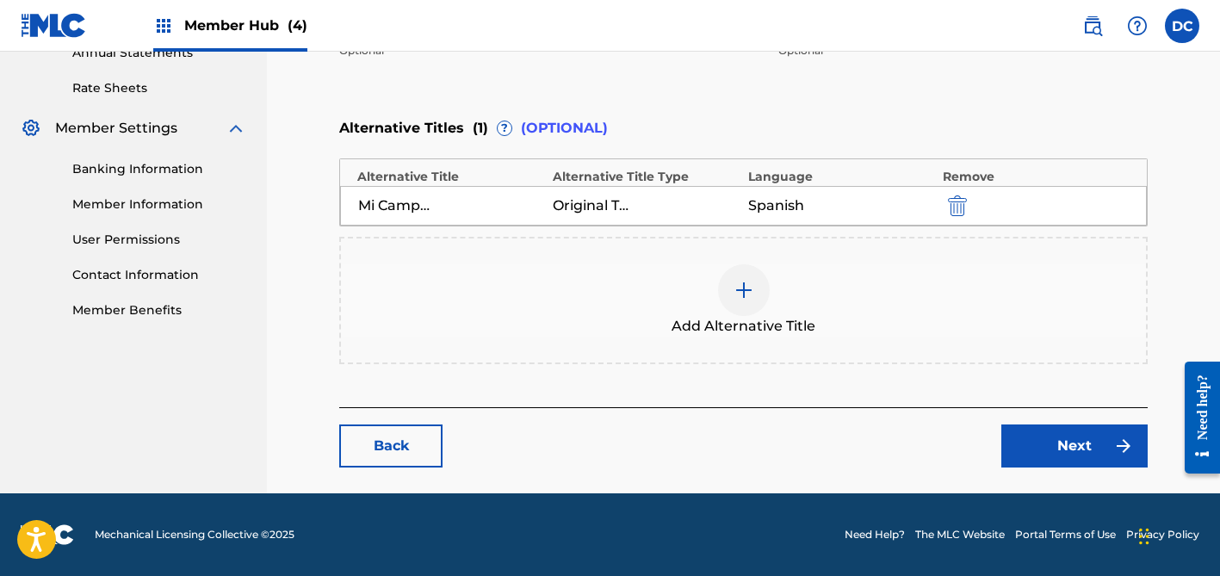
click at [1068, 418] on div "Back Next" at bounding box center [743, 437] width 809 height 60
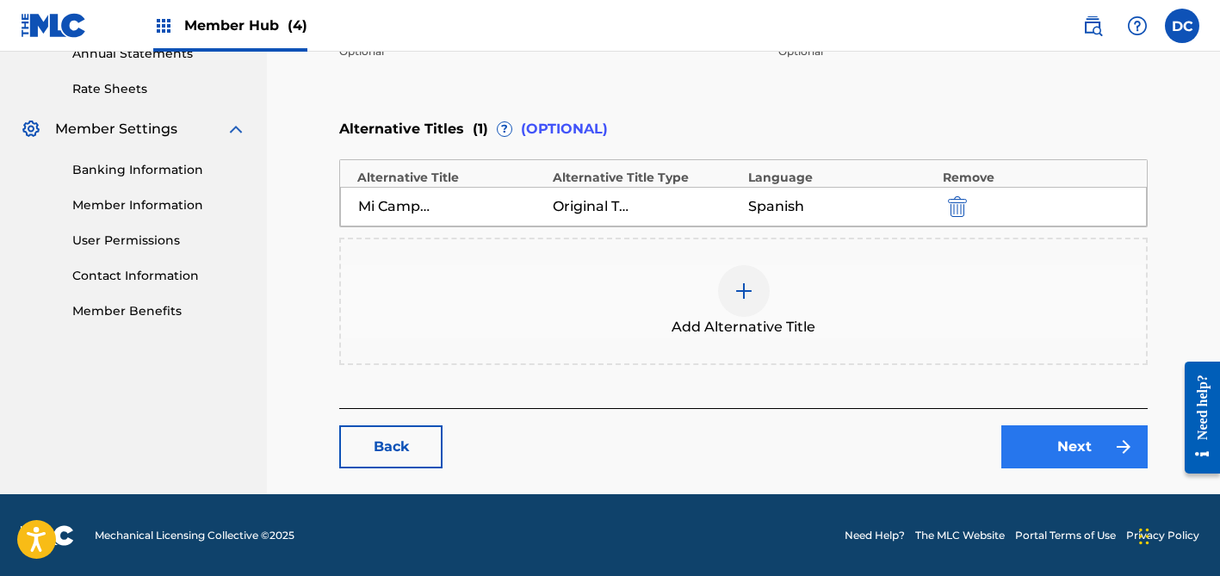
click at [1068, 437] on link "Next" at bounding box center [1075, 446] width 146 height 43
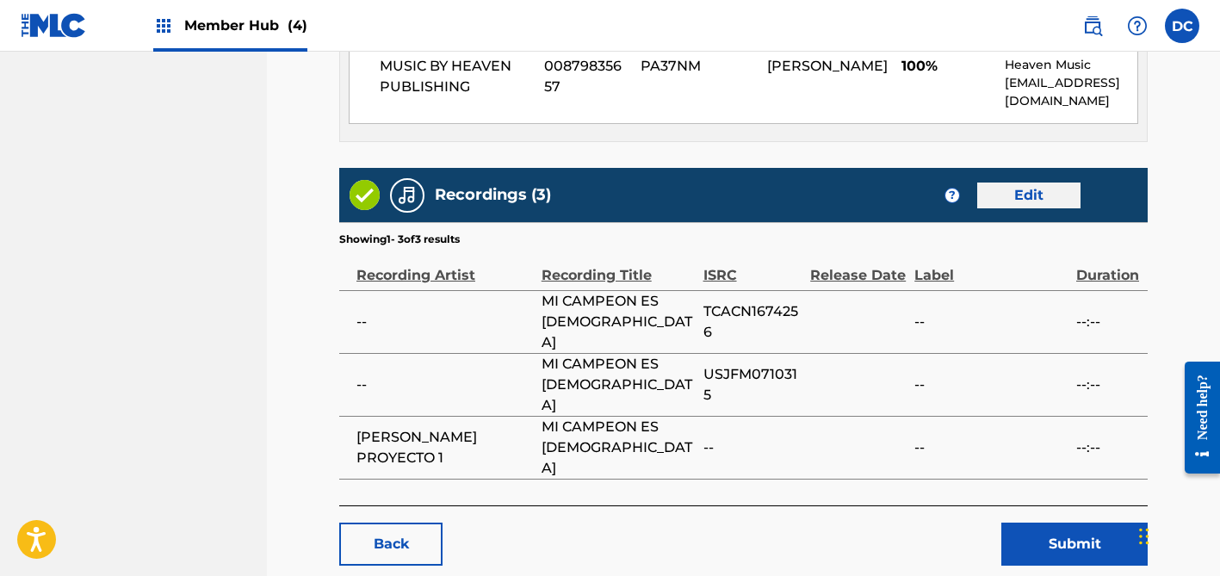
scroll to position [985, 0]
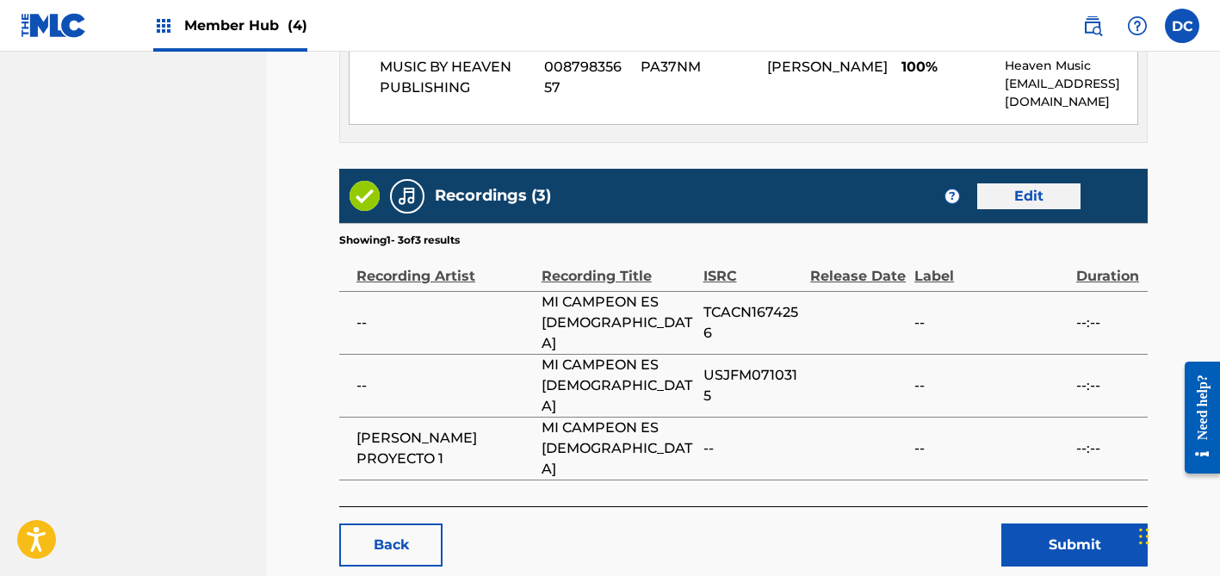
click at [1014, 183] on link "Edit" at bounding box center [1028, 196] width 103 height 26
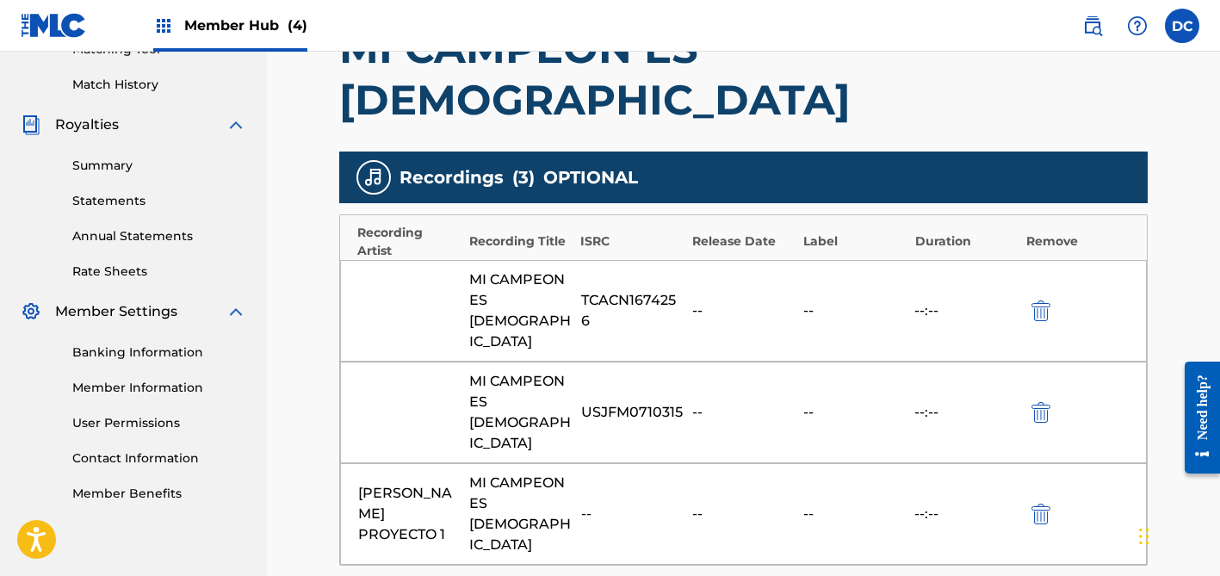
scroll to position [465, 0]
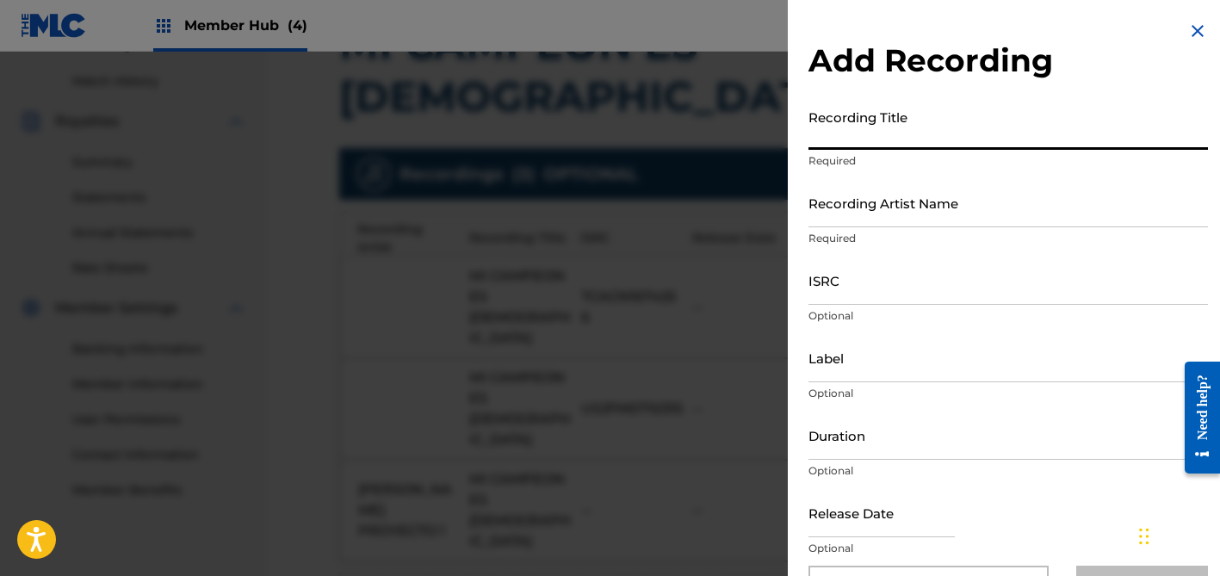
click at [840, 121] on input "Recording Title" at bounding box center [1009, 125] width 400 height 49
paste input "Mi Campeón Es [DEMOGRAPHIC_DATA]"
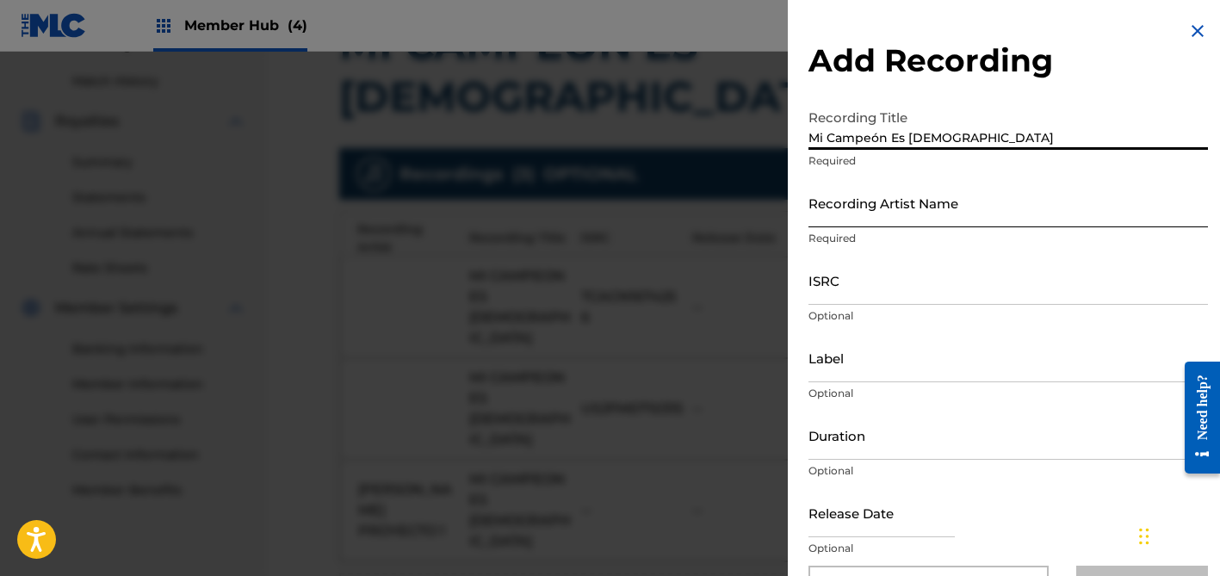
type input "Mi Campeón Es [DEMOGRAPHIC_DATA]"
click at [890, 194] on input "Recording Artist Name" at bounding box center [1009, 202] width 400 height 49
paste input "[PERSON_NAME]"
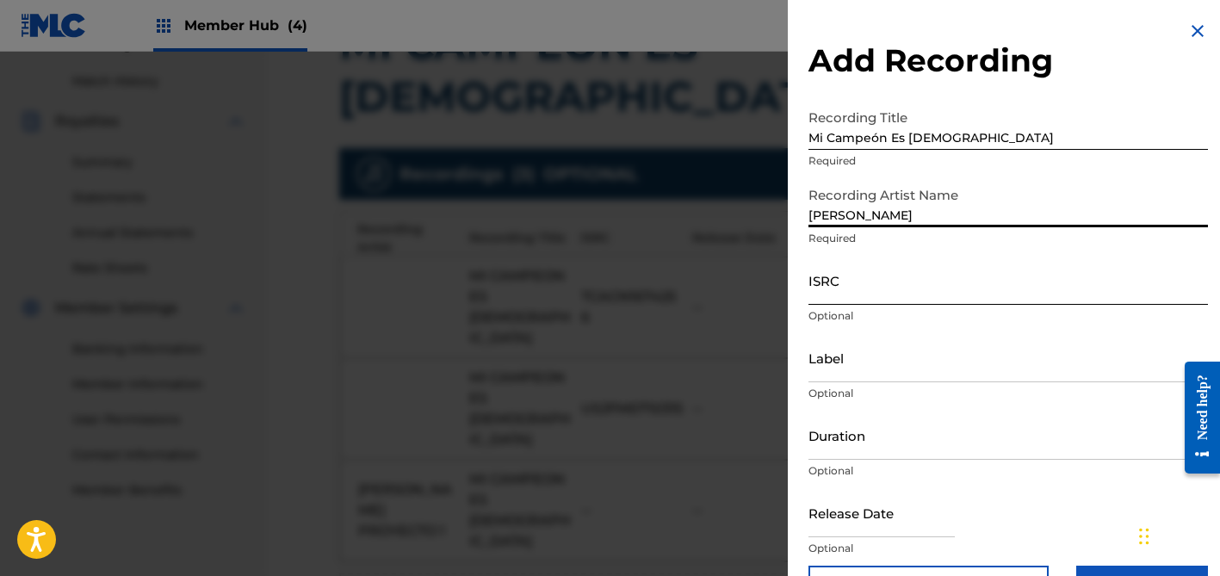
type input "[PERSON_NAME]"
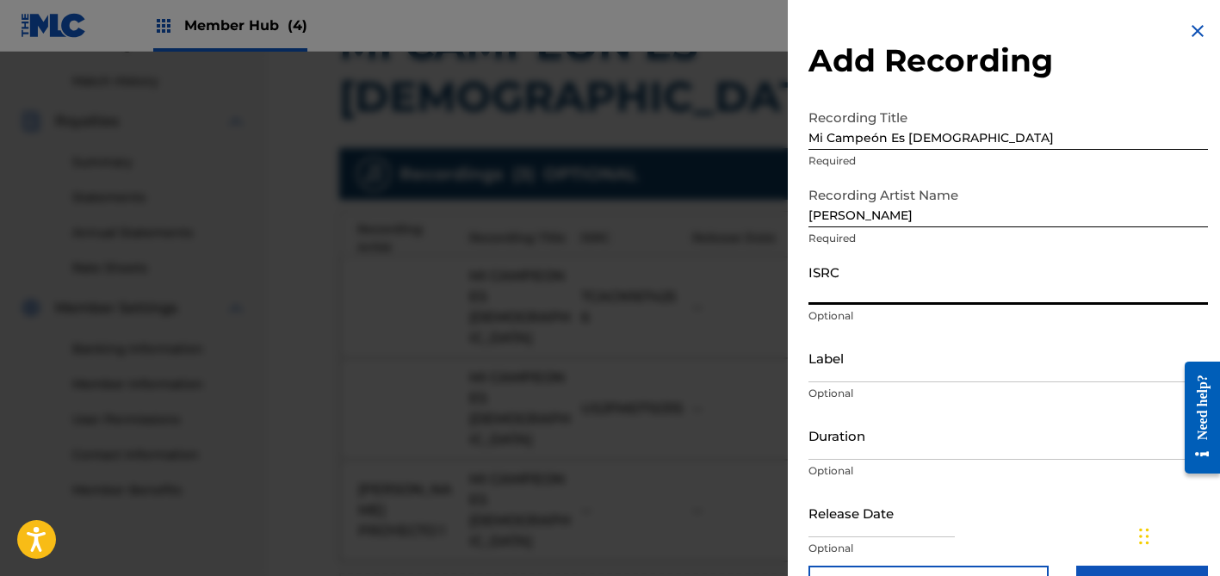
click at [858, 286] on input "ISRC" at bounding box center [1009, 280] width 400 height 49
paste input "QZ2J21509028"
type input "QZ2J21509028"
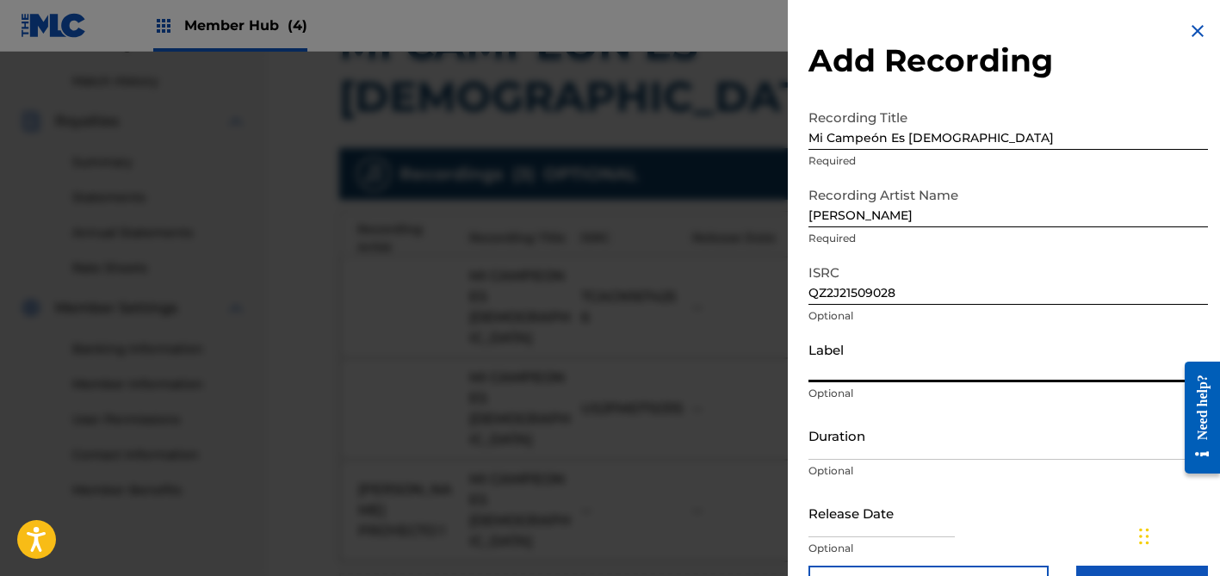
drag, startPoint x: 852, startPoint y: 357, endPoint x: 469, endPoint y: 108, distance: 456.7
click at [853, 357] on input "Label" at bounding box center [1009, 357] width 400 height 49
paste input "[PERSON_NAME]"
type input "[PERSON_NAME]"
click at [865, 422] on input "Duration" at bounding box center [1009, 435] width 400 height 49
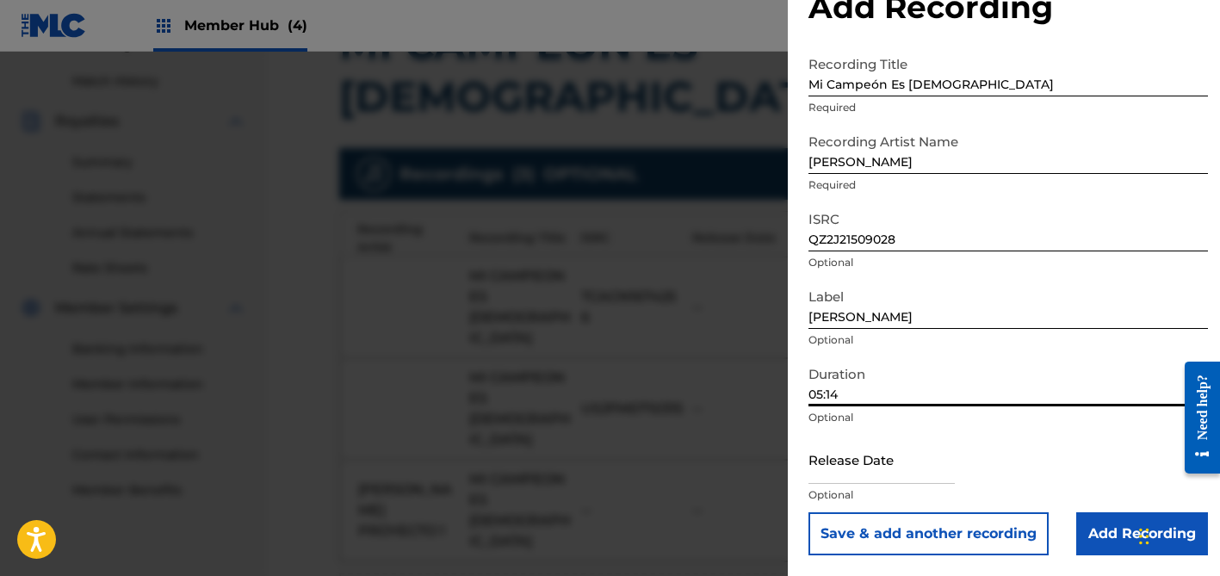
scroll to position [53, 0]
type input "05:14"
click at [865, 467] on input "text" at bounding box center [882, 459] width 146 height 49
select select "8"
select select "2025"
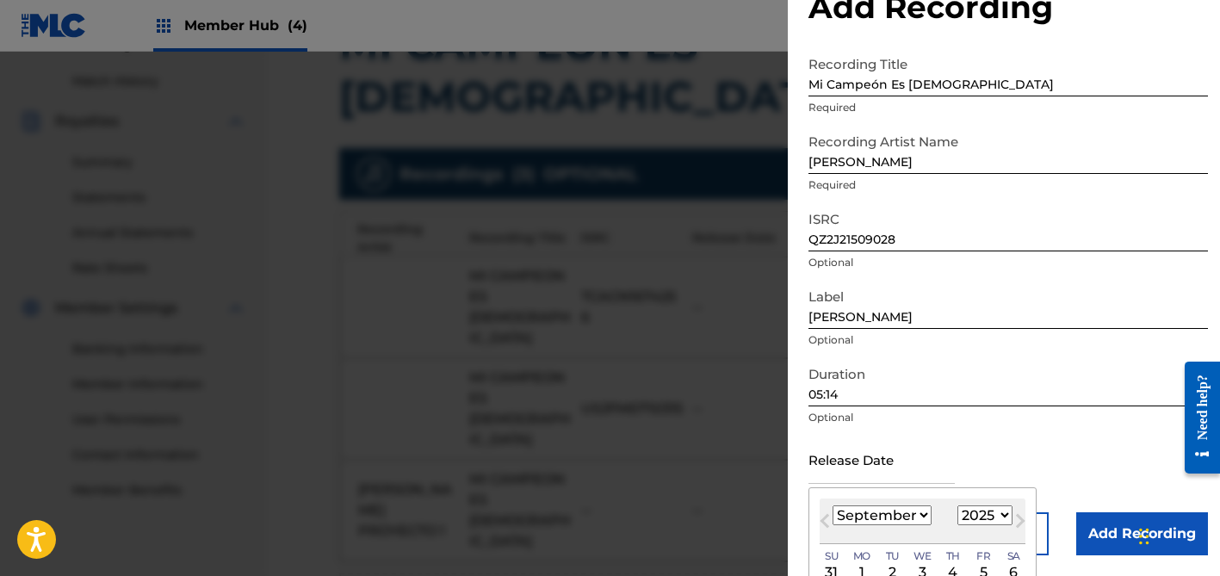
scroll to position [190, 0]
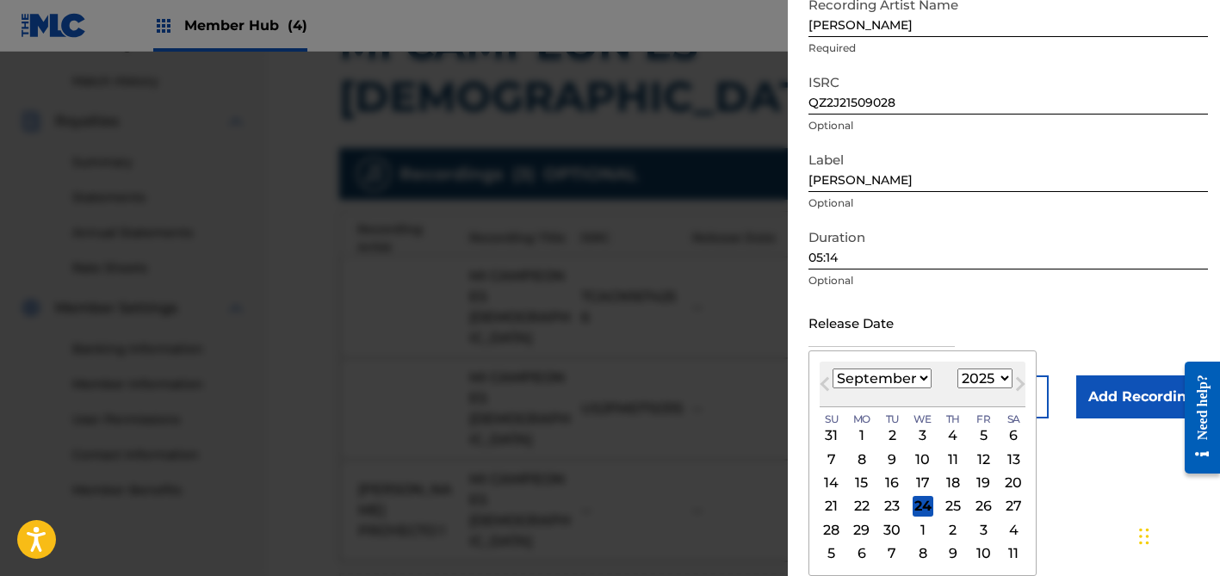
click at [863, 386] on select "January February March April May June July August September October November De…" at bounding box center [882, 379] width 99 height 20
select select "5"
click at [975, 506] on div "27" at bounding box center [983, 506] width 21 height 21
type input "[DATE]"
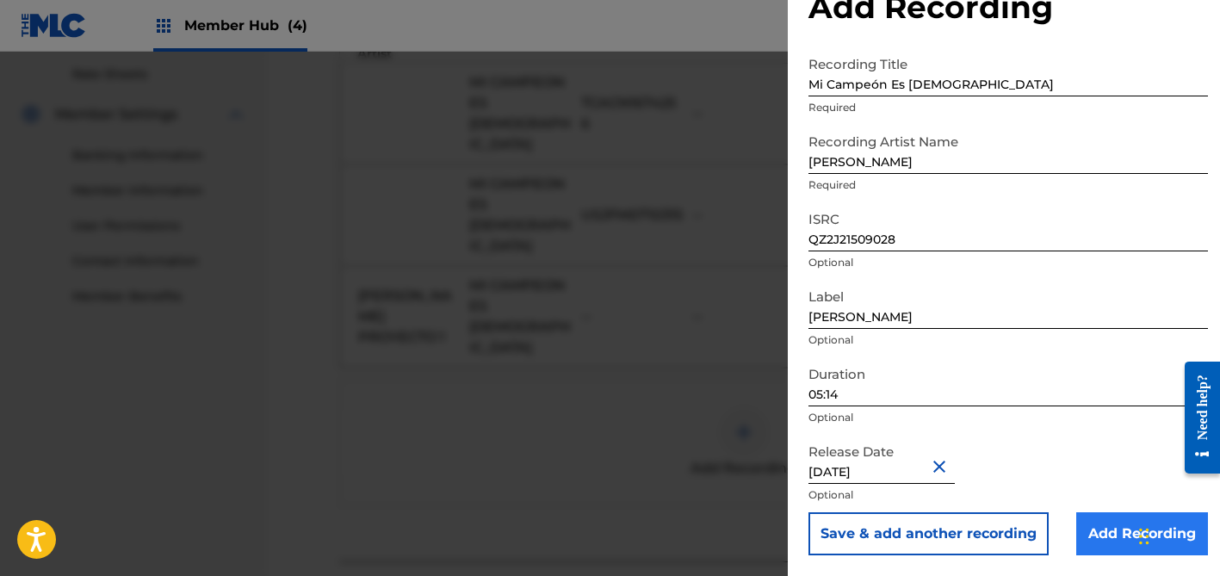
scroll to position [658, 0]
click at [1085, 537] on input "Add Recording" at bounding box center [1142, 533] width 132 height 43
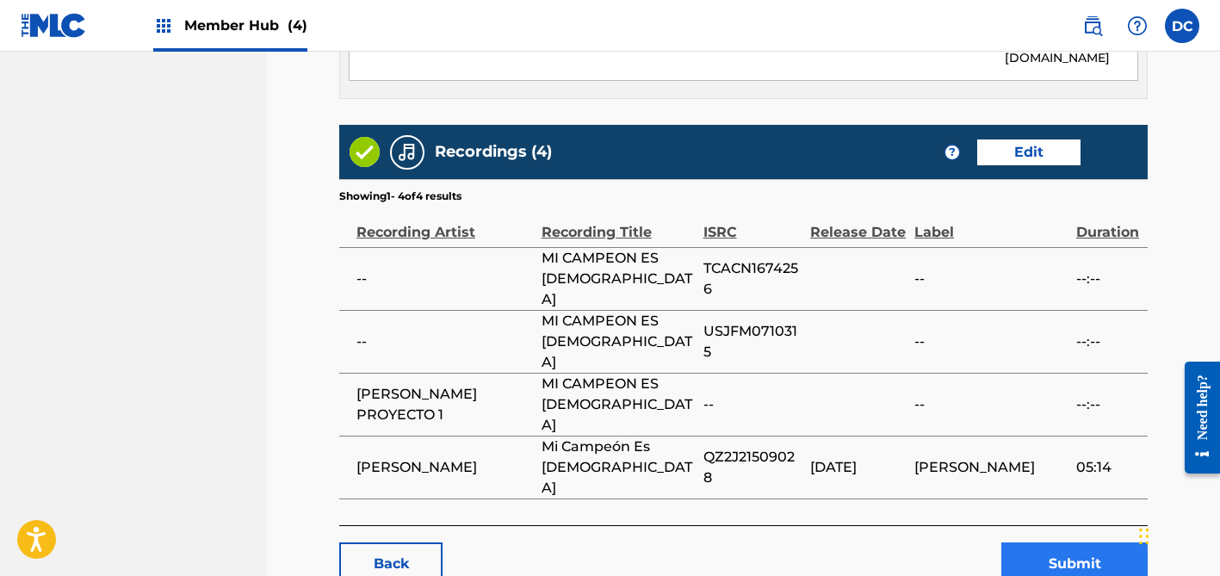
scroll to position [1028, 0]
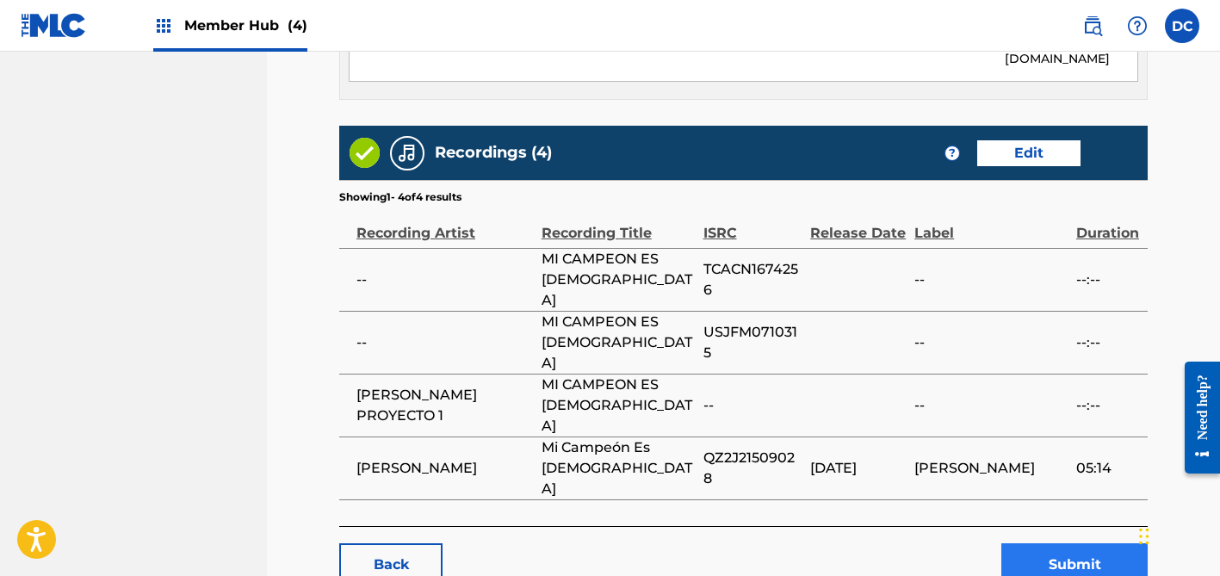
click at [1065, 543] on button "Submit" at bounding box center [1075, 564] width 146 height 43
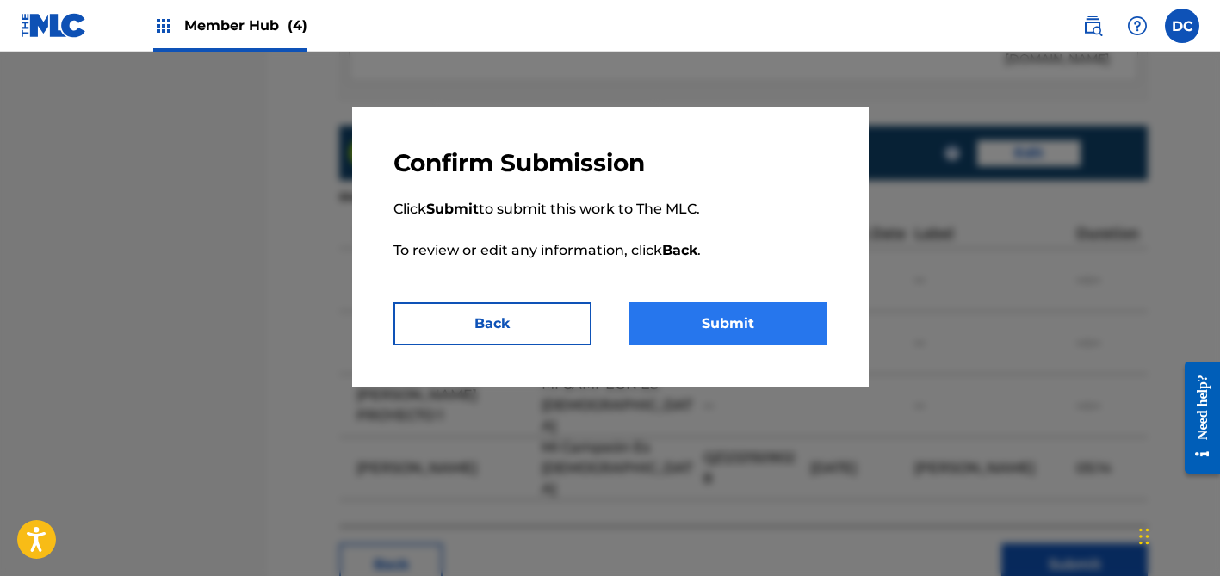
click at [756, 314] on button "Submit" at bounding box center [729, 323] width 198 height 43
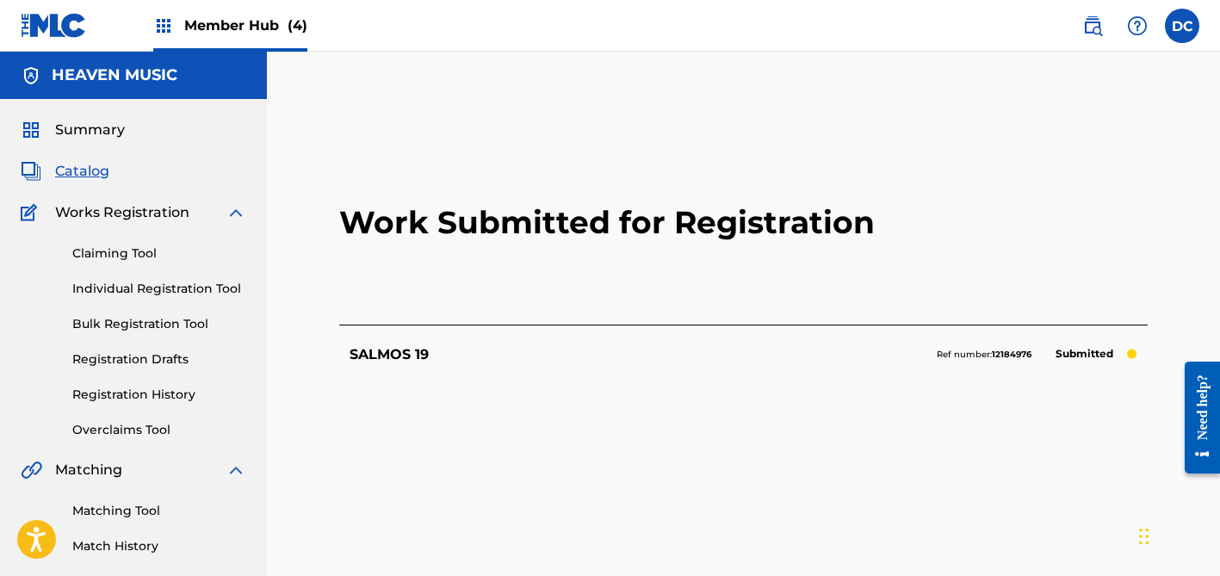
click at [84, 175] on span "Catalog" at bounding box center [82, 171] width 54 height 21
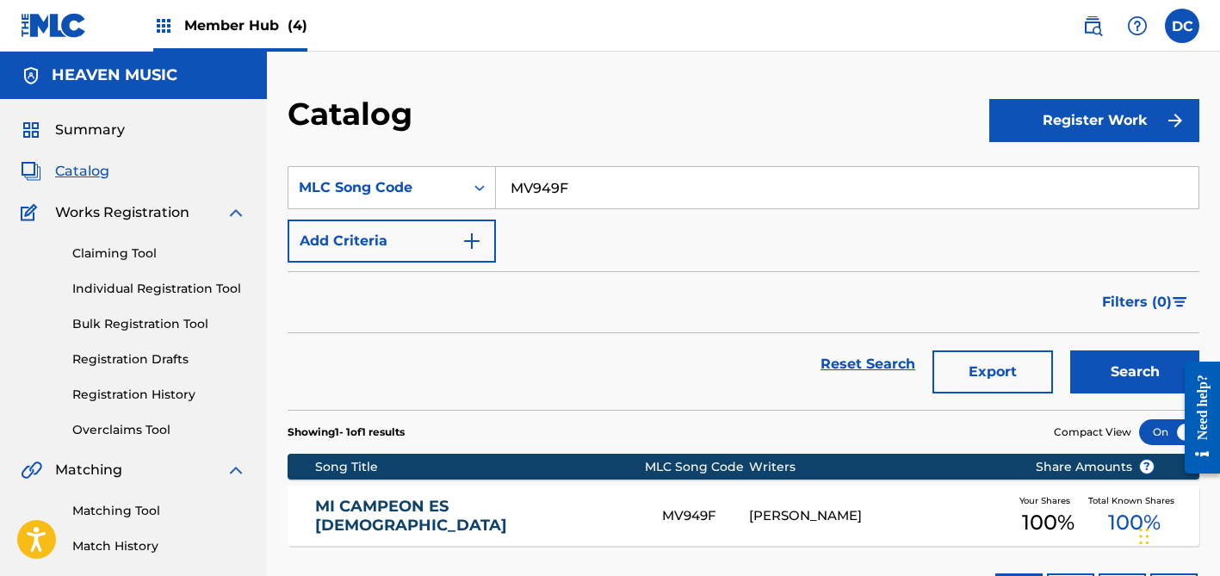
click at [531, 187] on input "MV949F" at bounding box center [847, 187] width 703 height 41
paste input "C1L4M"
type input "MC1L4M"
click at [1135, 372] on button "Search" at bounding box center [1134, 371] width 129 height 43
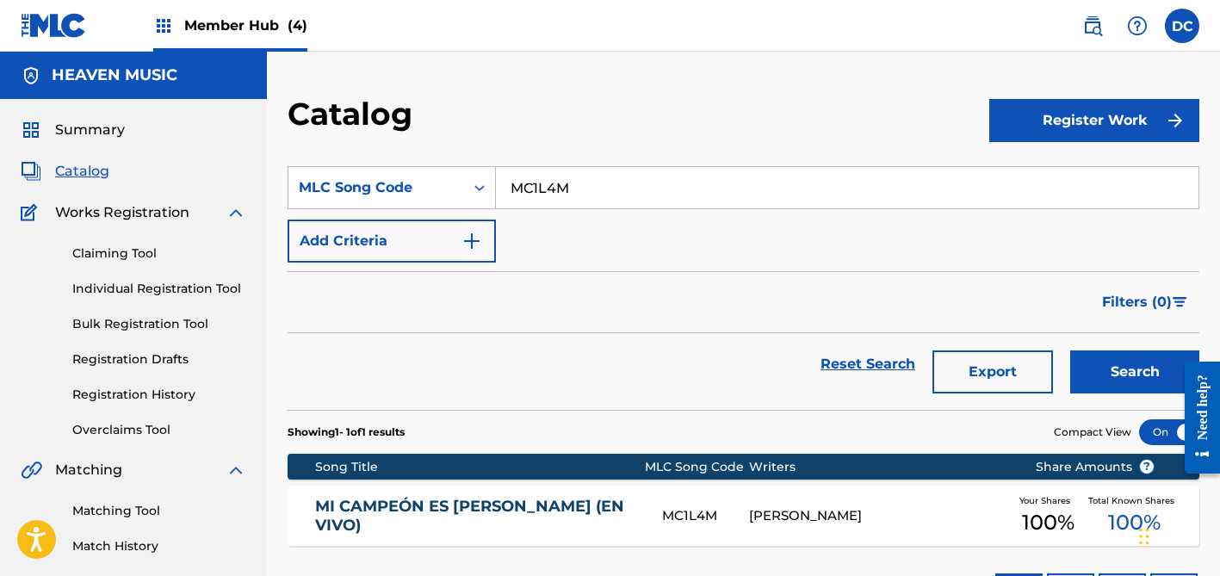
scroll to position [115, 0]
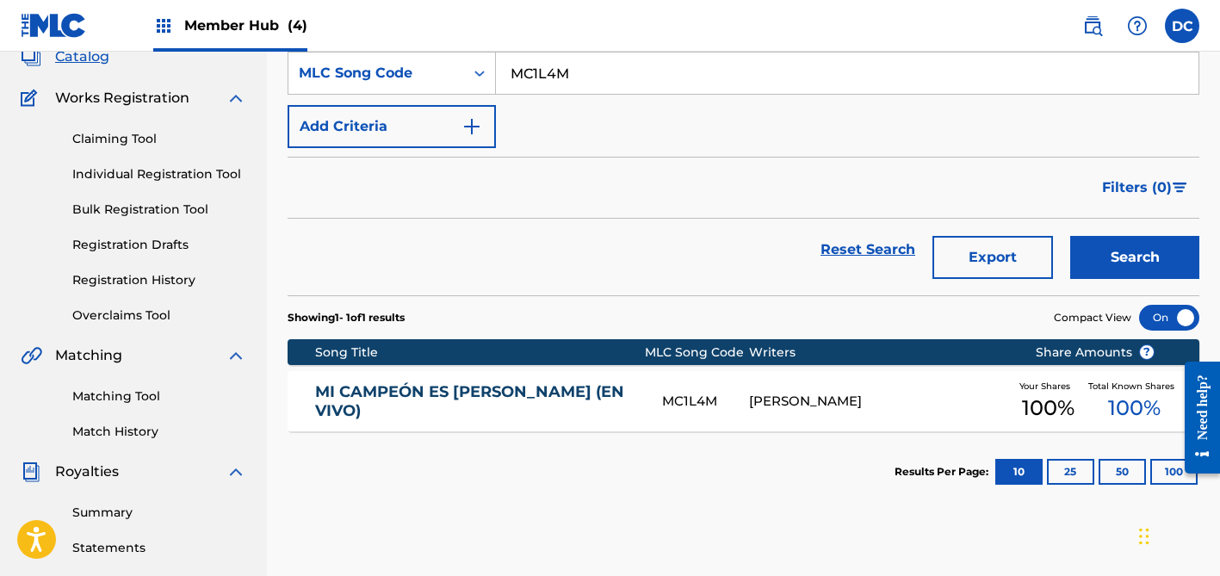
click at [796, 421] on div "MI CAMPEÓN ES [PERSON_NAME] (EN VIVO) MC1L4M [PERSON_NAME] Your Shares 100 % To…" at bounding box center [744, 401] width 912 height 60
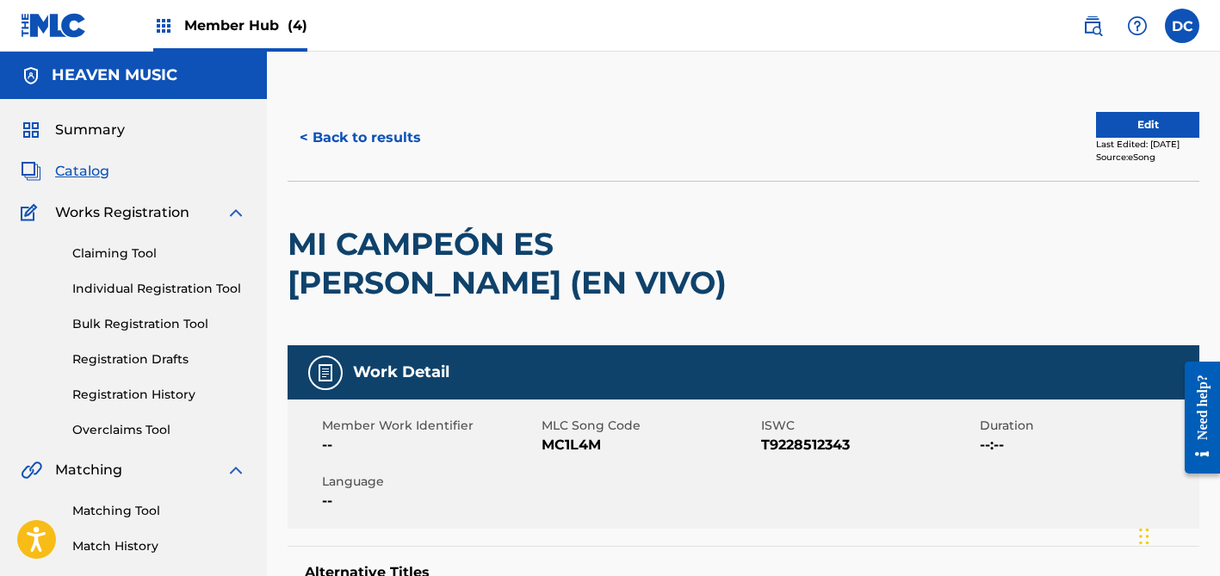
click at [1132, 109] on div "< Back to results Edit Last Edited: [DATE] Source: eSong" at bounding box center [744, 138] width 912 height 86
click at [1132, 121] on button "Edit" at bounding box center [1147, 125] width 103 height 26
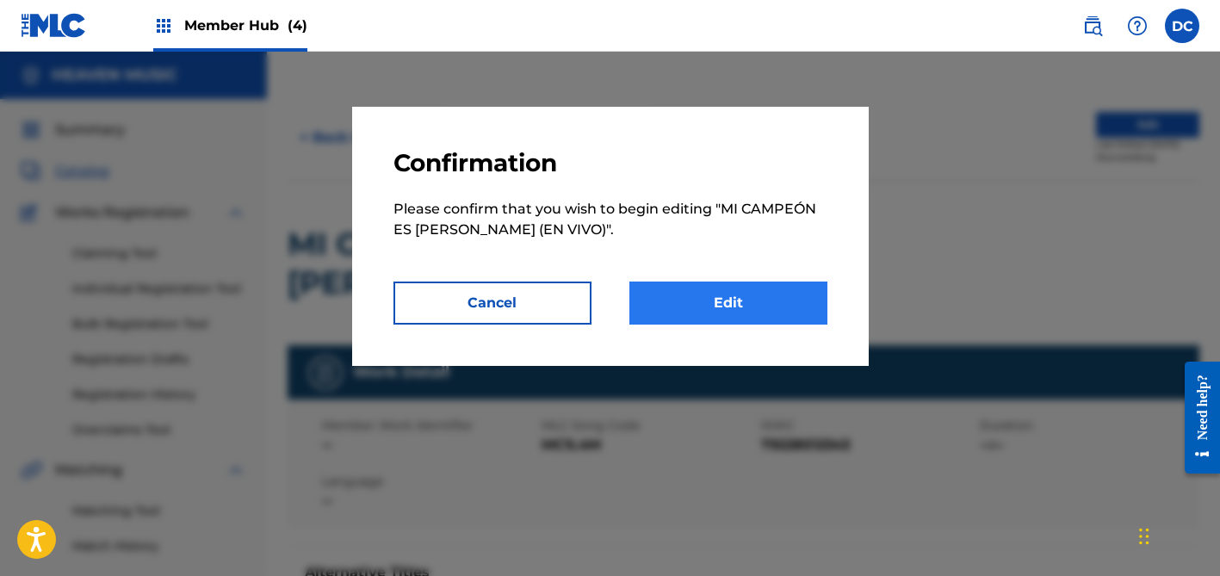
click at [758, 287] on link "Edit" at bounding box center [729, 303] width 198 height 43
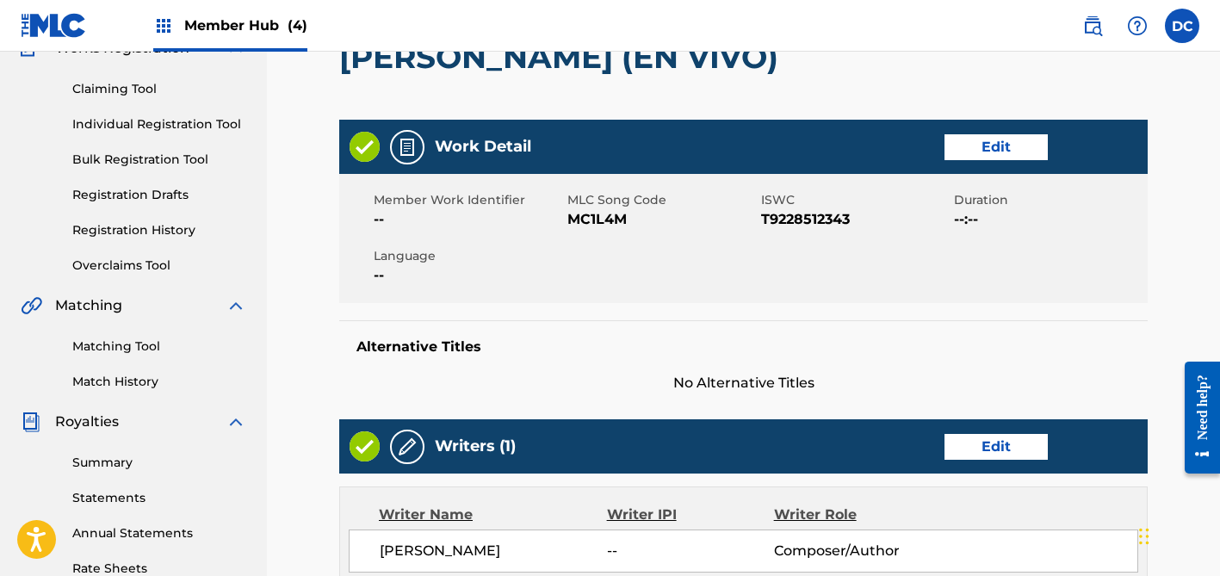
scroll to position [182, 0]
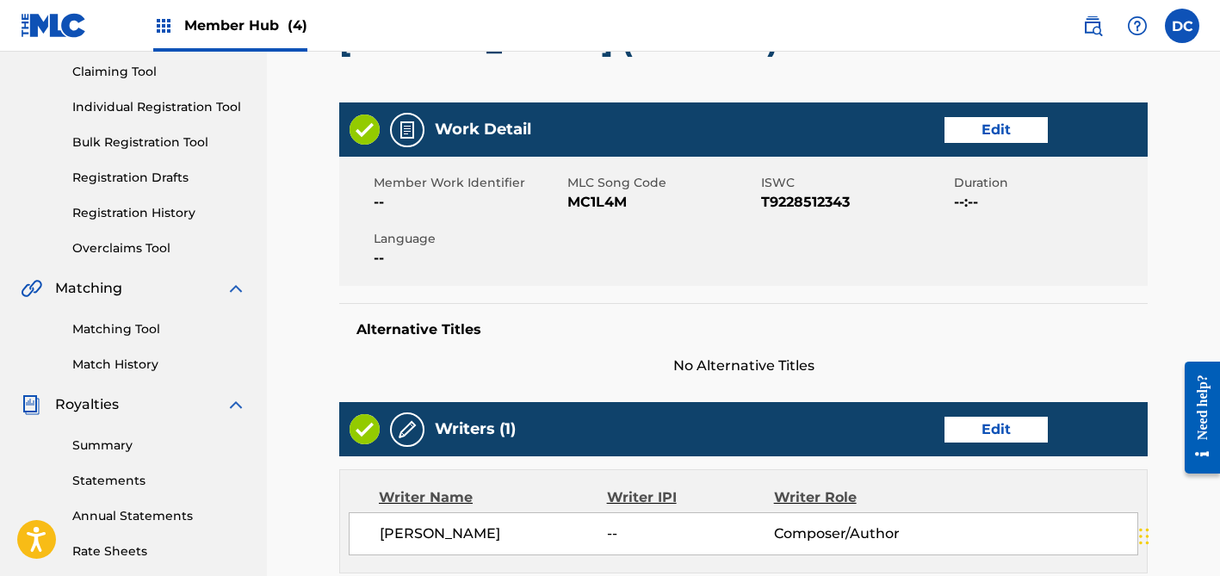
click at [834, 197] on span "T9228512343" at bounding box center [855, 202] width 189 height 21
copy span "T9228512343"
click at [990, 133] on link "Edit" at bounding box center [996, 130] width 103 height 26
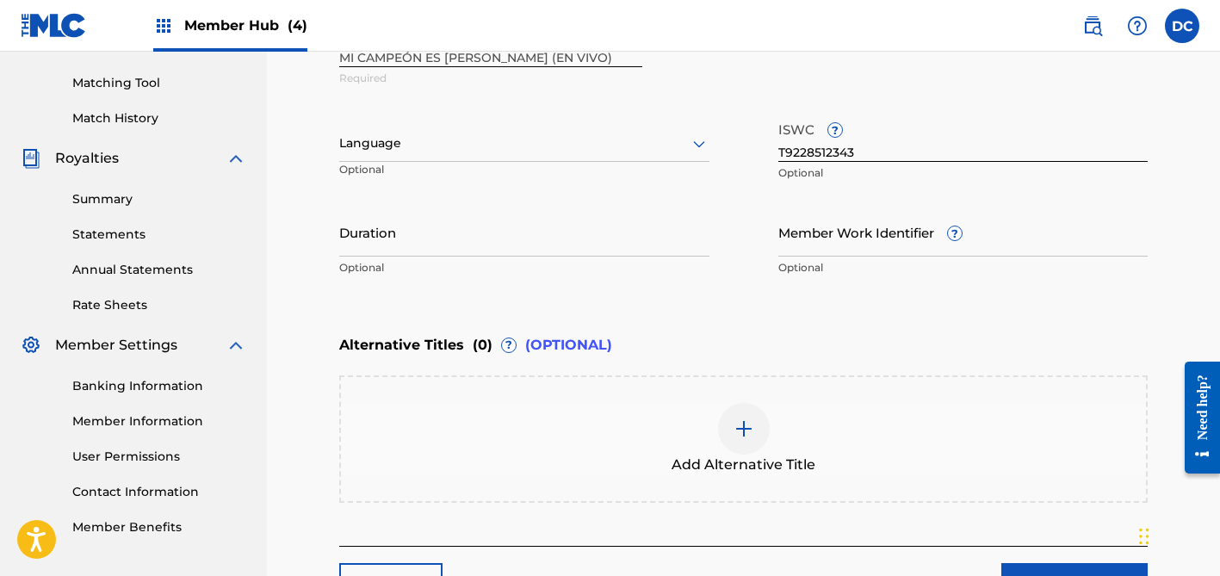
scroll to position [448, 0]
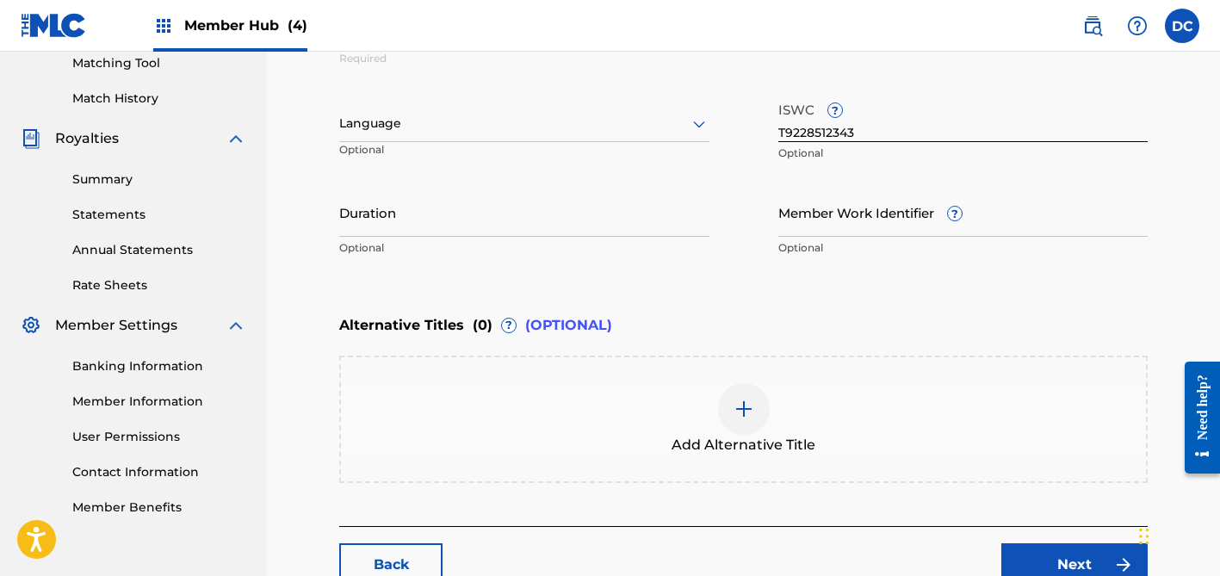
click at [700, 383] on div "Add Alternative Title" at bounding box center [743, 419] width 805 height 72
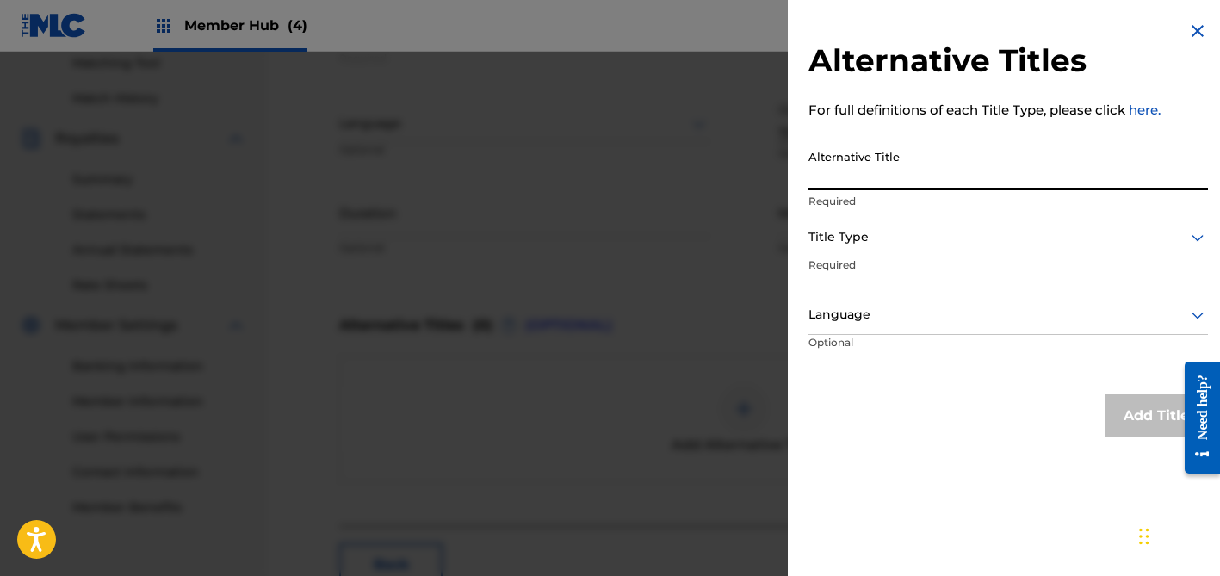
click at [881, 157] on input "Alternative Title" at bounding box center [1009, 165] width 400 height 49
paste input "Mi Campeón Es [DEMOGRAPHIC_DATA]"
type input "Mi Campeón Es [DEMOGRAPHIC_DATA]"
click at [905, 224] on div "Title Type" at bounding box center [1009, 238] width 400 height 39
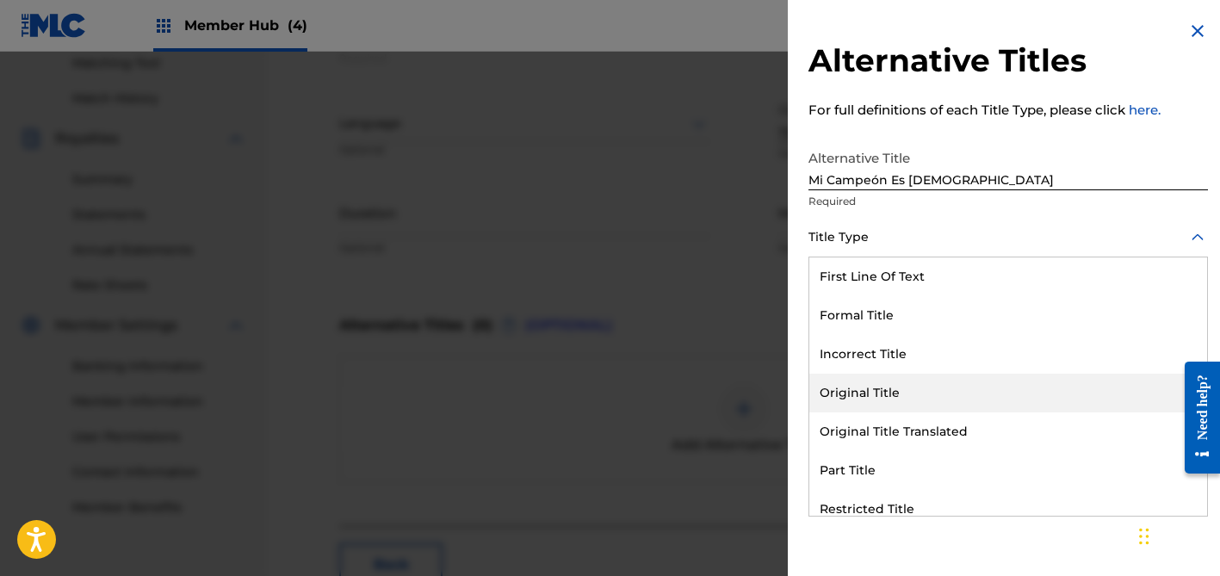
click at [915, 387] on div "Original Title" at bounding box center [1008, 393] width 398 height 39
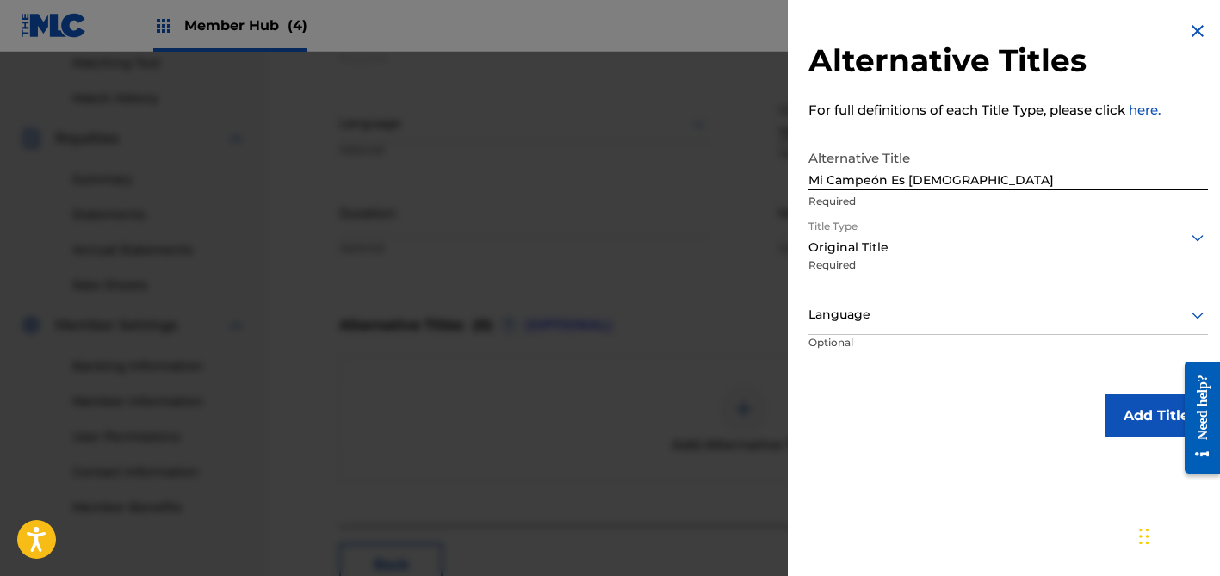
click at [880, 321] on div at bounding box center [1009, 315] width 400 height 22
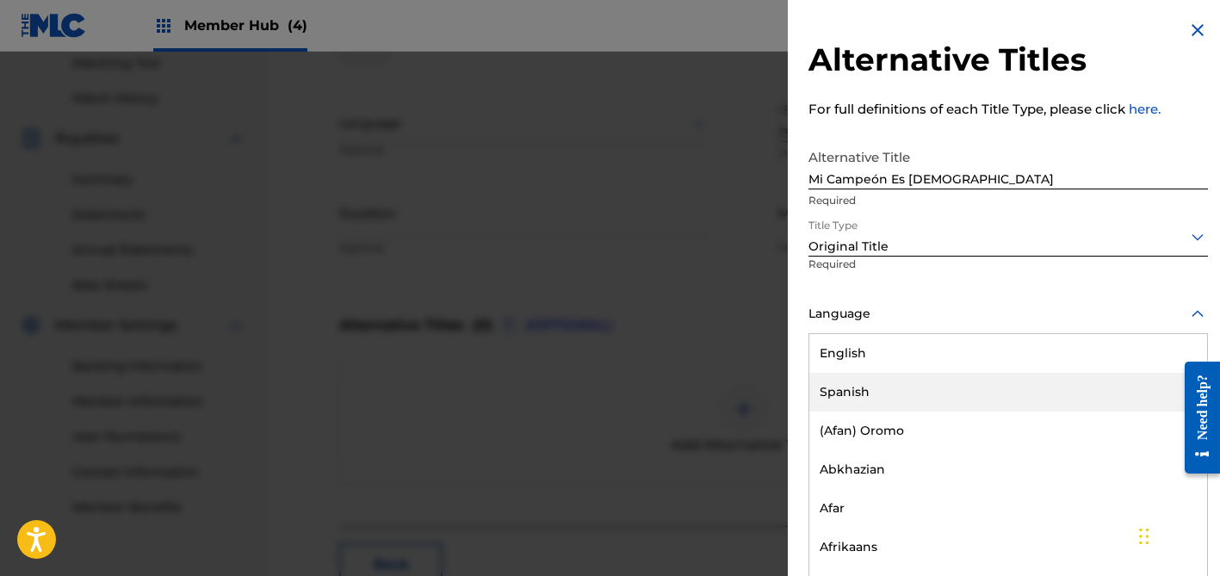
click at [858, 385] on div "Spanish" at bounding box center [1008, 392] width 398 height 39
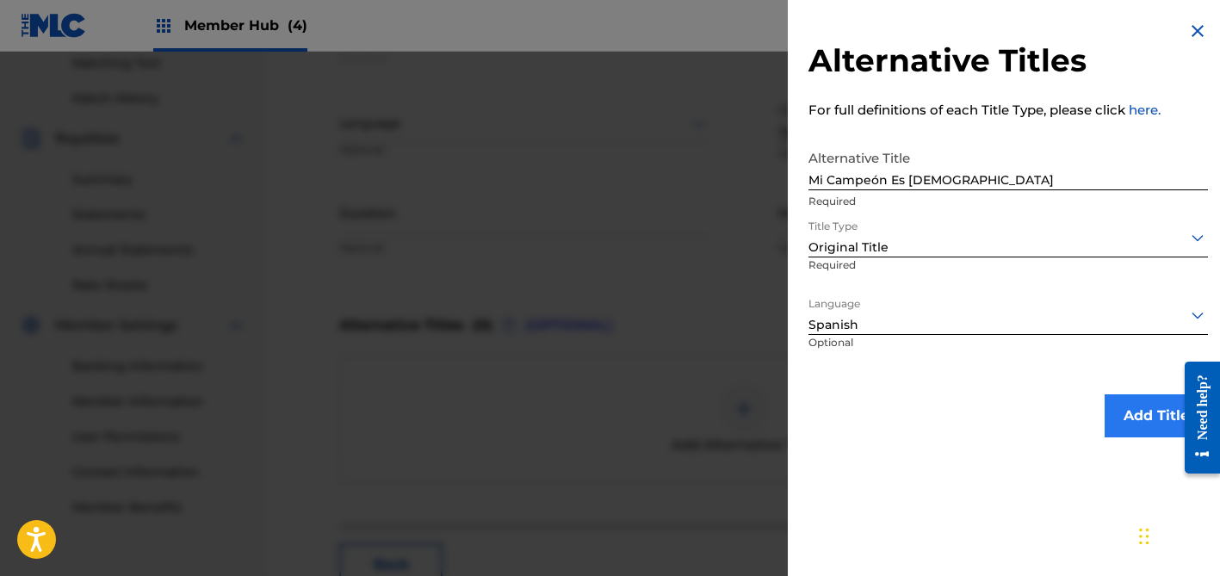
click at [1131, 413] on button "Add Title" at bounding box center [1156, 415] width 103 height 43
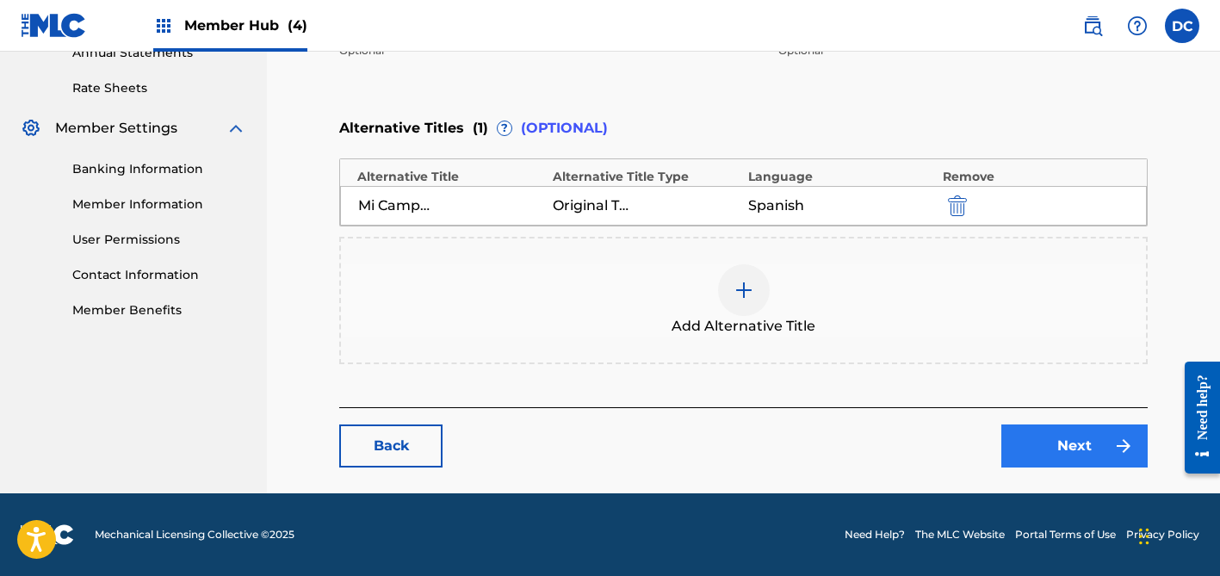
scroll to position [644, 0]
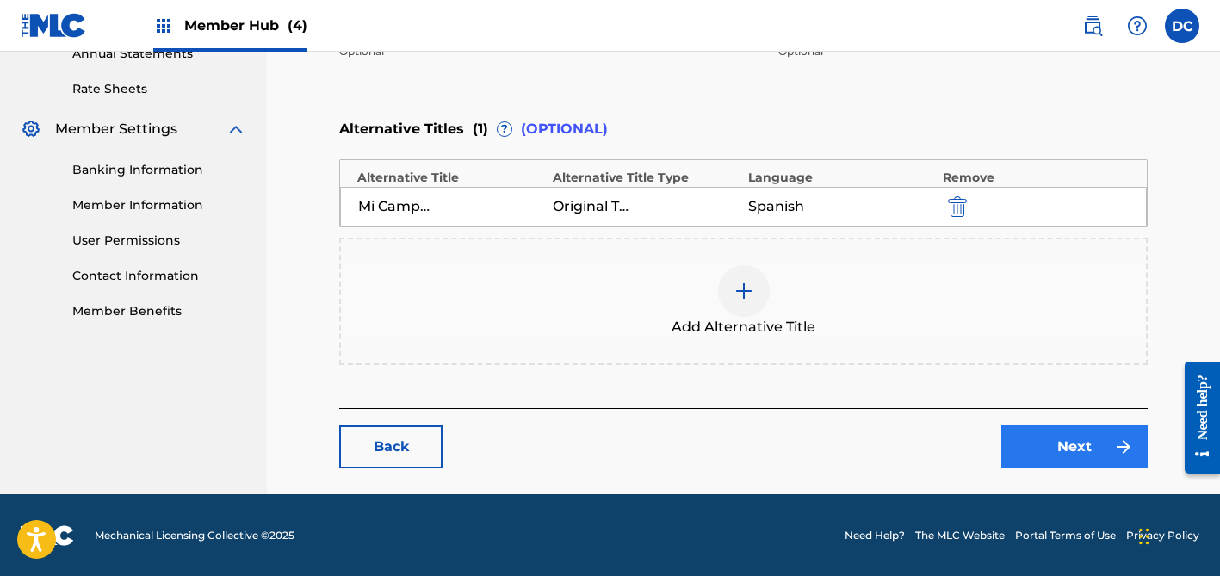
click at [1118, 445] on img at bounding box center [1123, 447] width 21 height 21
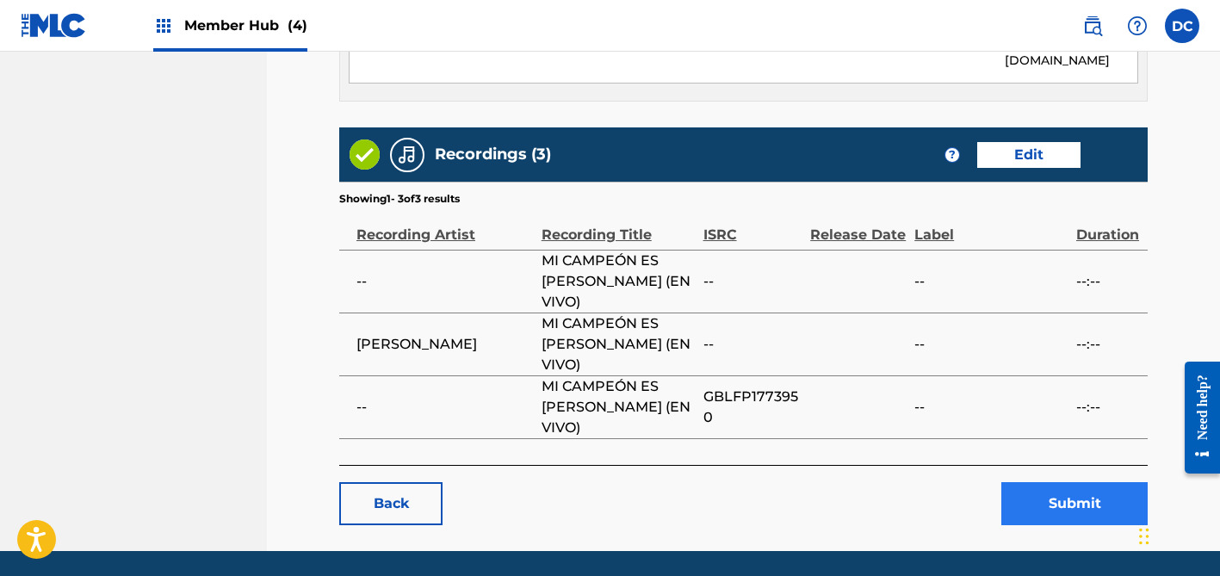
scroll to position [1024, 0]
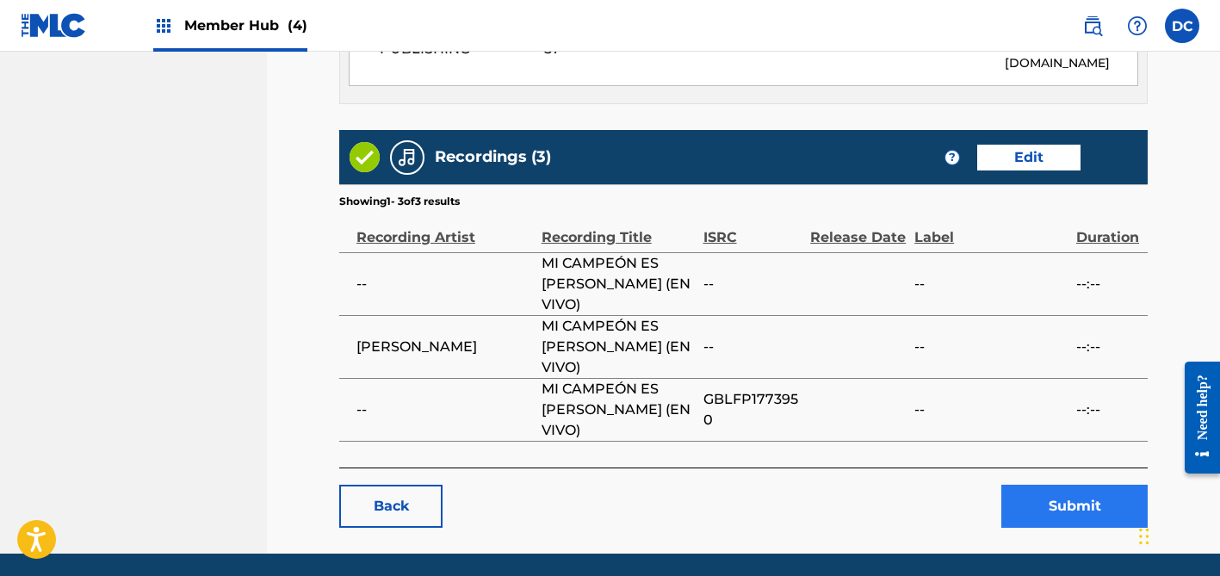
click at [1051, 485] on button "Submit" at bounding box center [1075, 506] width 146 height 43
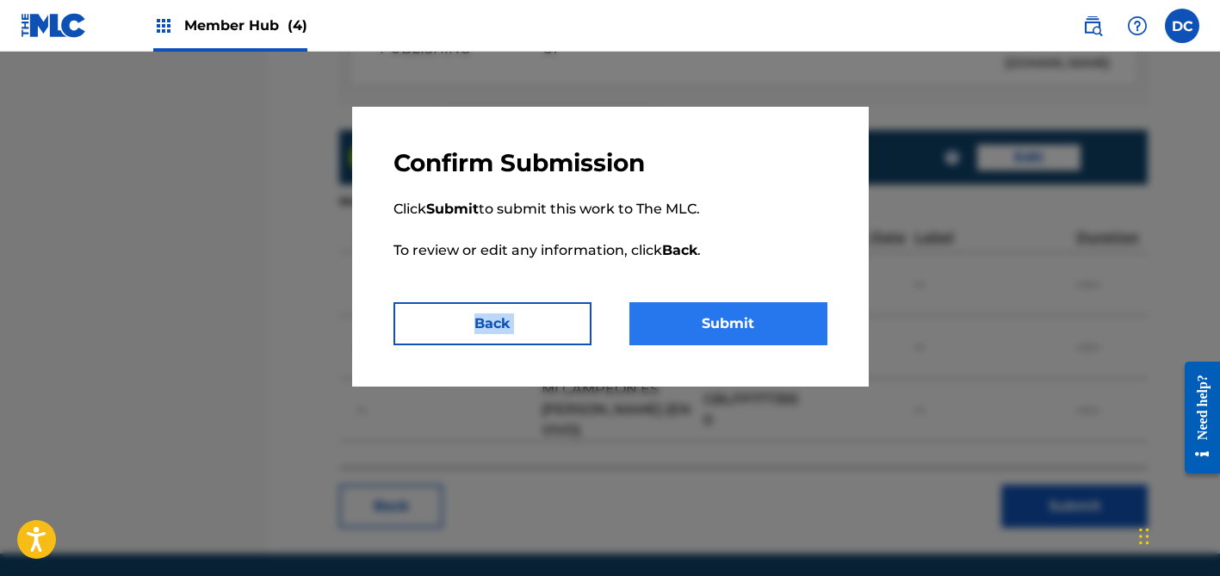
click at [764, 302] on div "Confirm Submission Click Submit to submit this work to The MLC. To review or ed…" at bounding box center [610, 247] width 517 height 280
click at [764, 312] on button "Submit" at bounding box center [729, 323] width 198 height 43
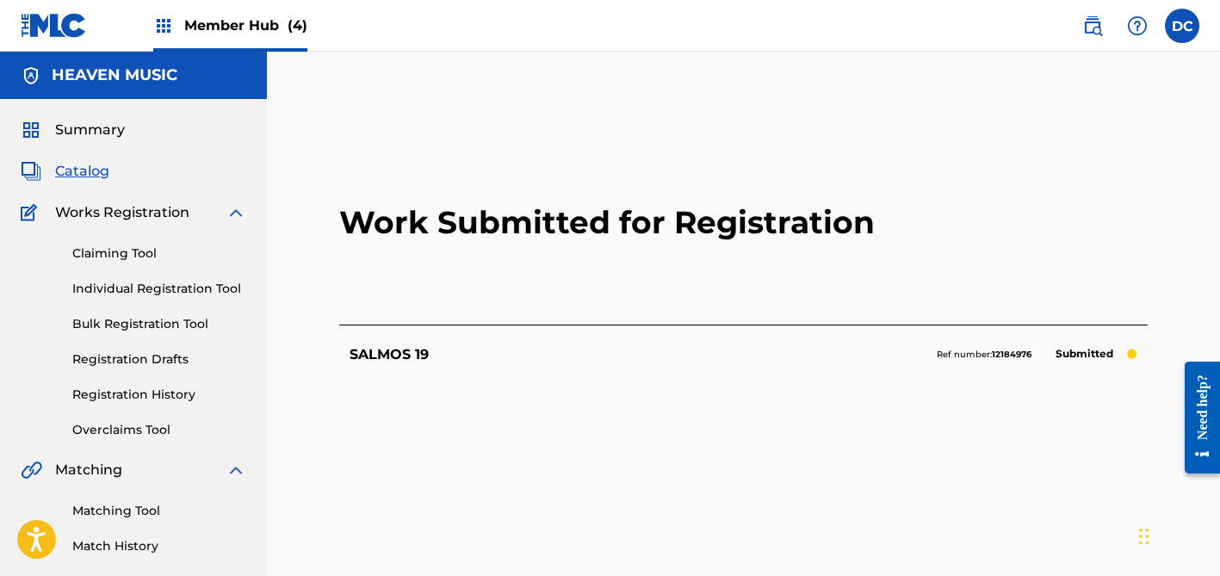
click at [82, 175] on span "Catalog" at bounding box center [82, 171] width 54 height 21
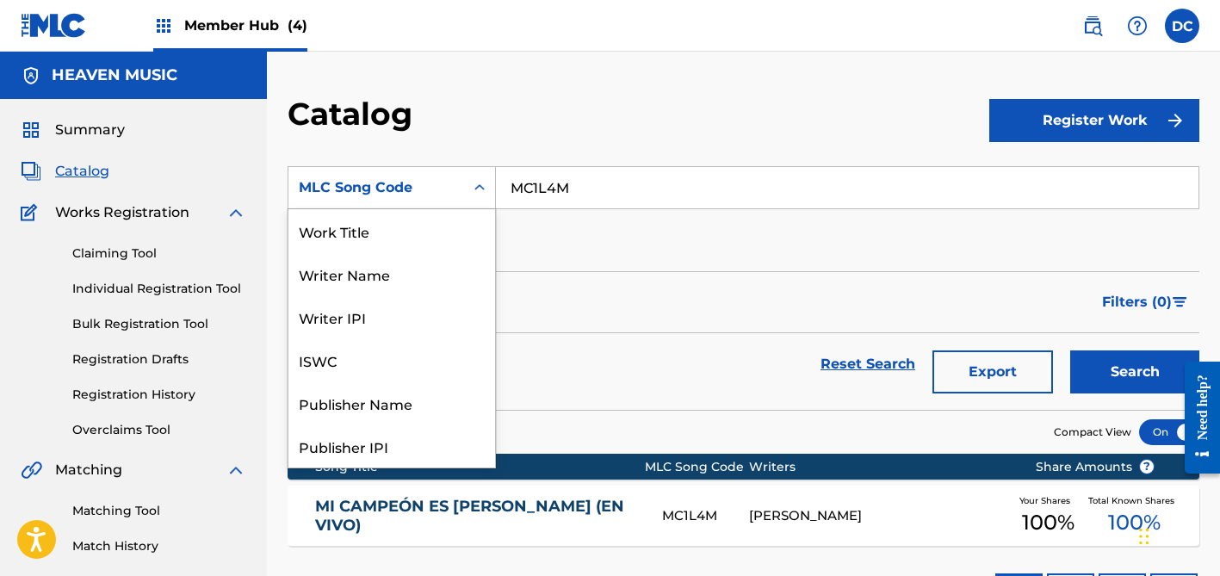
click at [420, 179] on div "MLC Song Code" at bounding box center [376, 187] width 155 height 21
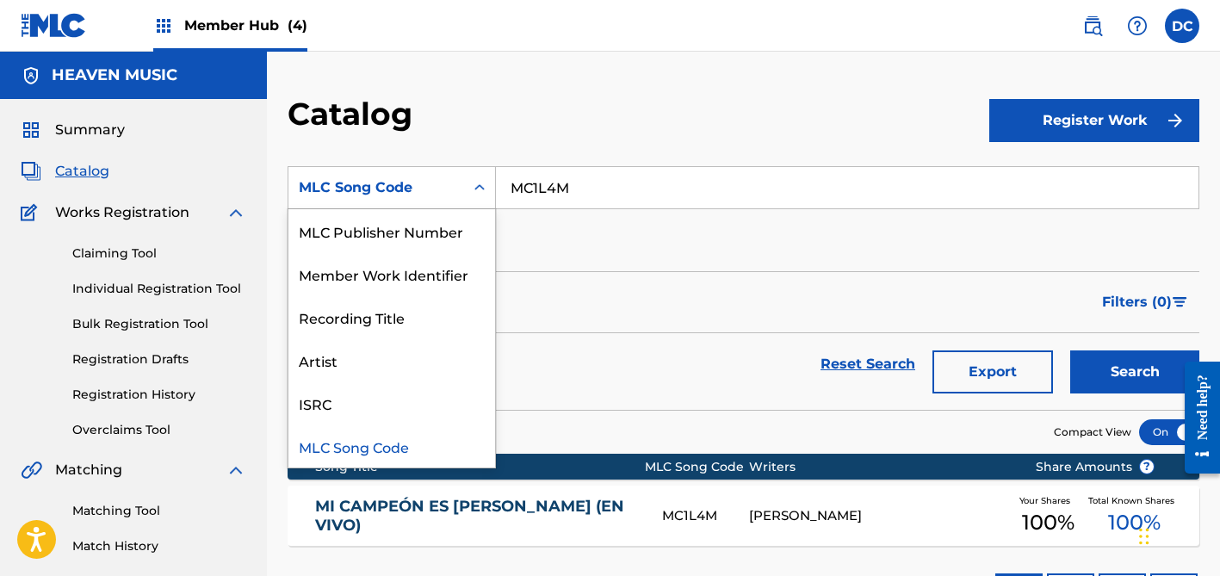
click at [536, 184] on input "MC1L4M" at bounding box center [847, 187] width 703 height 41
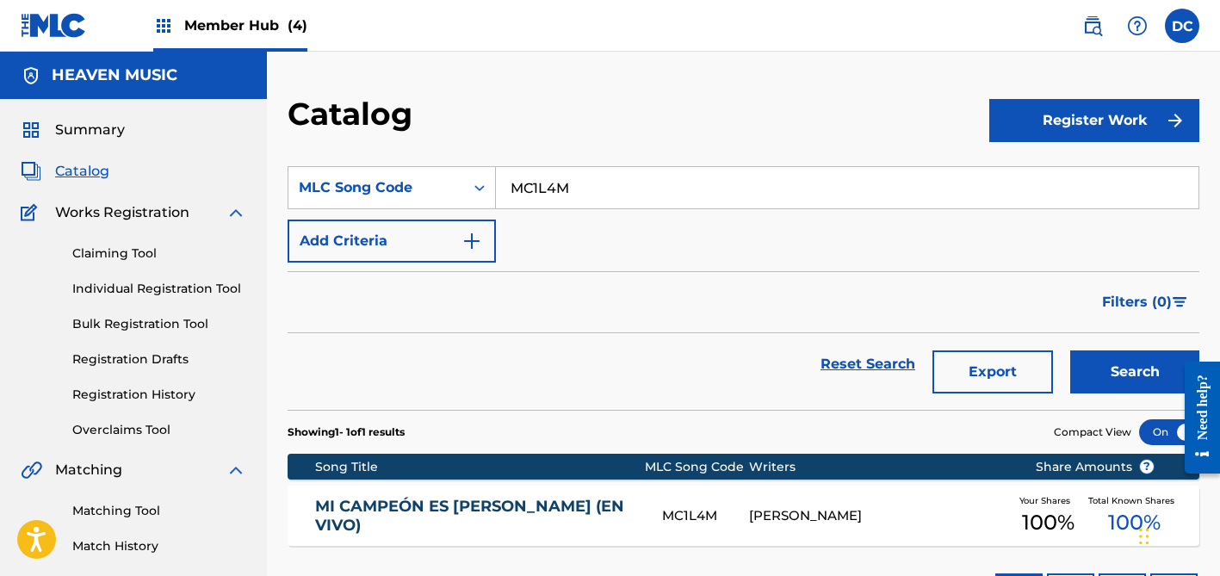
click at [536, 184] on input "MC1L4M" at bounding box center [847, 187] width 703 height 41
paste input "BE1QV6"
type input "BE1QV6"
click at [1135, 372] on button "Search" at bounding box center [1134, 371] width 129 height 43
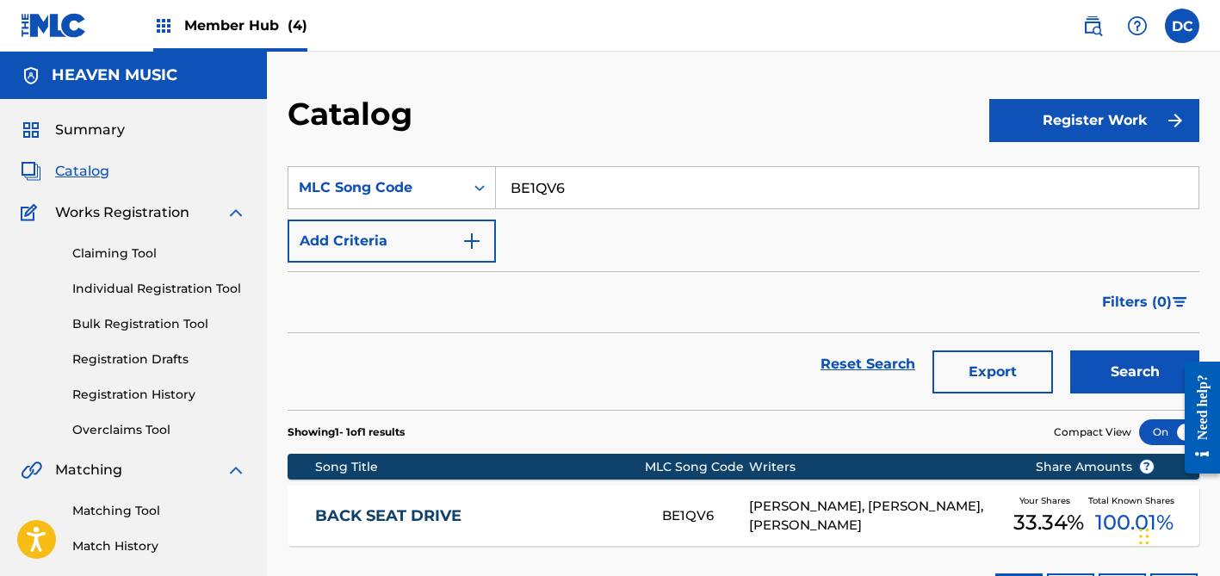
scroll to position [102, 0]
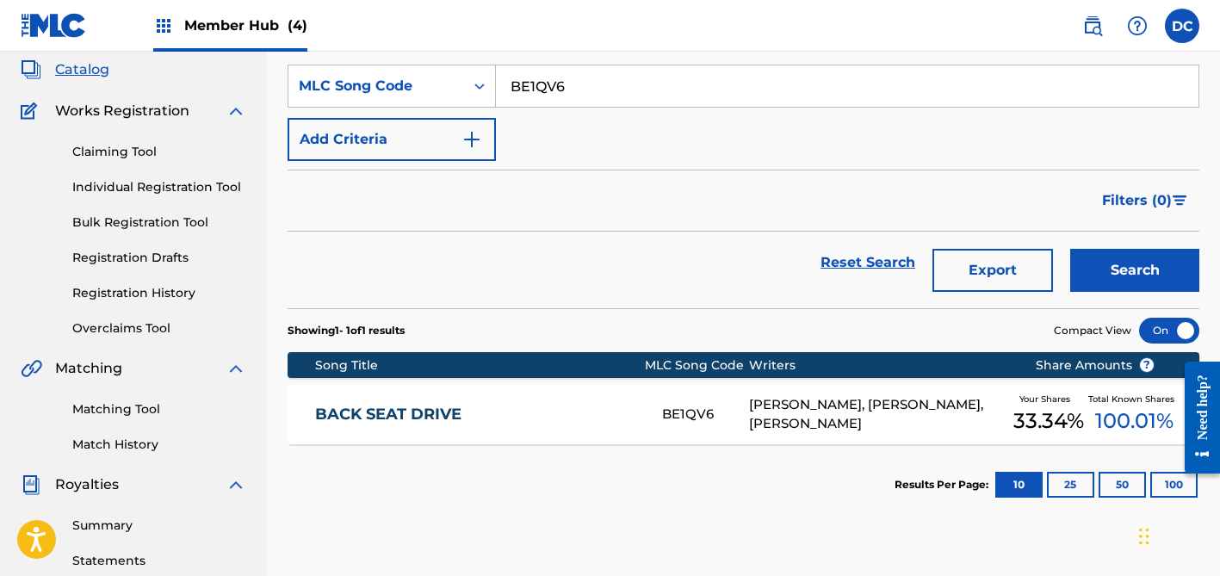
click at [553, 407] on link "BACK SEAT DRIVE" at bounding box center [477, 415] width 325 height 20
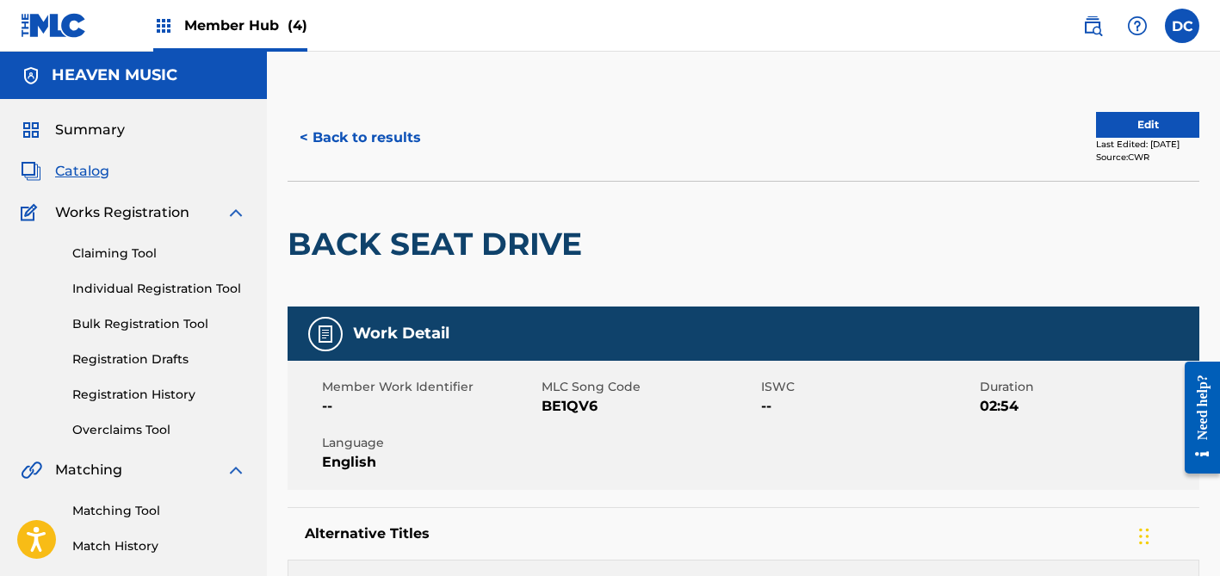
click at [91, 170] on span "Catalog" at bounding box center [82, 171] width 54 height 21
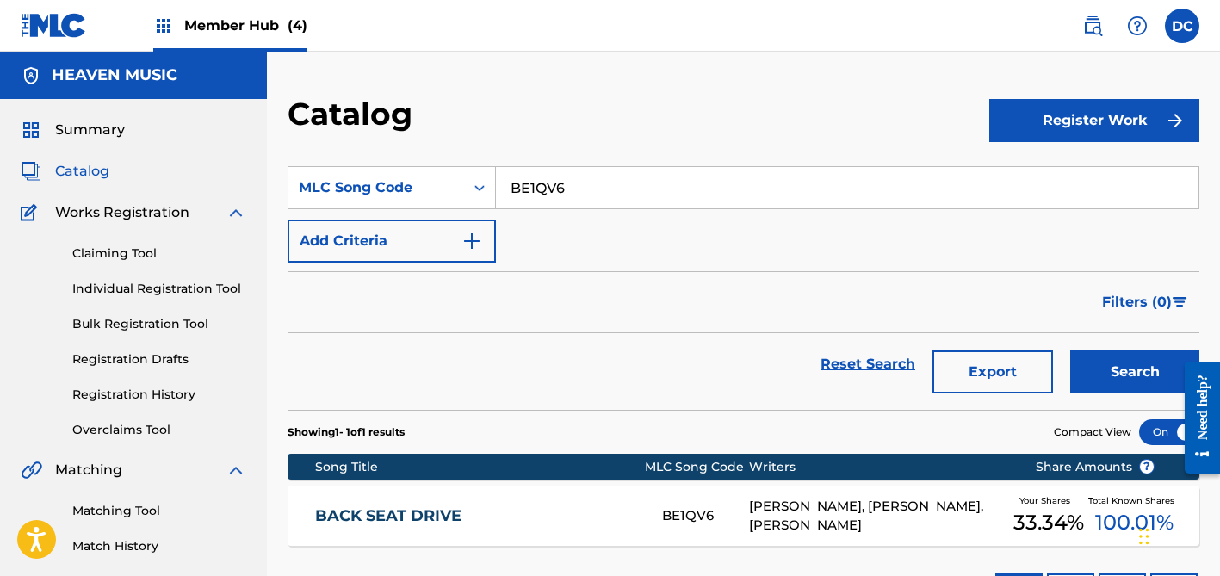
click at [543, 184] on input "BE1QV6" at bounding box center [847, 187] width 703 height 41
paste input "W62JWV"
type input "W62JWV"
click at [1135, 372] on button "Search" at bounding box center [1134, 371] width 129 height 43
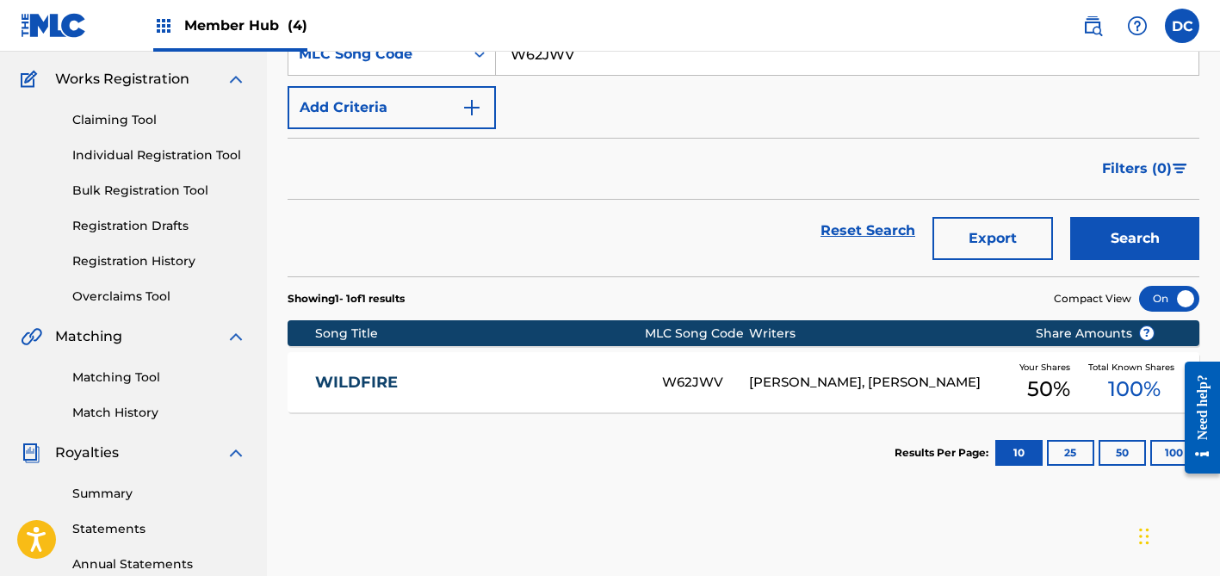
scroll to position [153, 0]
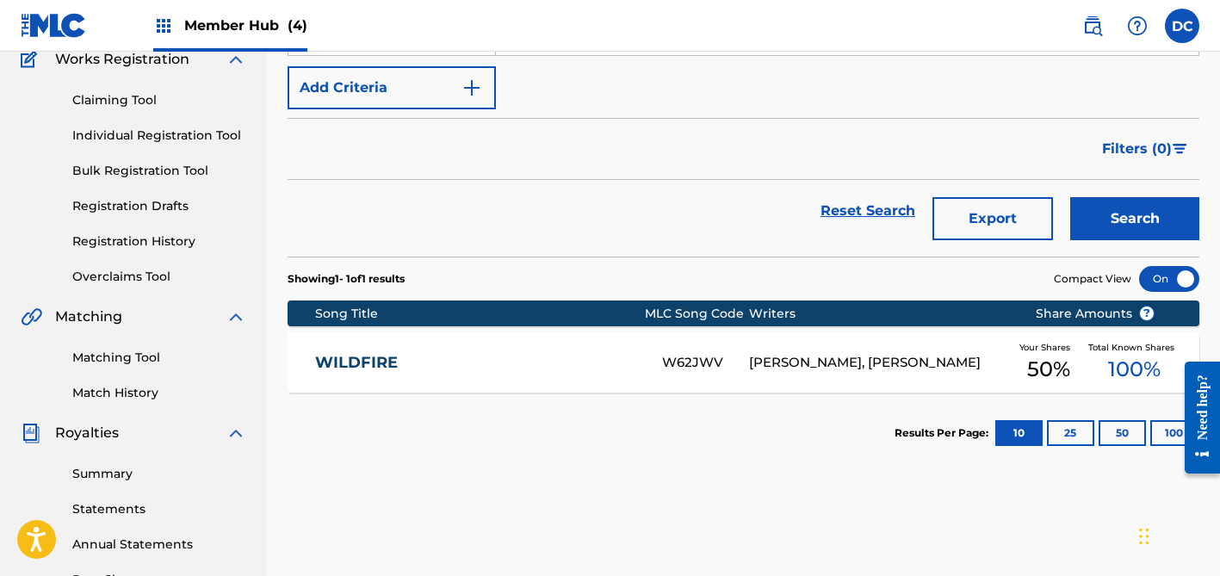
click at [569, 345] on div "WILDFIRE W62JWV [PERSON_NAME], [PERSON_NAME] Your Shares 50 % Total Known Share…" at bounding box center [744, 362] width 912 height 60
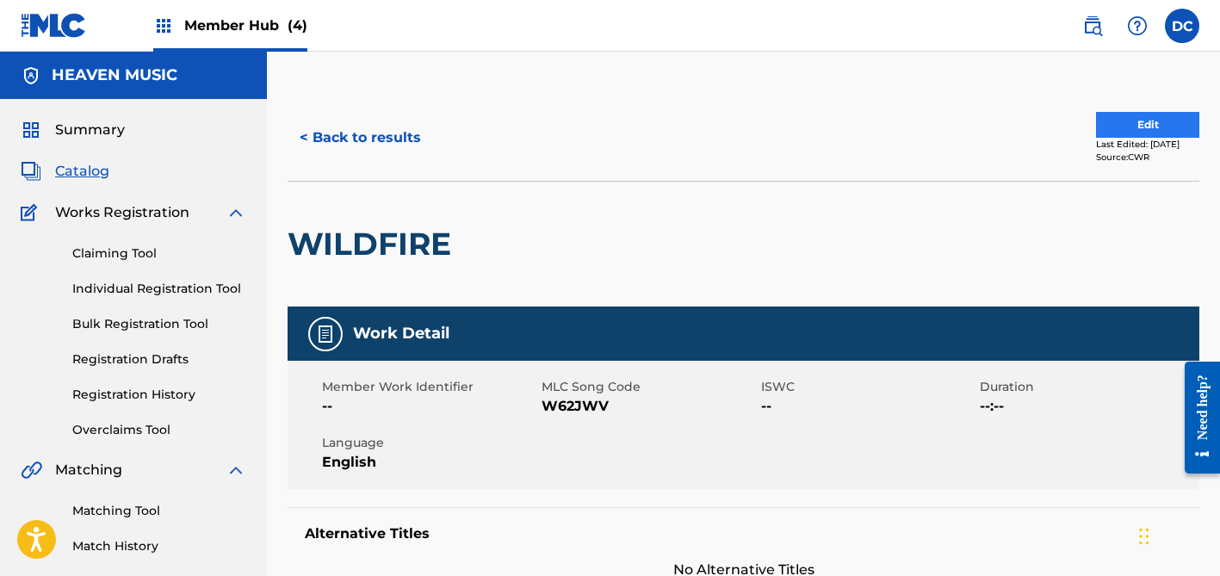
click at [1124, 119] on button "Edit" at bounding box center [1147, 125] width 103 height 26
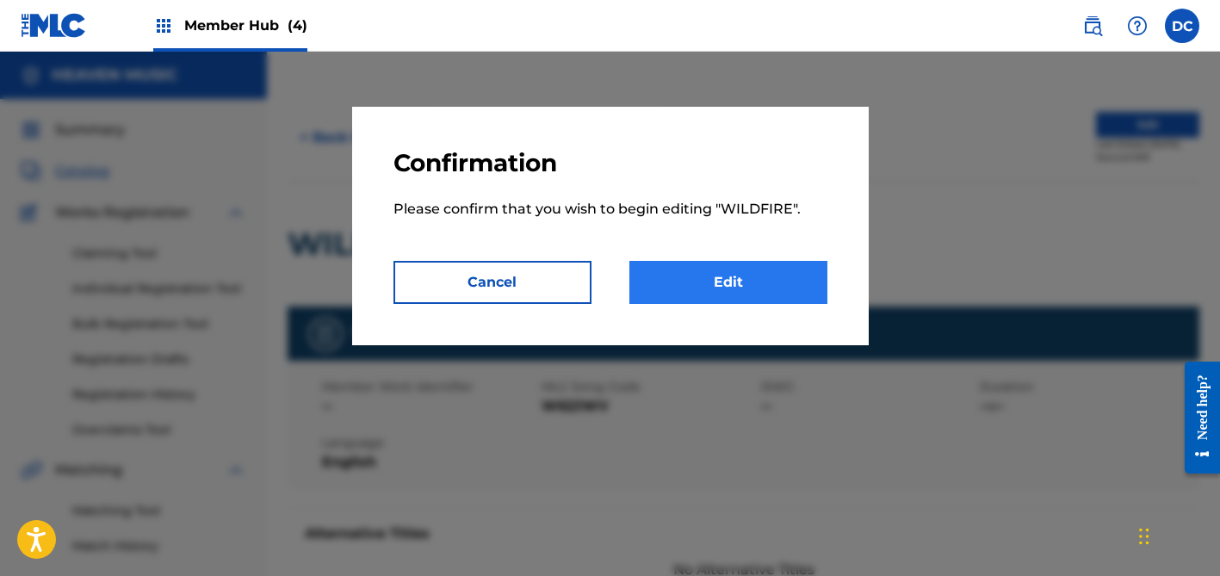
click at [809, 277] on link "Edit" at bounding box center [729, 282] width 198 height 43
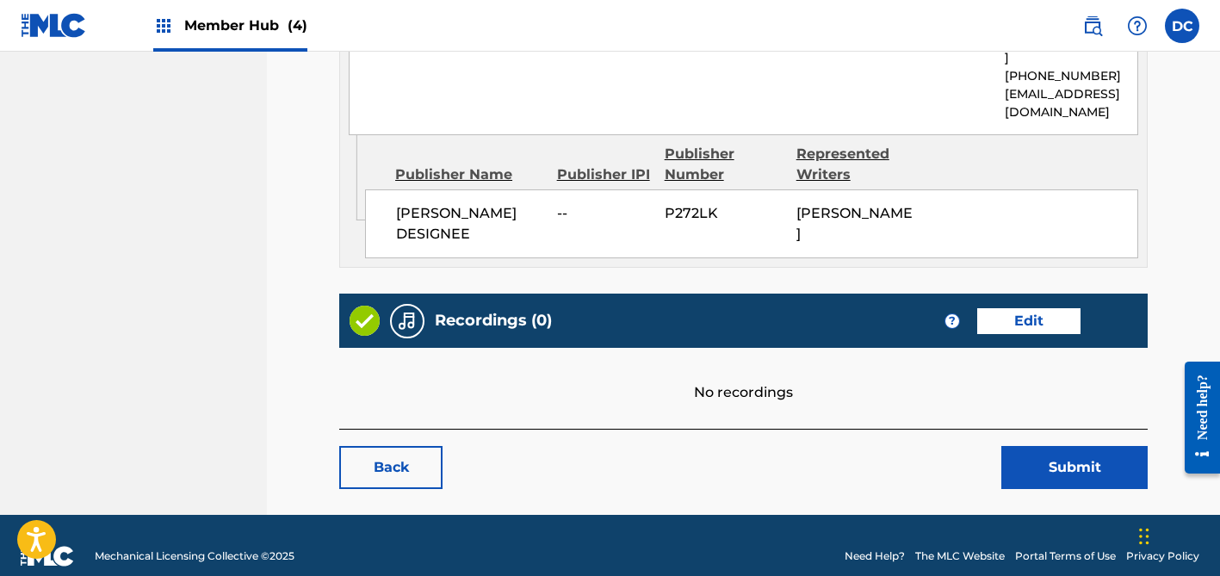
scroll to position [1283, 0]
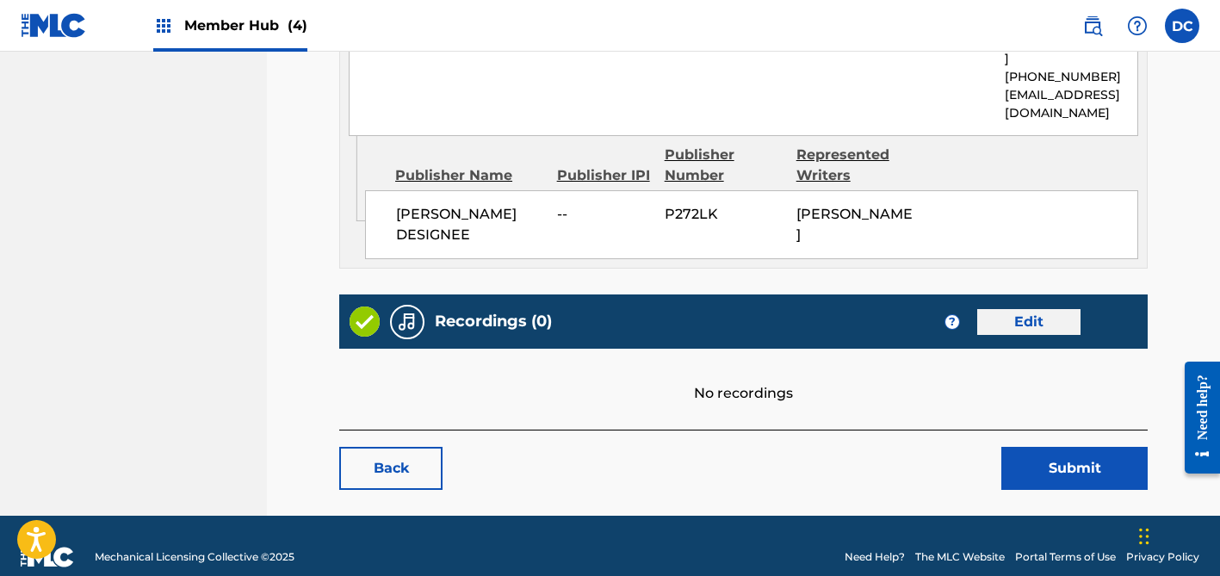
click at [1059, 309] on link "Edit" at bounding box center [1028, 322] width 103 height 26
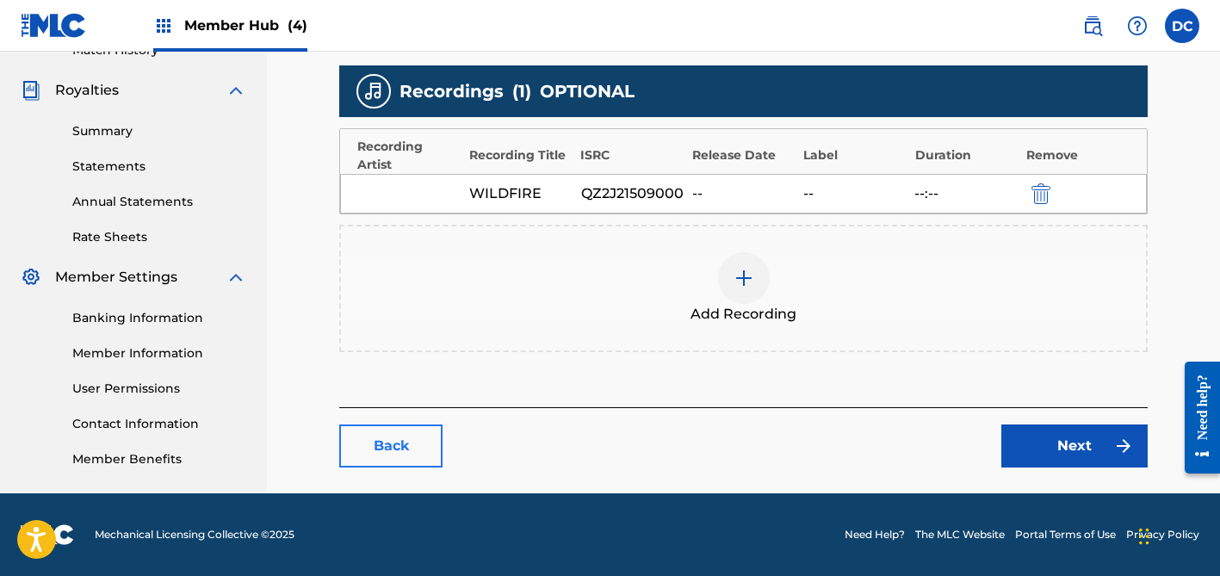
scroll to position [496, 0]
click at [411, 452] on link "Back" at bounding box center [390, 446] width 103 height 43
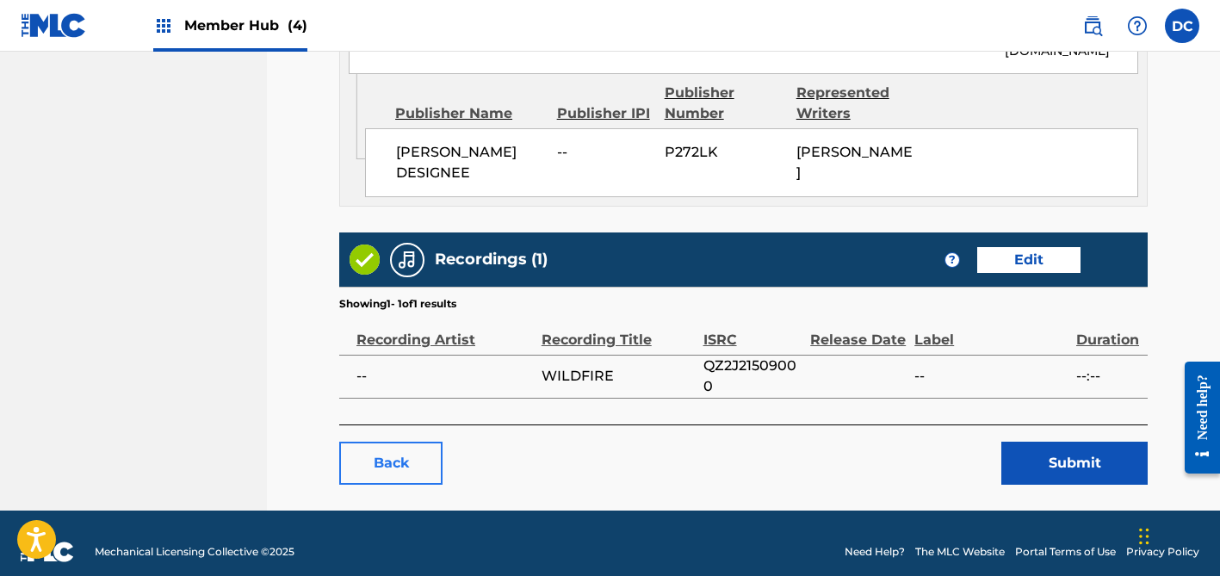
scroll to position [1342, 0]
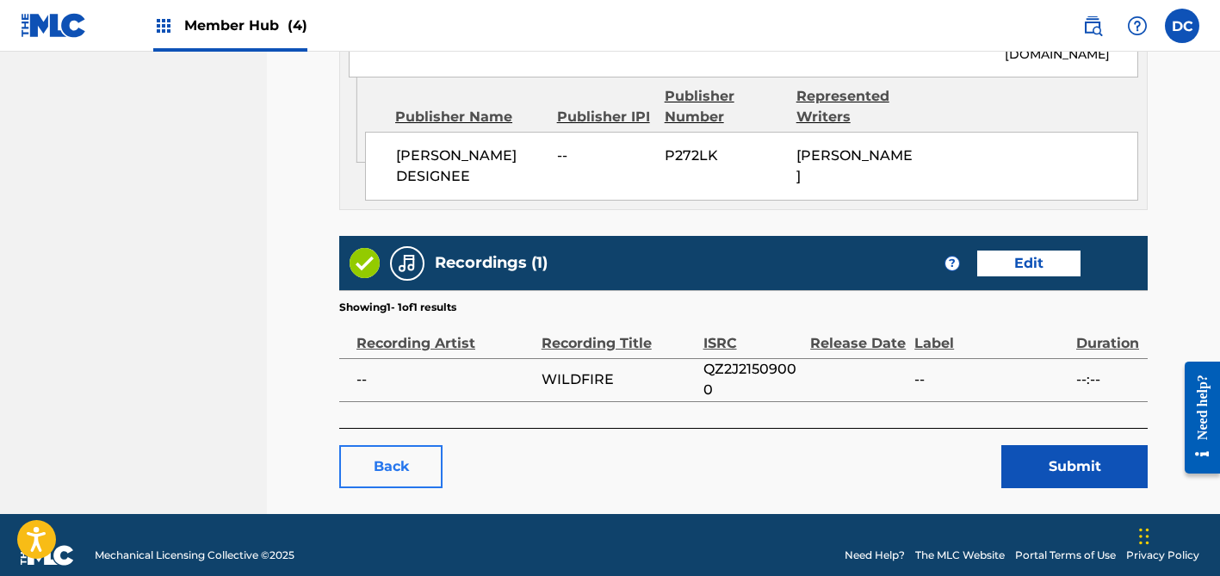
click at [404, 445] on link "Back" at bounding box center [390, 466] width 103 height 43
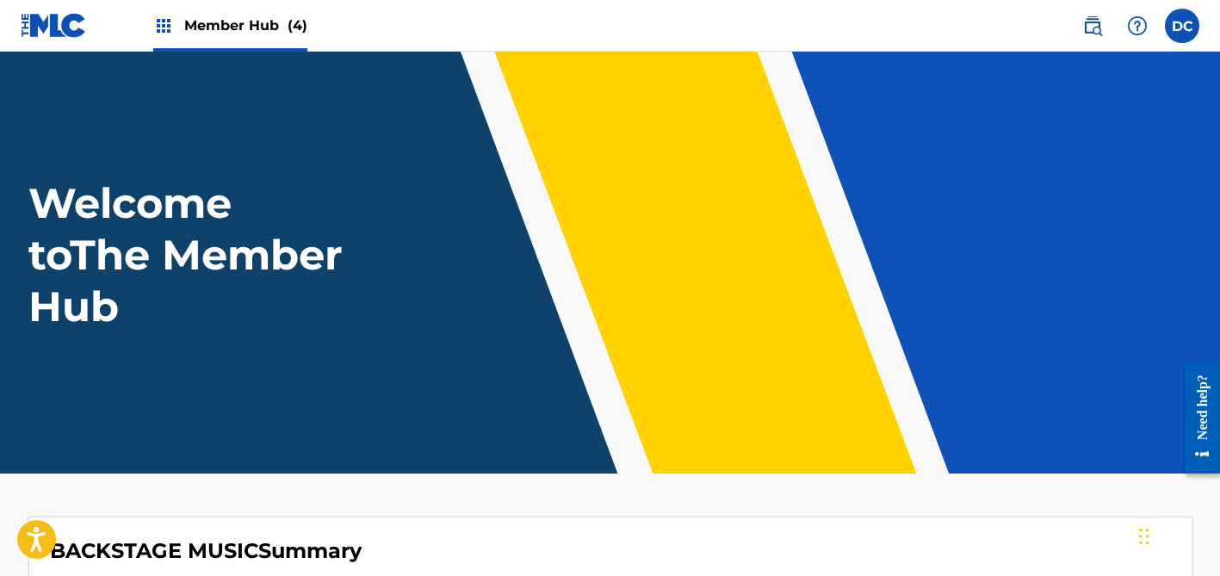
click at [202, 43] on div "Member Hub (4)" at bounding box center [230, 25] width 154 height 51
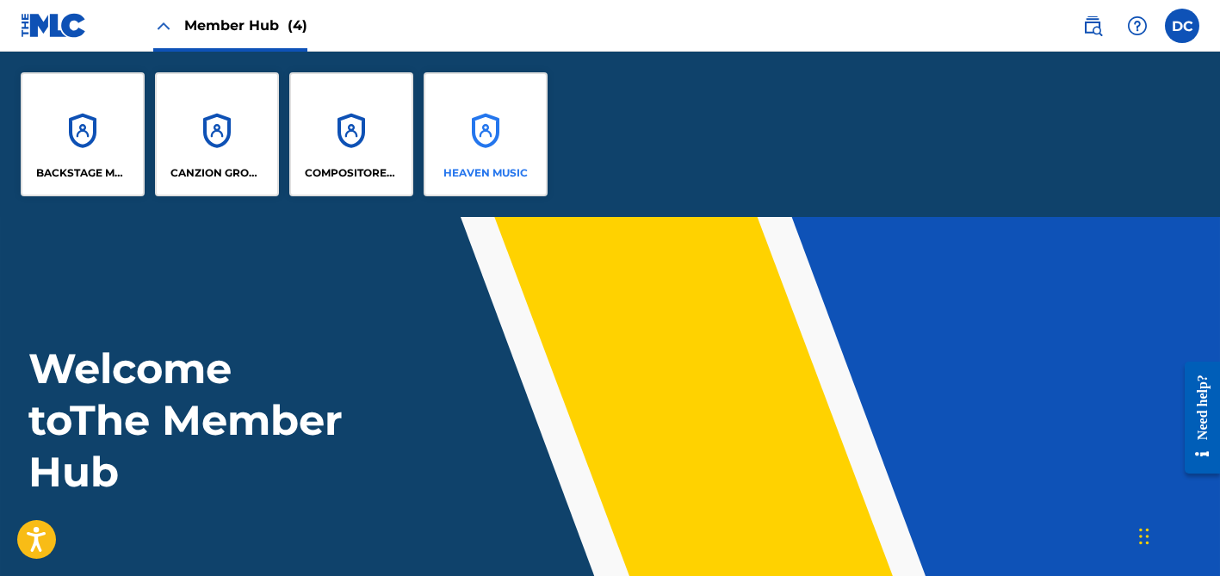
click at [473, 129] on div "HEAVEN MUSIC" at bounding box center [486, 134] width 124 height 124
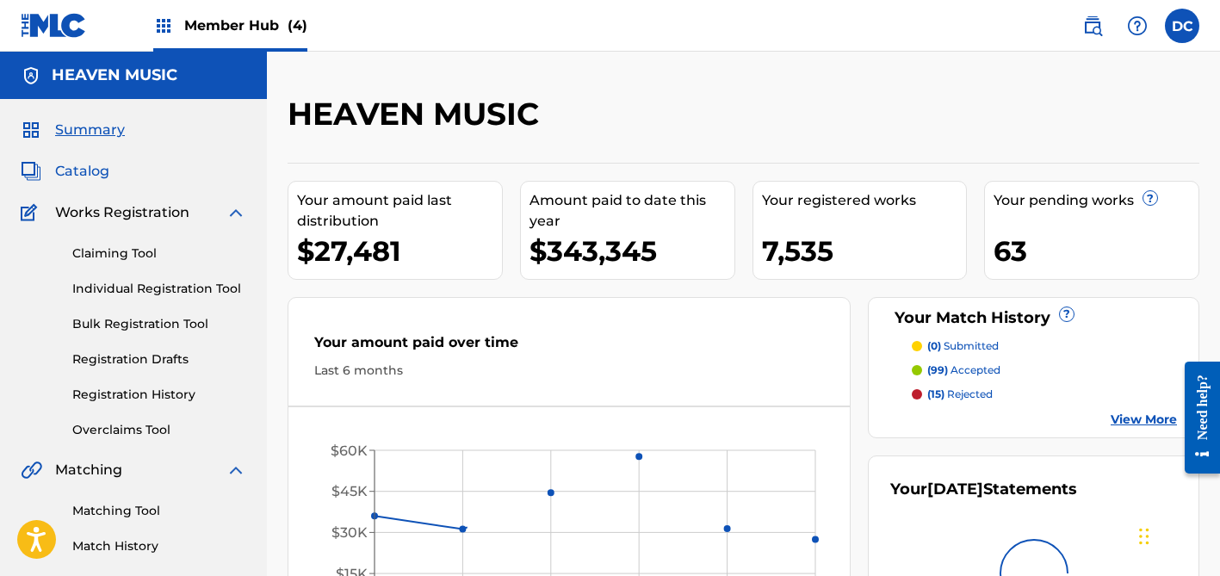
click at [75, 168] on span "Catalog" at bounding box center [82, 171] width 54 height 21
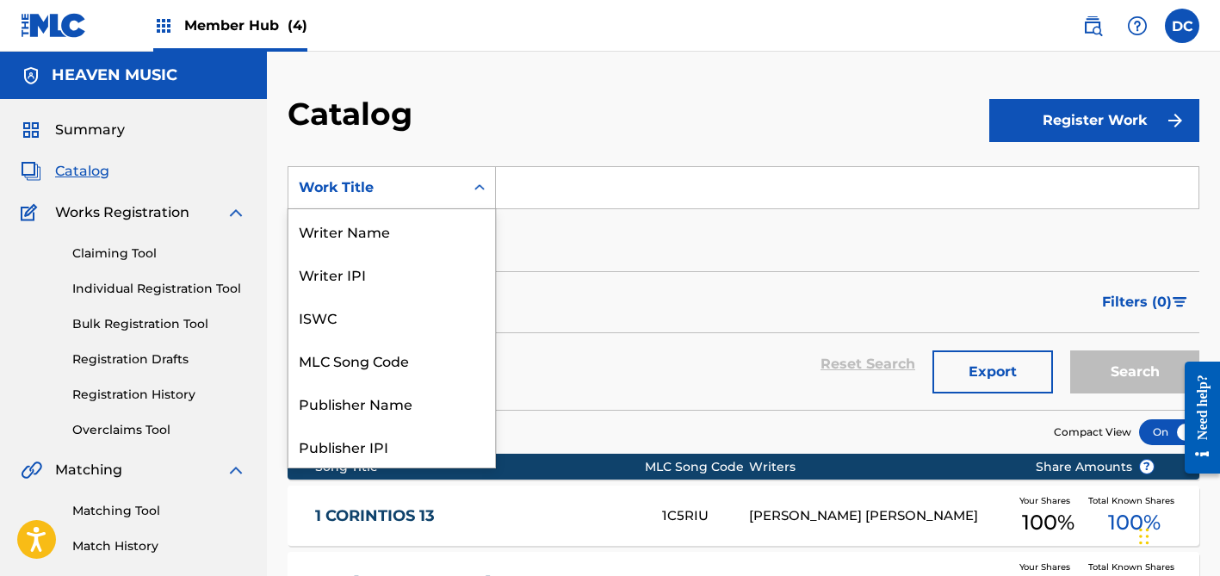
click at [478, 180] on icon "Search Form" at bounding box center [479, 187] width 17 height 17
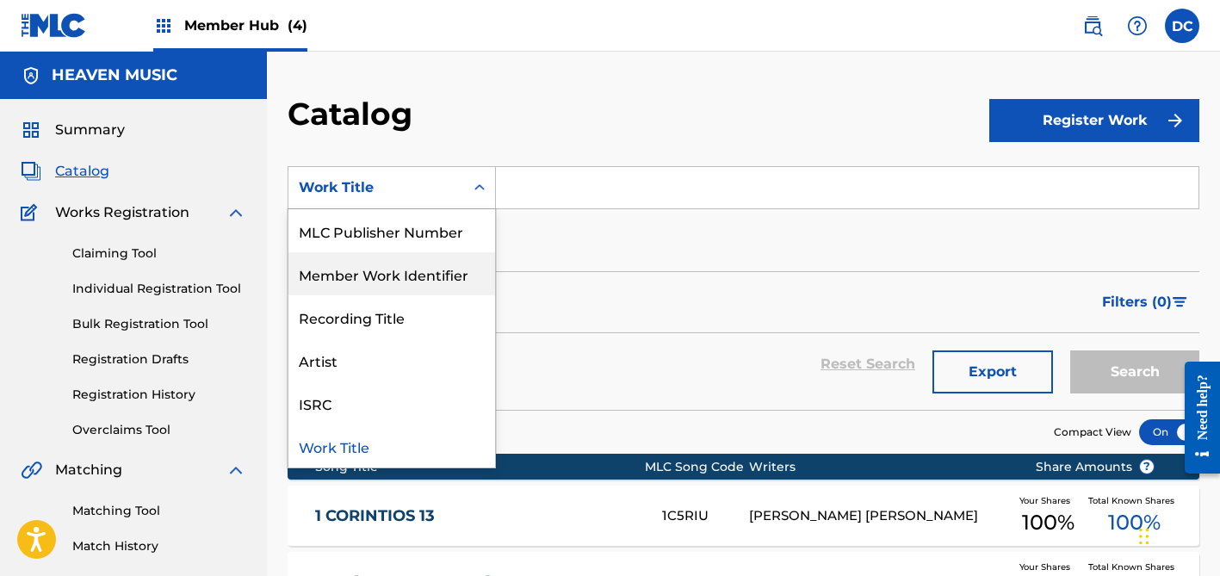
scroll to position [143, 0]
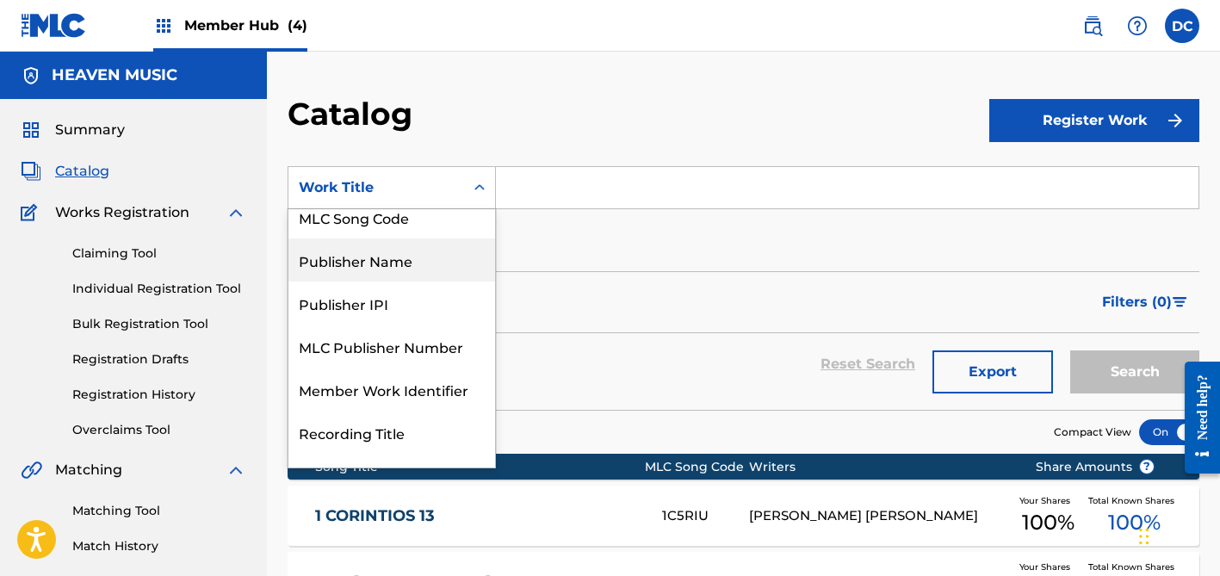
click at [381, 217] on div "MLC Song Code" at bounding box center [391, 216] width 207 height 43
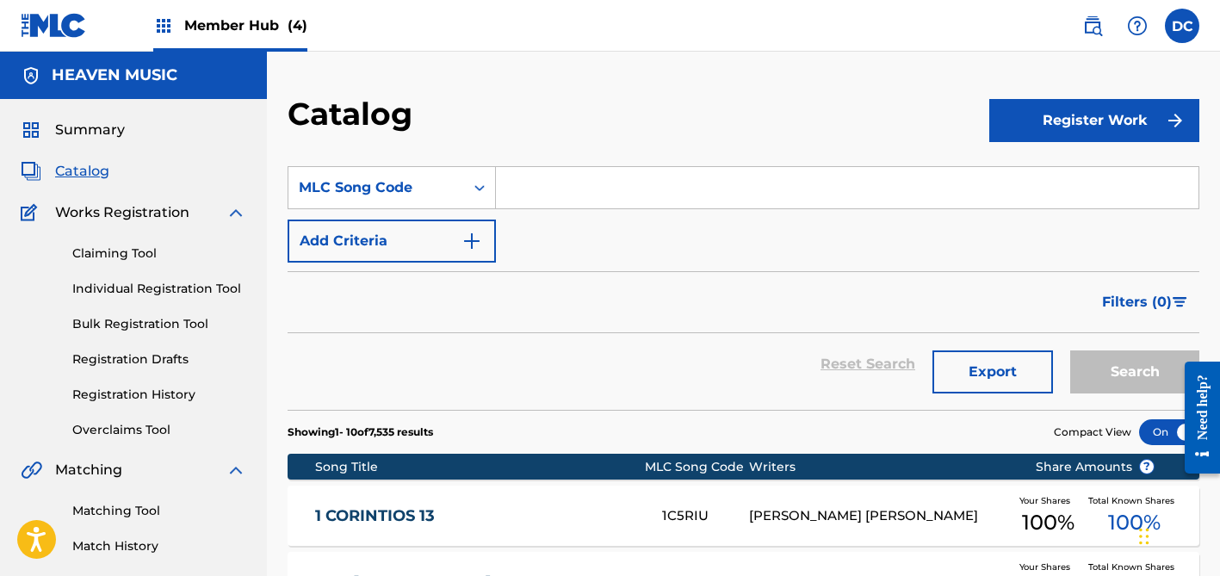
click at [556, 182] on input "Search Form" at bounding box center [847, 187] width 703 height 41
paste input "W62JWV"
type input "W62JWV"
click at [1135, 372] on button "Search" at bounding box center [1134, 371] width 129 height 43
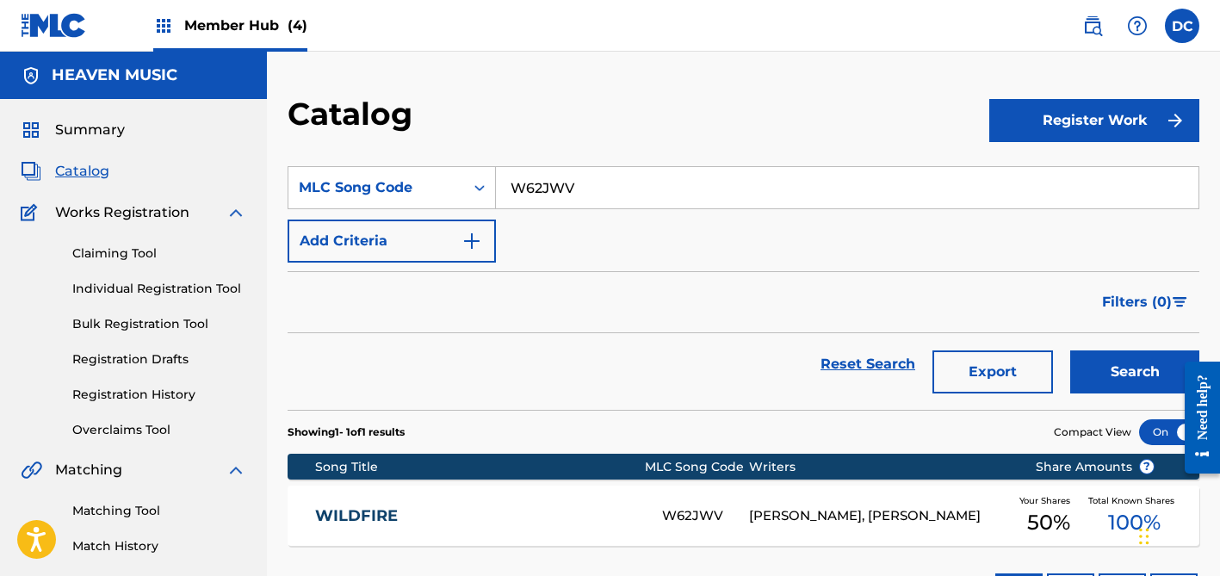
scroll to position [146, 0]
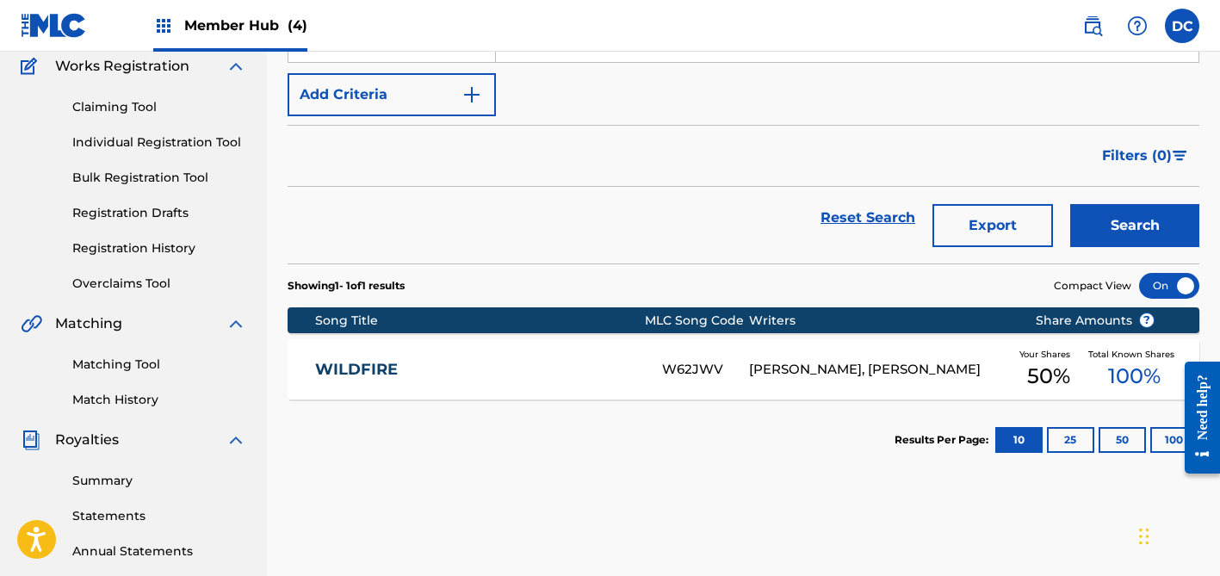
click at [576, 381] on div "WILDFIRE W62JWV [PERSON_NAME], [PERSON_NAME] Your Shares 50 % Total Known Share…" at bounding box center [744, 369] width 912 height 60
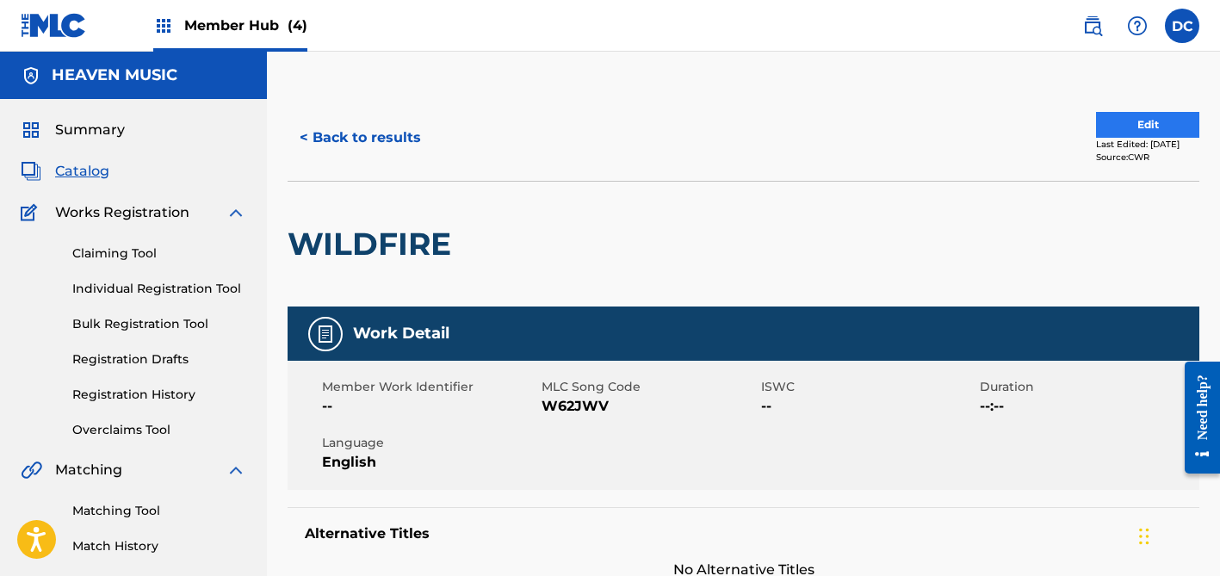
click at [1109, 119] on button "Edit" at bounding box center [1147, 125] width 103 height 26
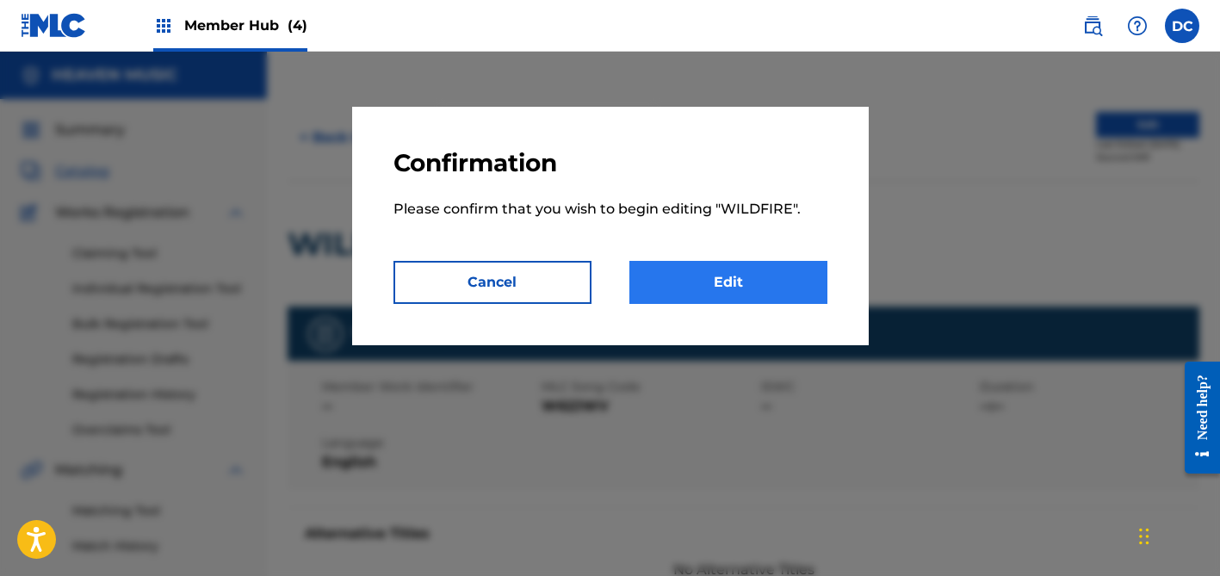
click at [754, 284] on link "Edit" at bounding box center [729, 282] width 198 height 43
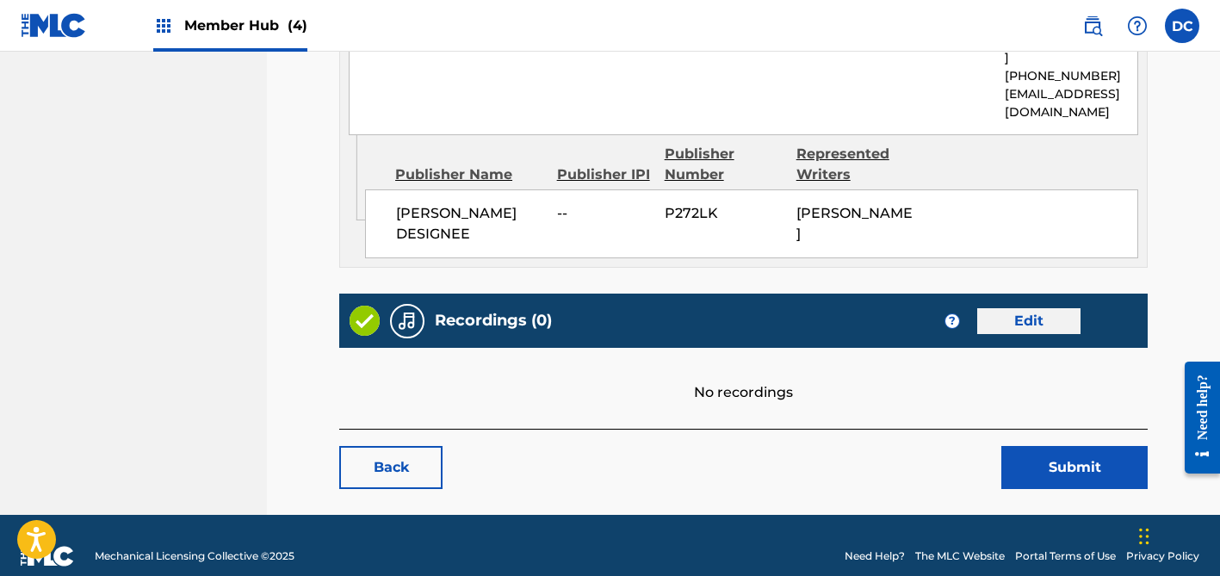
scroll to position [1283, 0]
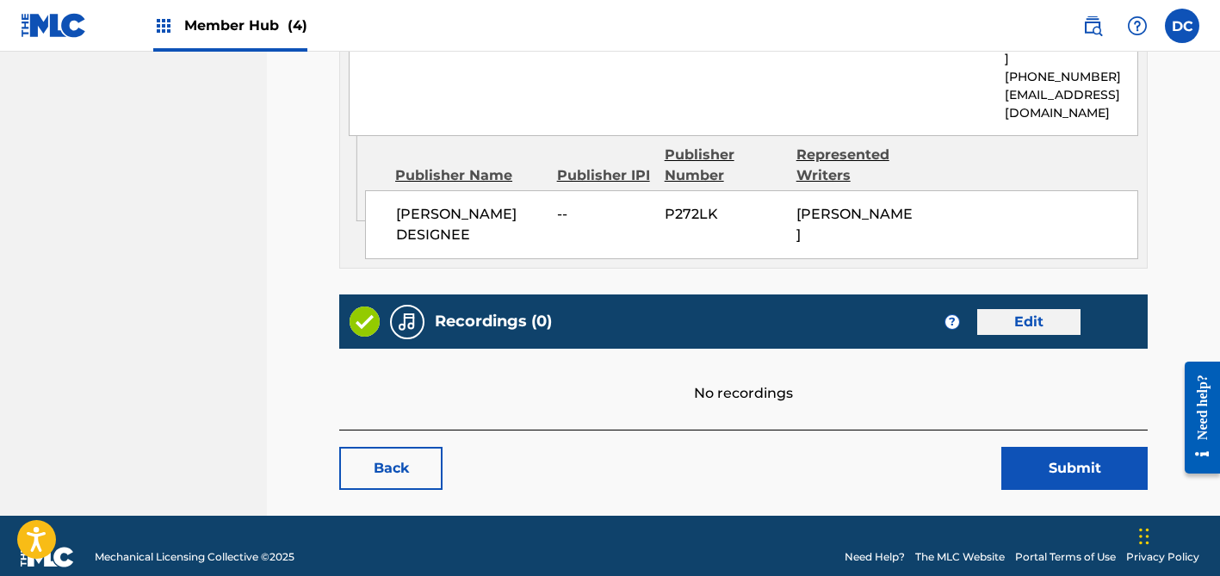
click at [1052, 309] on link "Edit" at bounding box center [1028, 322] width 103 height 26
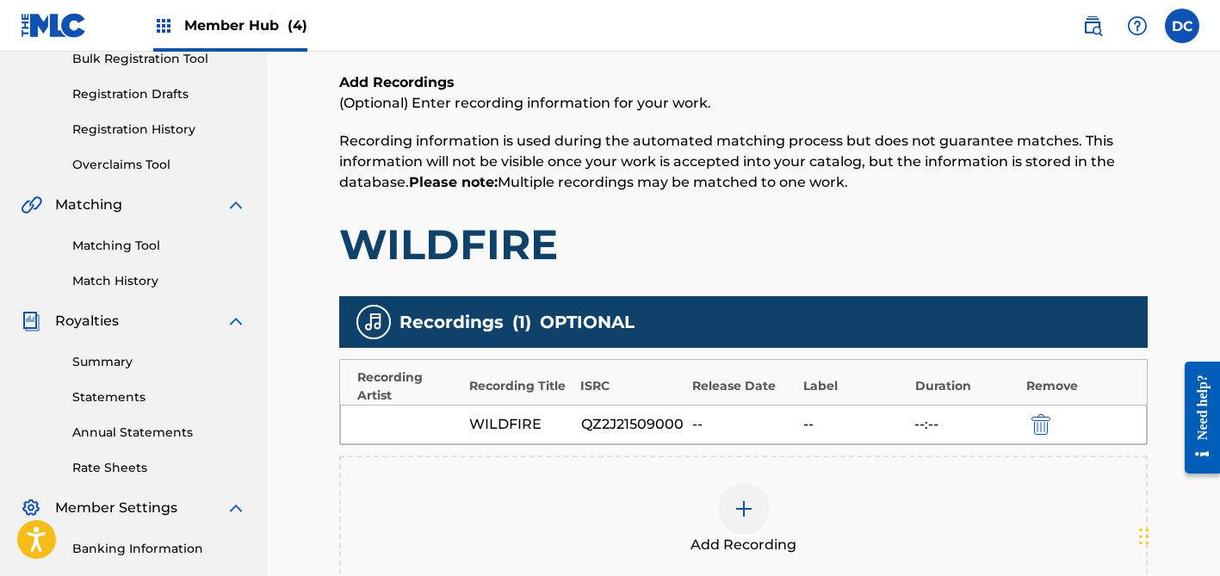
scroll to position [373, 0]
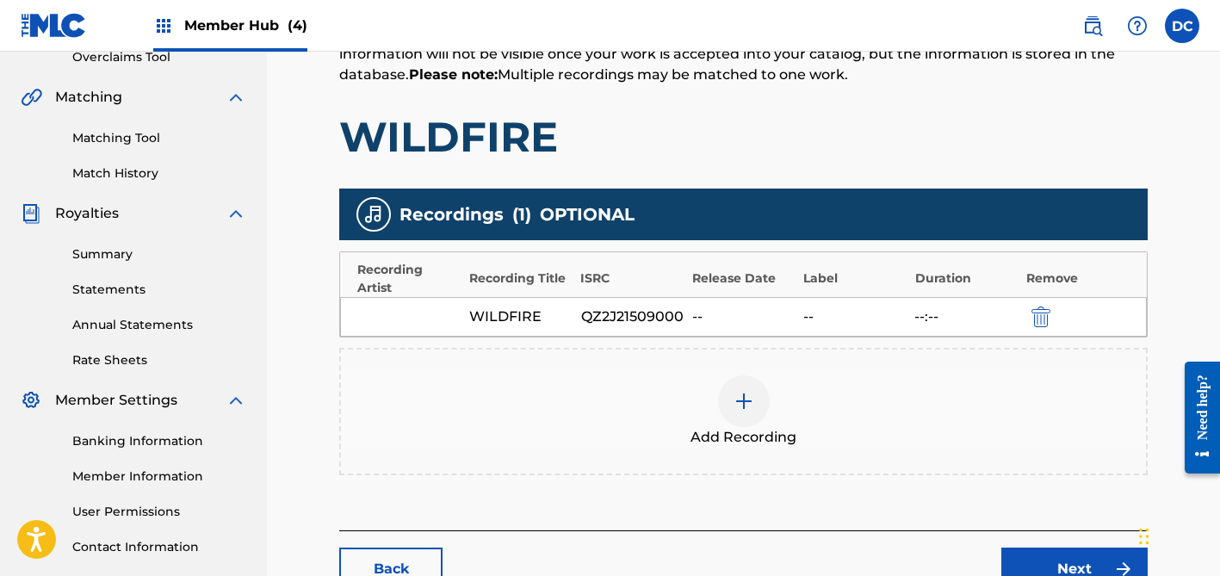
click at [729, 375] on div "Add Recording" at bounding box center [743, 411] width 809 height 127
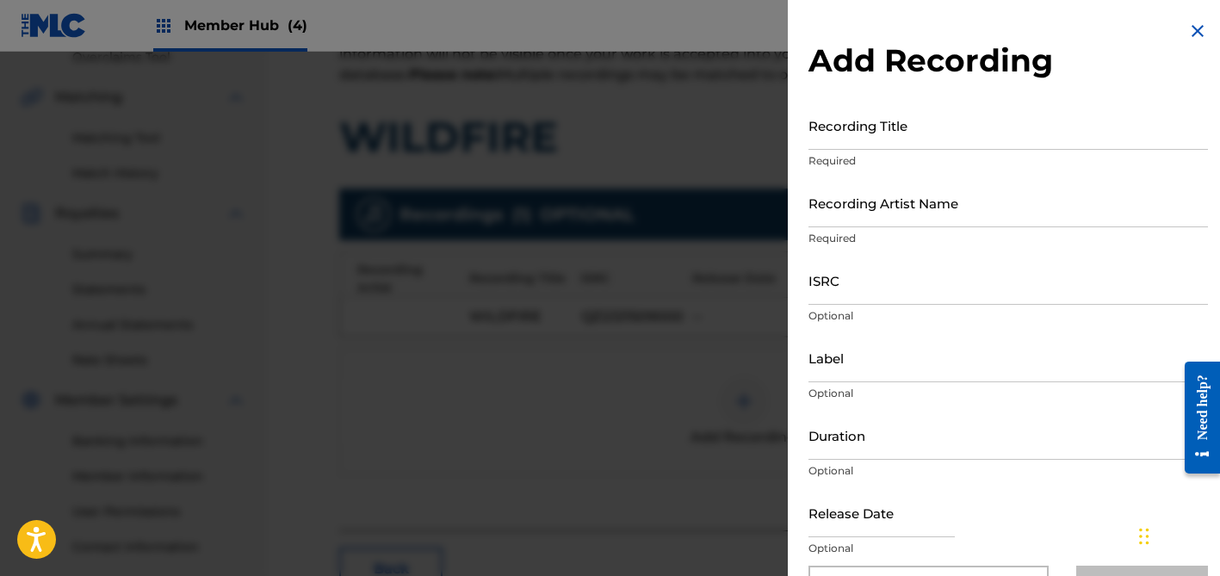
click at [889, 152] on div "Recording Title Required" at bounding box center [1009, 140] width 400 height 78
click at [870, 134] on input "Recording Title" at bounding box center [1009, 125] width 400 height 49
paste input "Strings And Heart"
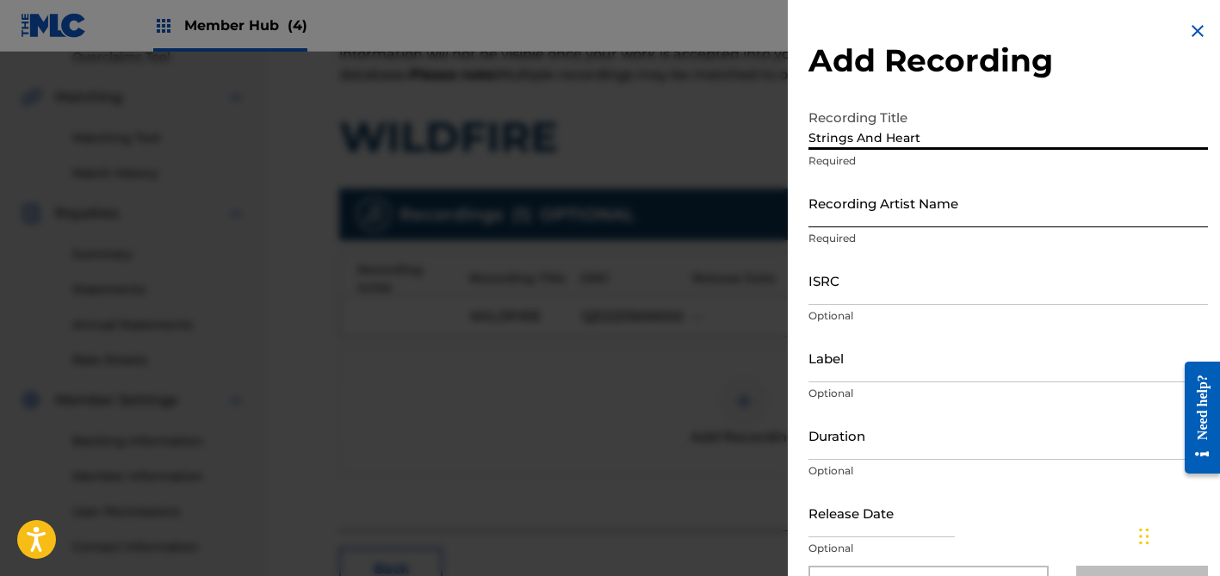
type input "Strings And Heart"
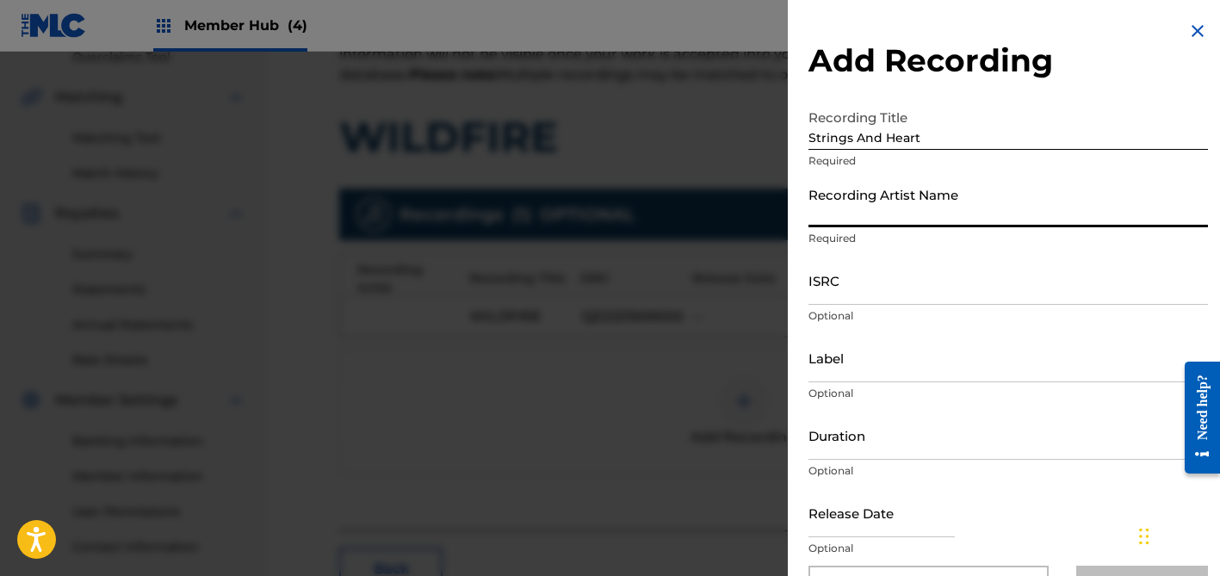
click at [859, 193] on input "Recording Artist Name" at bounding box center [1009, 202] width 400 height 49
paste input "wildfire"
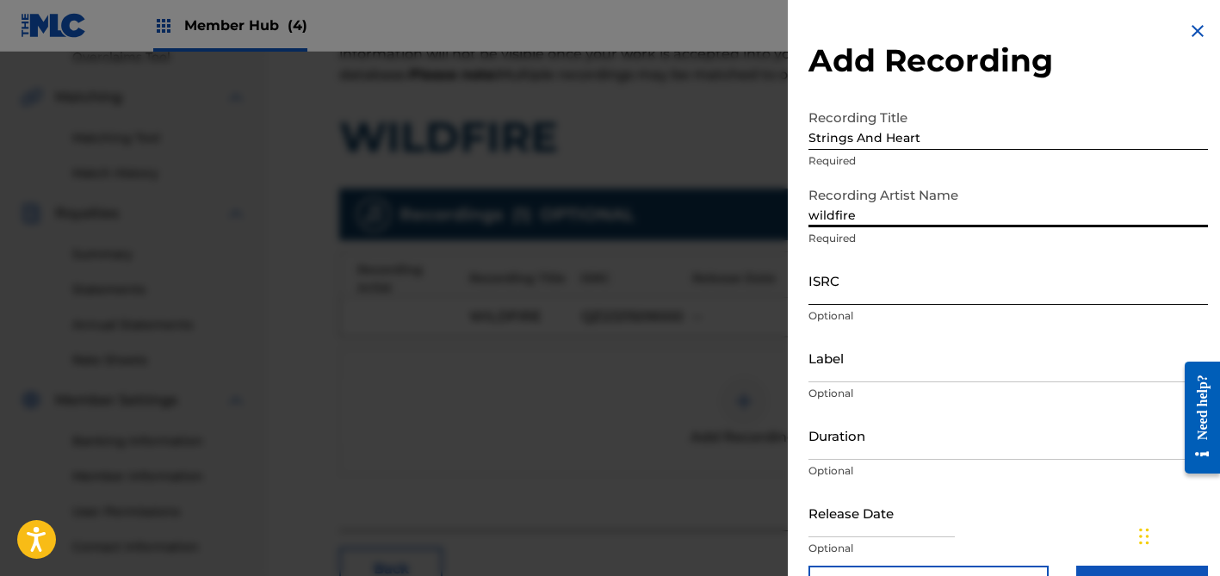
type input "wildfire"
click at [835, 276] on input "ISRC" at bounding box center [1009, 280] width 400 height 49
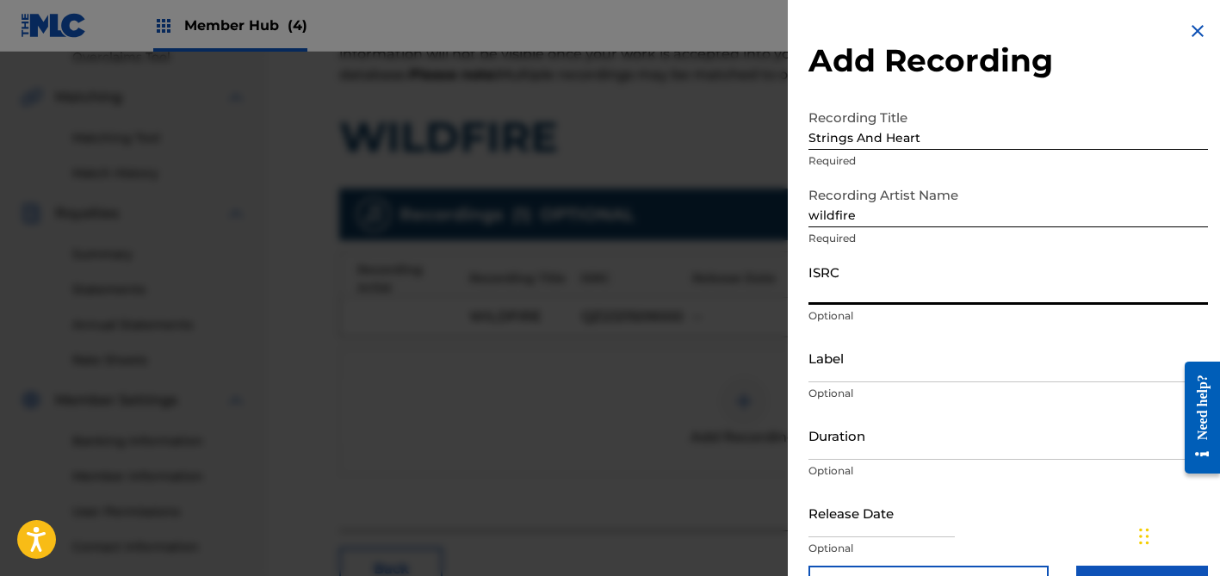
paste input "QZ2J21509000"
type input "QZ2J21509000"
click at [841, 344] on input "Label" at bounding box center [1009, 357] width 400 height 49
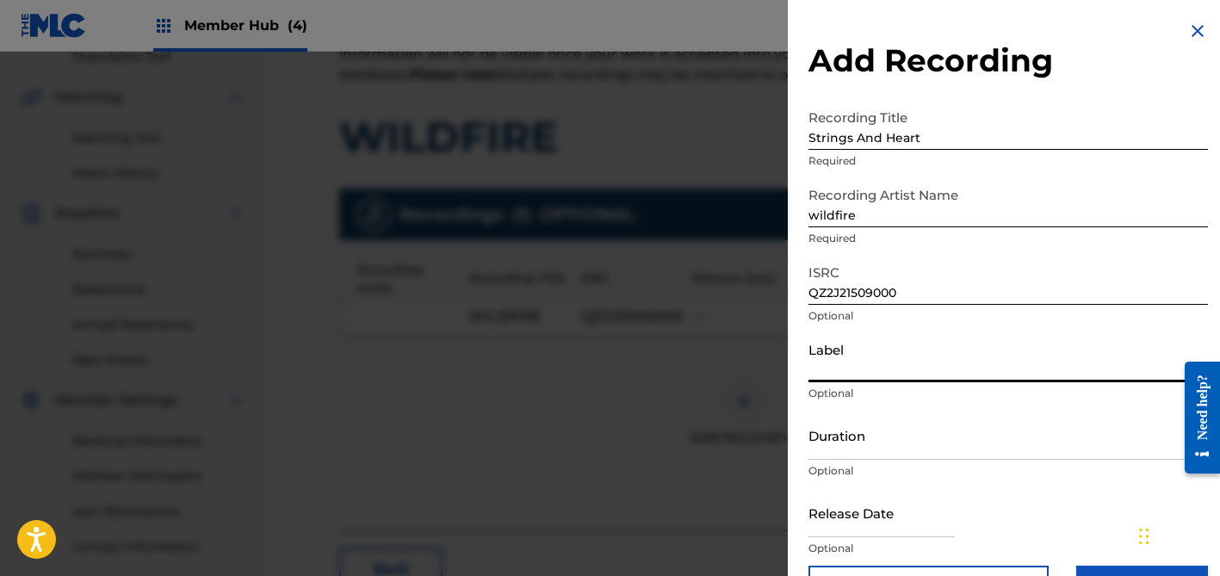
paste input "ReyVol Records"
type input "ReyVol Records"
click at [900, 443] on input "Duration" at bounding box center [1009, 435] width 400 height 49
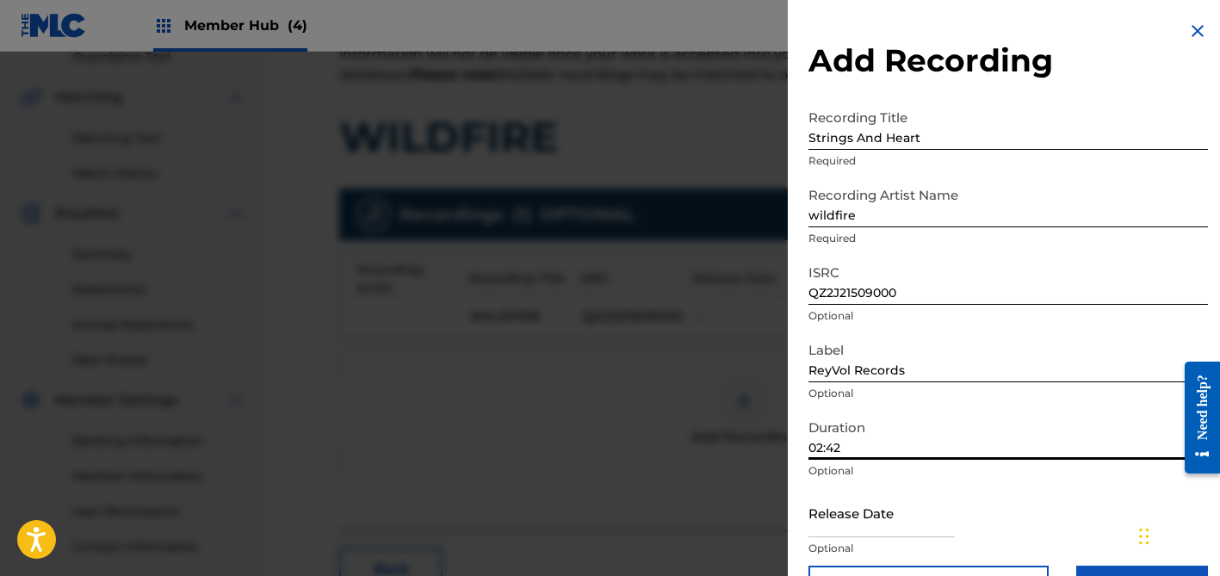
scroll to position [53, 0]
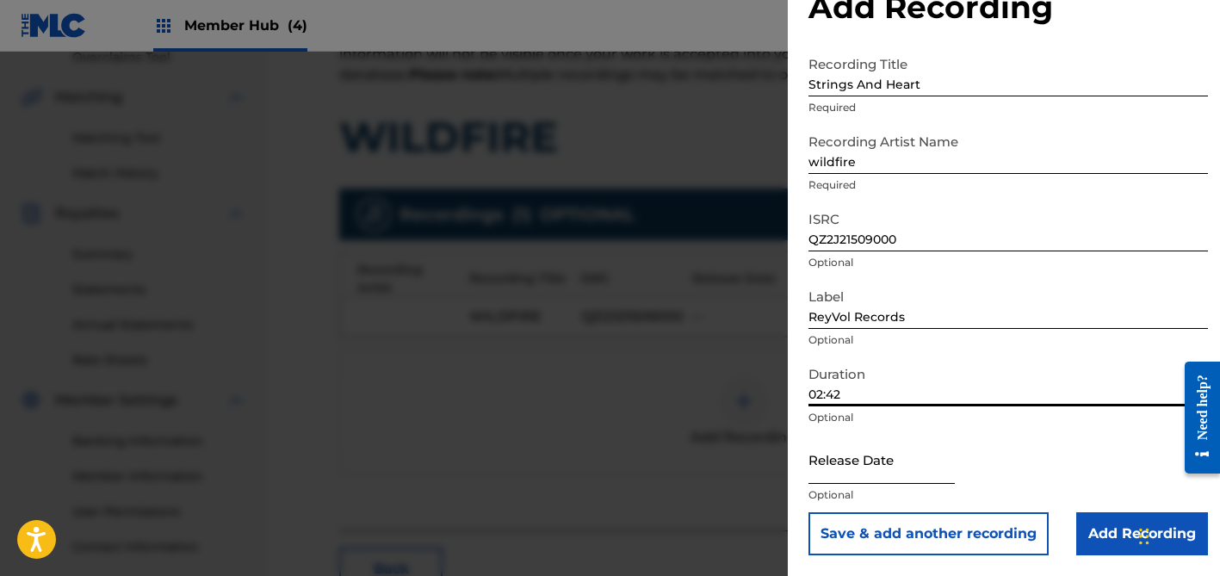
type input "02:42"
click at [884, 456] on input "text" at bounding box center [882, 459] width 146 height 49
select select "8"
select select "2025"
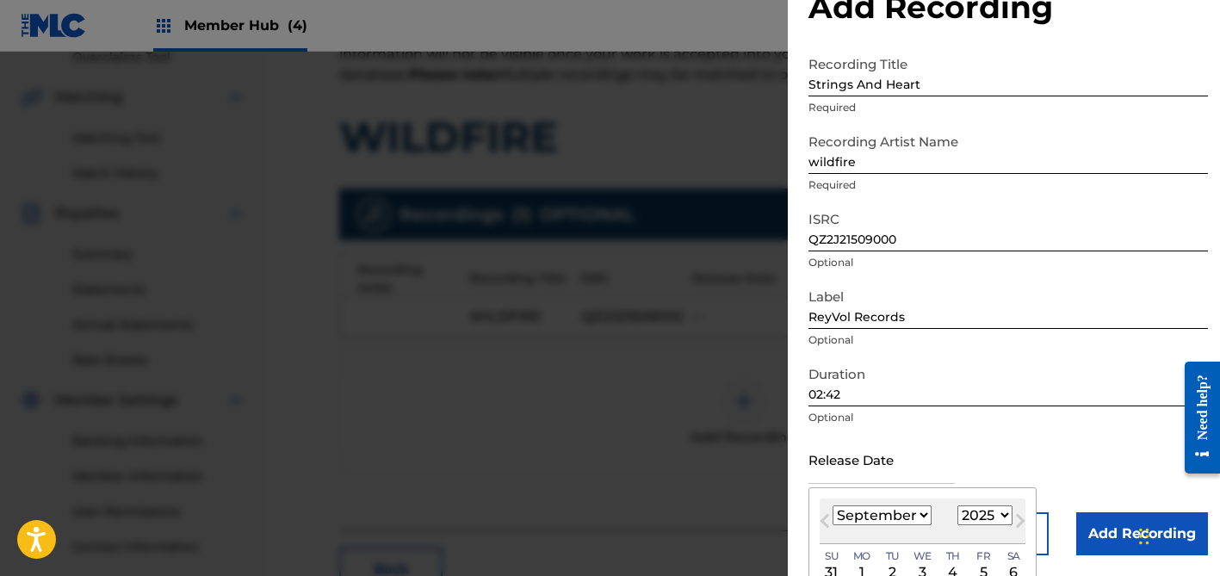
click at [873, 501] on div "[DATE] January February March April May June July August September October Nove…" at bounding box center [923, 522] width 206 height 46
select select "6"
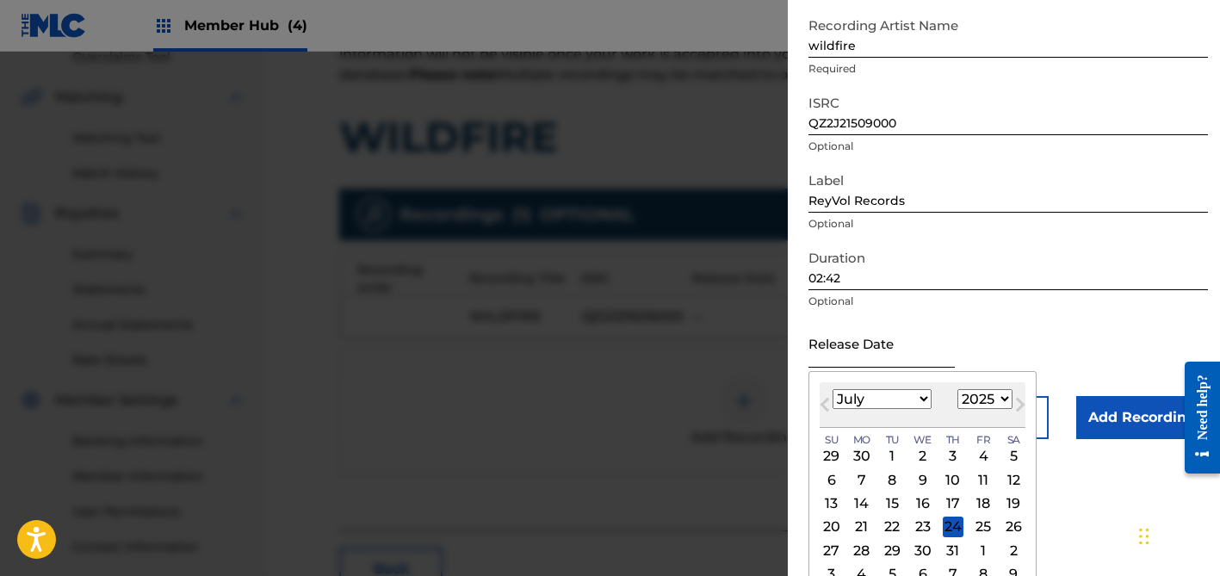
scroll to position [174, 0]
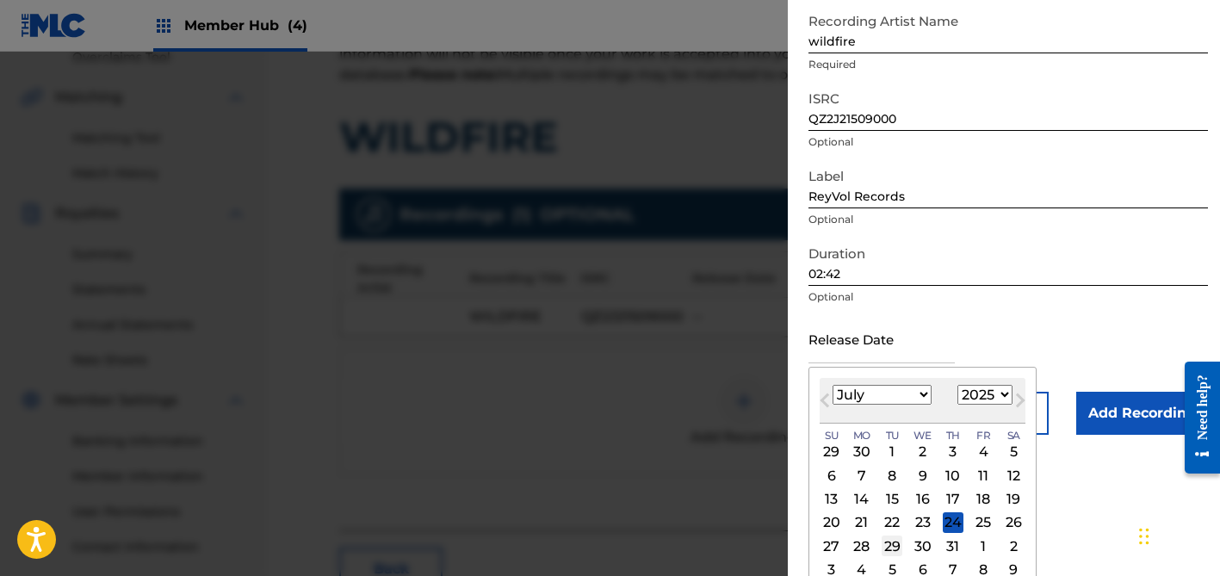
click at [892, 544] on div "29" at bounding box center [892, 546] width 21 height 21
type input "[DATE]"
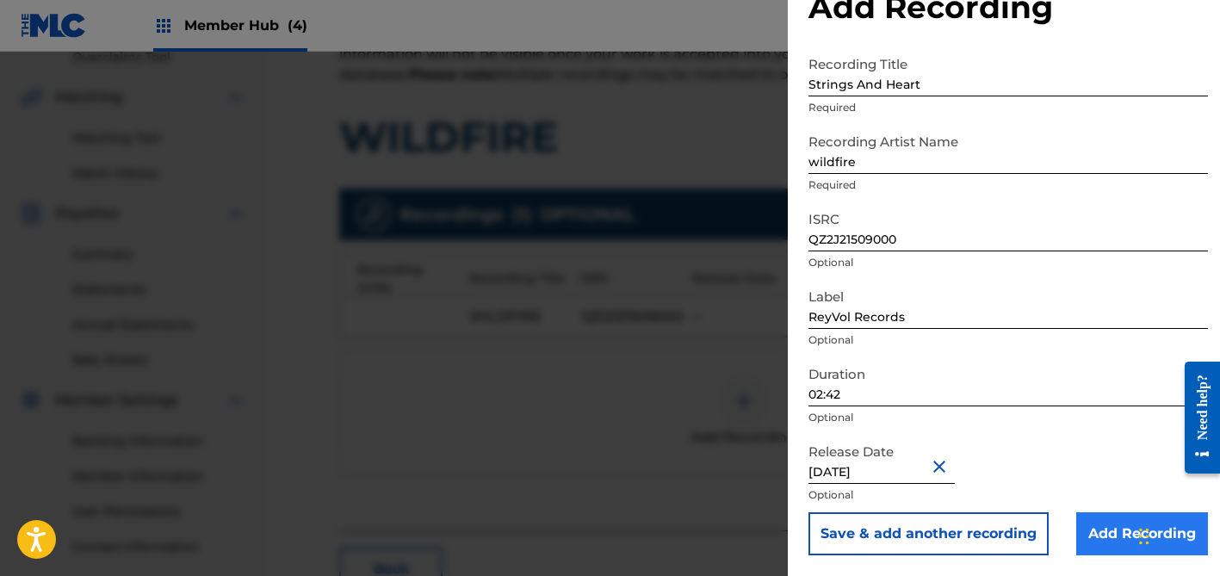
click at [1078, 537] on input "Add Recording" at bounding box center [1142, 533] width 132 height 43
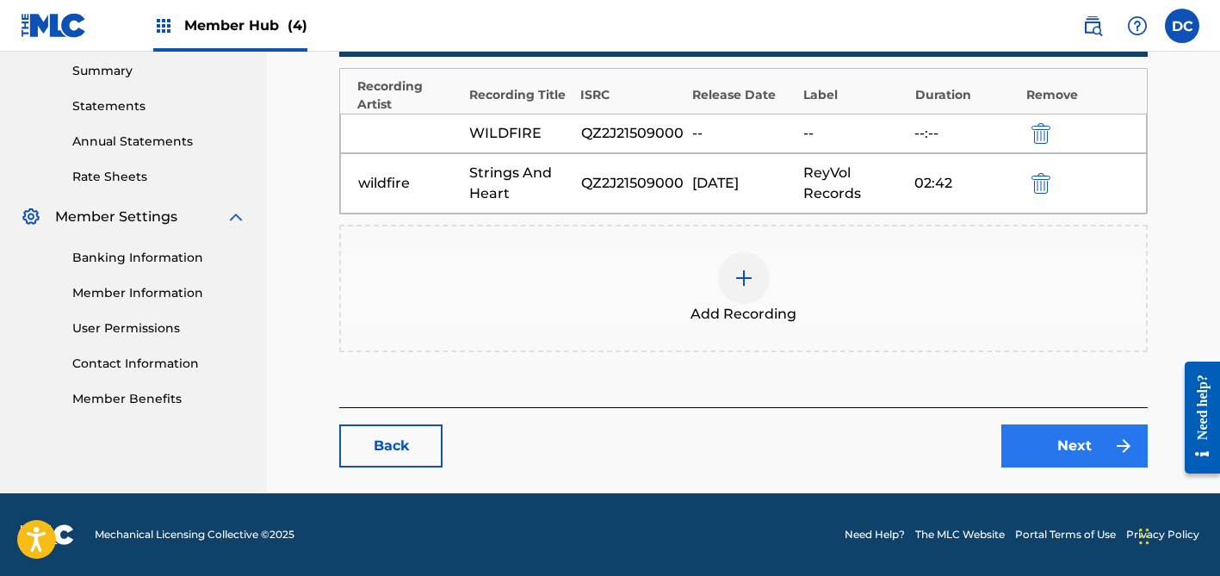
scroll to position [556, 0]
click at [1047, 428] on link "Next" at bounding box center [1075, 446] width 146 height 43
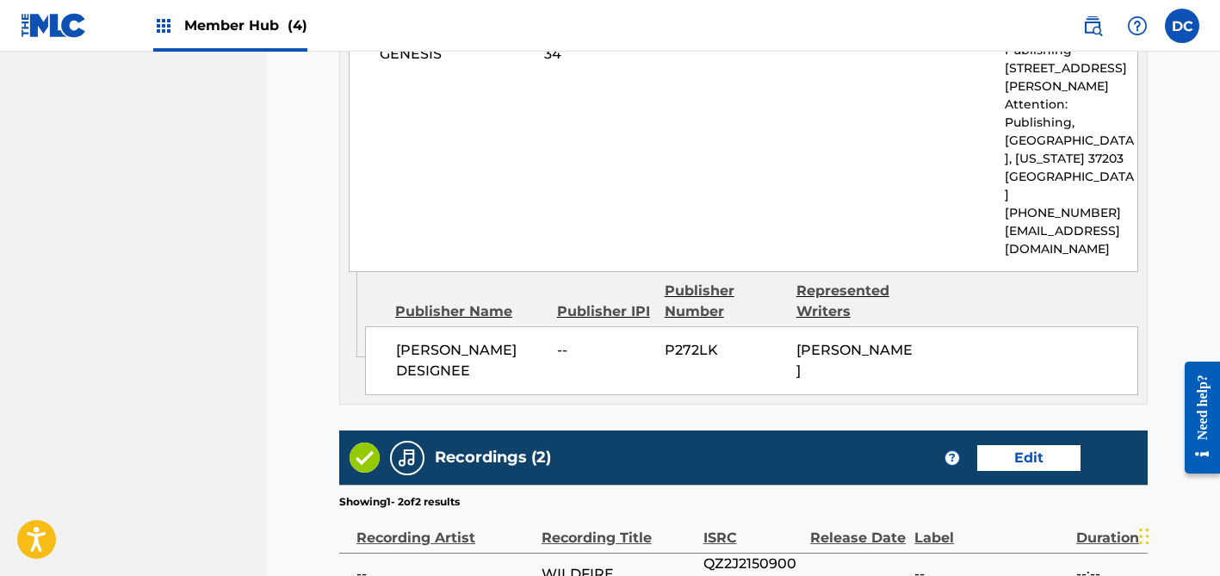
scroll to position [1275, 0]
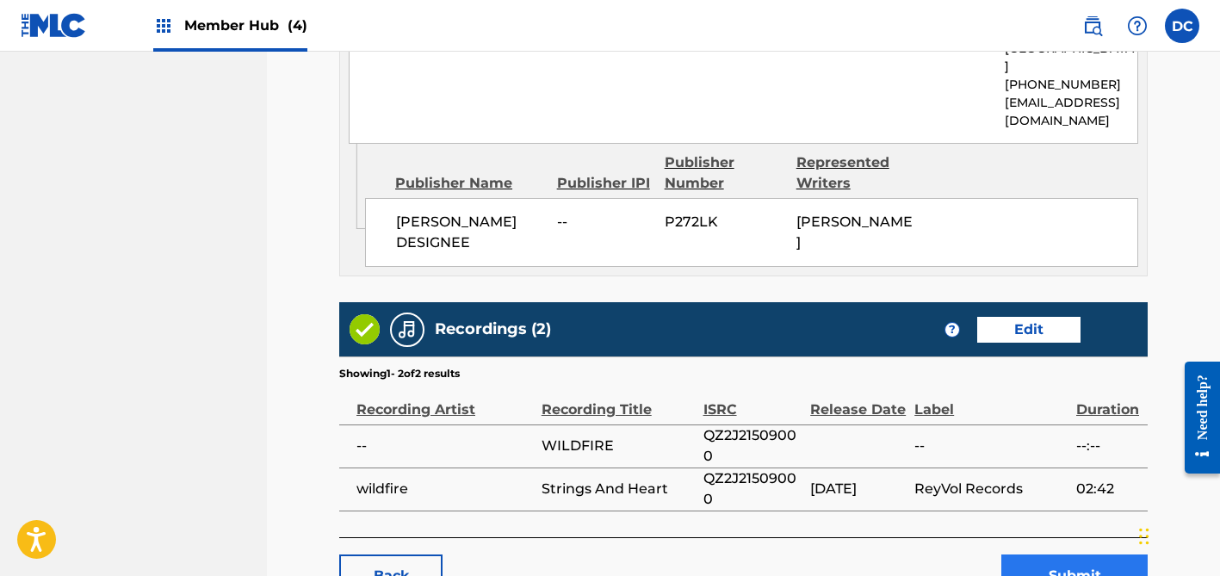
click at [1047, 555] on button "Submit" at bounding box center [1075, 576] width 146 height 43
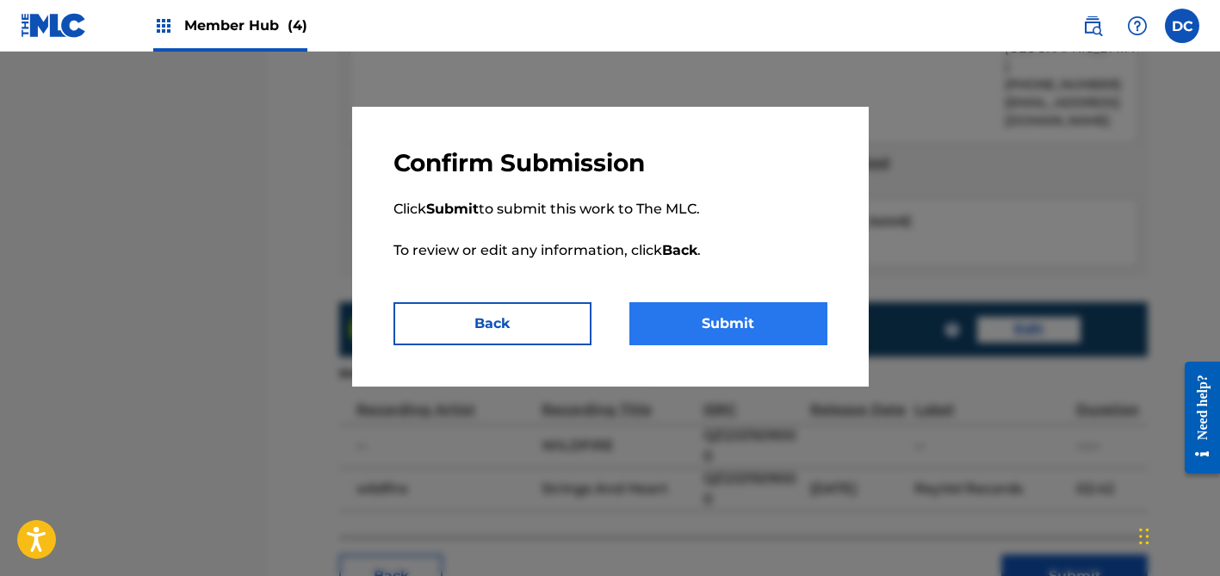
click at [703, 320] on button "Submit" at bounding box center [729, 323] width 198 height 43
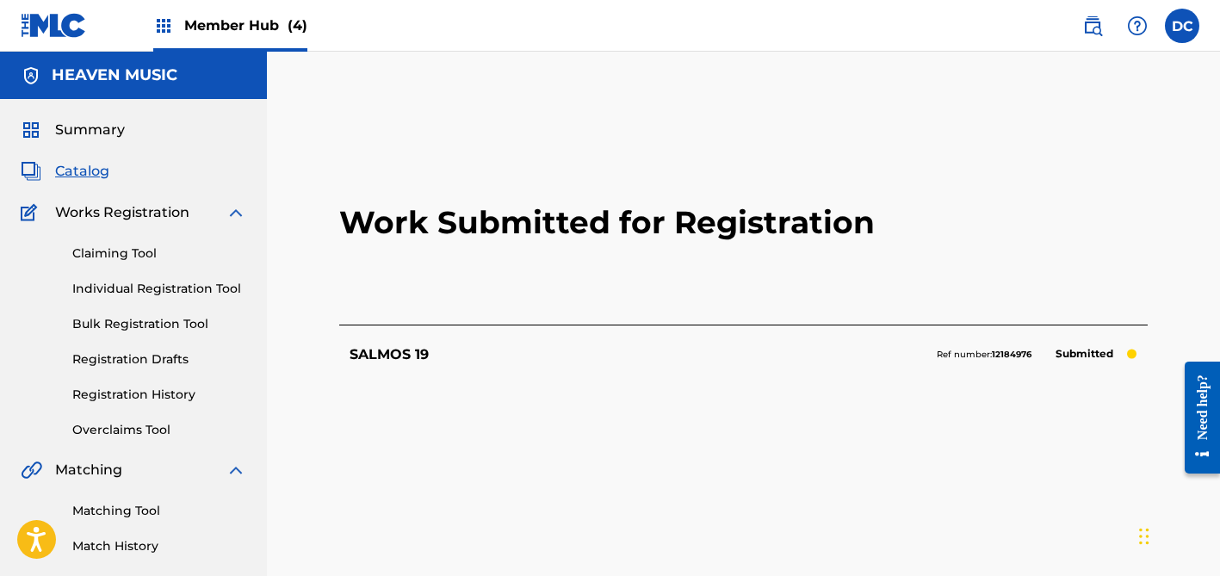
click at [98, 168] on span "Catalog" at bounding box center [82, 171] width 54 height 21
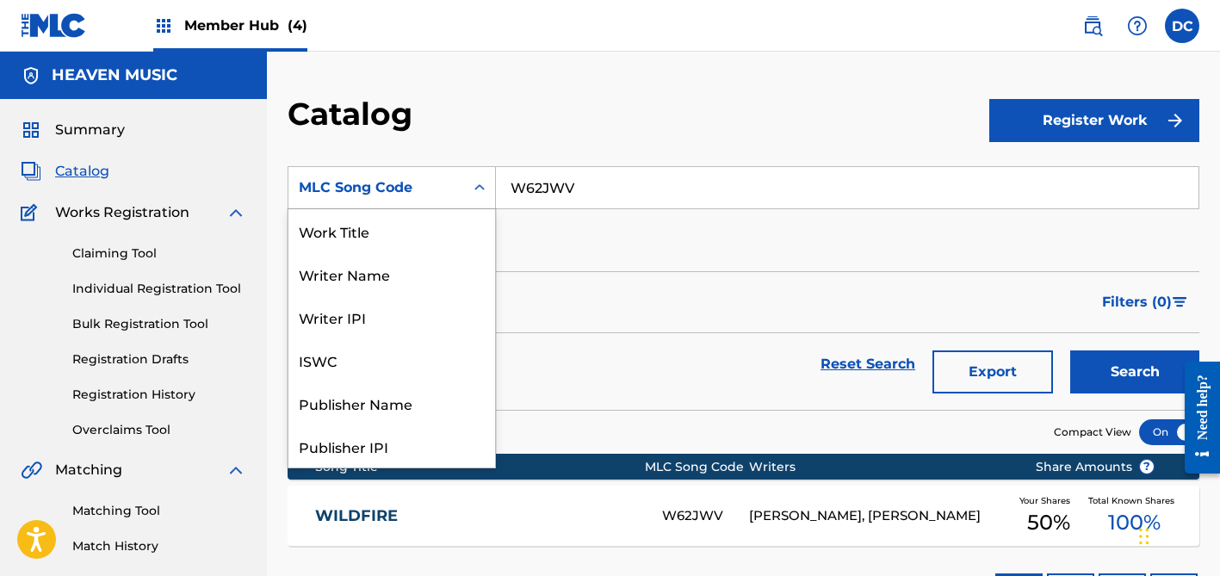
click at [457, 171] on div "MLC Song Code" at bounding box center [392, 187] width 208 height 43
click at [369, 230] on div "Work Title" at bounding box center [391, 230] width 207 height 43
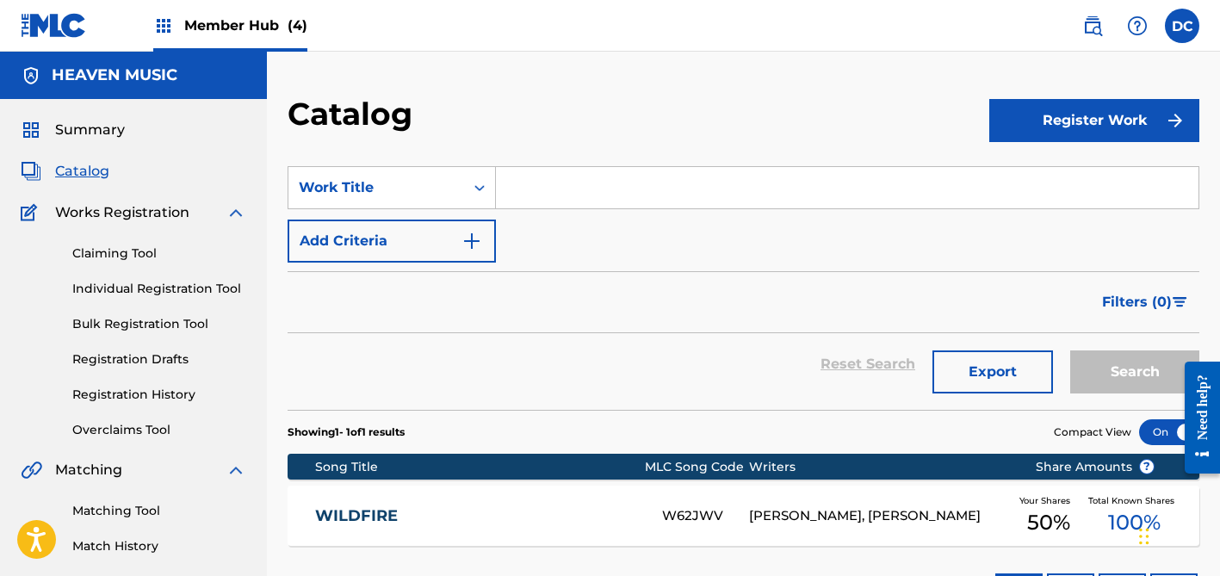
click at [549, 185] on input "Search Form" at bounding box center [847, 187] width 703 height 41
paste input "oasis for my soul"
type input "oasis for my soul"
click at [1135, 372] on button "Search" at bounding box center [1134, 371] width 129 height 43
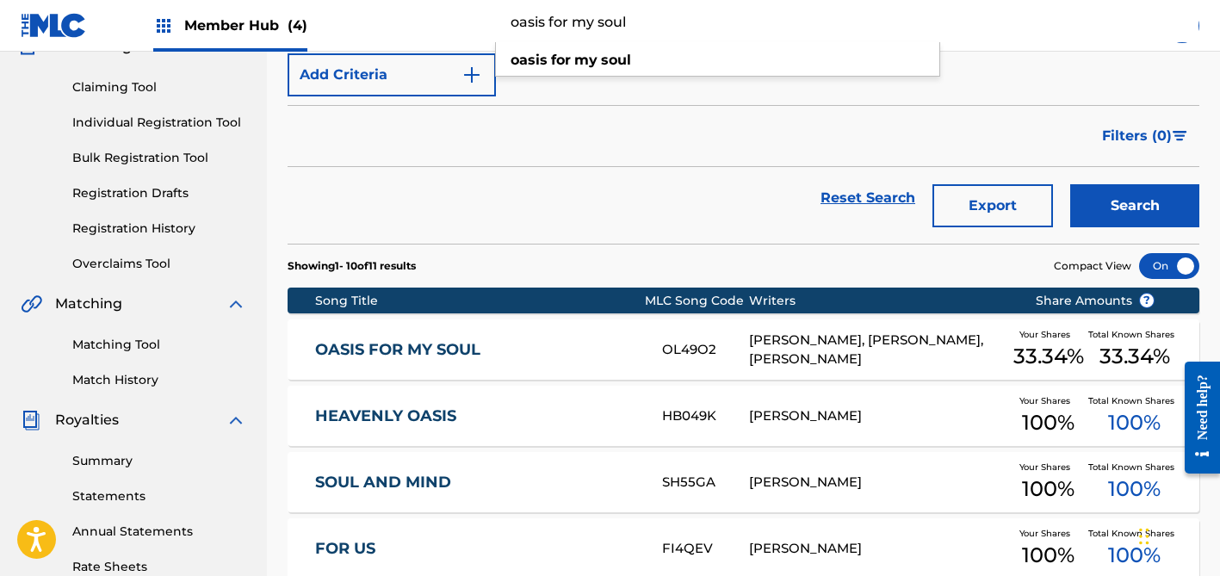
scroll to position [202, 0]
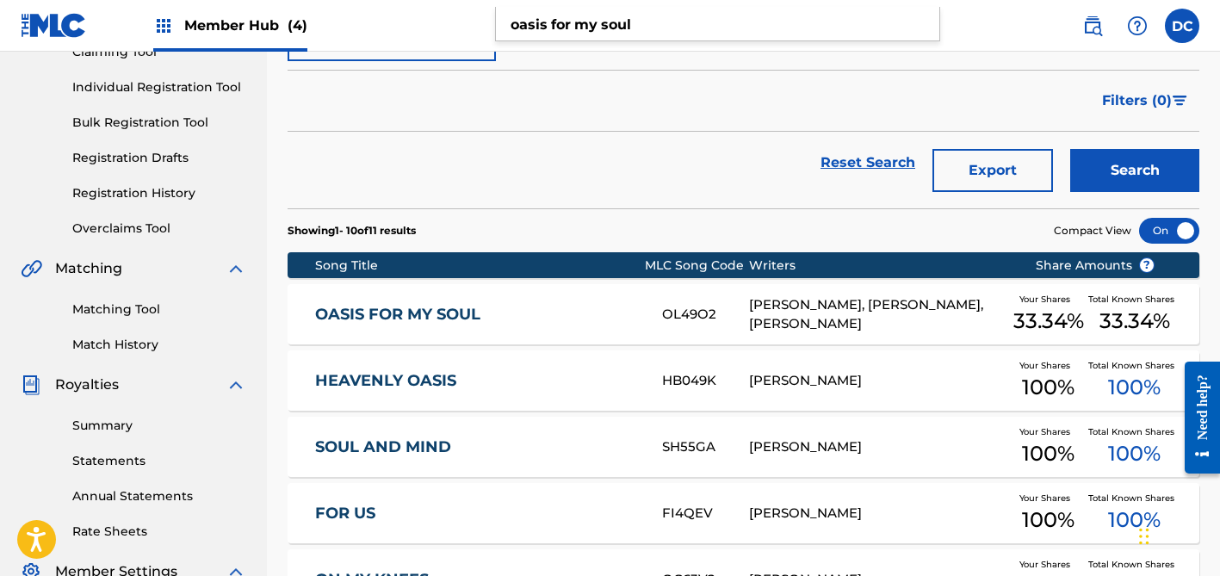
click at [600, 308] on link "OASIS FOR MY SOUL" at bounding box center [477, 315] width 325 height 20
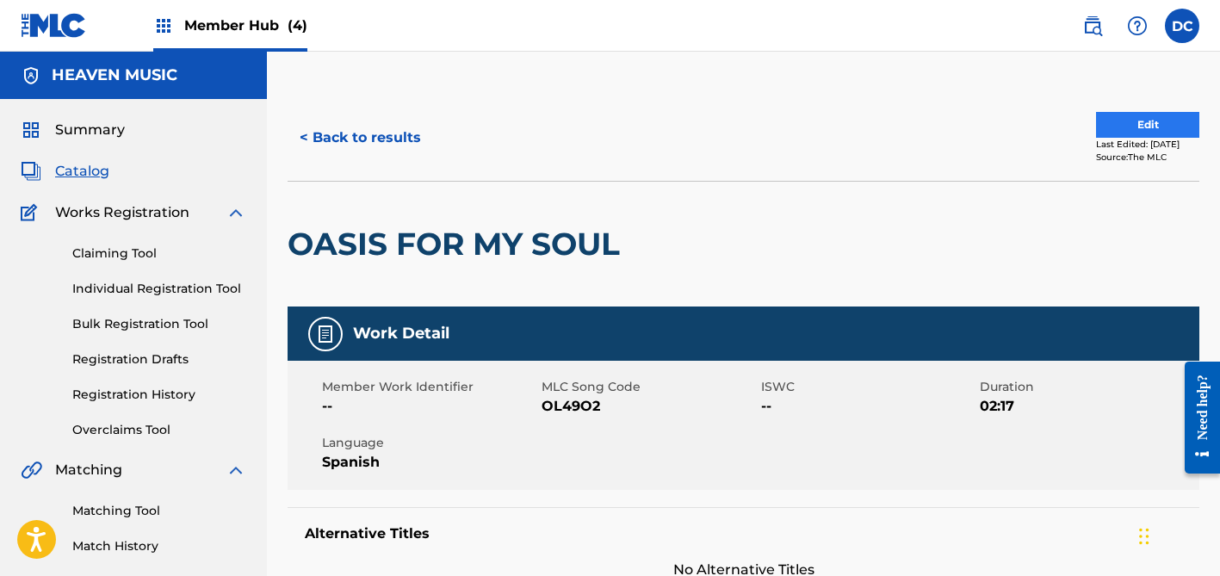
click at [1115, 125] on button "Edit" at bounding box center [1147, 125] width 103 height 26
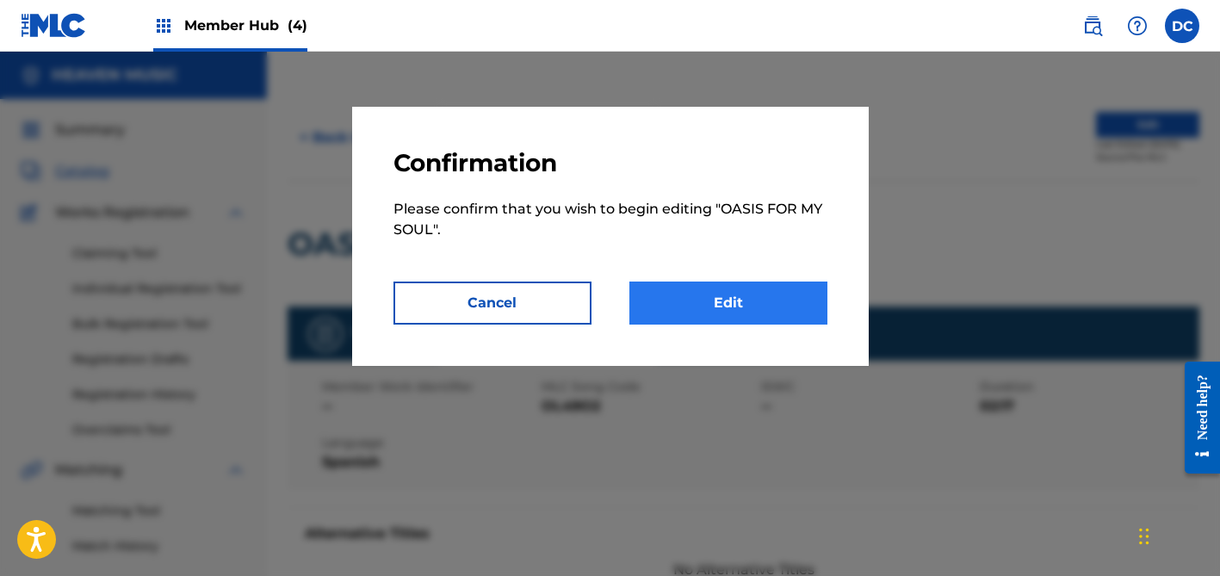
click at [803, 295] on link "Edit" at bounding box center [729, 303] width 198 height 43
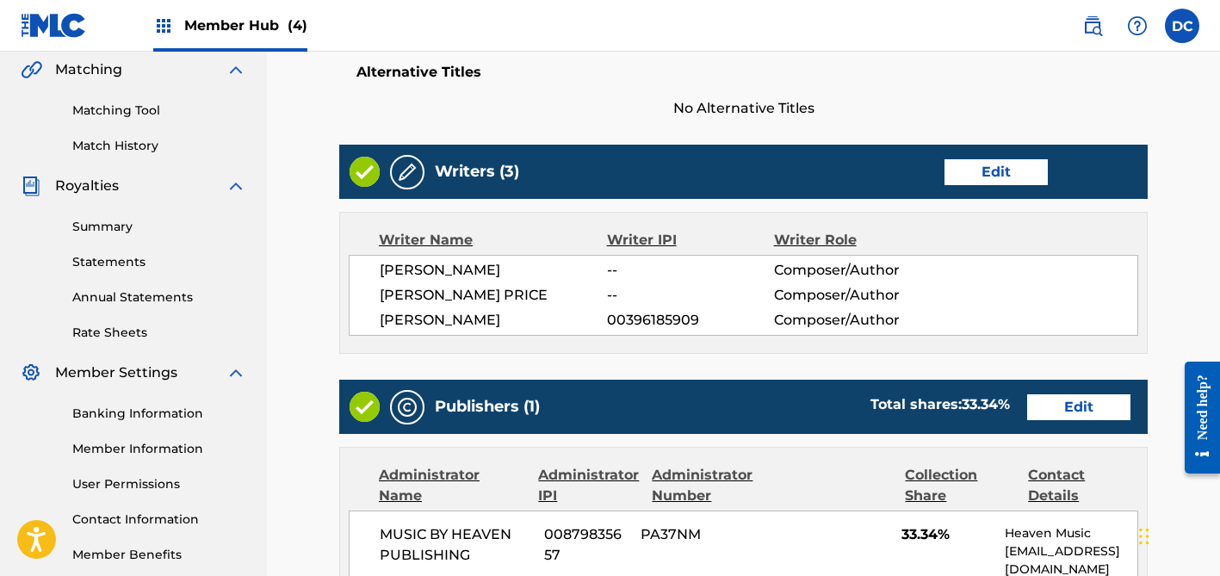
scroll to position [431, 0]
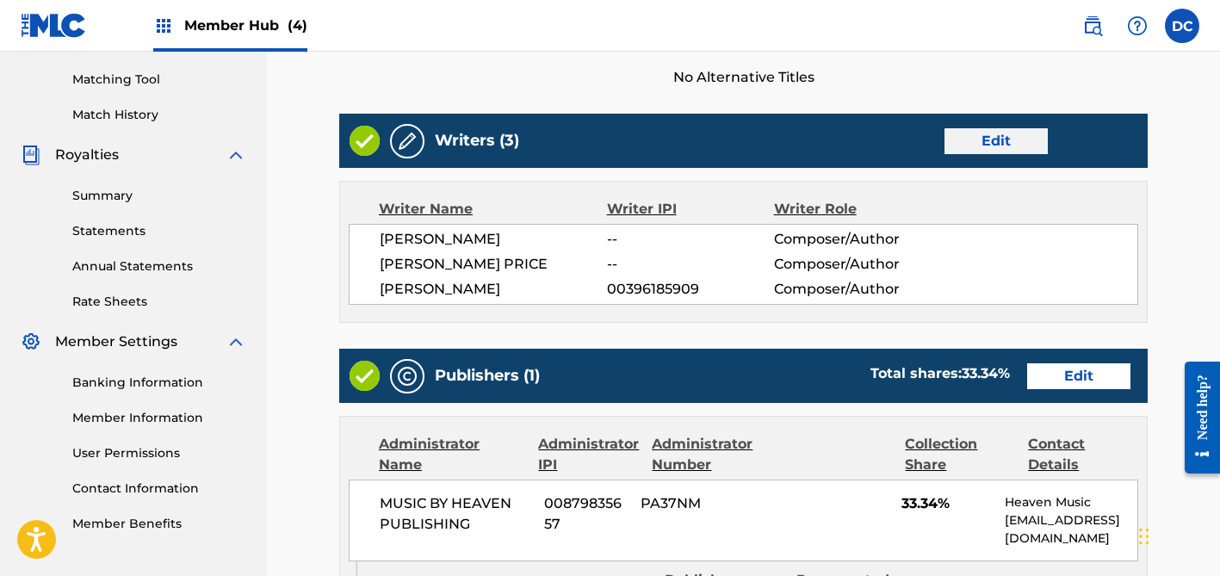
click at [1025, 140] on link "Edit" at bounding box center [996, 141] width 103 height 26
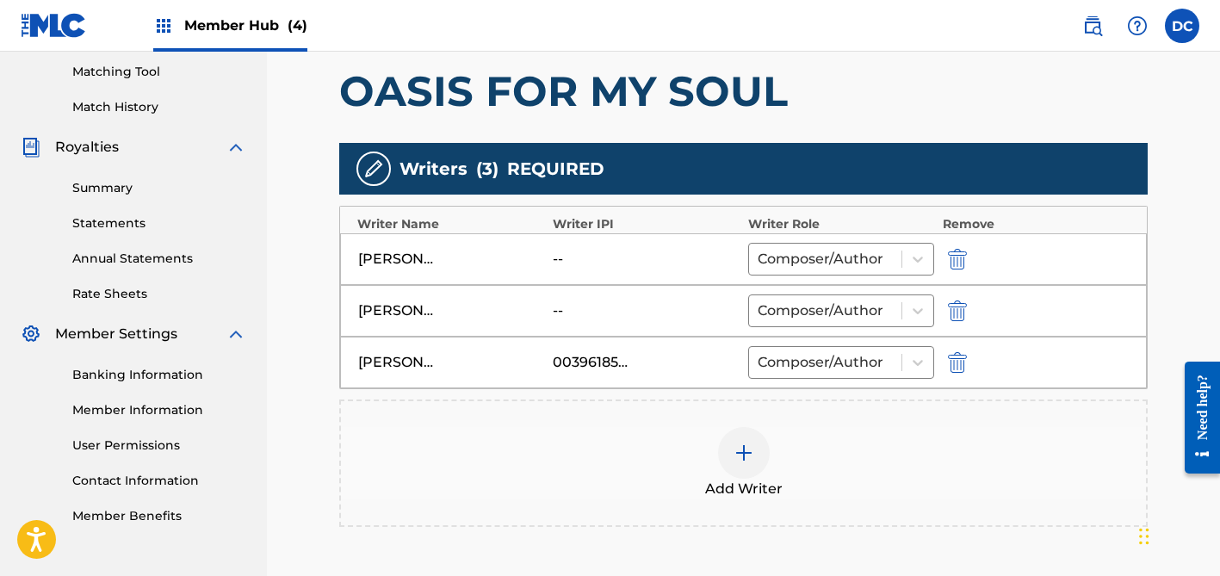
scroll to position [454, 0]
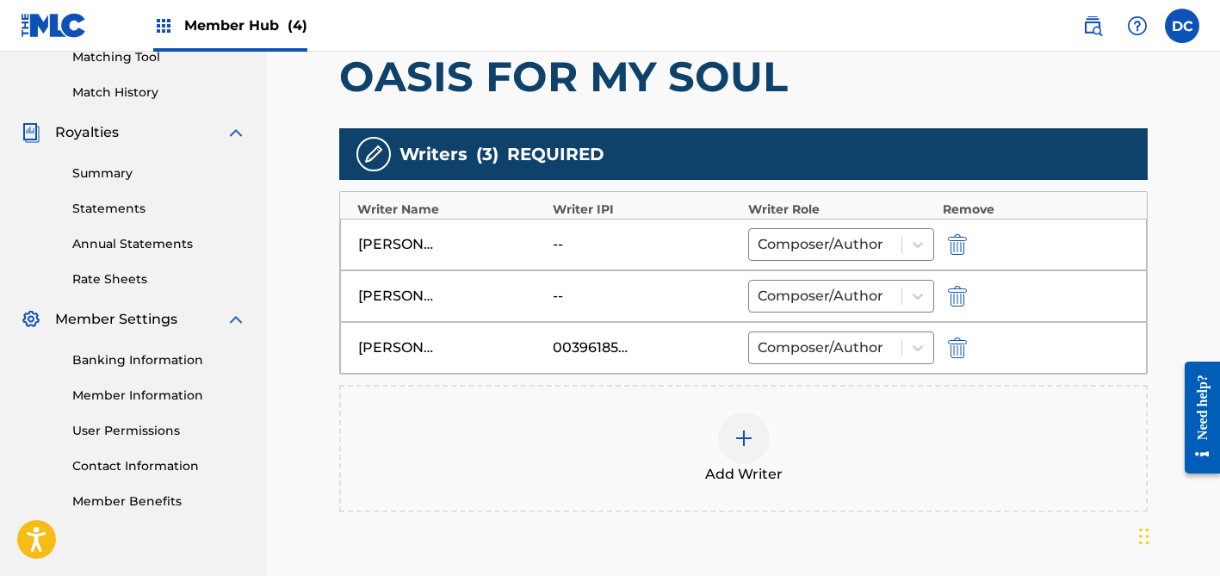
click at [772, 456] on div "Add Writer" at bounding box center [743, 448] width 805 height 72
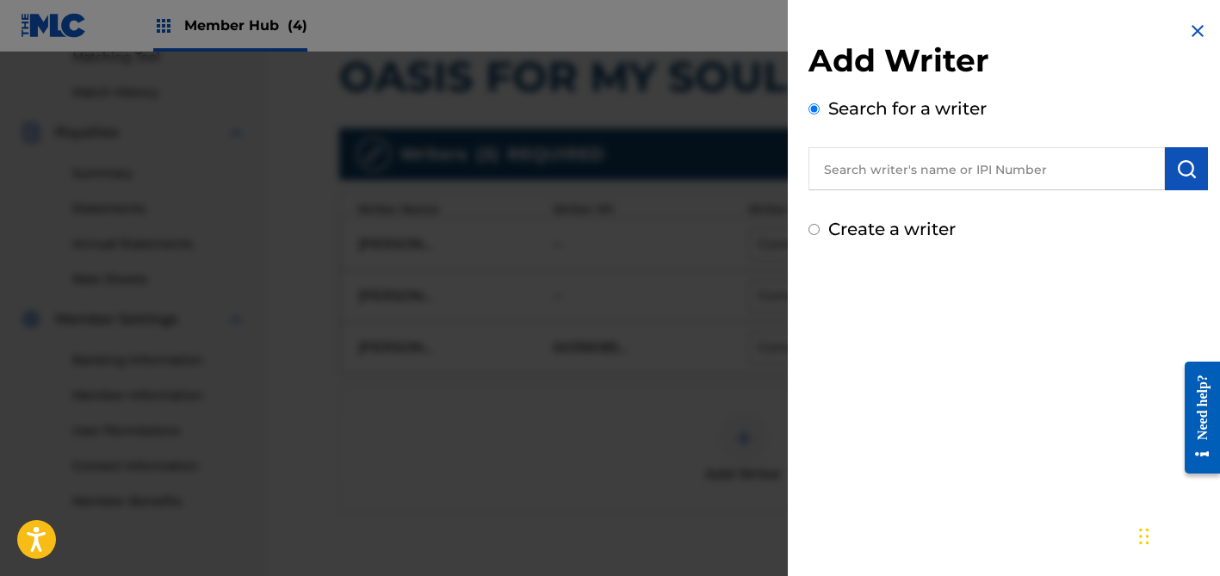
click at [909, 160] on input "text" at bounding box center [987, 168] width 357 height 43
paste input "1194761036"
click at [821, 172] on input "1194761036" at bounding box center [987, 168] width 357 height 43
type input "01194761036"
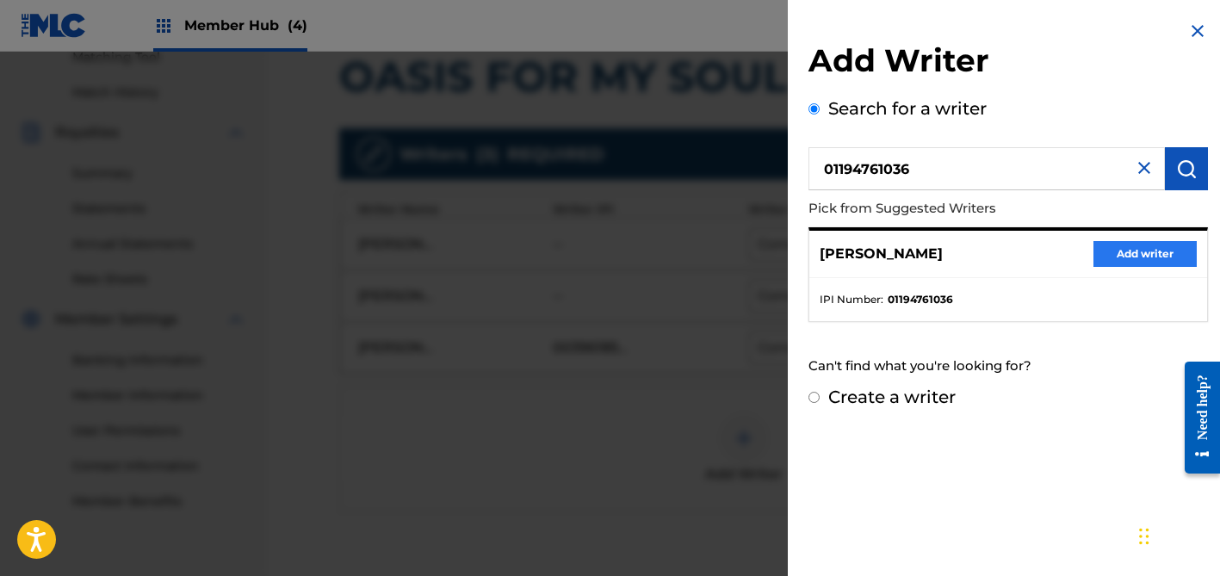
click at [1130, 248] on button "Add writer" at bounding box center [1145, 254] width 103 height 26
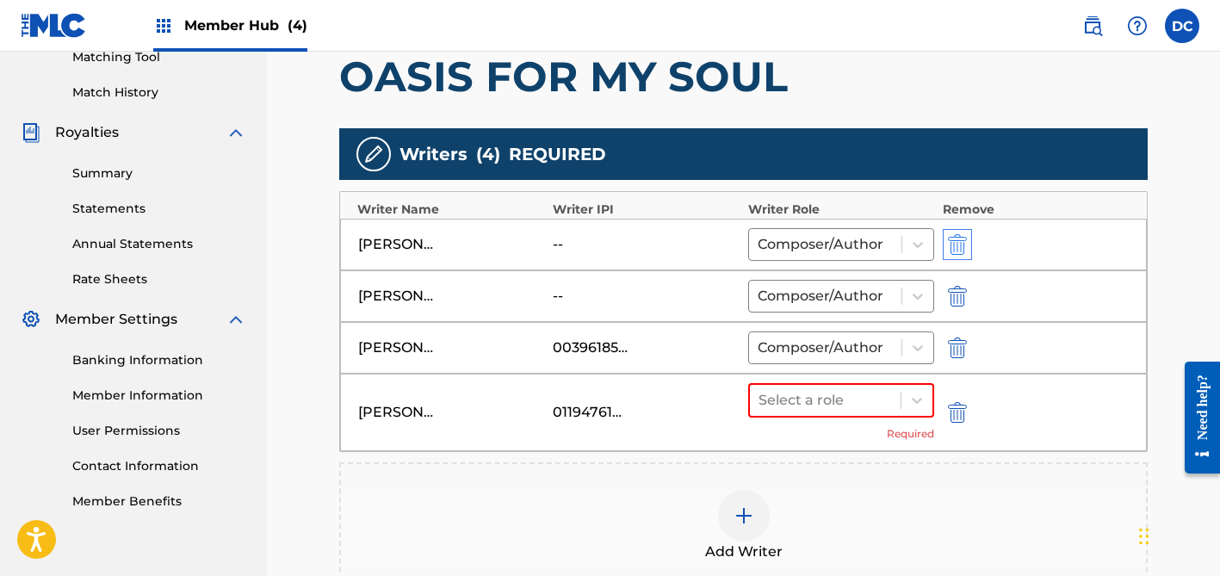
click at [959, 243] on img "submit" at bounding box center [957, 244] width 19 height 21
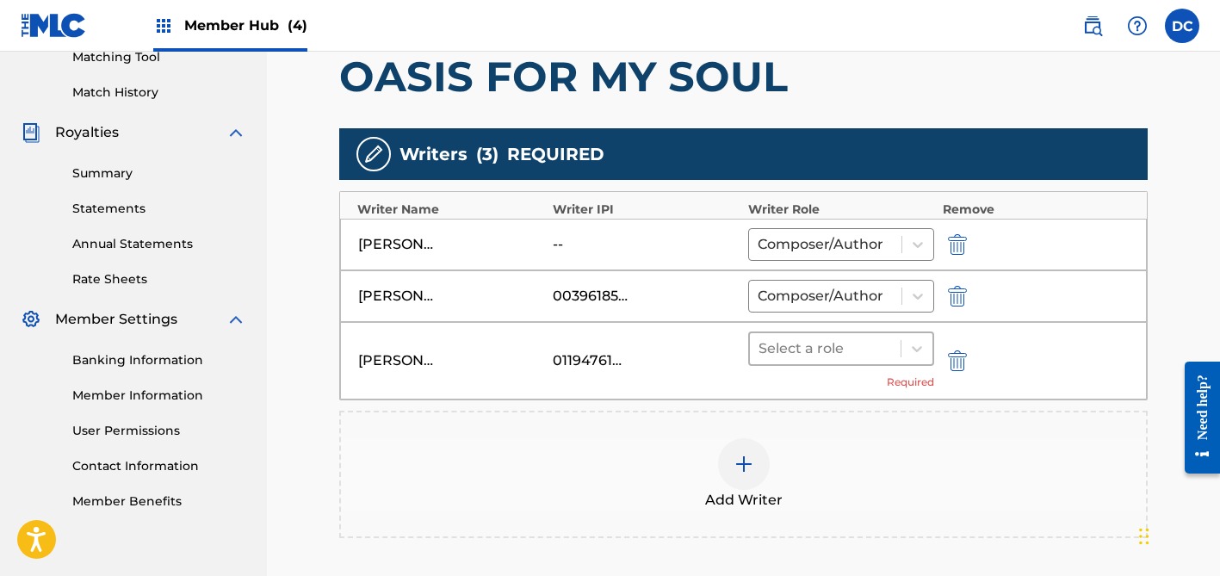
click at [890, 348] on div at bounding box center [825, 349] width 133 height 24
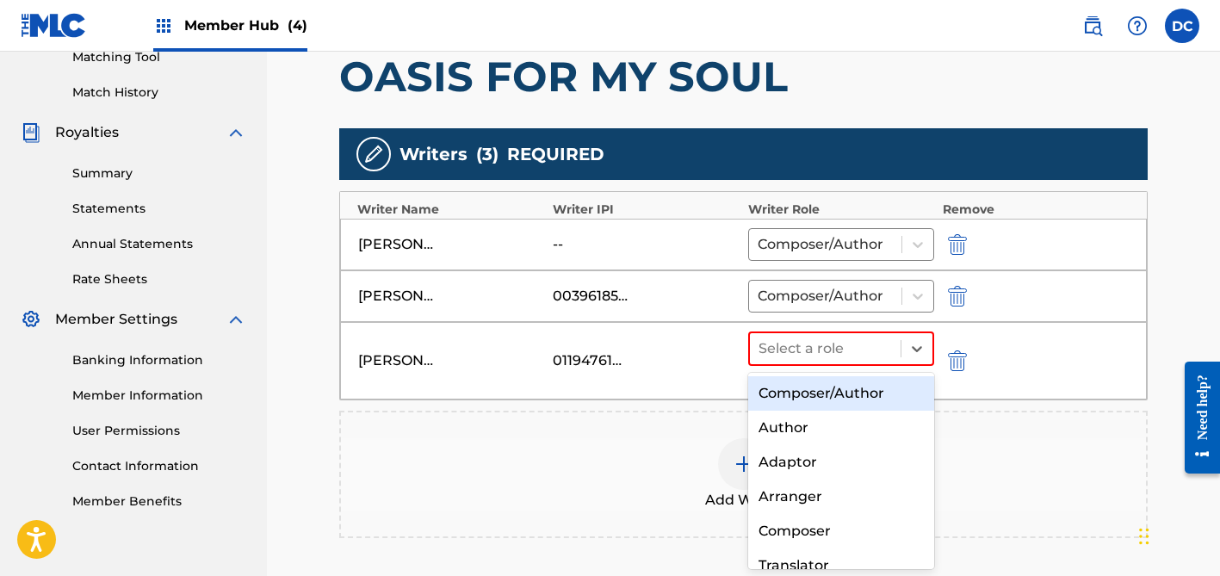
click at [854, 385] on div "Composer/Author" at bounding box center [841, 393] width 186 height 34
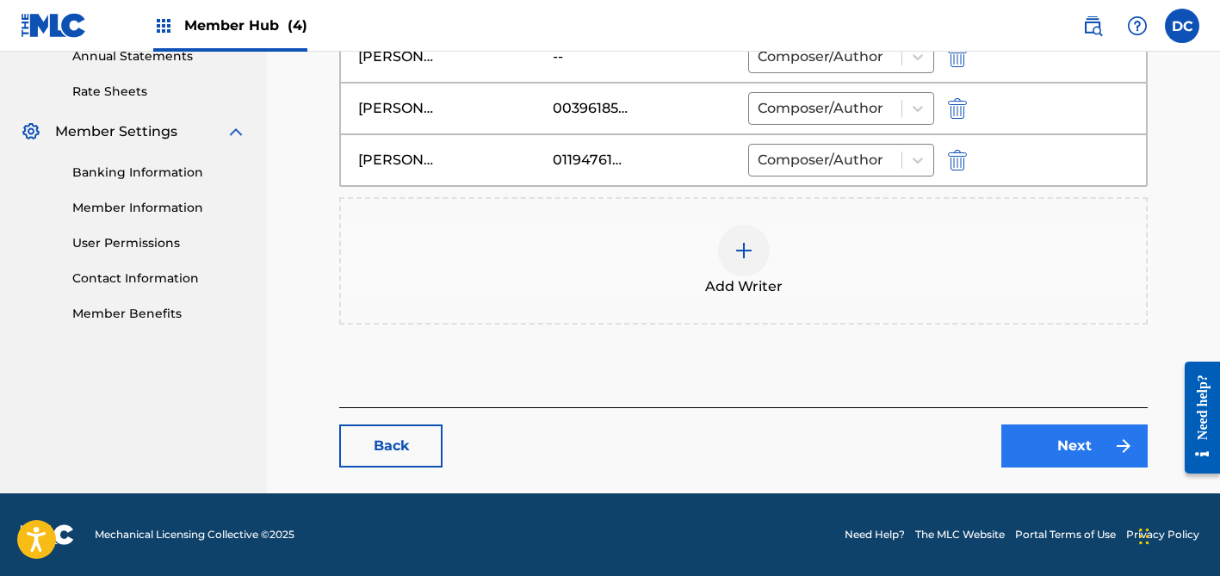
scroll to position [642, 0]
click at [1048, 436] on link "Next" at bounding box center [1075, 446] width 146 height 43
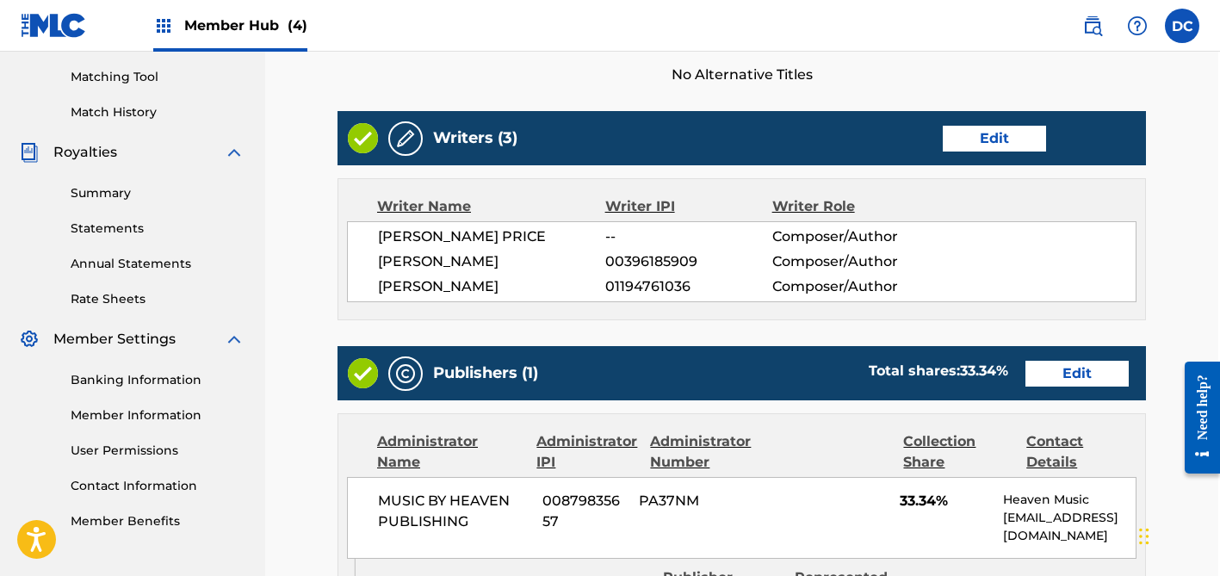
scroll to position [501, 2]
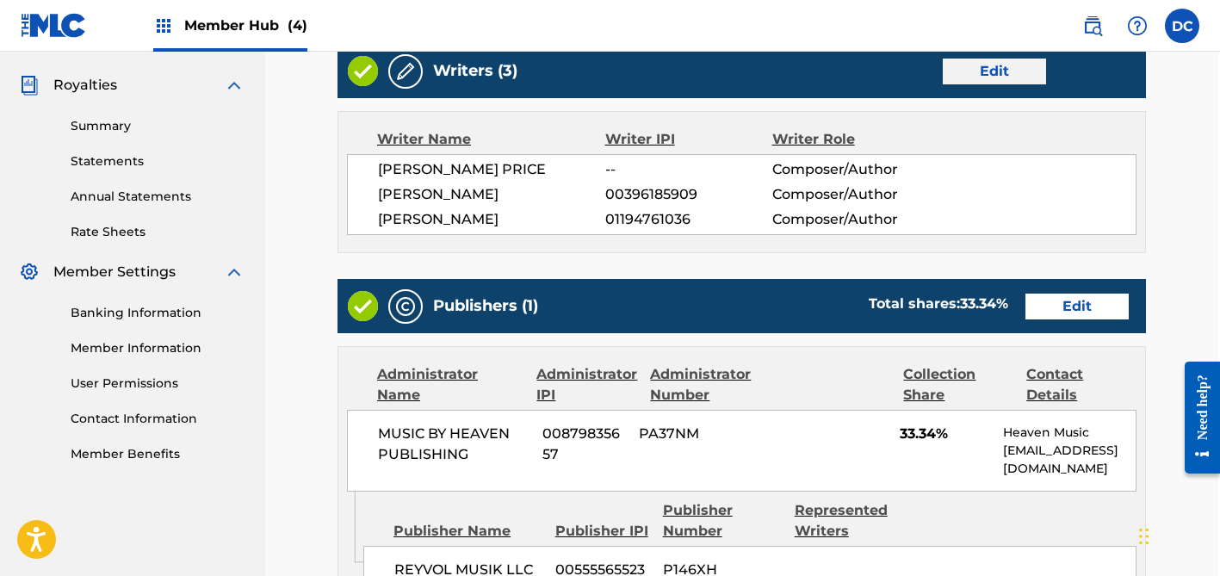
click at [987, 71] on link "Edit" at bounding box center [994, 72] width 103 height 26
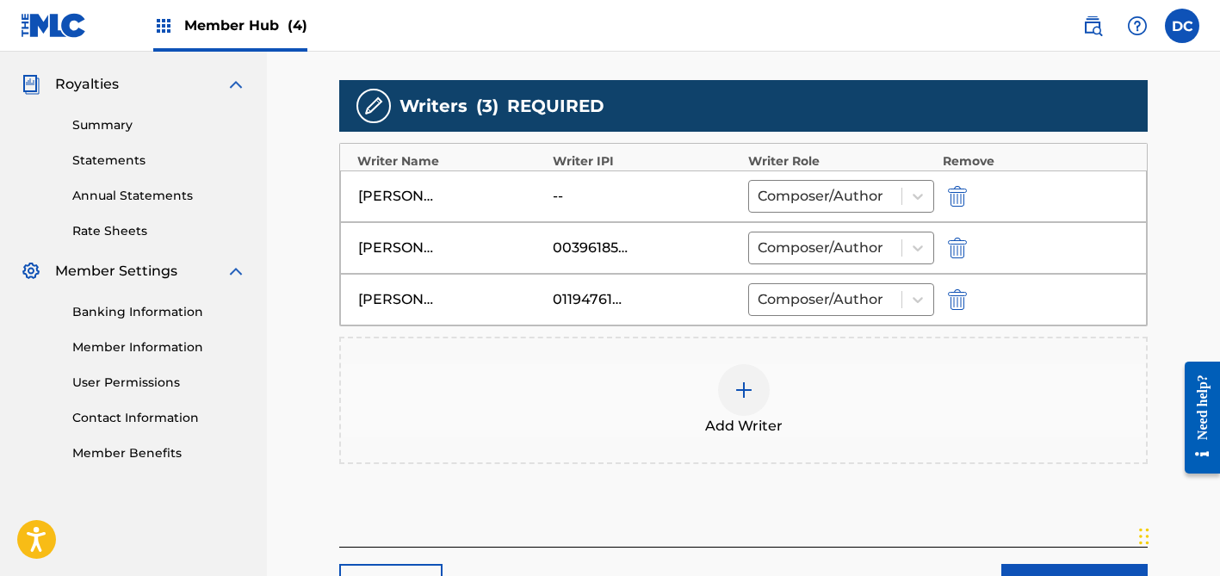
scroll to position [540, 0]
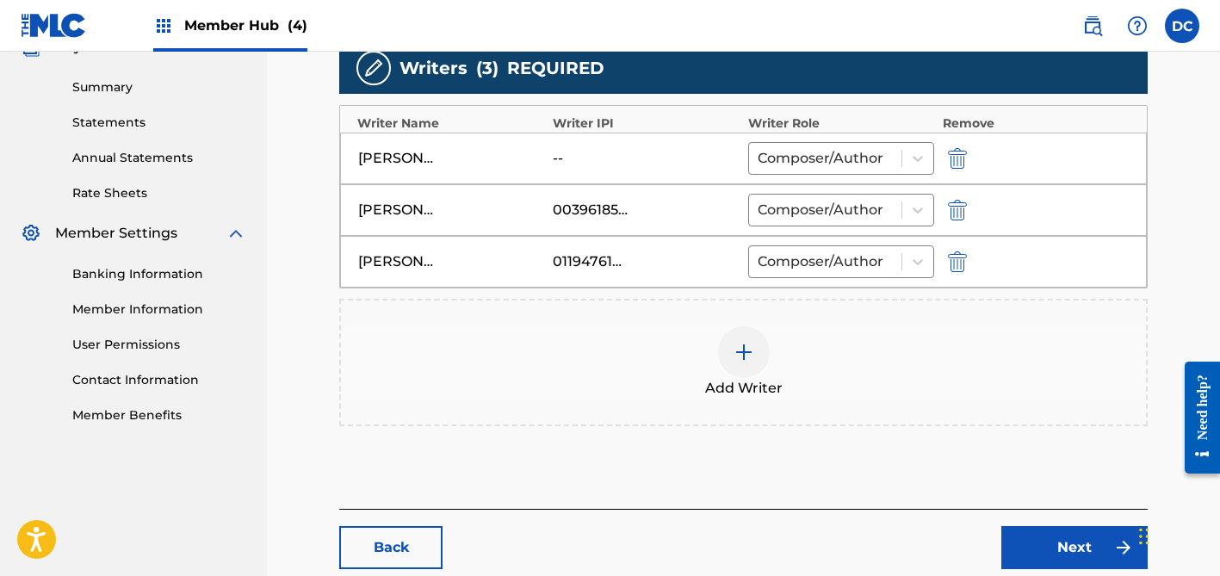
click at [723, 368] on div at bounding box center [744, 352] width 52 height 52
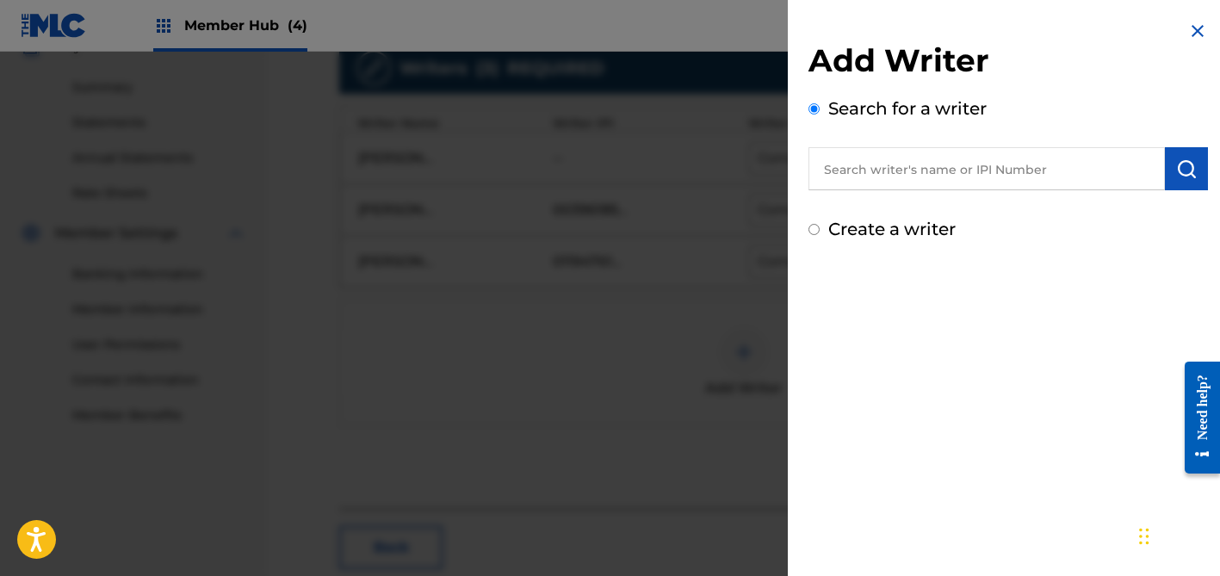
click at [909, 166] on input "text" at bounding box center [987, 168] width 357 height 43
paste input "394027944"
click at [824, 164] on input "394027944" at bounding box center [987, 168] width 357 height 43
type input "00394027944"
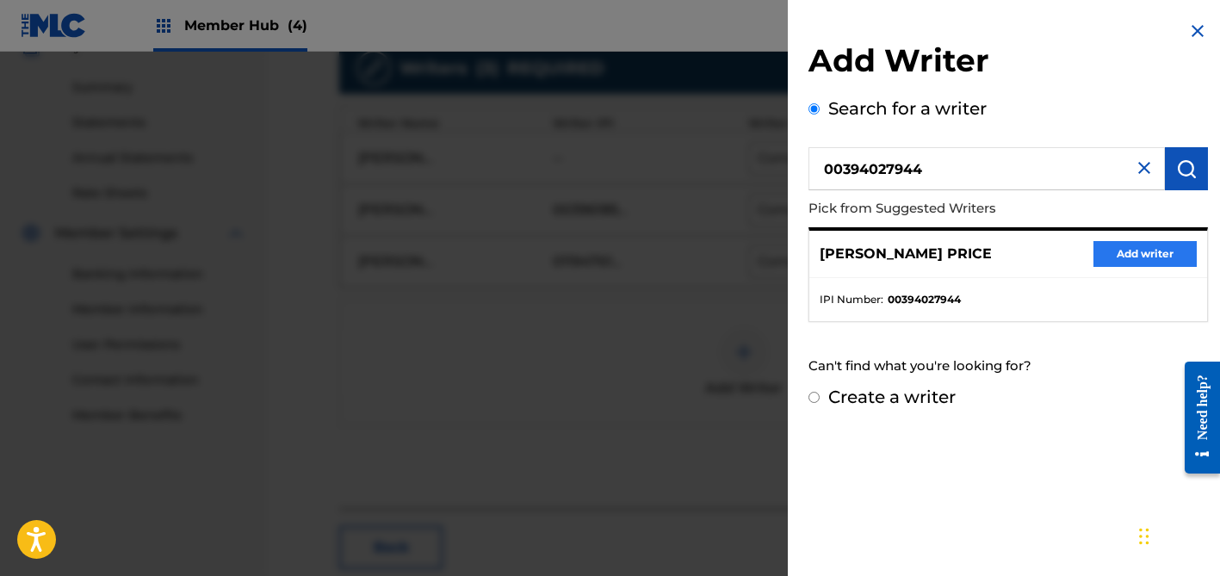
click at [1142, 253] on button "Add writer" at bounding box center [1145, 254] width 103 height 26
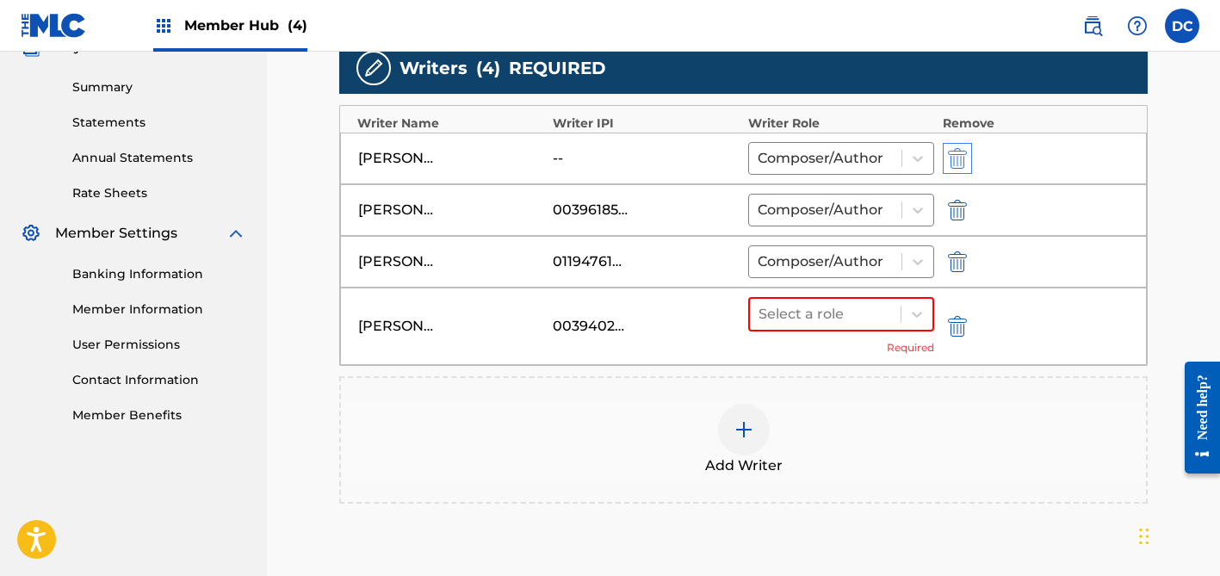
click at [958, 156] on img "submit" at bounding box center [957, 158] width 19 height 21
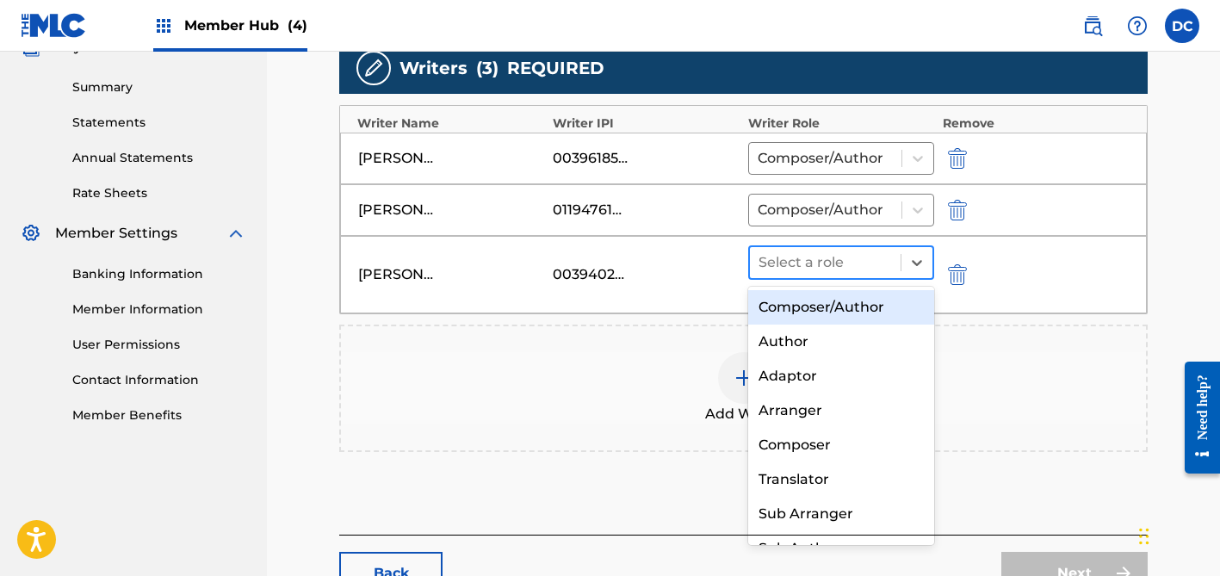
click at [817, 270] on div at bounding box center [825, 263] width 133 height 24
drag, startPoint x: 825, startPoint y: 309, endPoint x: 871, endPoint y: 335, distance: 53.2
click at [826, 309] on div "Composer/Author" at bounding box center [841, 307] width 186 height 34
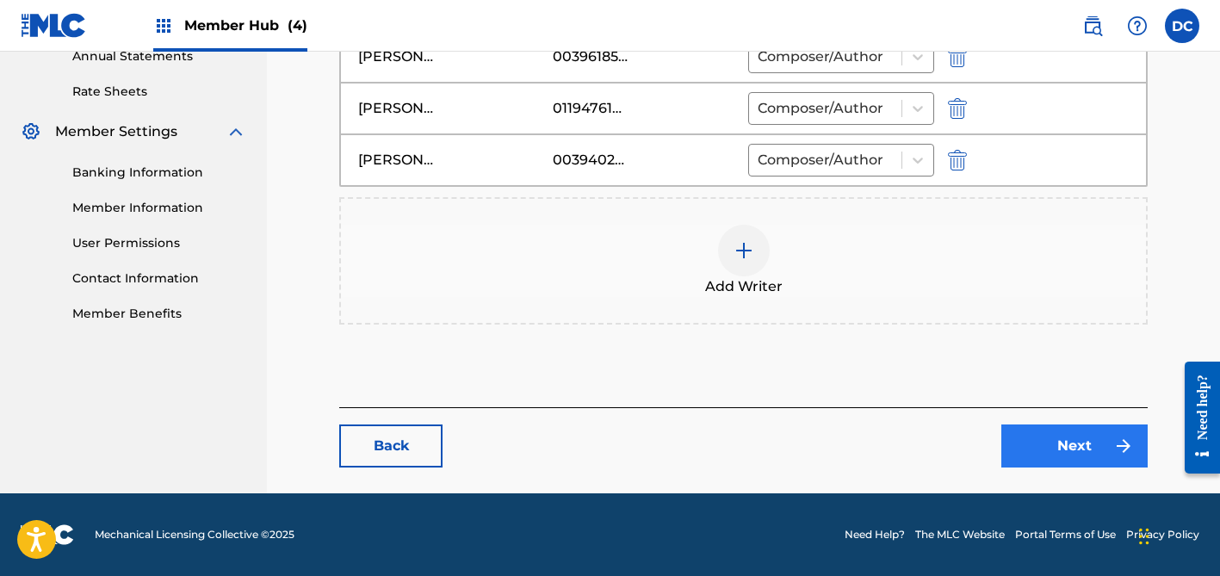
scroll to position [0, 0]
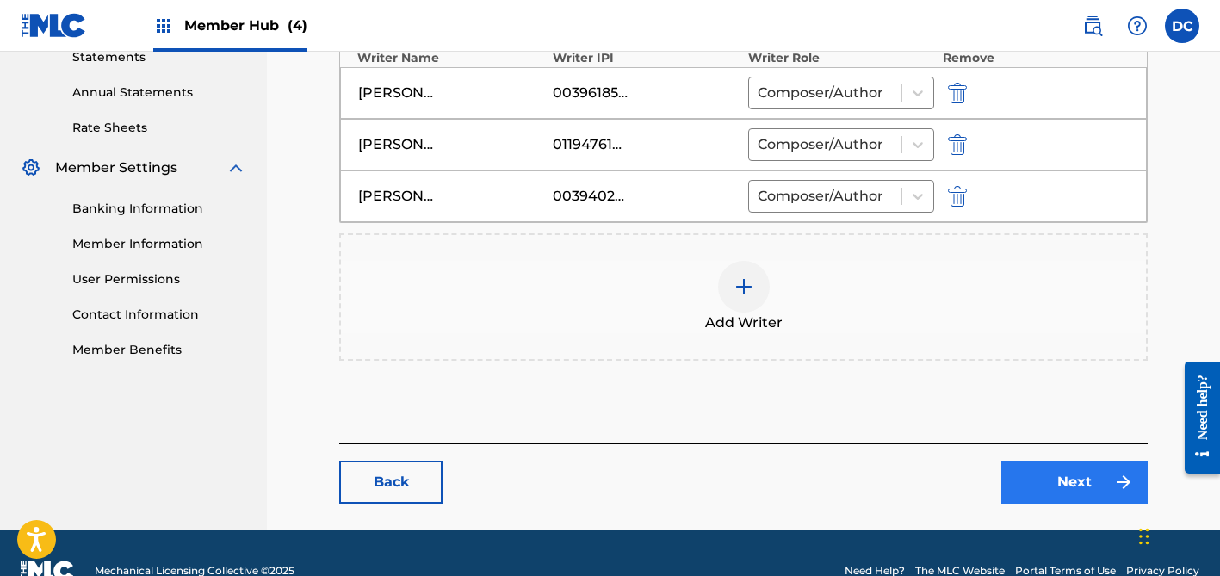
click at [1050, 461] on link "Next" at bounding box center [1075, 482] width 146 height 43
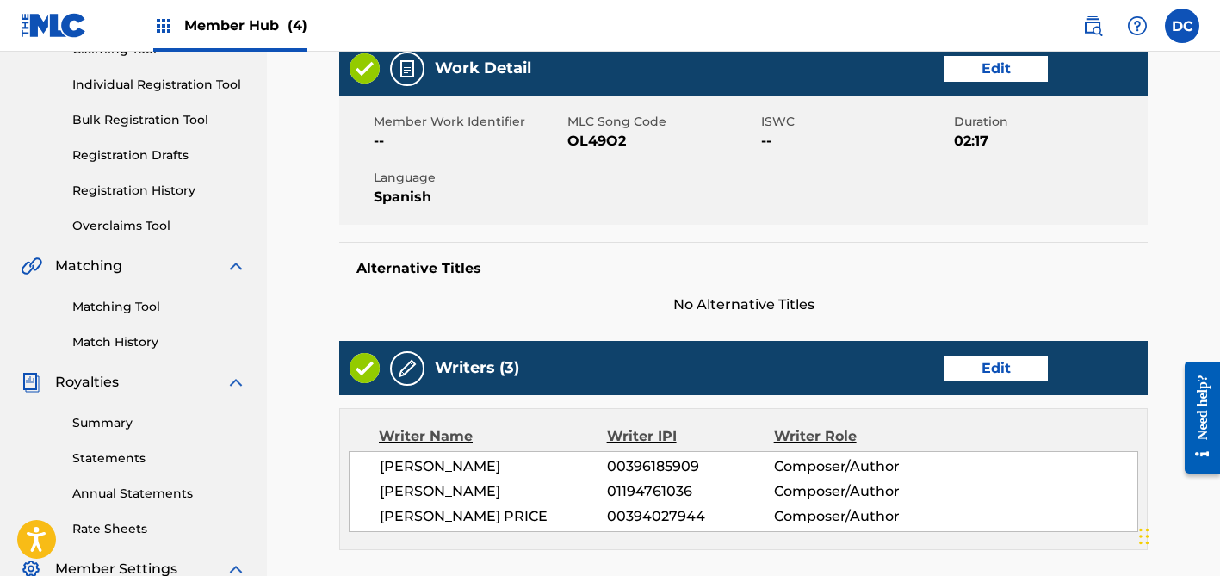
scroll to position [242, 0]
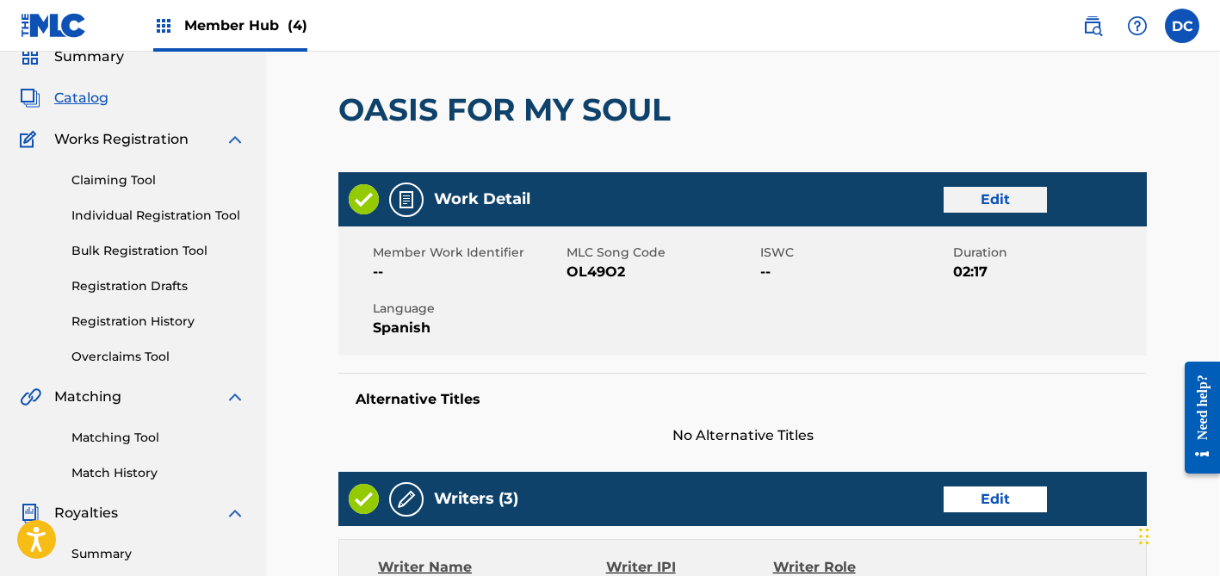
click at [990, 204] on link "Edit" at bounding box center [995, 200] width 103 height 26
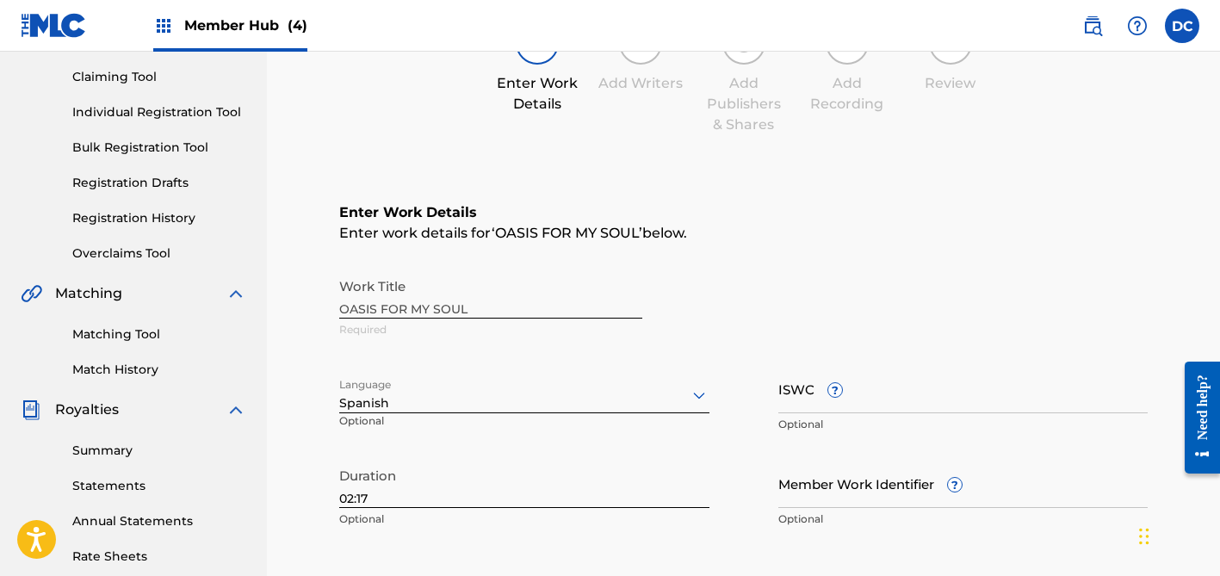
scroll to position [219, 0]
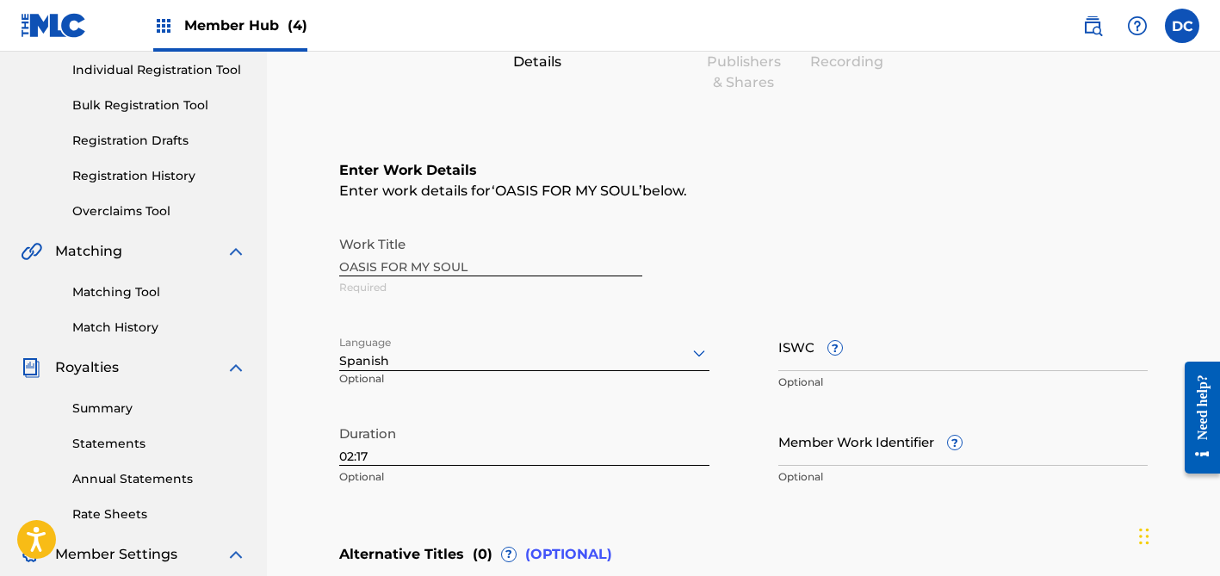
click at [570, 360] on div at bounding box center [524, 353] width 370 height 22
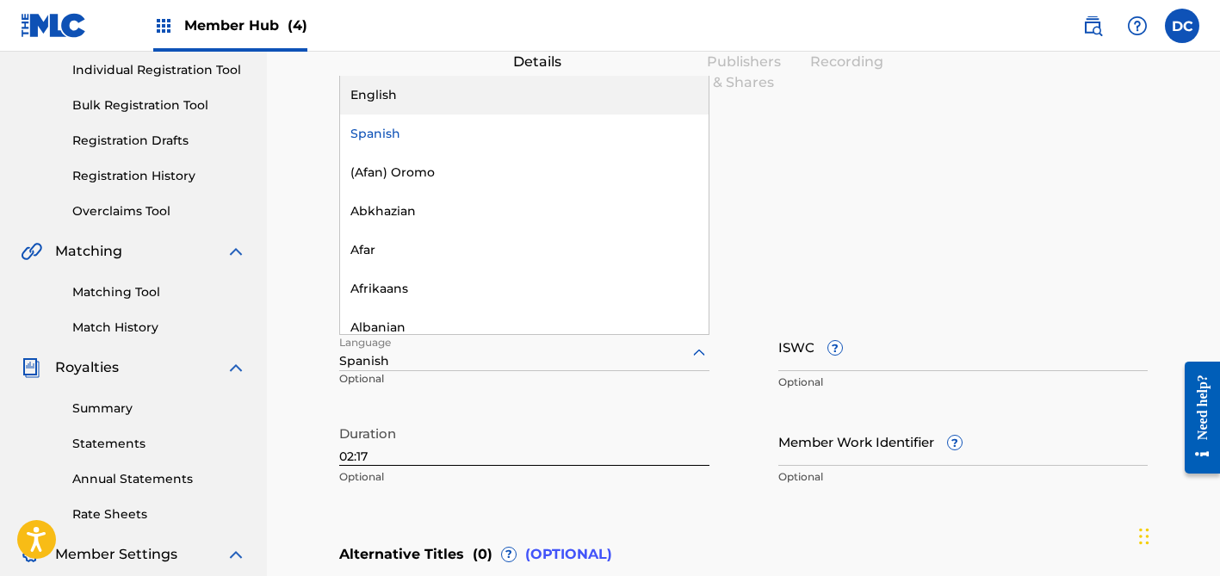
click at [394, 87] on div "English" at bounding box center [524, 95] width 369 height 39
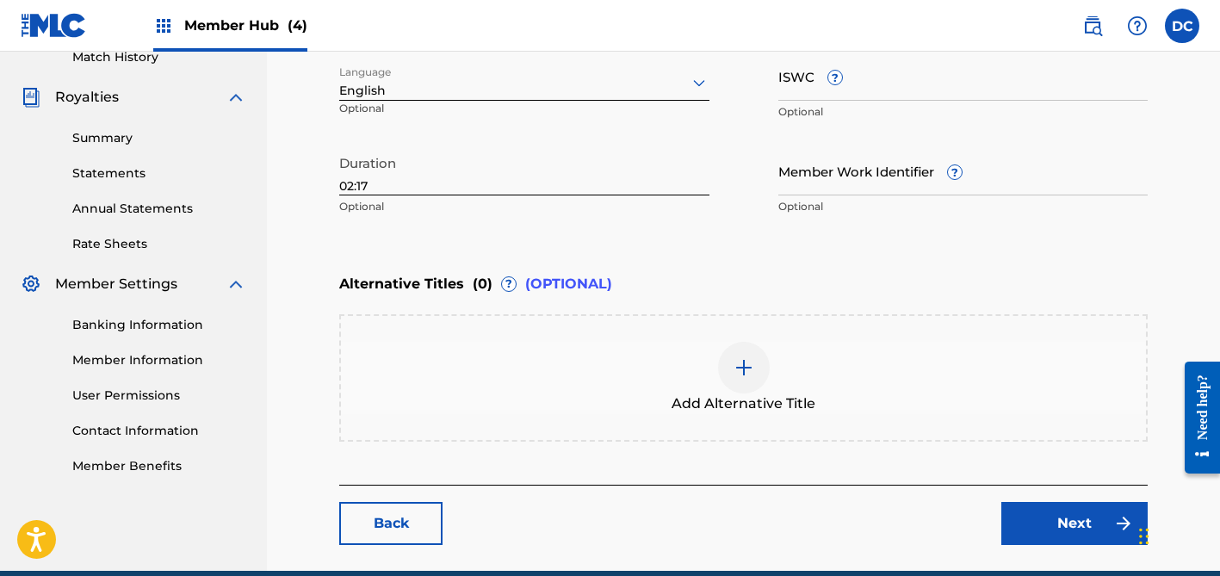
scroll to position [492, 0]
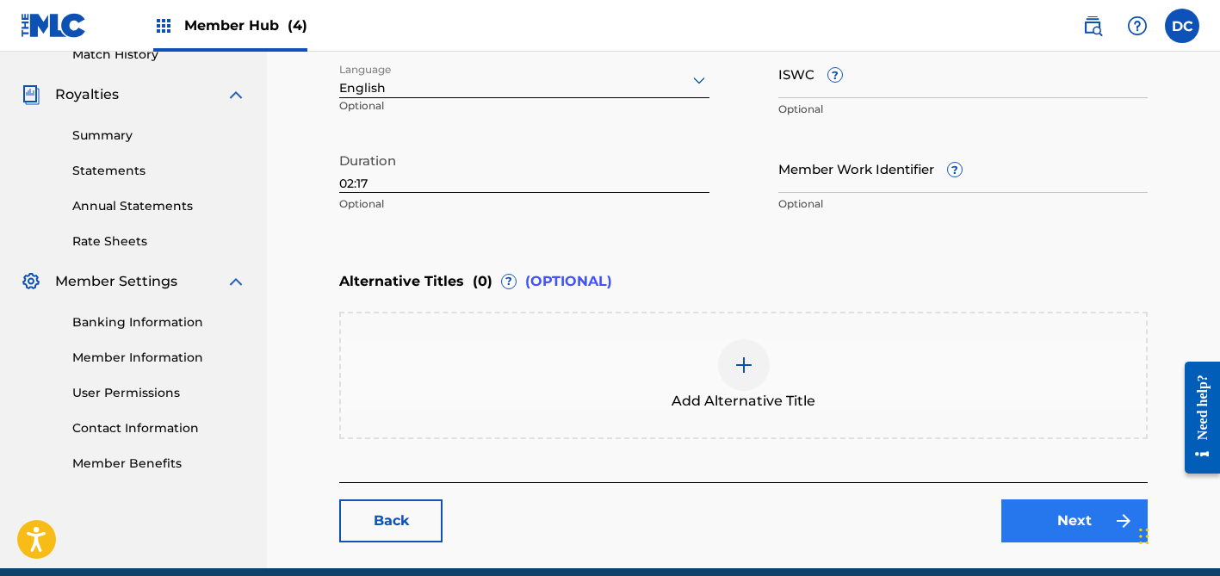
click at [1063, 515] on link "Next" at bounding box center [1075, 520] width 146 height 43
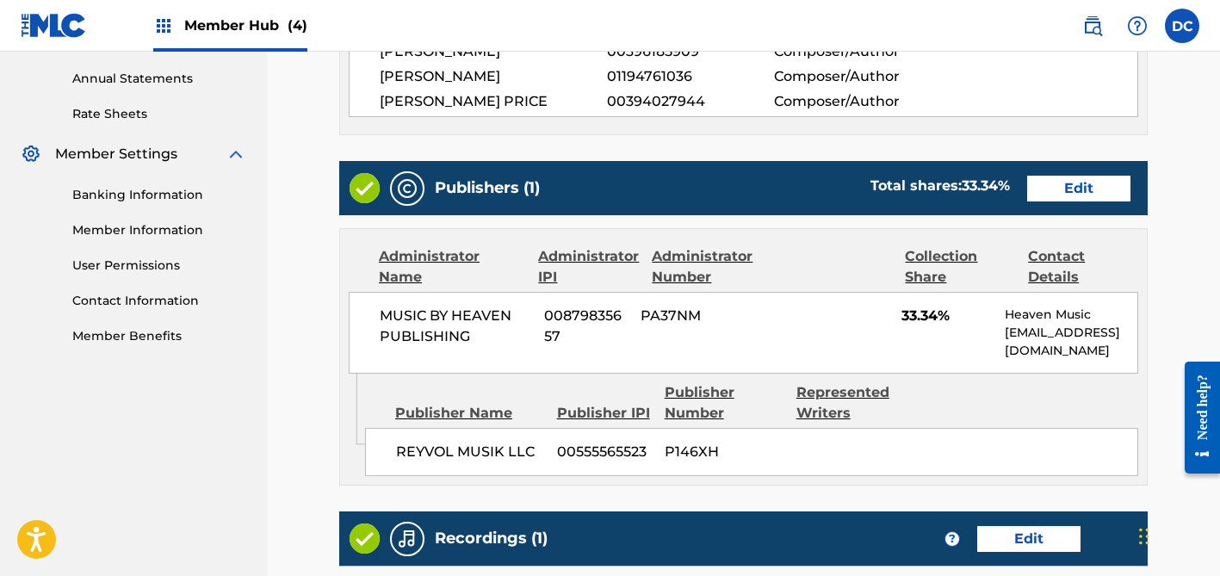
scroll to position [620, 0]
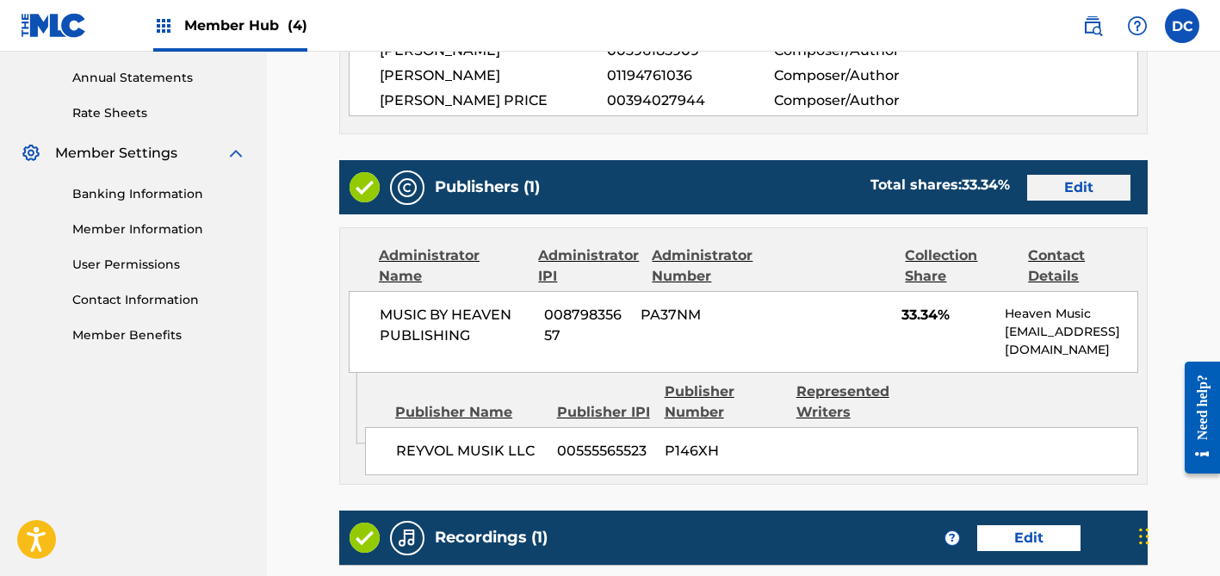
click at [1060, 195] on link "Edit" at bounding box center [1078, 188] width 103 height 26
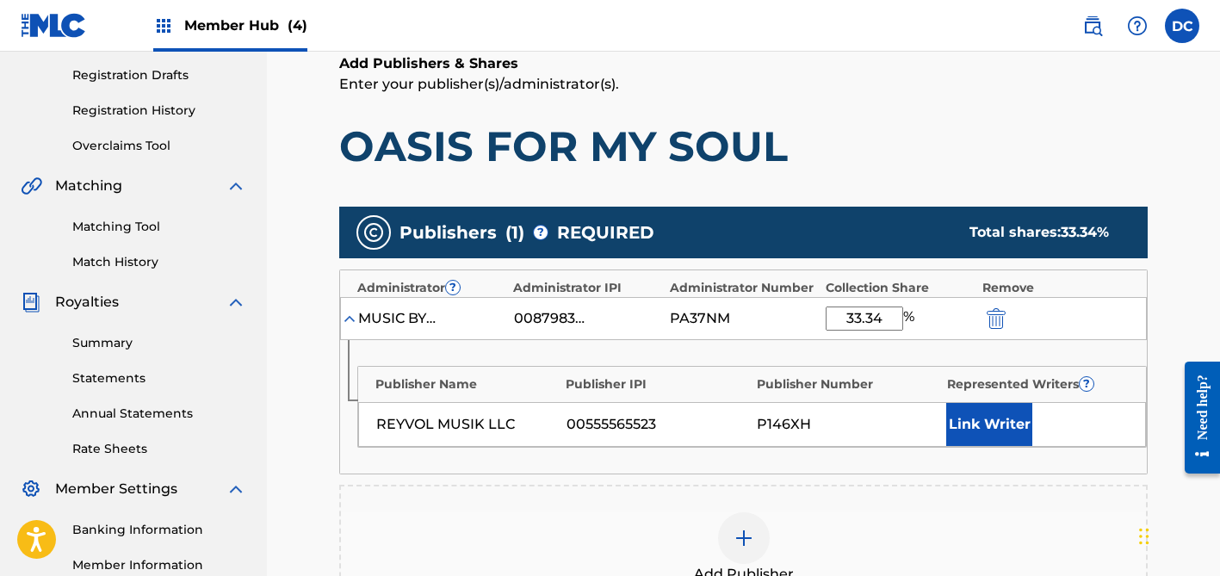
scroll to position [285, 0]
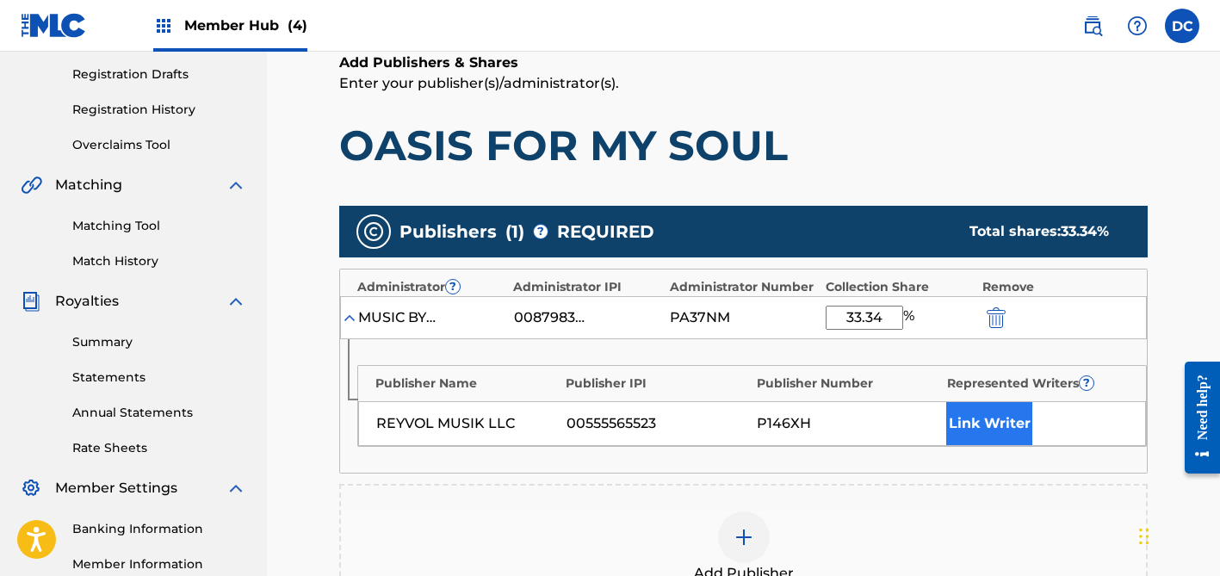
click at [1000, 425] on button "Link Writer" at bounding box center [989, 423] width 86 height 43
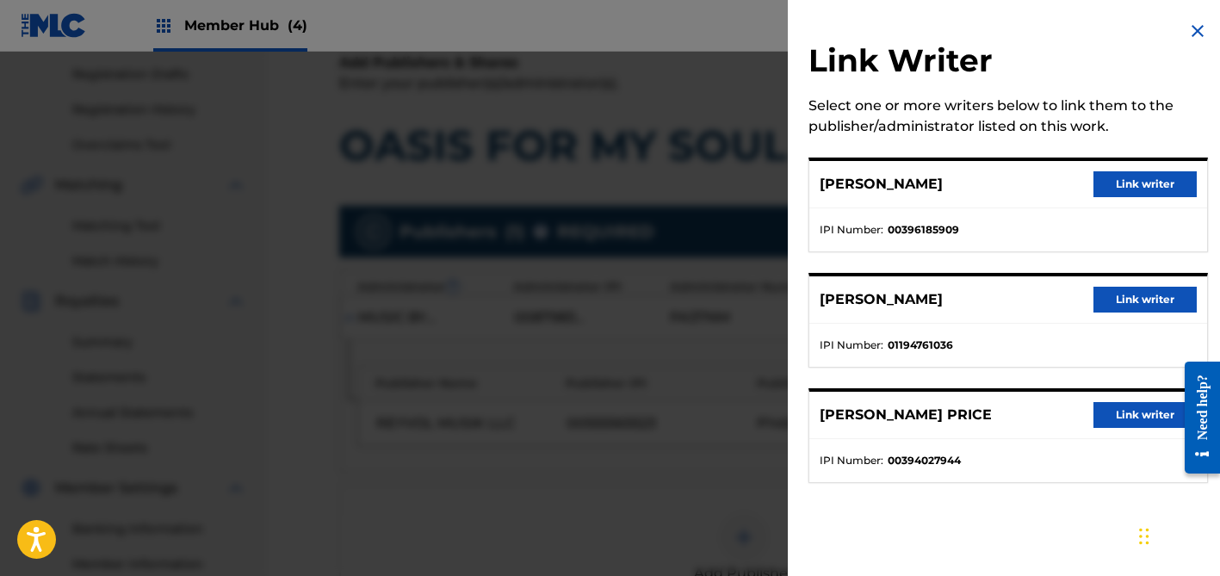
click at [1128, 180] on button "Link writer" at bounding box center [1145, 184] width 103 height 26
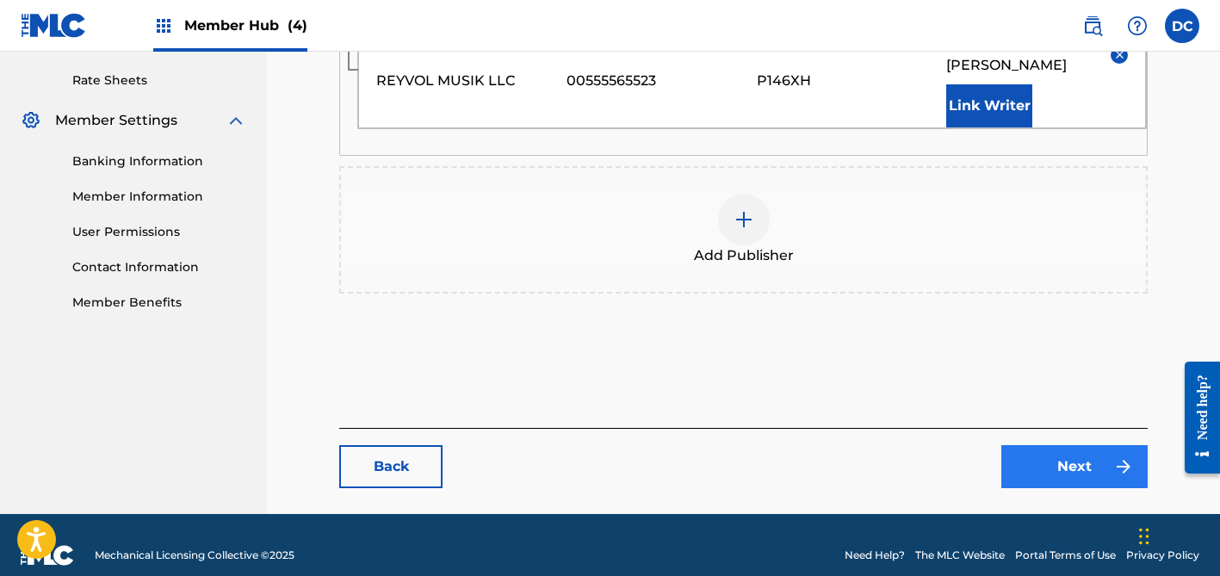
scroll to position [650, 0]
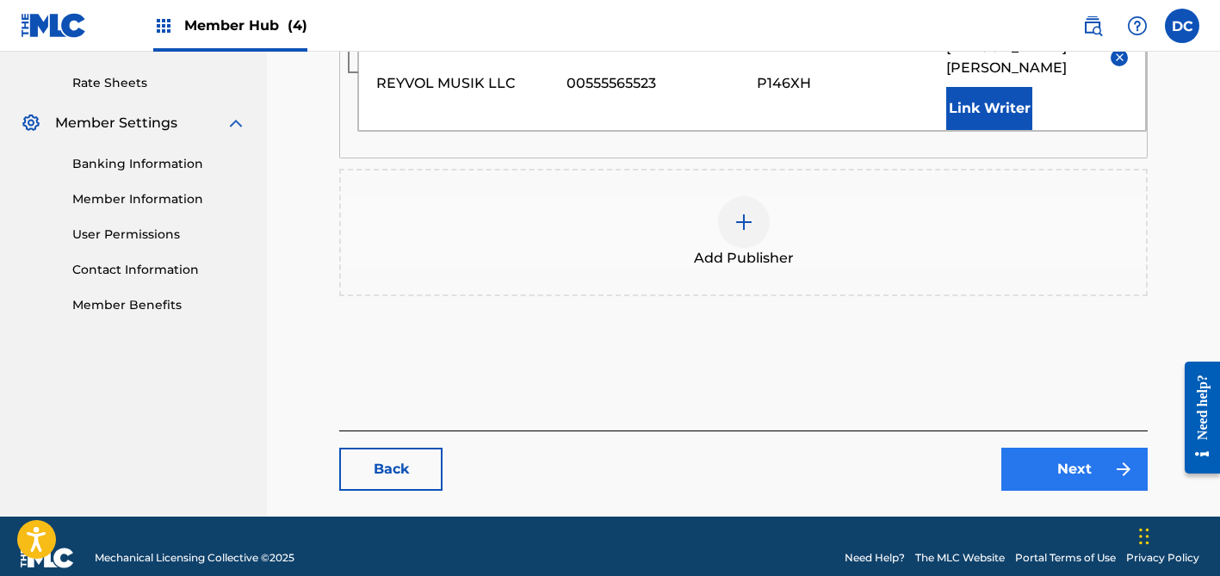
click at [1057, 448] on link "Next" at bounding box center [1075, 469] width 146 height 43
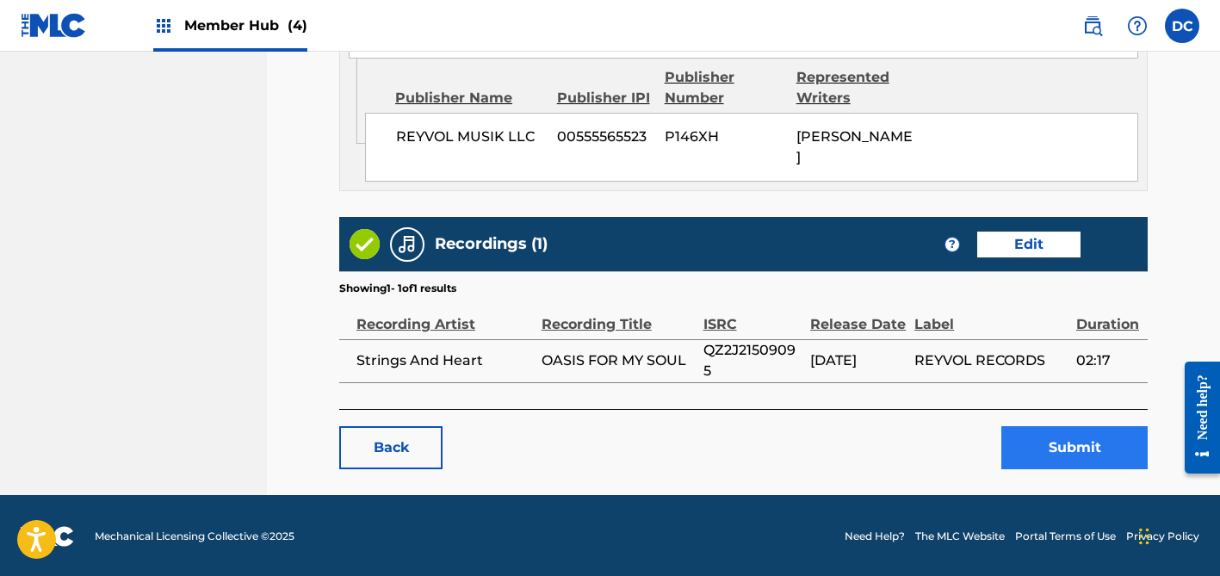
scroll to position [933, 0]
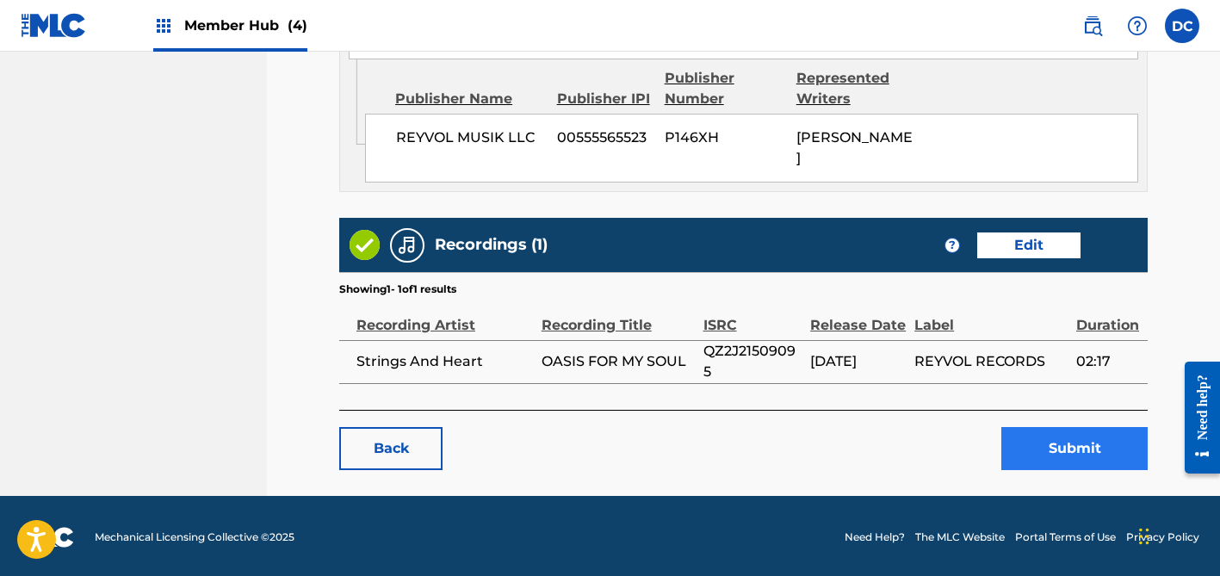
click at [1052, 443] on button "Submit" at bounding box center [1075, 448] width 146 height 43
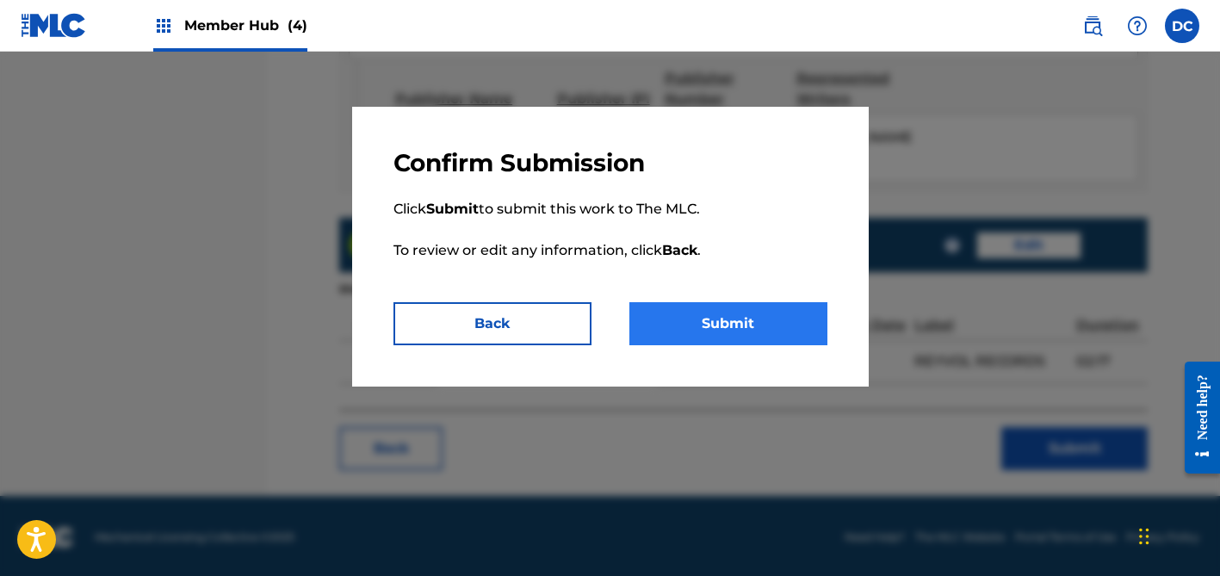
click at [773, 326] on button "Submit" at bounding box center [729, 323] width 198 height 43
